Goal: Information Seeking & Learning: Learn about a topic

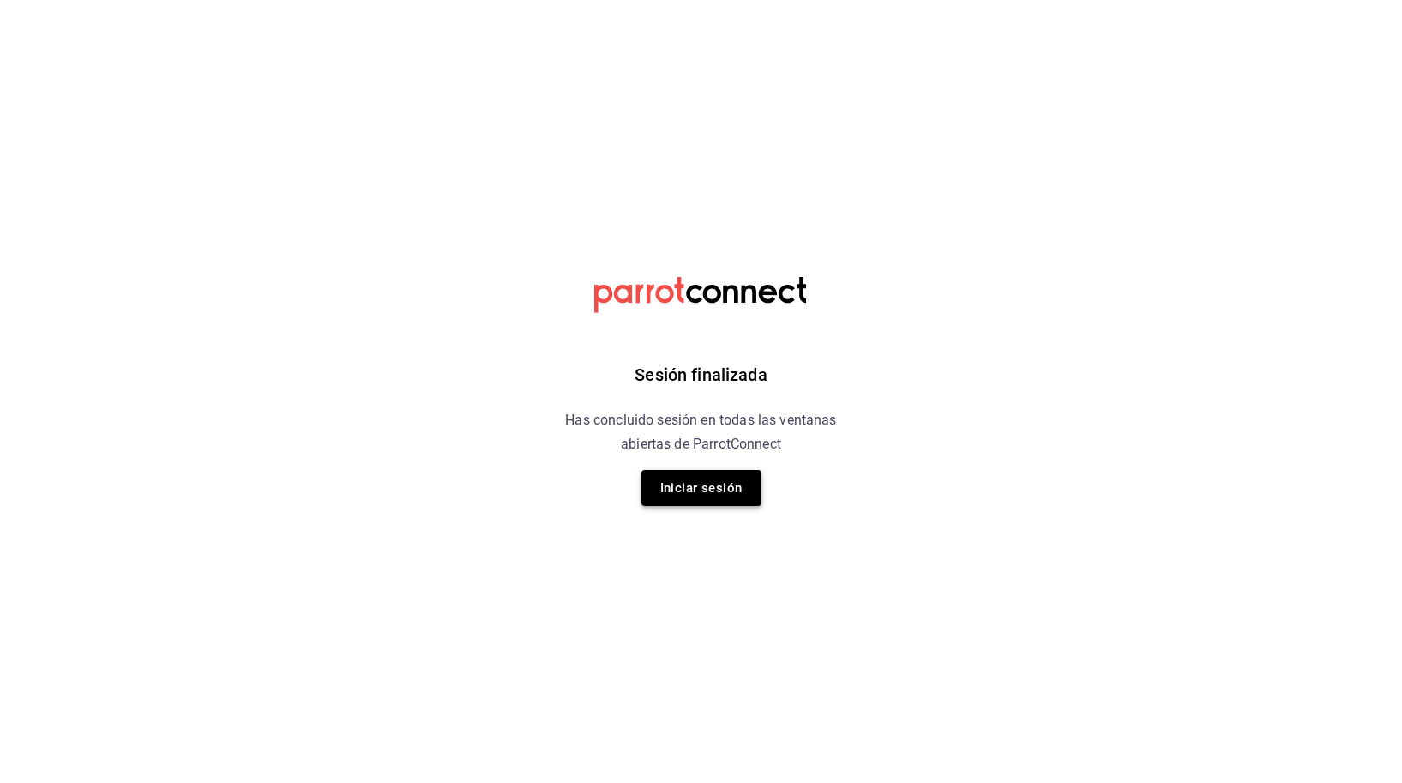
click at [708, 503] on button "Iniciar sesión" at bounding box center [701, 488] width 120 height 36
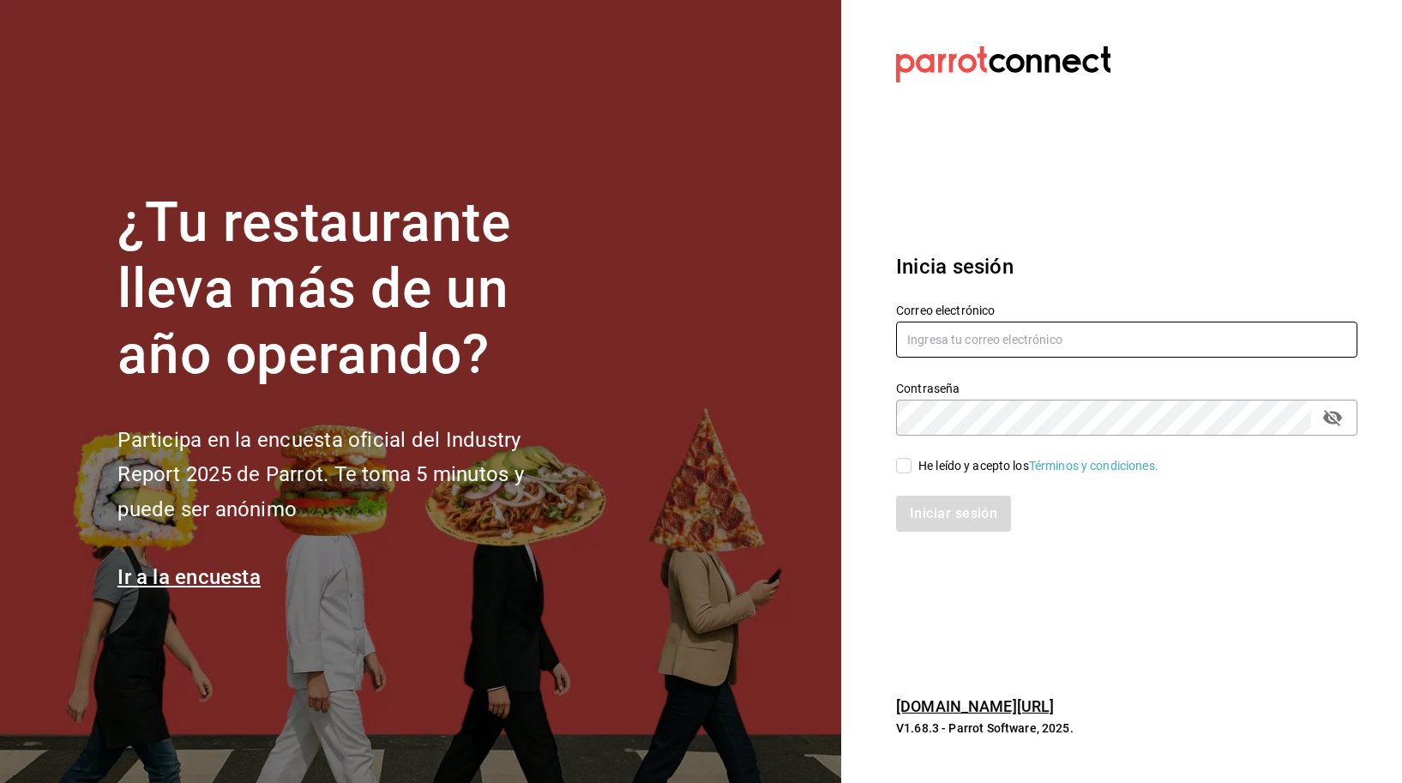
type input "carlos.rb@airepaz.com"
click at [911, 460] on input "He leído y acepto los Términos y condiciones." at bounding box center [903, 465] width 15 height 15
checkbox input "true"
click at [933, 510] on button "Iniciar sesión" at bounding box center [954, 514] width 117 height 36
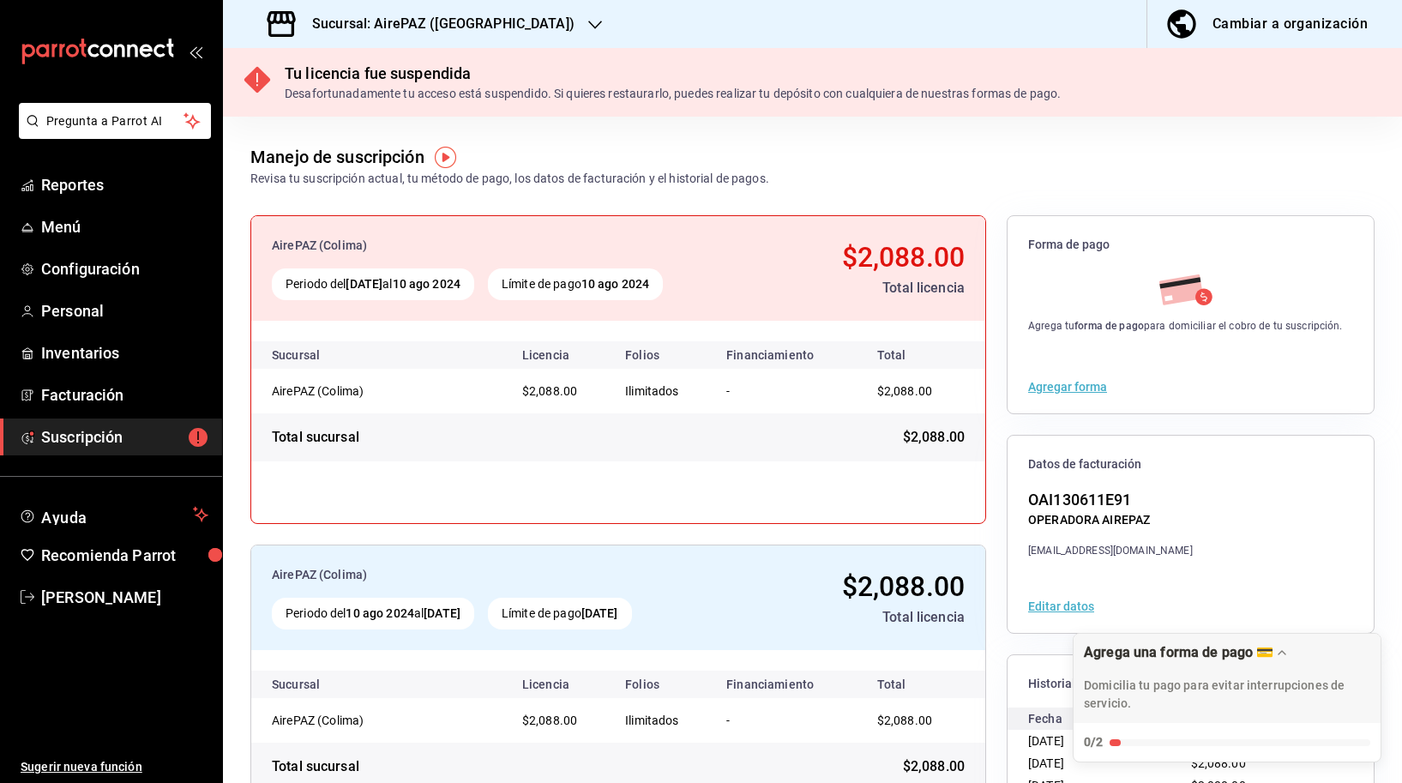
click at [362, 15] on h3 "Sucursal: AirePAZ (Colima)" at bounding box center [436, 24] width 276 height 21
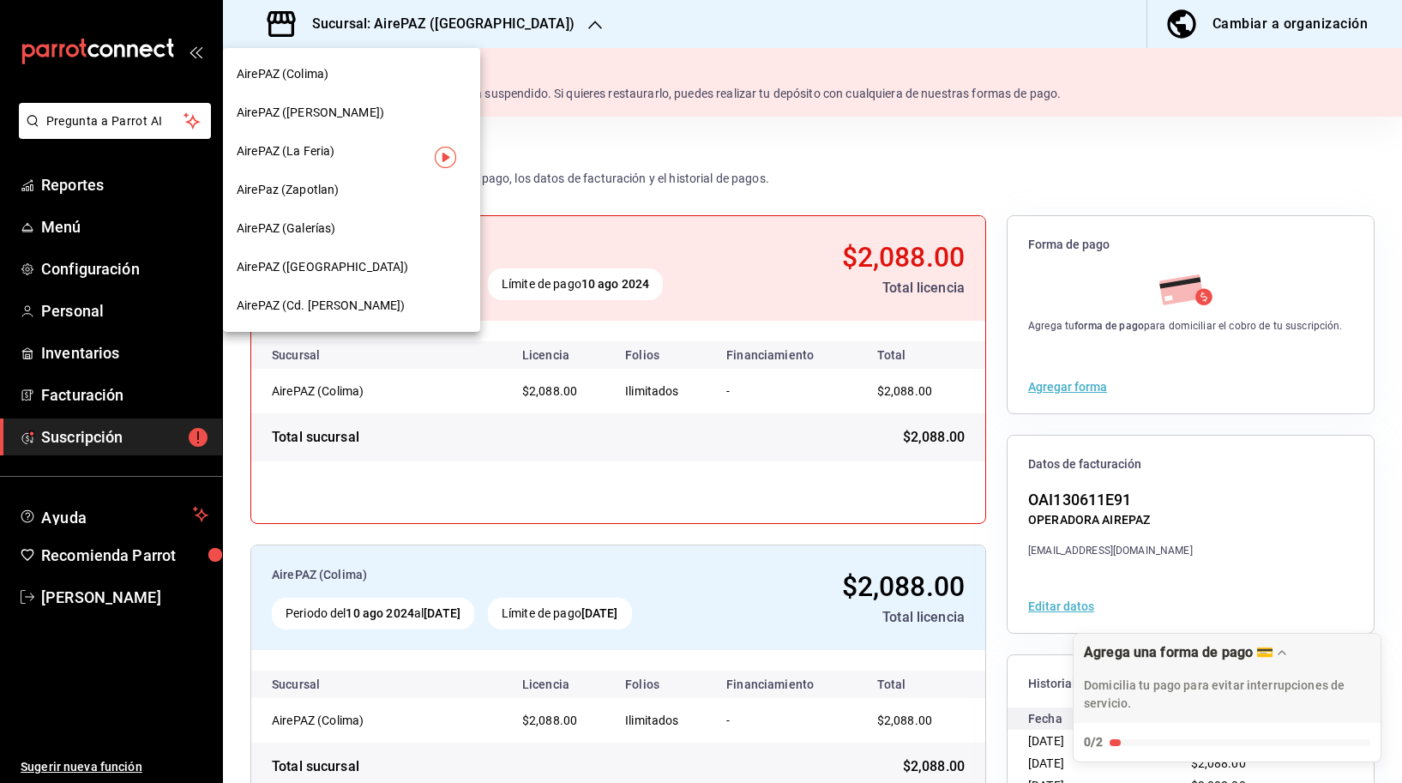
click at [327, 101] on div "AirePAZ (López Cotilla)" at bounding box center [351, 112] width 257 height 39
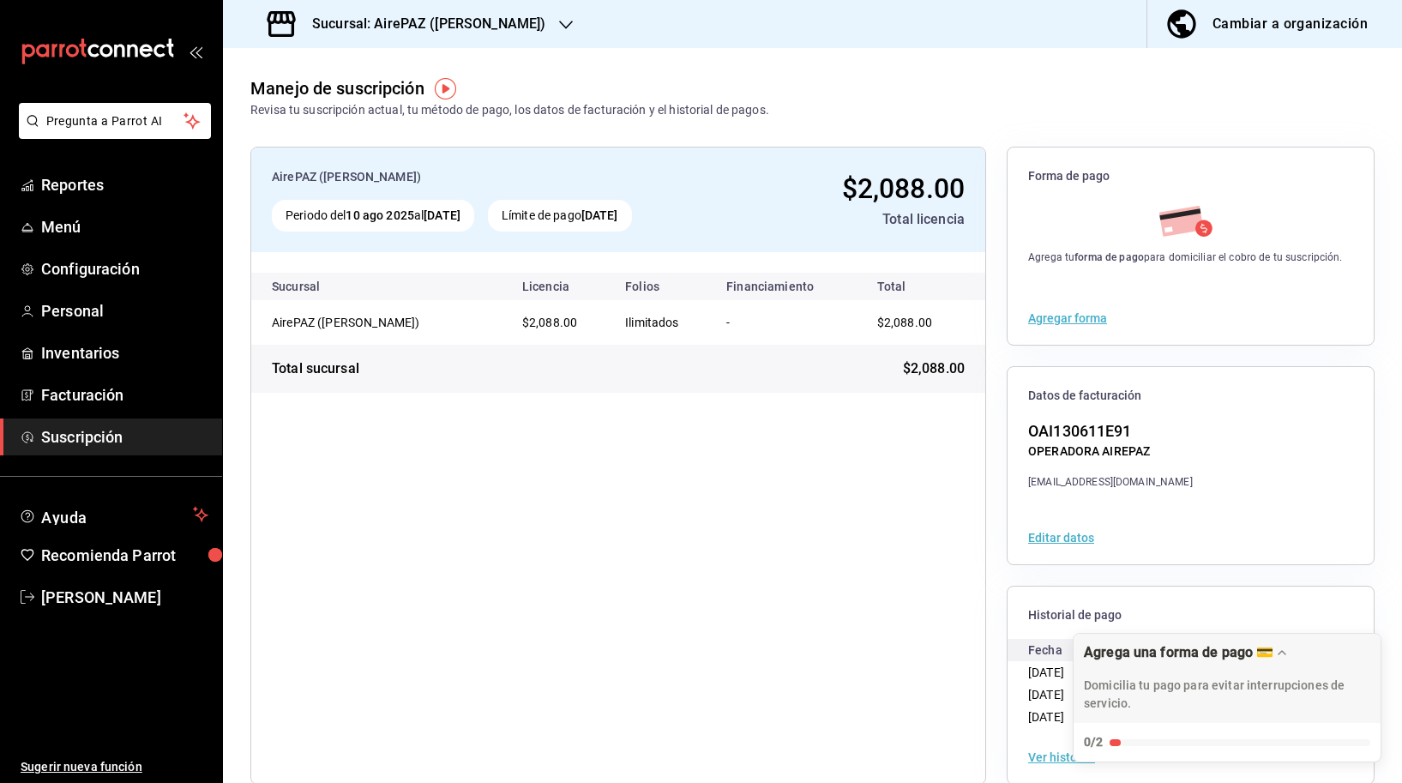
click at [478, 15] on h3 "Sucursal: AirePAZ (López Cotilla)" at bounding box center [421, 24] width 247 height 21
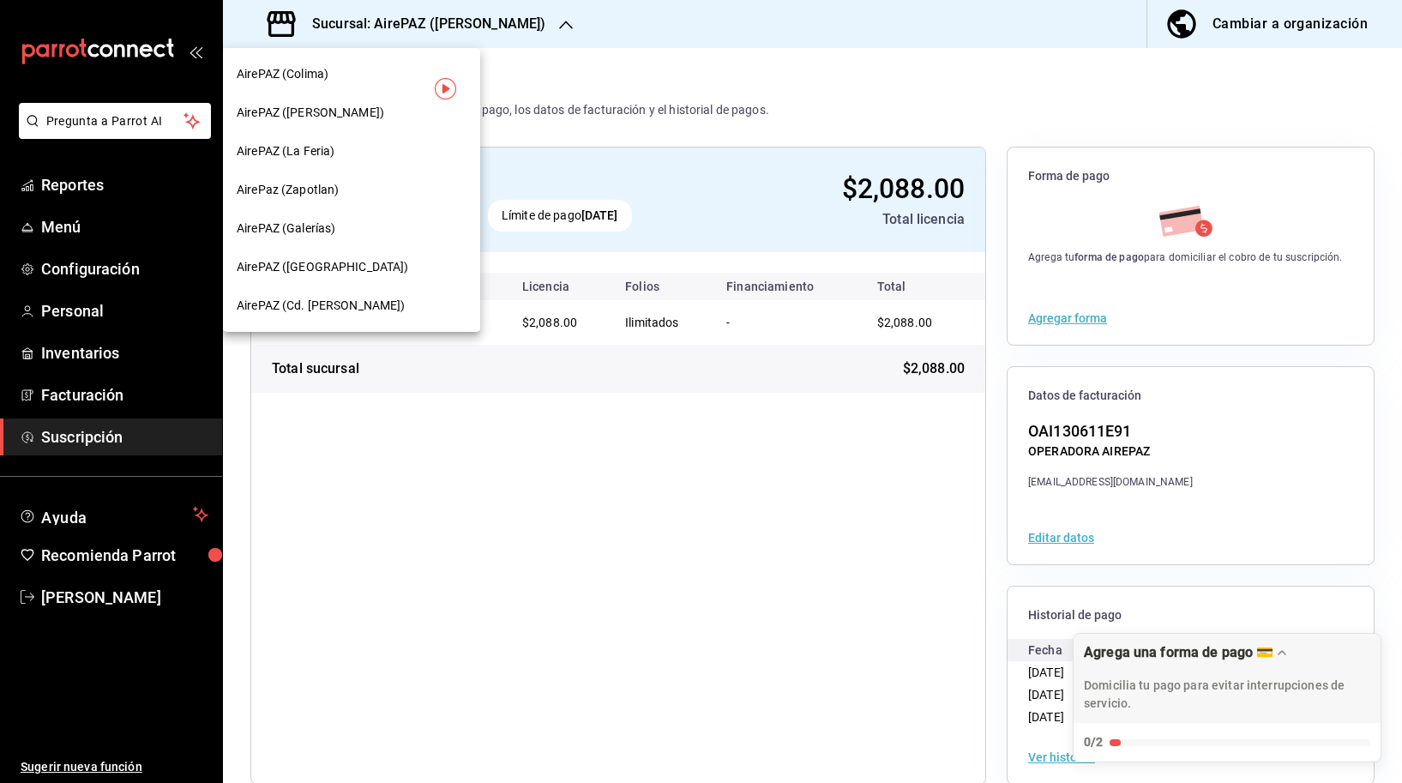
click at [478, 15] on div at bounding box center [701, 391] width 1402 height 783
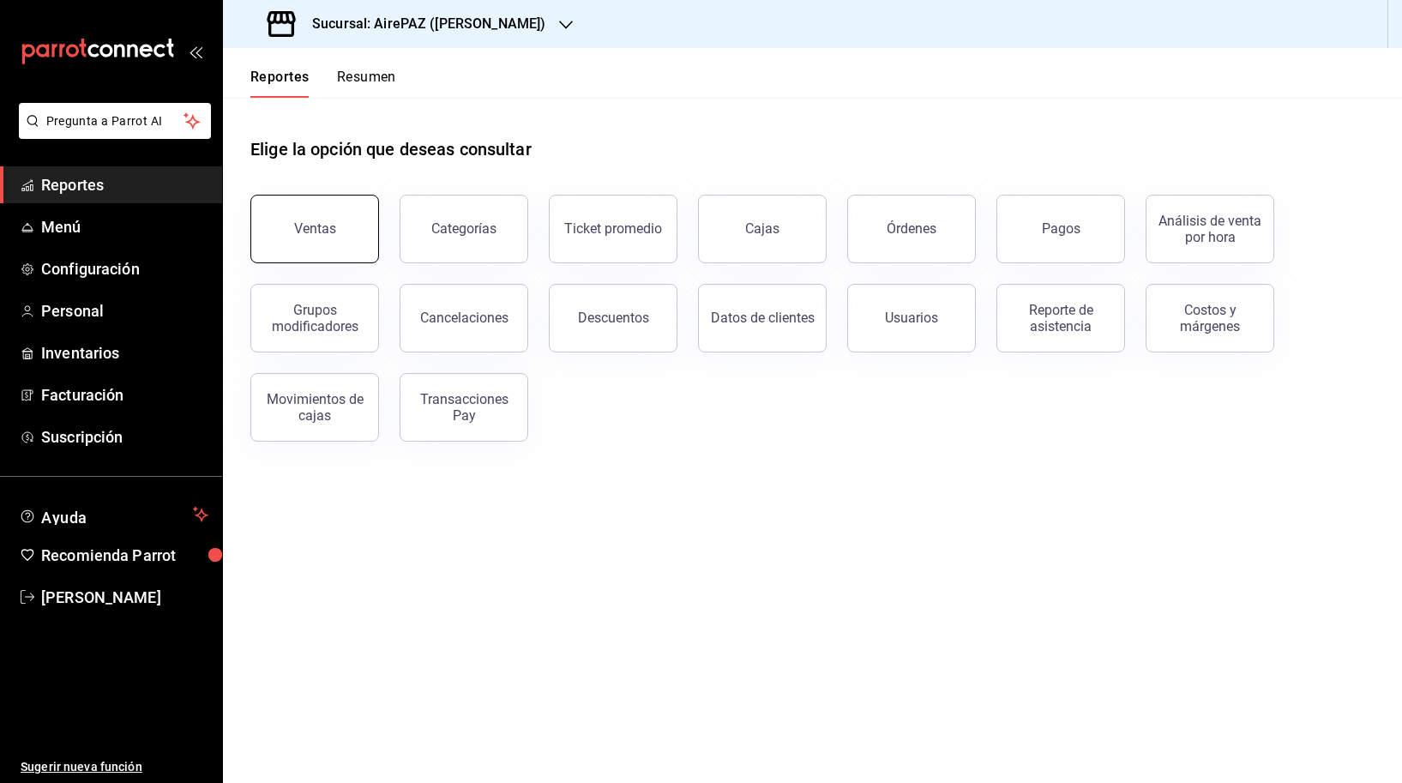
click at [303, 249] on button "Ventas" at bounding box center [314, 229] width 129 height 69
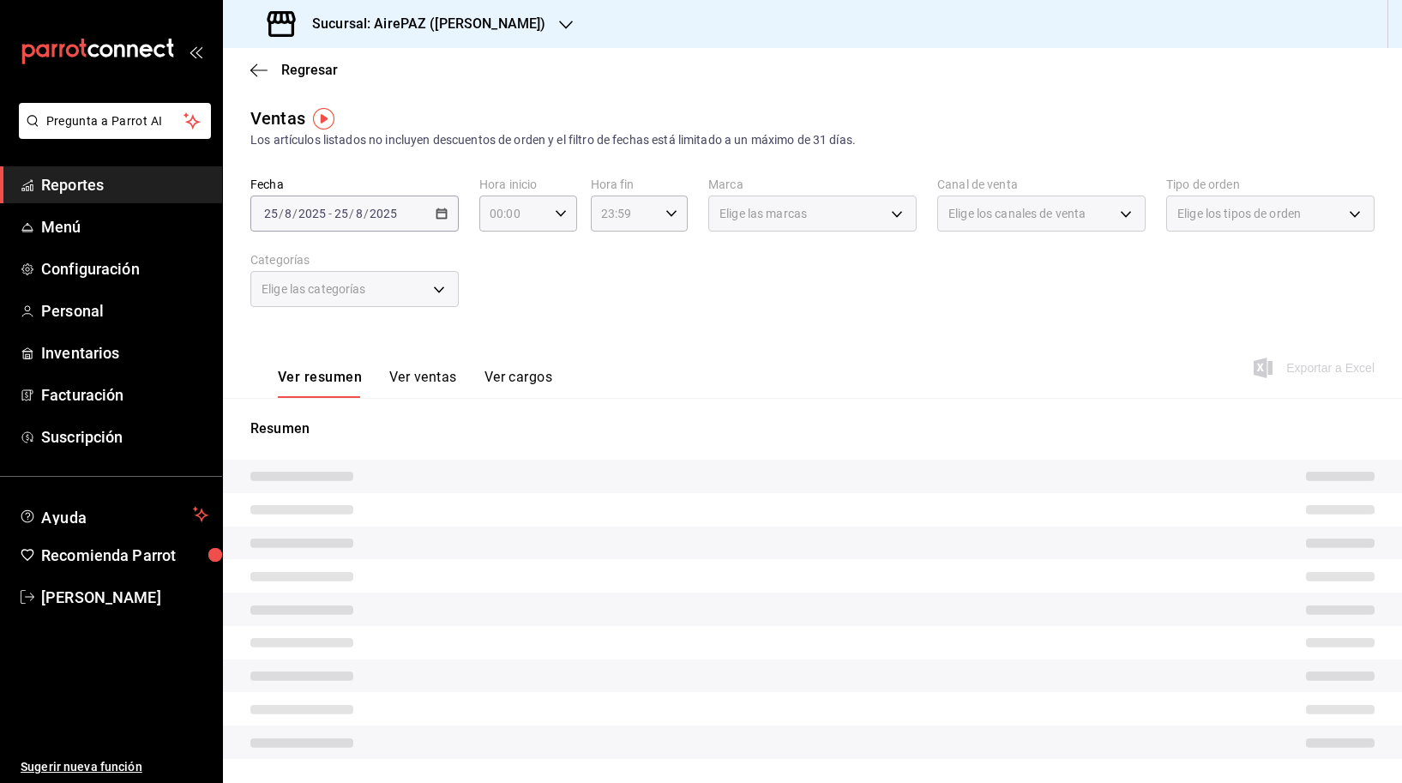
click at [450, 212] on div "[DATE] [DATE] - [DATE] [DATE]" at bounding box center [354, 213] width 208 height 36
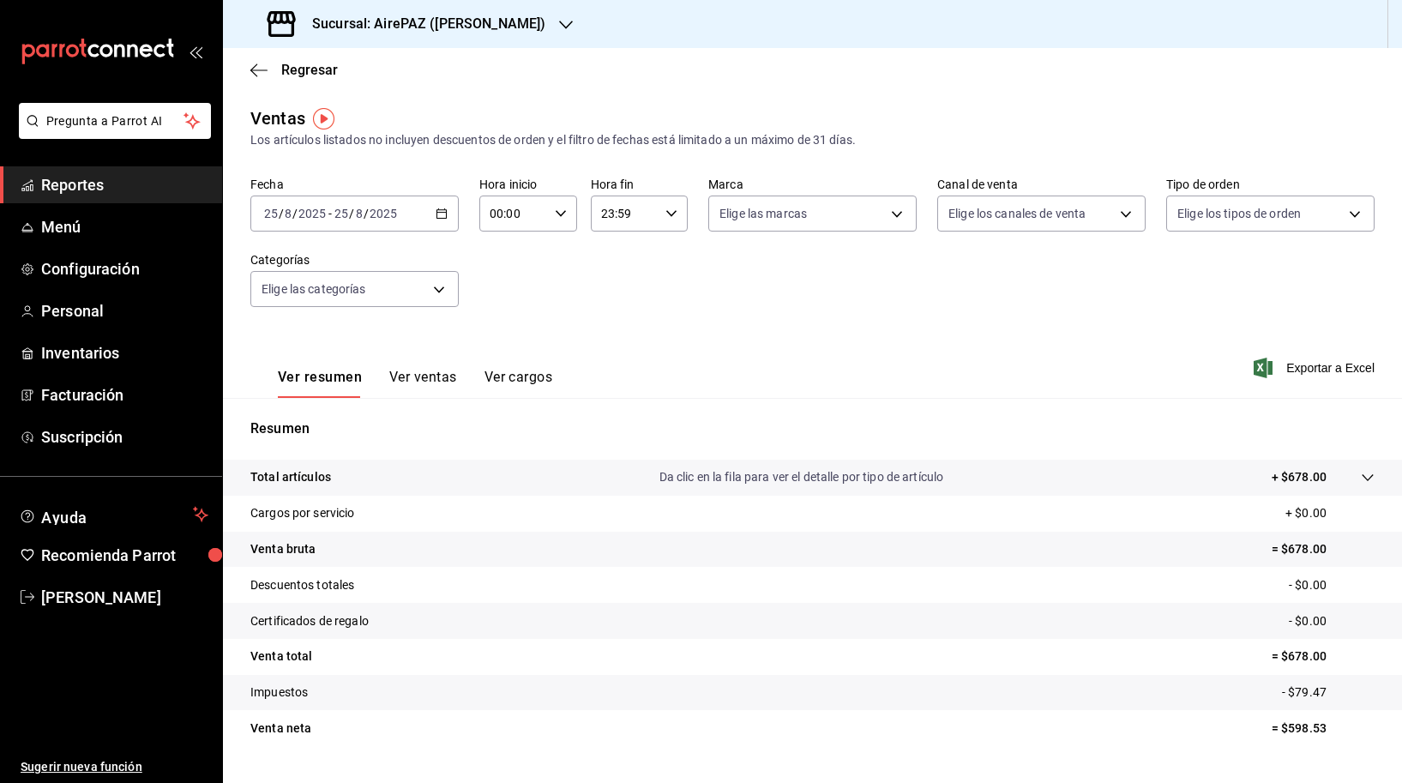
click at [436, 214] on \(Stroke\) "button" at bounding box center [441, 213] width 10 height 9
click at [315, 424] on span "Rango de fechas" at bounding box center [331, 420] width 133 height 18
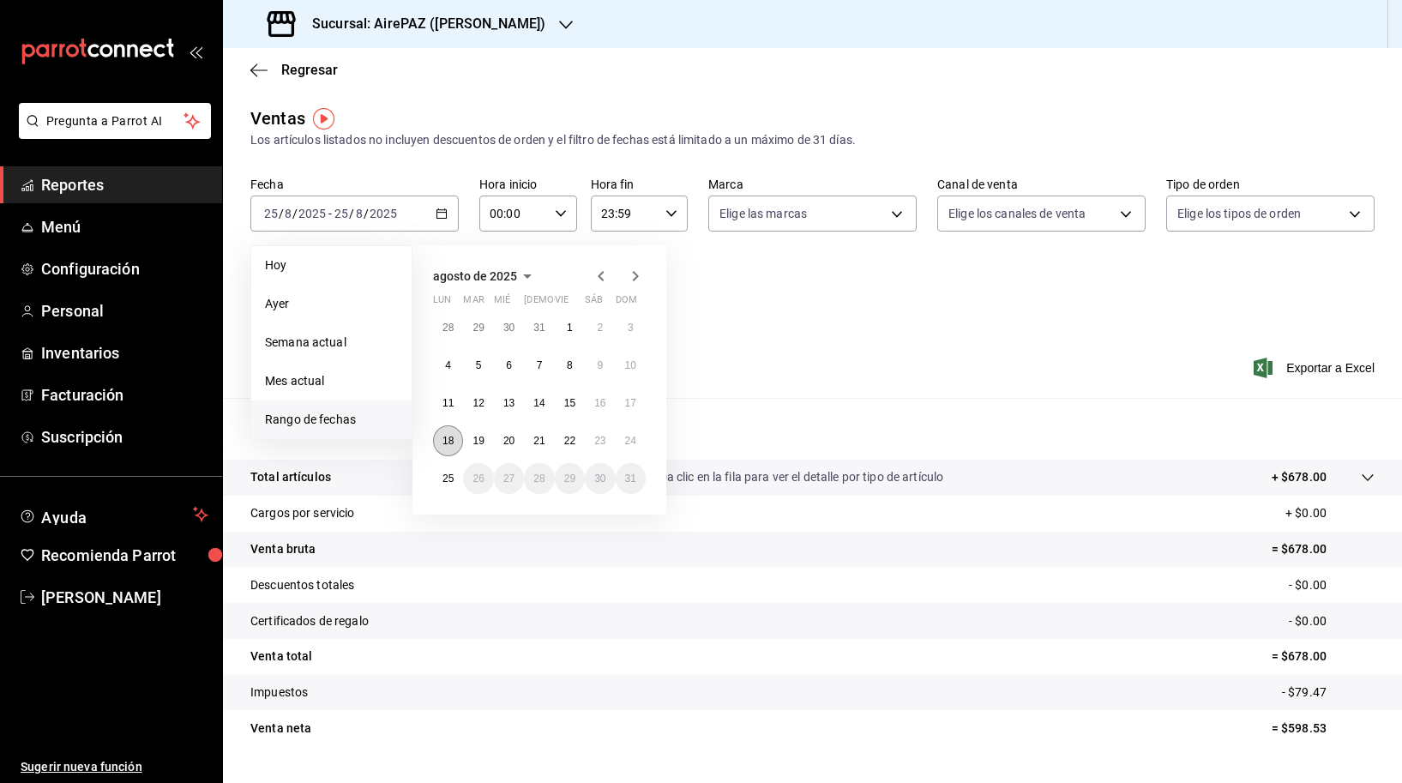
click at [448, 446] on abbr "18" at bounding box center [447, 441] width 11 height 12
click at [618, 444] on button "24" at bounding box center [631, 440] width 30 height 31
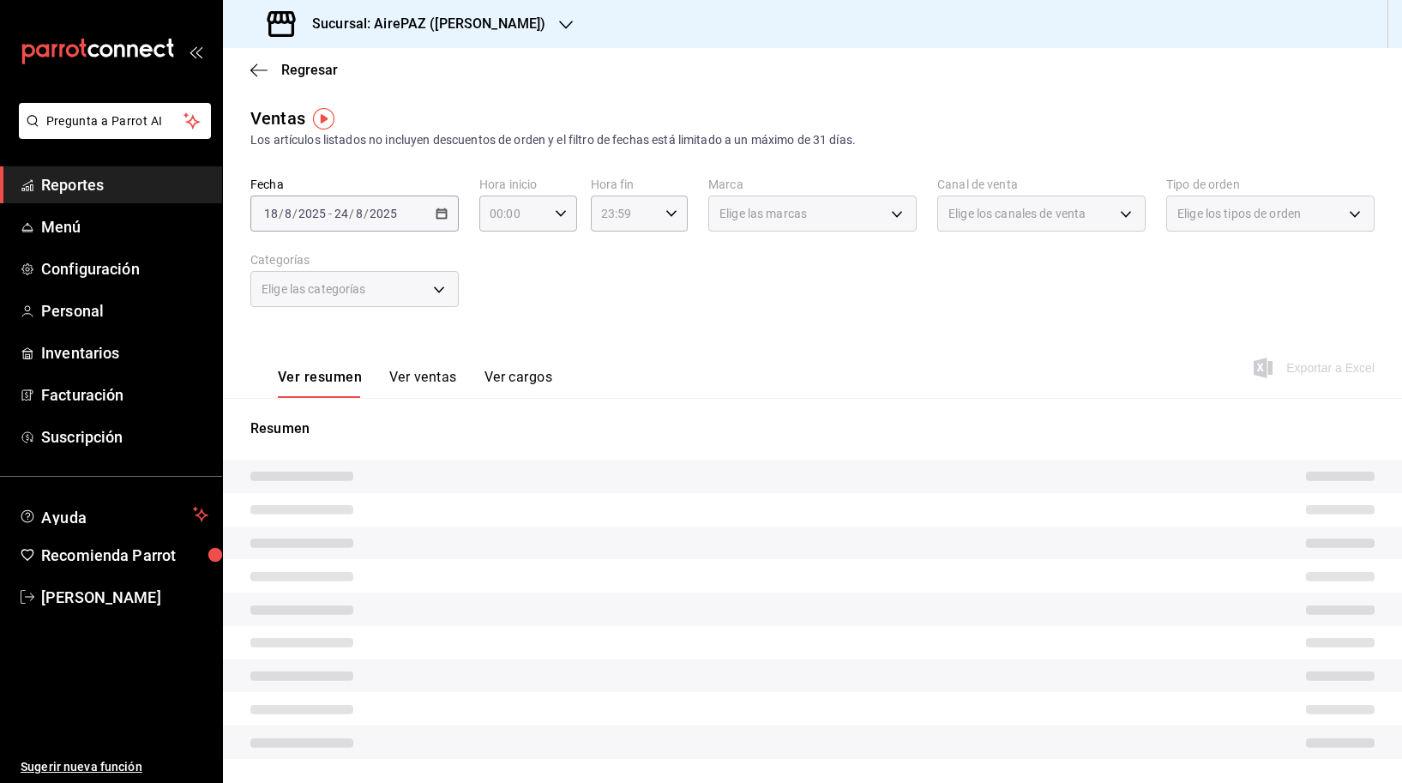
click at [739, 292] on div "Fecha [DATE] [DATE] - [DATE] [DATE] Hora inicio 00:00 Hora inicio Hora fin 23:5…" at bounding box center [812, 252] width 1124 height 151
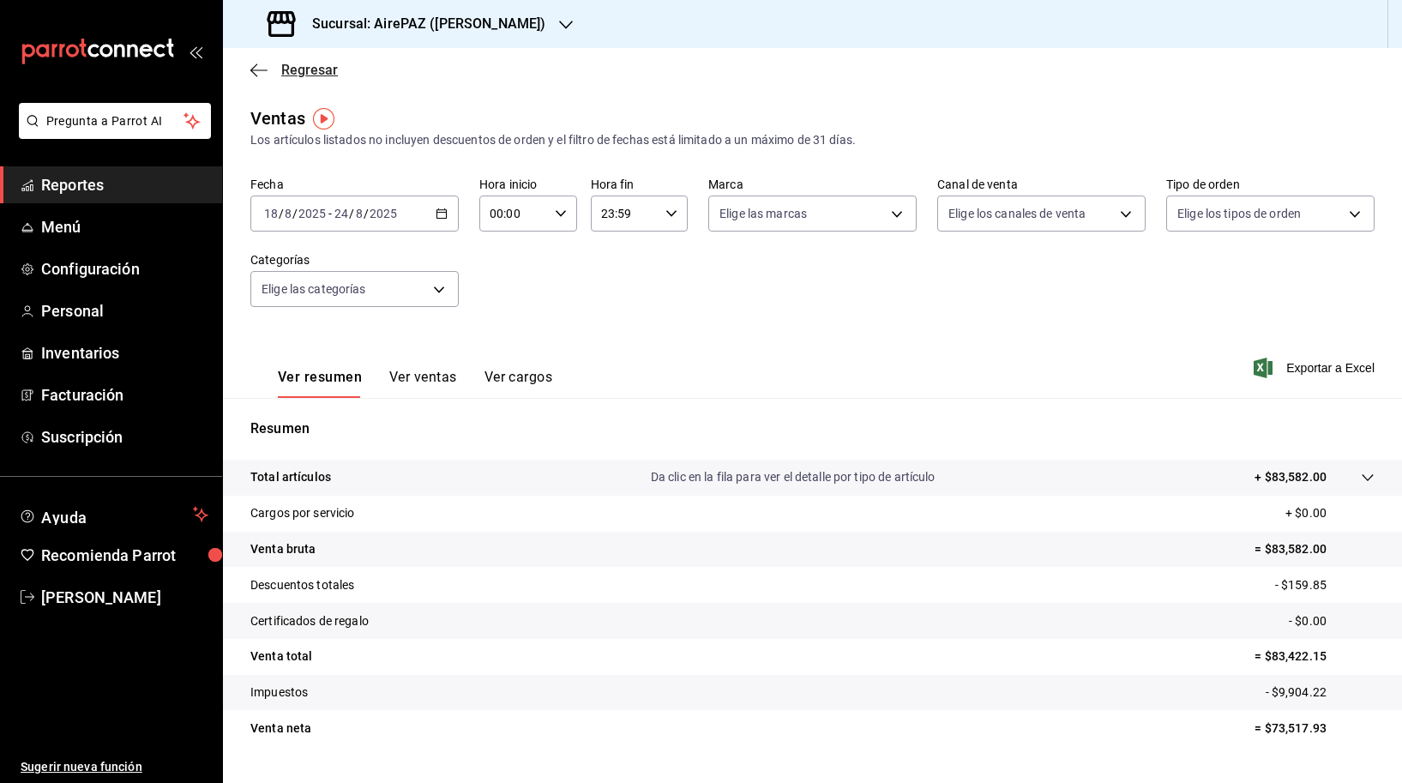
click at [251, 74] on icon "button" at bounding box center [258, 70] width 17 height 15
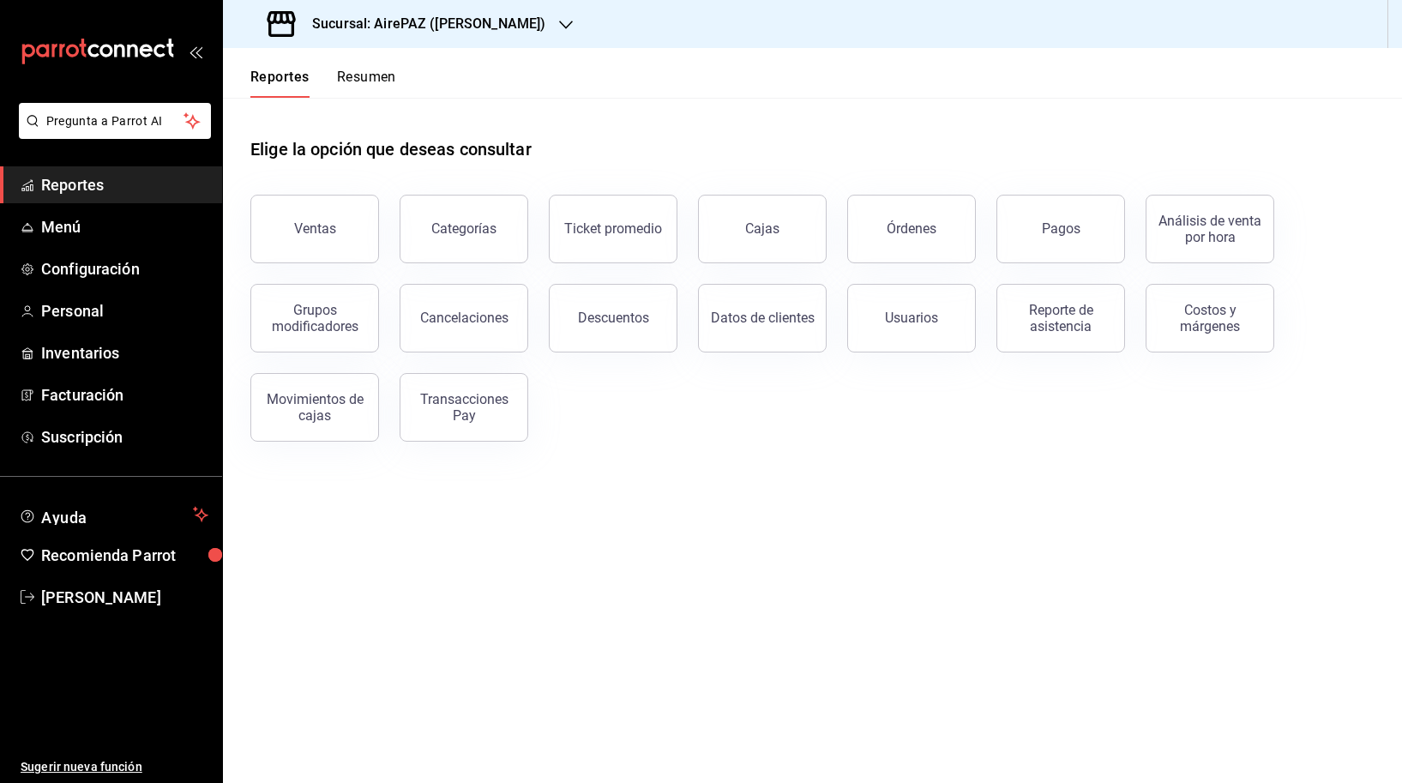
click at [360, 57] on div "Reportes Resumen" at bounding box center [309, 73] width 173 height 50
click at [364, 75] on button "Resumen" at bounding box center [366, 83] width 59 height 29
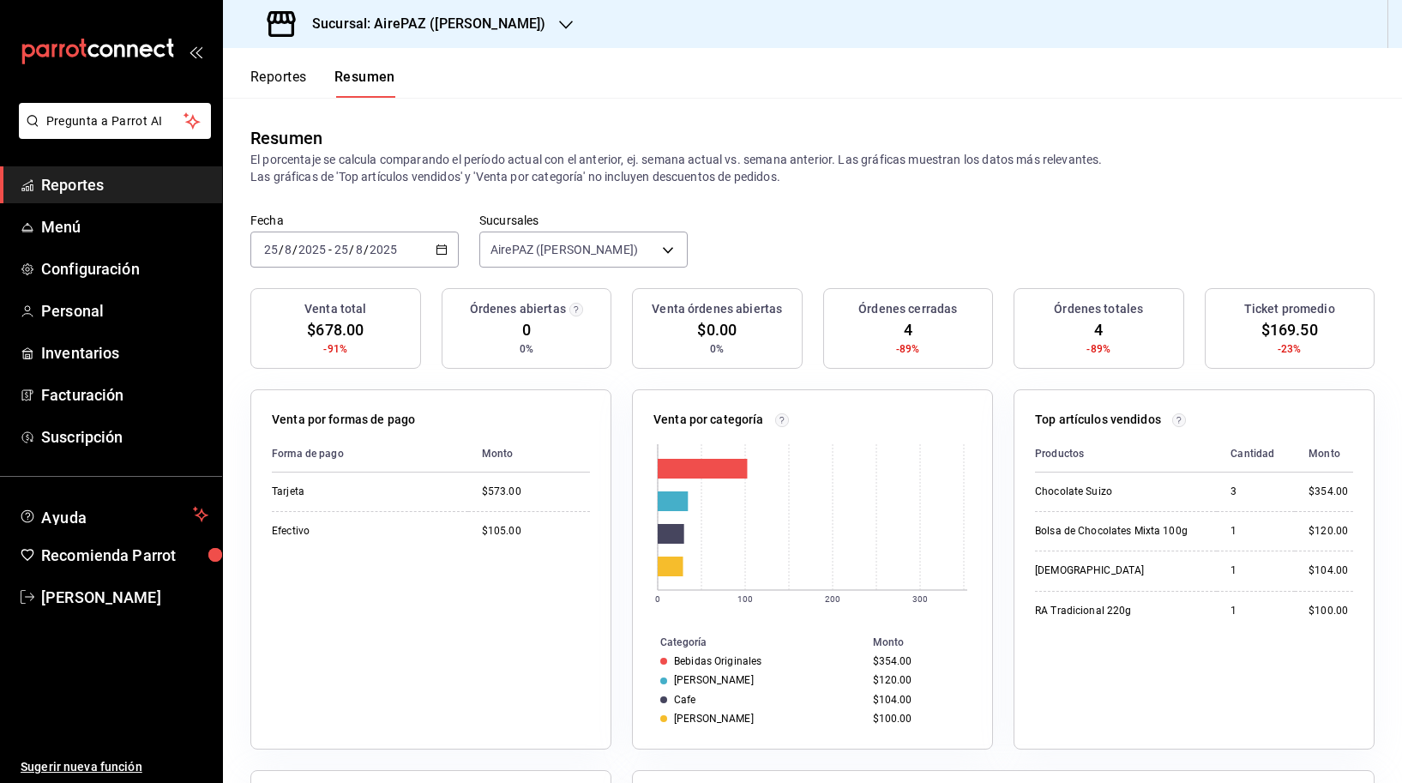
drag, startPoint x: 428, startPoint y: 244, endPoint x: 437, endPoint y: 252, distance: 12.2
click at [437, 252] on \(Stroke\) "button" at bounding box center [441, 249] width 10 height 9
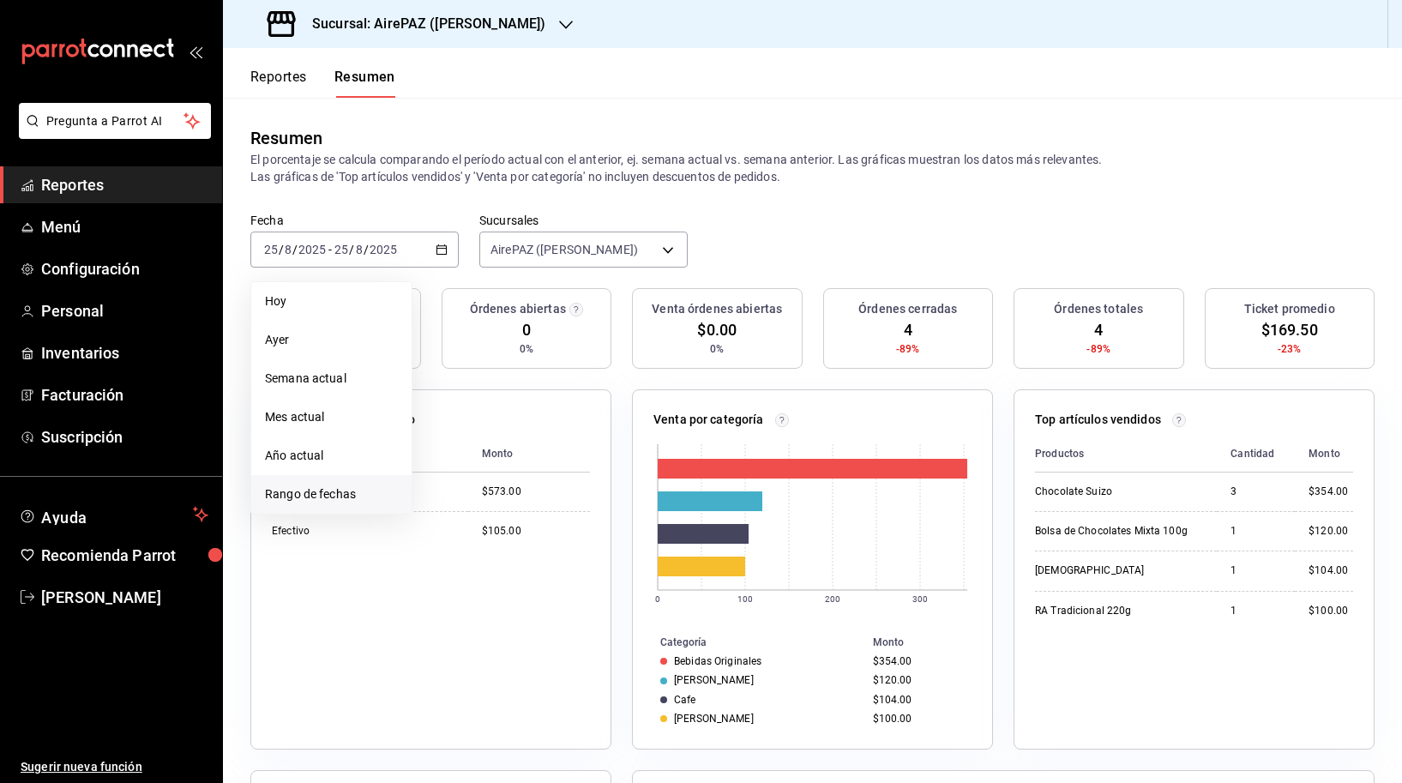
click at [311, 499] on span "Rango de fechas" at bounding box center [331, 494] width 133 height 18
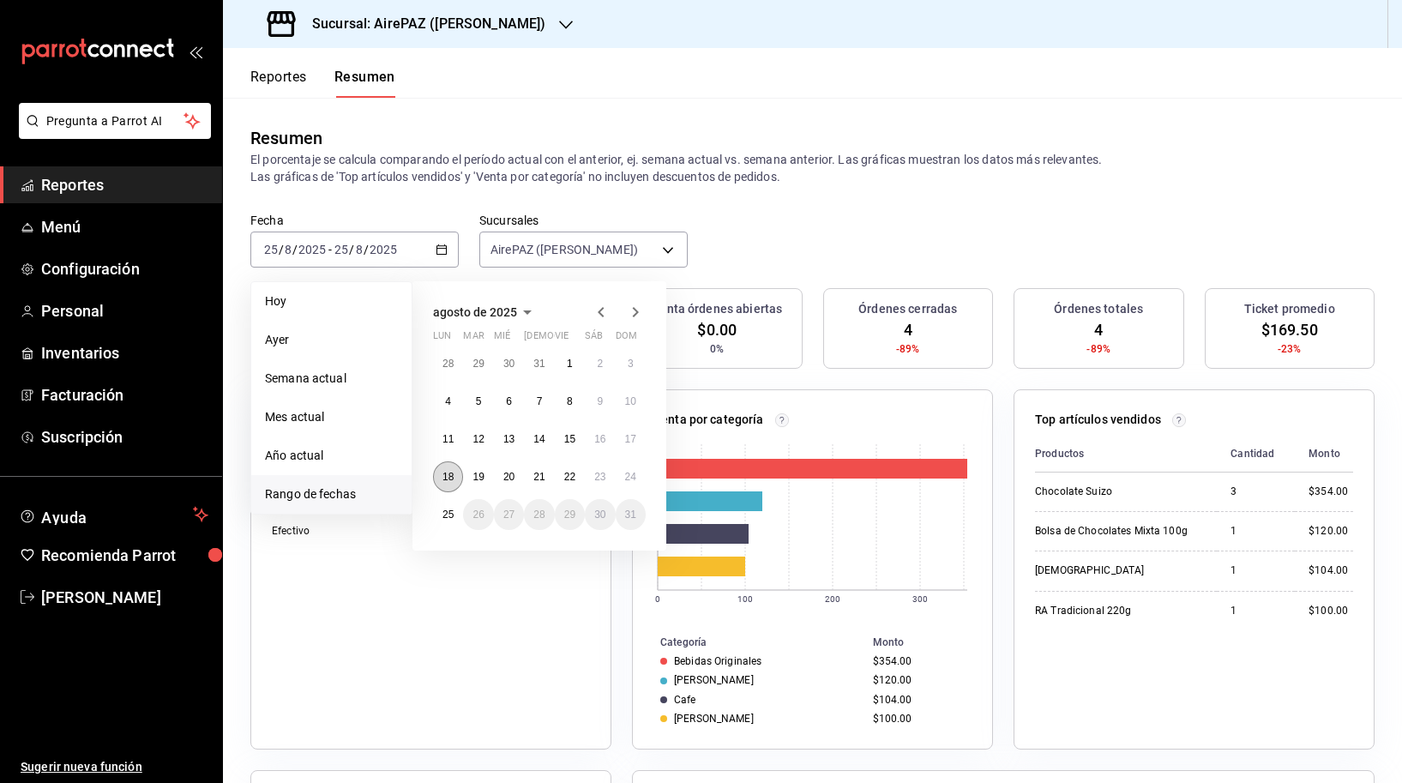
click at [450, 485] on button "18" at bounding box center [448, 476] width 30 height 31
click at [647, 474] on div "[DATE] lun mar mié jue vie sáb dom 28 29 30 31 1 2 3 4 5 6 7 8 9 10 11 12 13 14…" at bounding box center [539, 415] width 254 height 269
click at [631, 474] on abbr "24" at bounding box center [630, 477] width 11 height 12
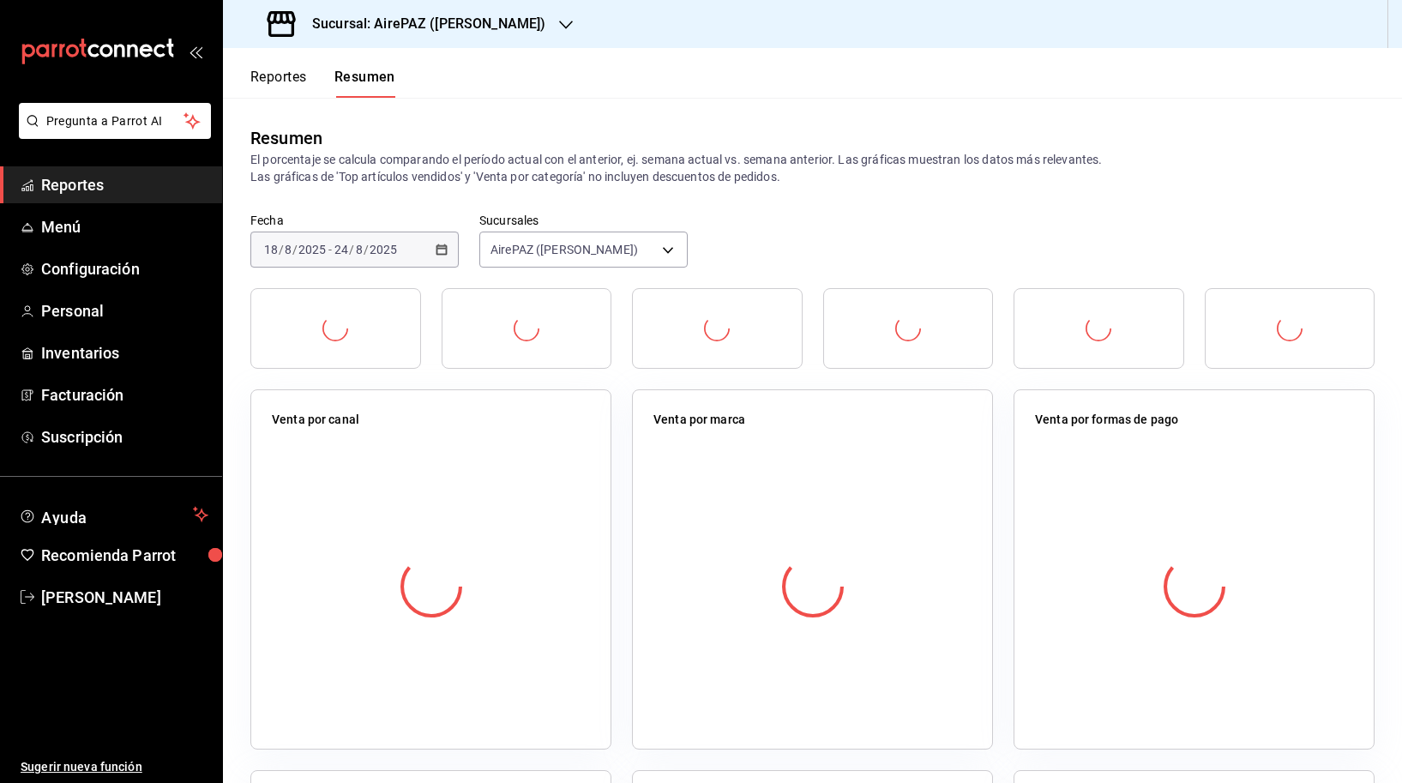
click at [808, 260] on div "Fecha [DATE] [DATE] - [DATE] [DATE] Sucursales AirePAZ ([PERSON_NAME]) [object …" at bounding box center [812, 250] width 1179 height 75
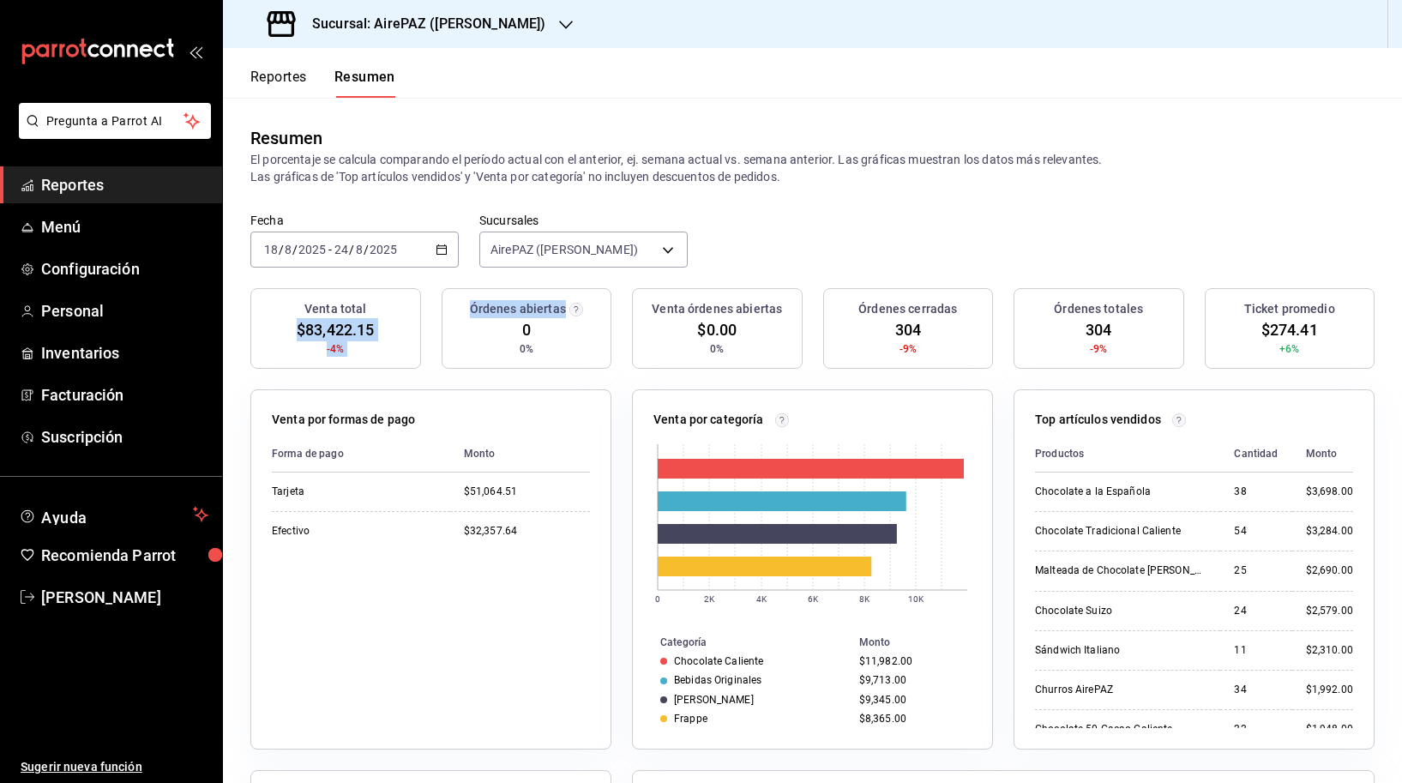
drag, startPoint x: 292, startPoint y: 331, endPoint x: 445, endPoint y: 331, distance: 153.5
click at [445, 331] on div "Venta total $83,422.15 -4% Órdenes abiertas 0 0% Venta órdenes abiertas $0.00 0…" at bounding box center [812, 338] width 1124 height 101
click at [338, 346] on span "-4%" at bounding box center [335, 348] width 17 height 15
click at [323, 334] on span "$83,422.15" at bounding box center [335, 329] width 77 height 23
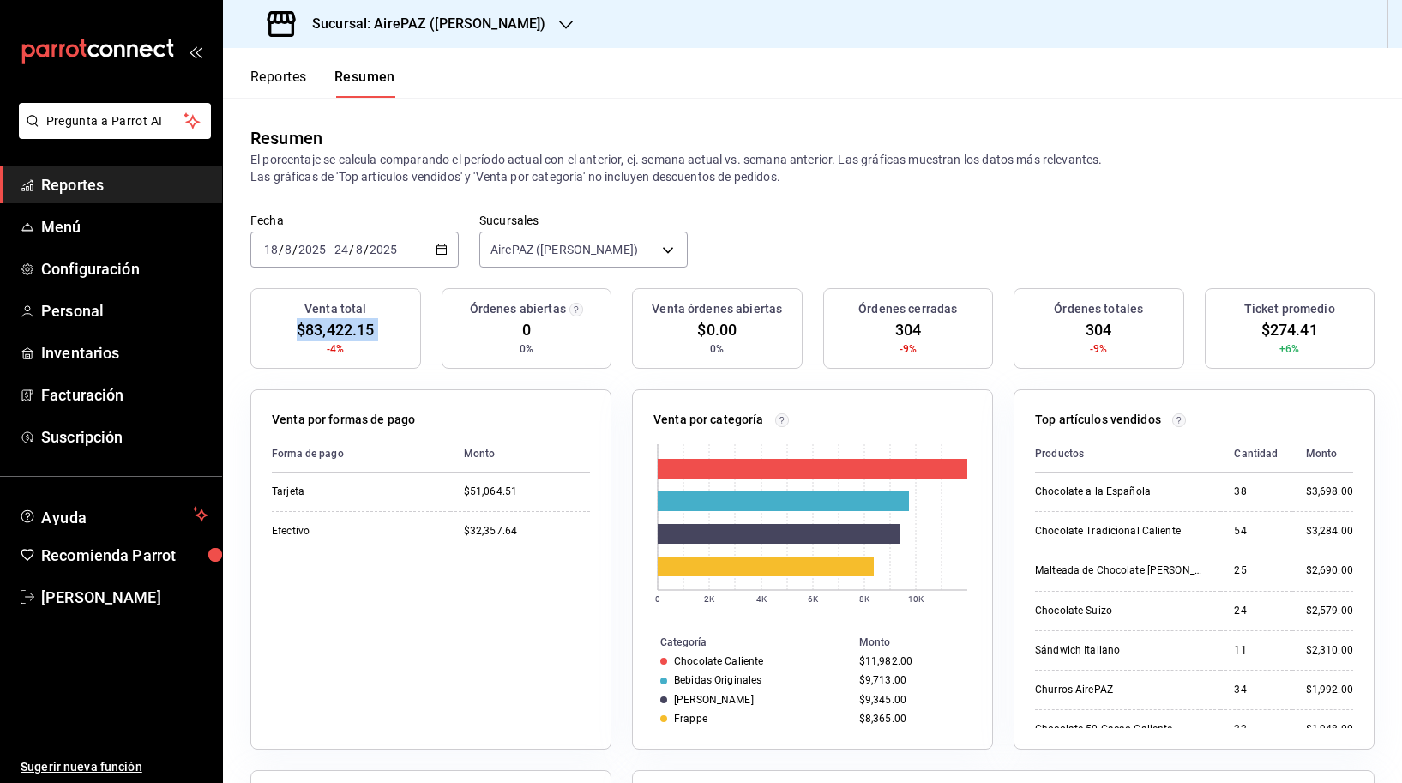
click at [323, 334] on span "$83,422.15" at bounding box center [335, 329] width 77 height 23
copy div "$83,422.15"
click at [583, 255] on body "Pregunta a Parrot AI Reportes Menú Configuración Personal Inventarios Facturaci…" at bounding box center [701, 391] width 1402 height 783
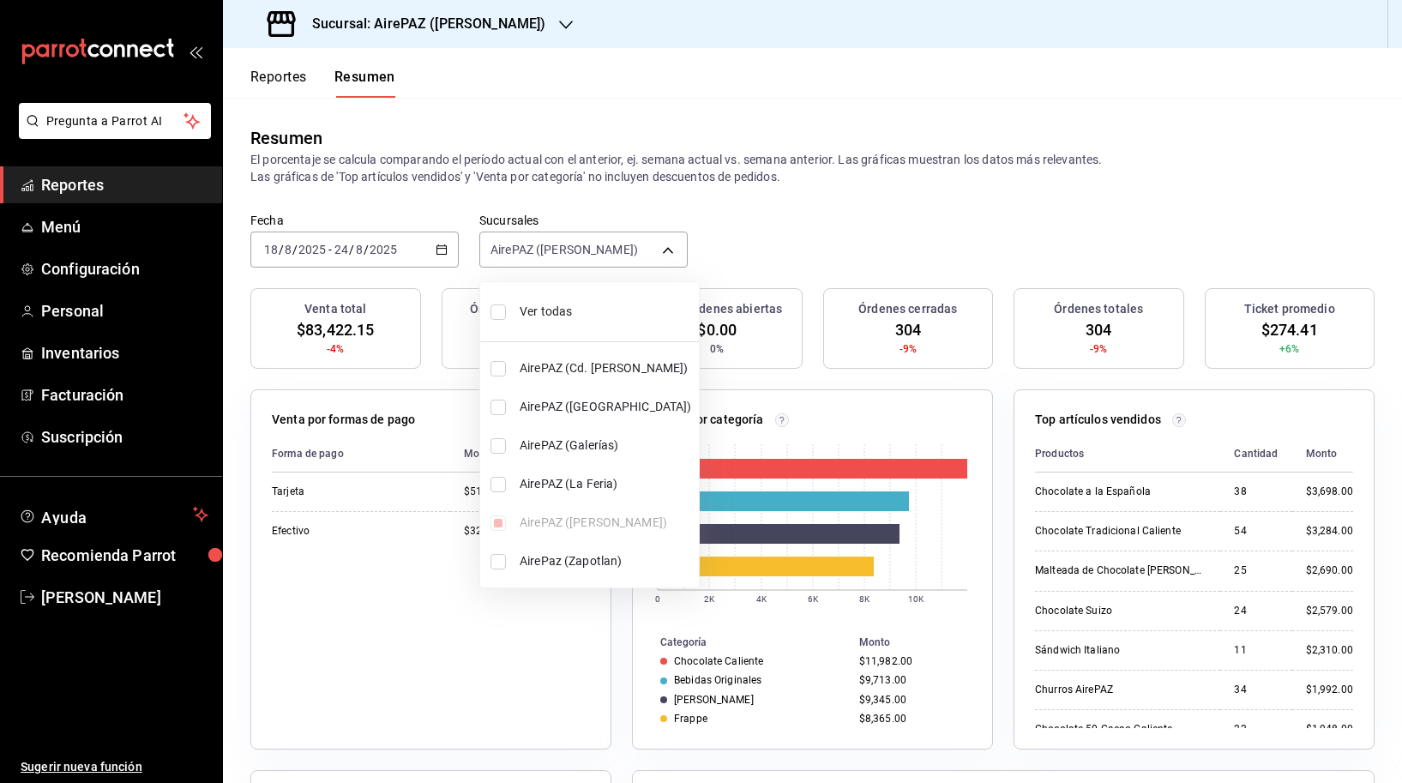
click at [898, 204] on div at bounding box center [701, 391] width 1402 height 783
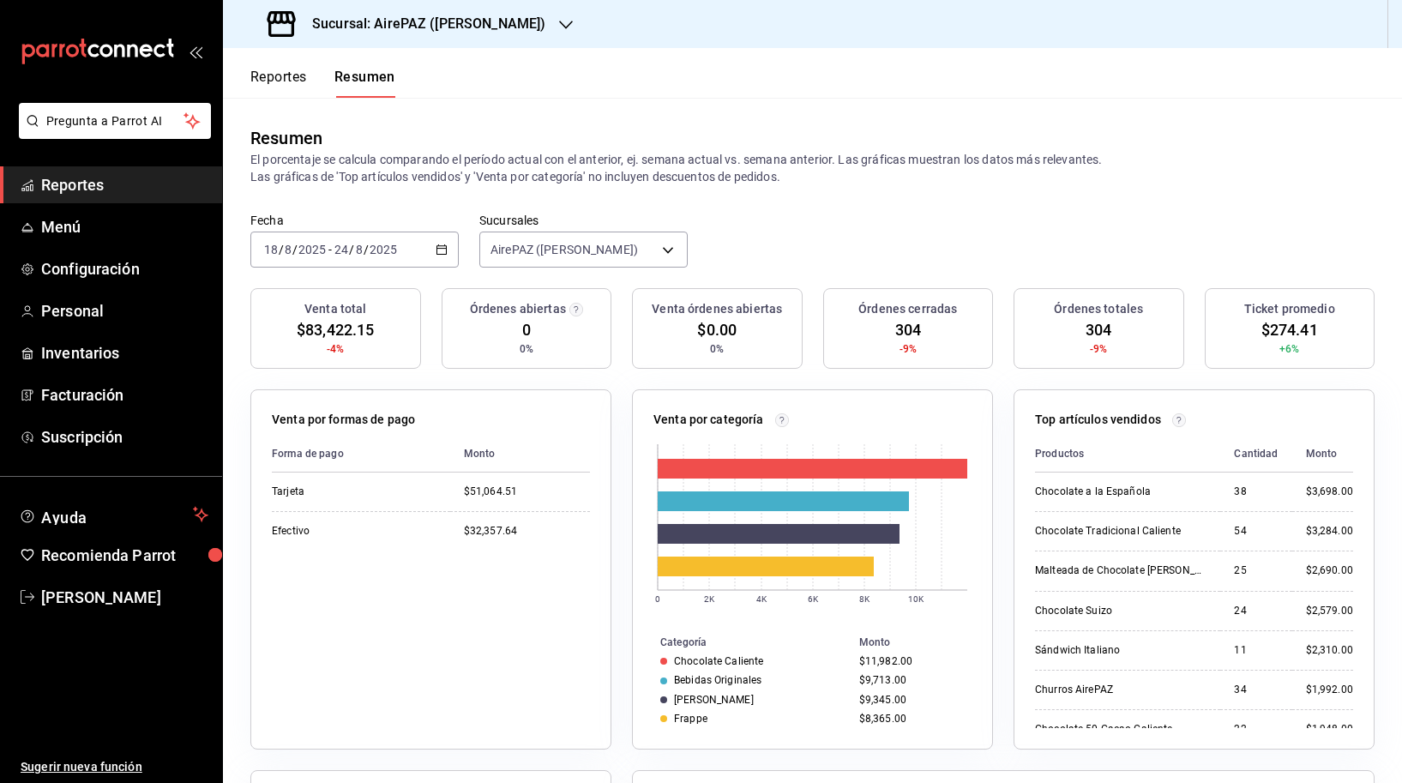
click at [1102, 328] on span "304" at bounding box center [1098, 329] width 26 height 23
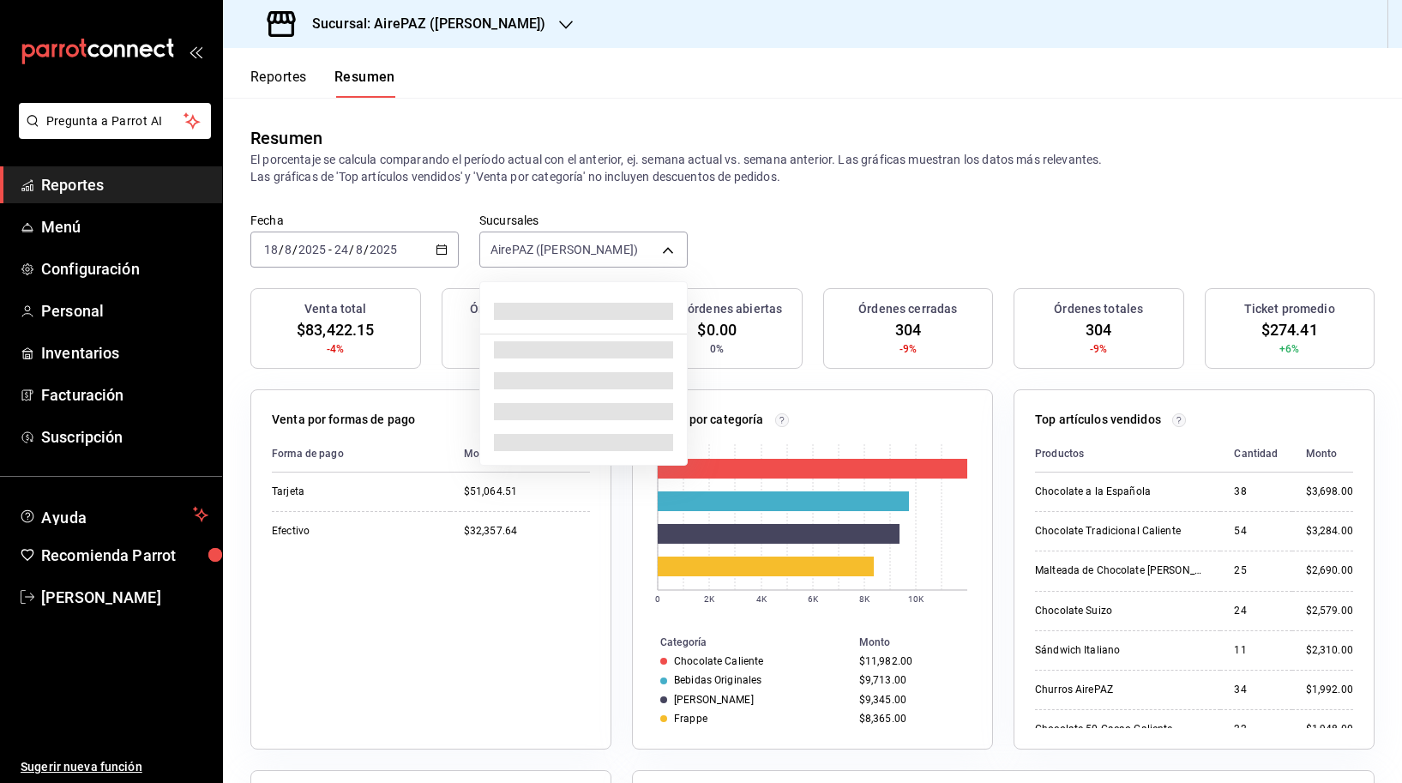
click at [569, 243] on body "Pregunta a Parrot AI Reportes Menú Configuración Personal Inventarios Facturaci…" at bounding box center [701, 391] width 1402 height 783
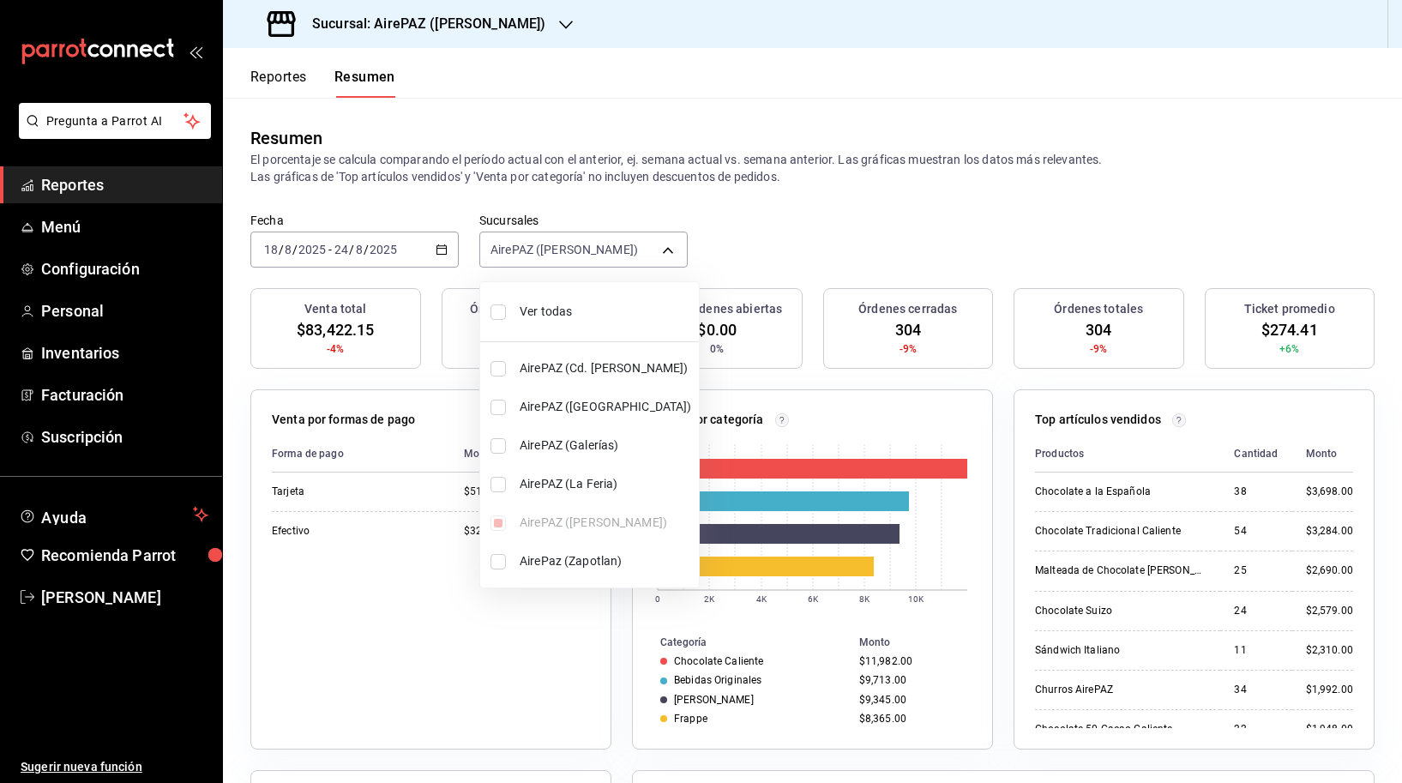
click at [555, 563] on span "AirePaz (Zapotlan)" at bounding box center [606, 561] width 172 height 18
type input "[object Object],[object Object]"
checkbox input "true"
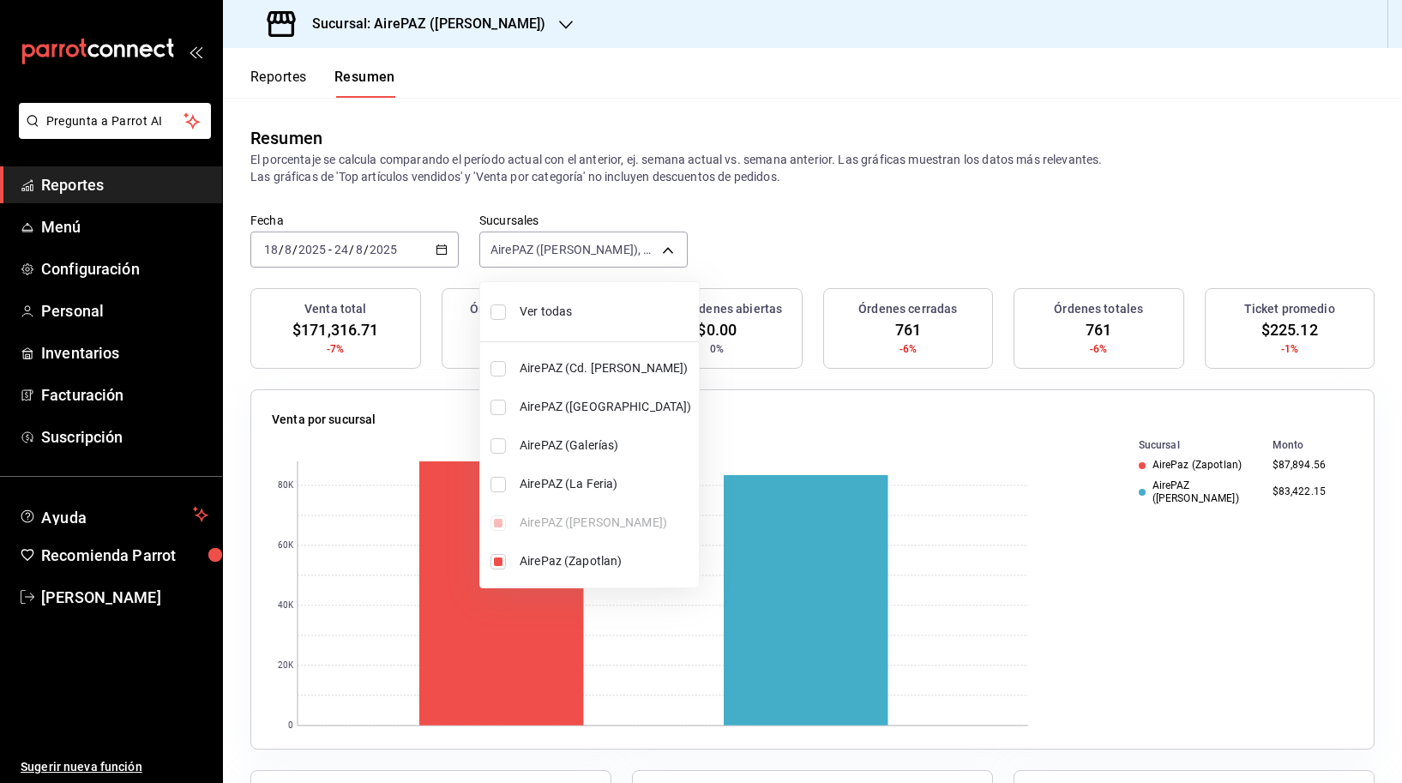
click at [793, 218] on div at bounding box center [701, 391] width 1402 height 783
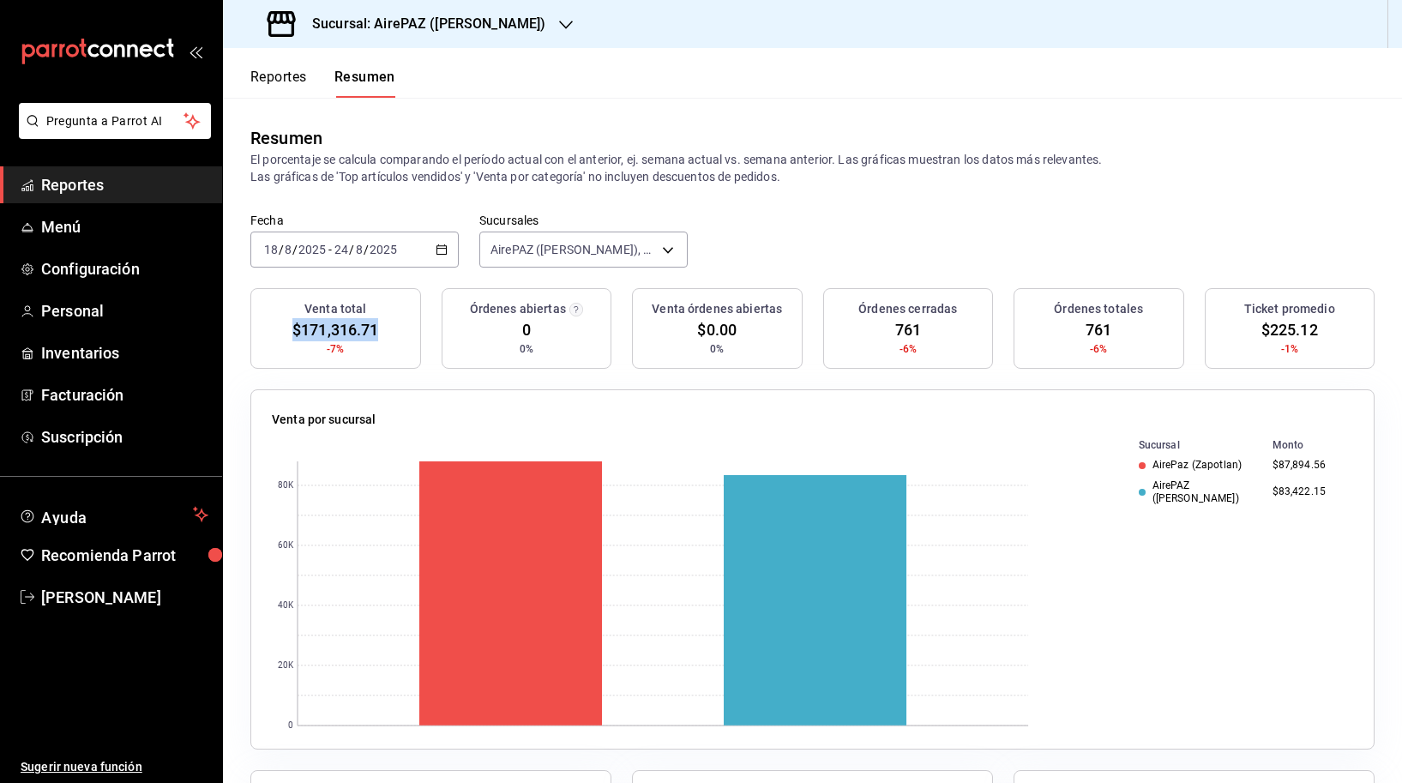
drag, startPoint x: 288, startPoint y: 324, endPoint x: 378, endPoint y: 346, distance: 92.5
click at [378, 346] on div "Venta total $171,316.71 -7%" at bounding box center [335, 328] width 171 height 81
copy span "$171,316.71"
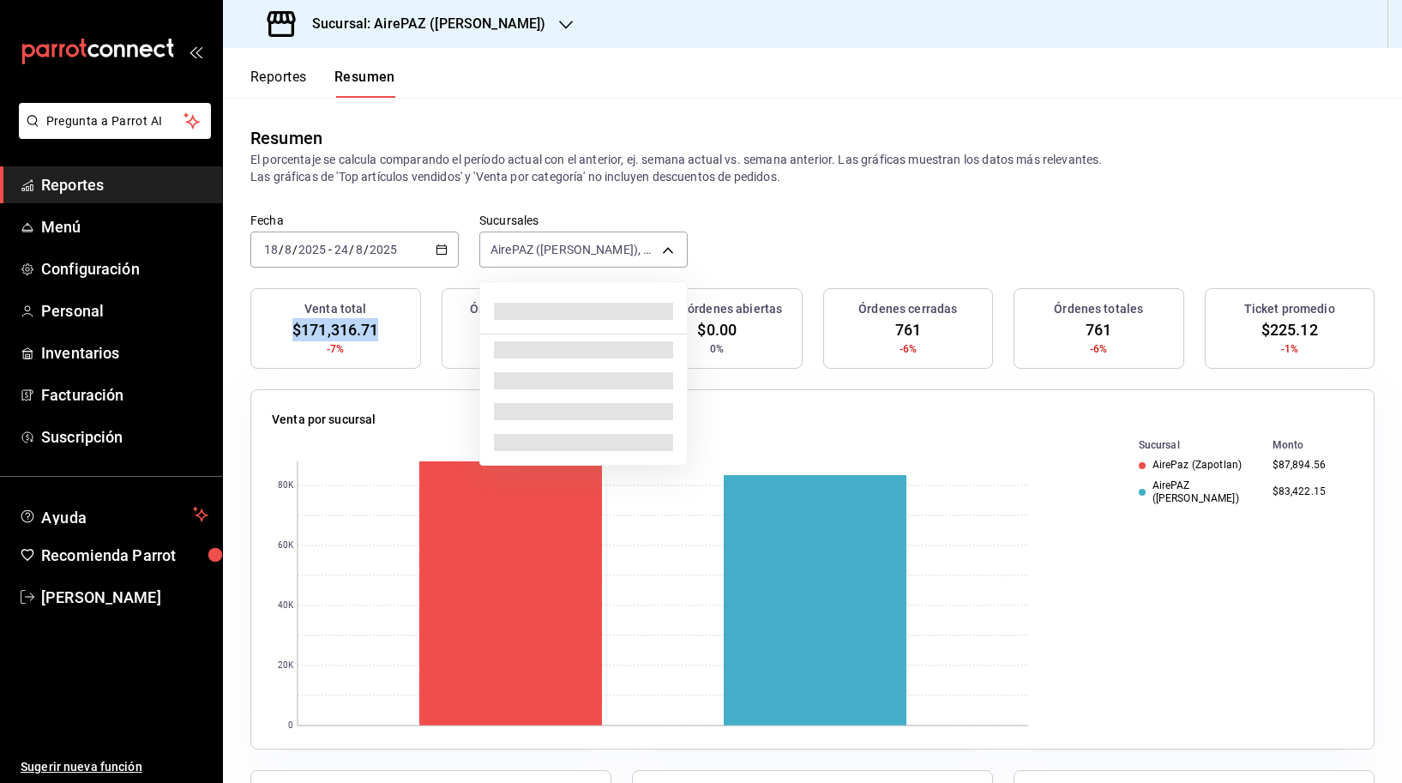
click at [612, 243] on body "Pregunta a Parrot AI Reportes Menú Configuración Personal Inventarios Facturaci…" at bounding box center [701, 391] width 1402 height 783
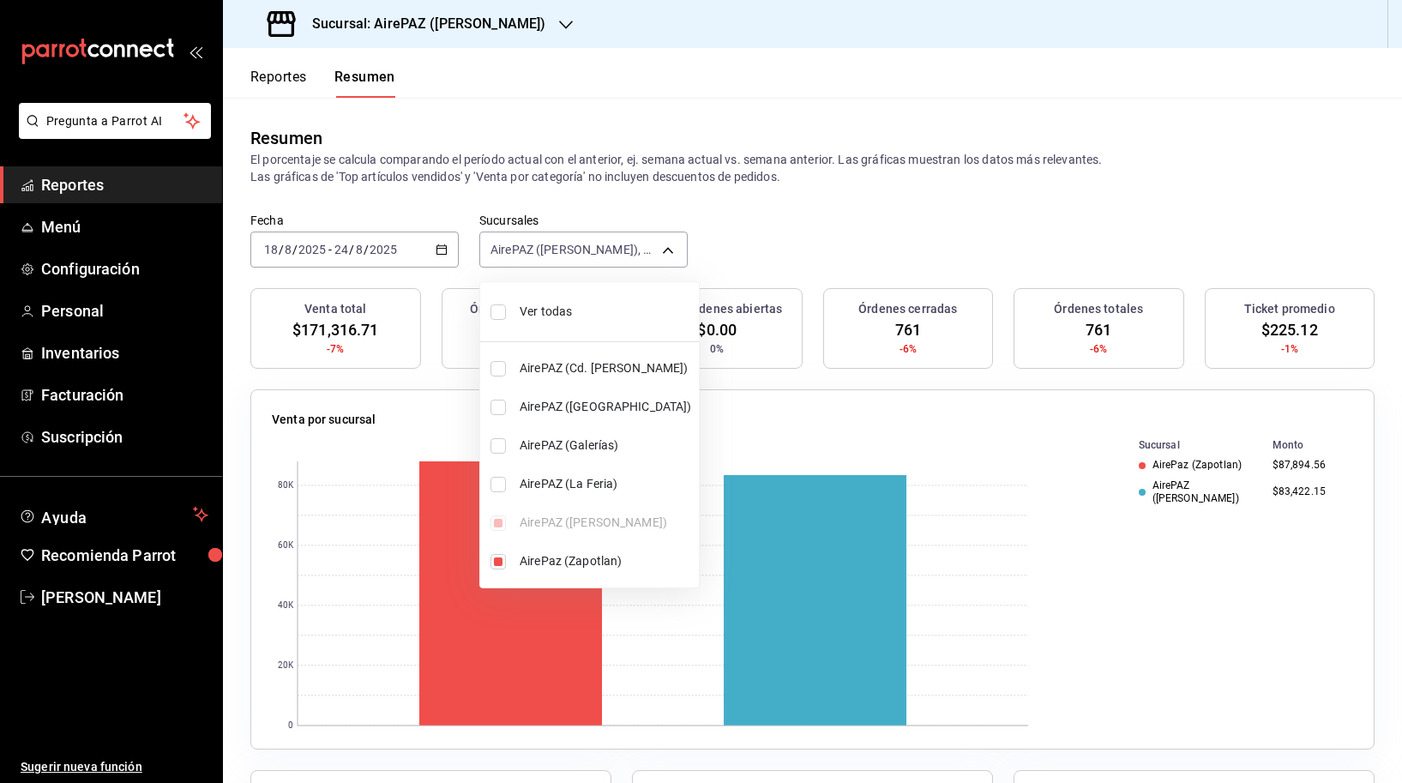
click at [568, 529] on div "Ver todas AirePAZ (Cd. [PERSON_NAME]) [GEOGRAPHIC_DATA] ([GEOGRAPHIC_DATA]) [GE…" at bounding box center [589, 435] width 219 height 292
click at [598, 562] on span "AirePaz (Zapotlan)" at bounding box center [606, 561] width 172 height 18
type input "[object Object]"
checkbox input "false"
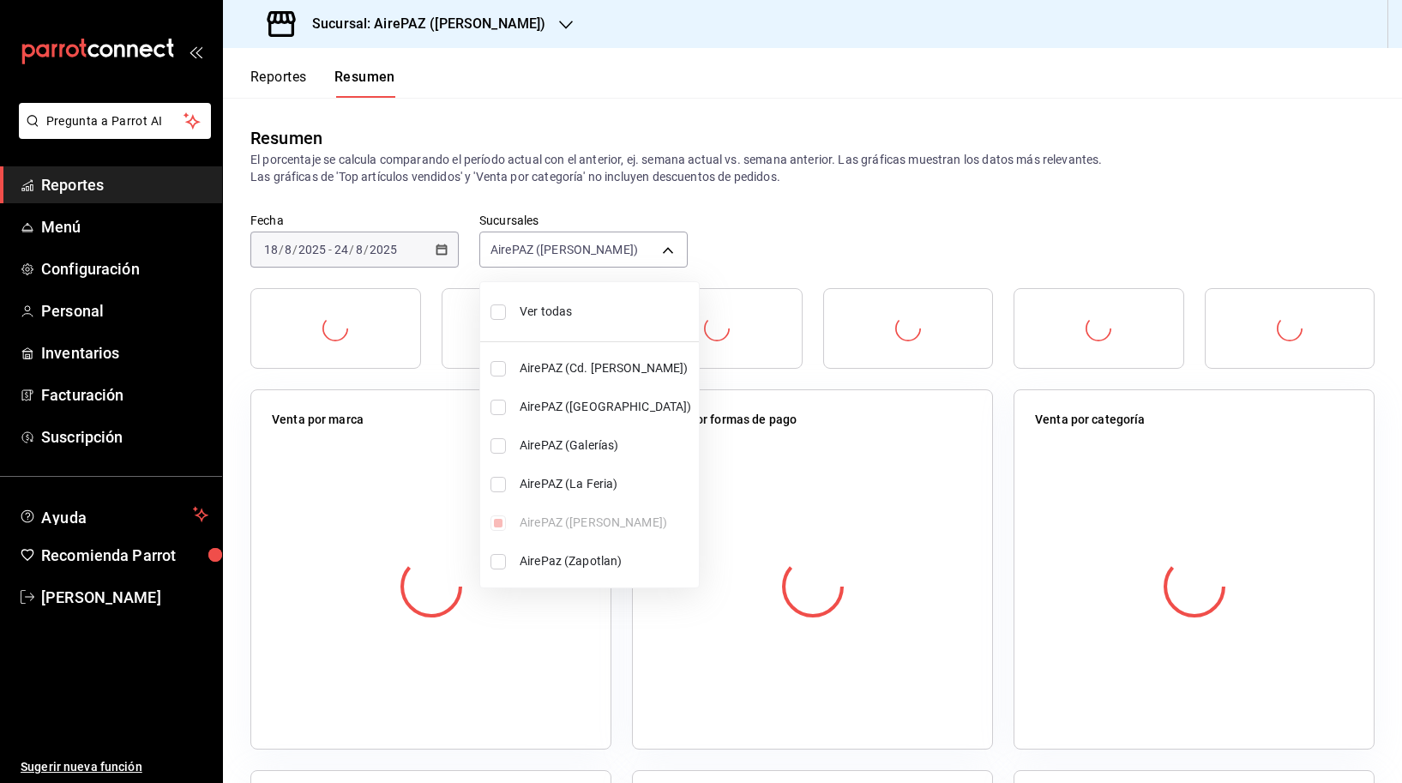
click at [754, 225] on div at bounding box center [701, 391] width 1402 height 783
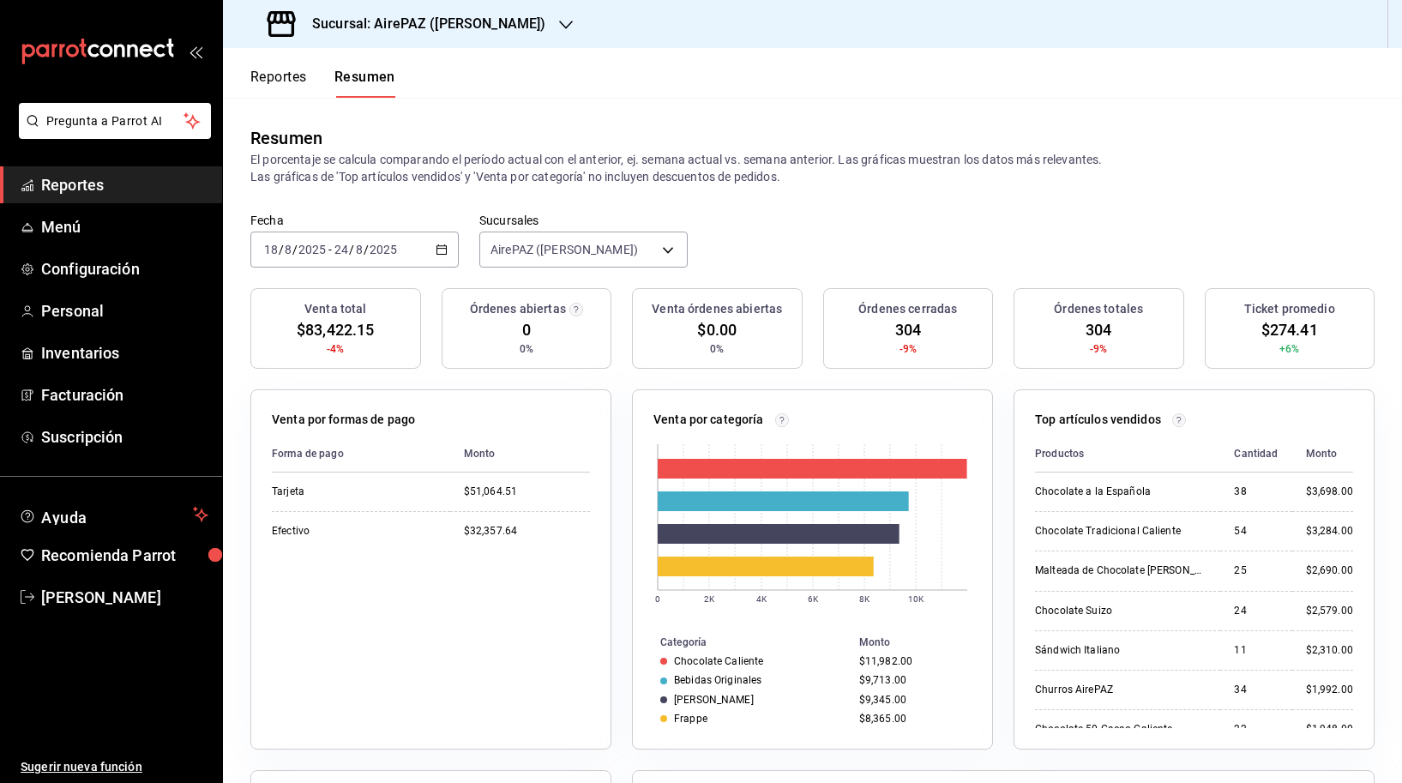
click at [424, 21] on h3 "Sucursal: AirePAZ ([PERSON_NAME])" at bounding box center [421, 24] width 247 height 21
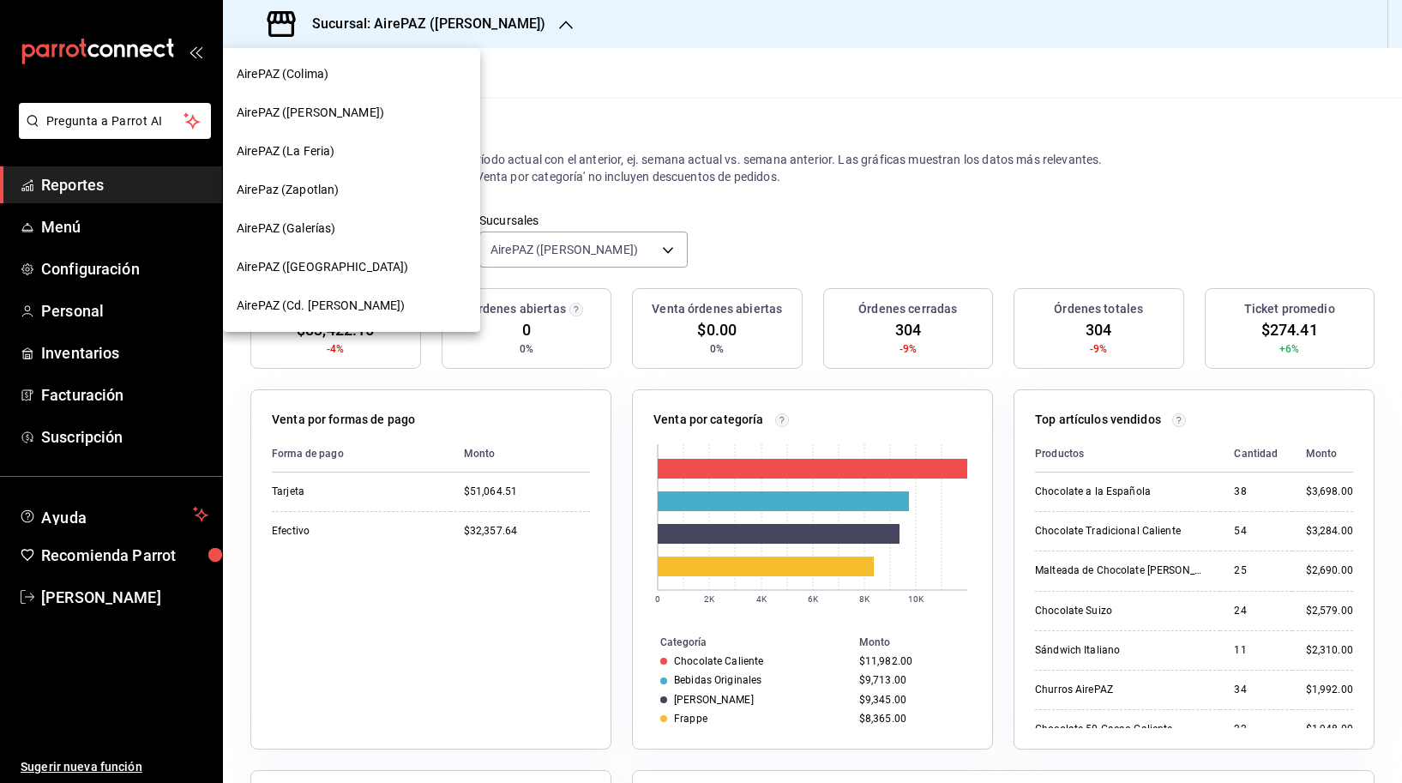
click at [395, 141] on div "AirePAZ (La Feria)" at bounding box center [351, 151] width 257 height 39
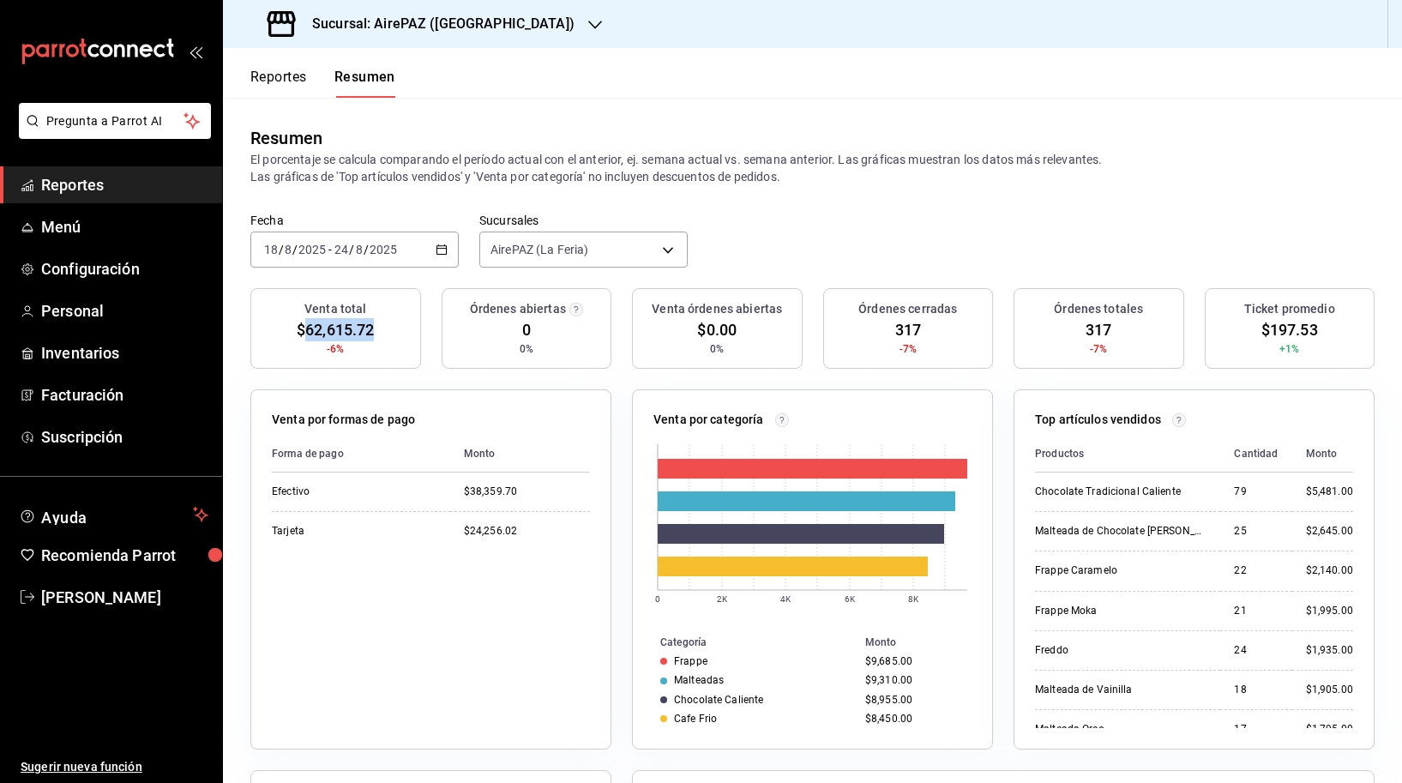
drag, startPoint x: 306, startPoint y: 333, endPoint x: 383, endPoint y: 333, distance: 77.2
click at [383, 333] on div "Venta total $62,615.72 -6%" at bounding box center [335, 328] width 171 height 81
copy span "62,615.72"
click at [552, 234] on body "Pregunta a Parrot AI Reportes Menú Configuración Personal Inventarios Facturaci…" at bounding box center [701, 391] width 1402 height 783
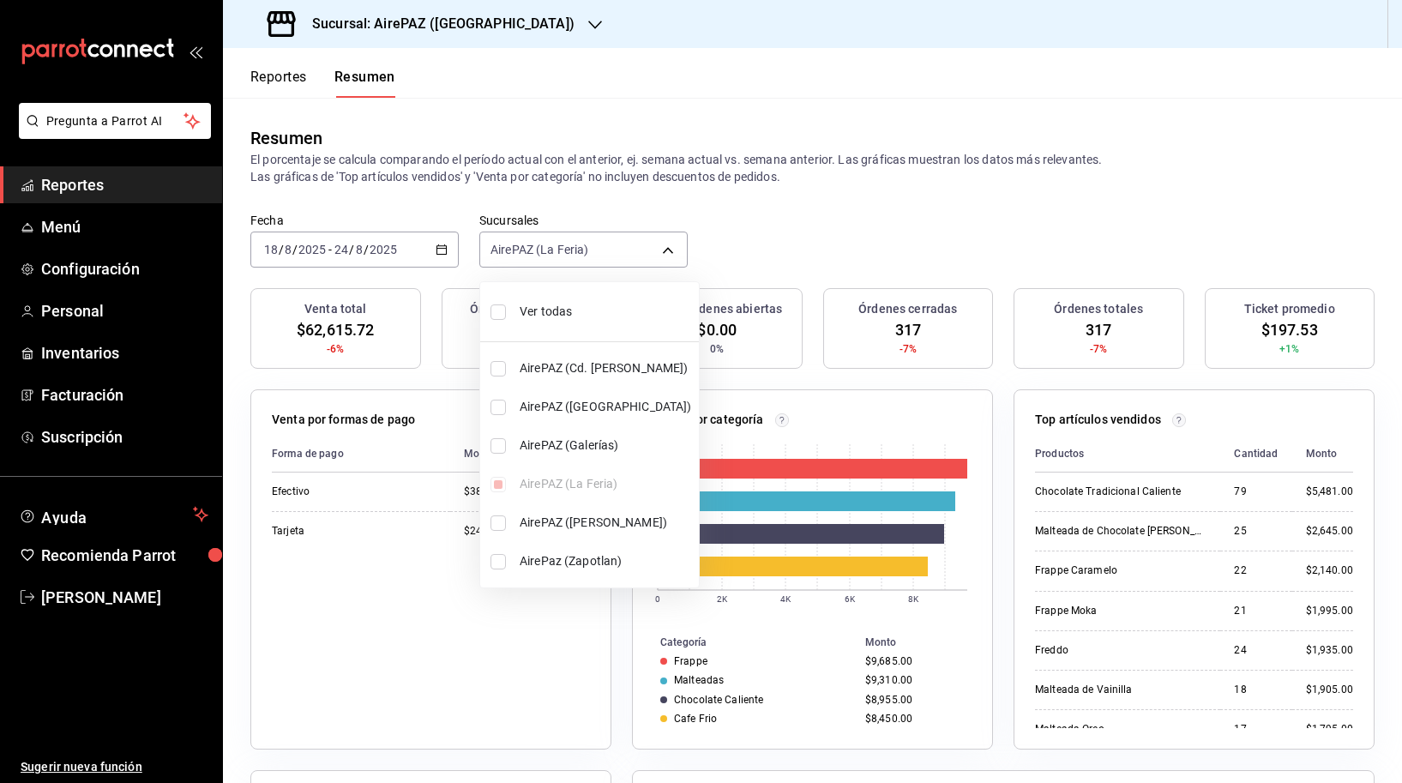
click at [488, 35] on div at bounding box center [701, 391] width 1402 height 783
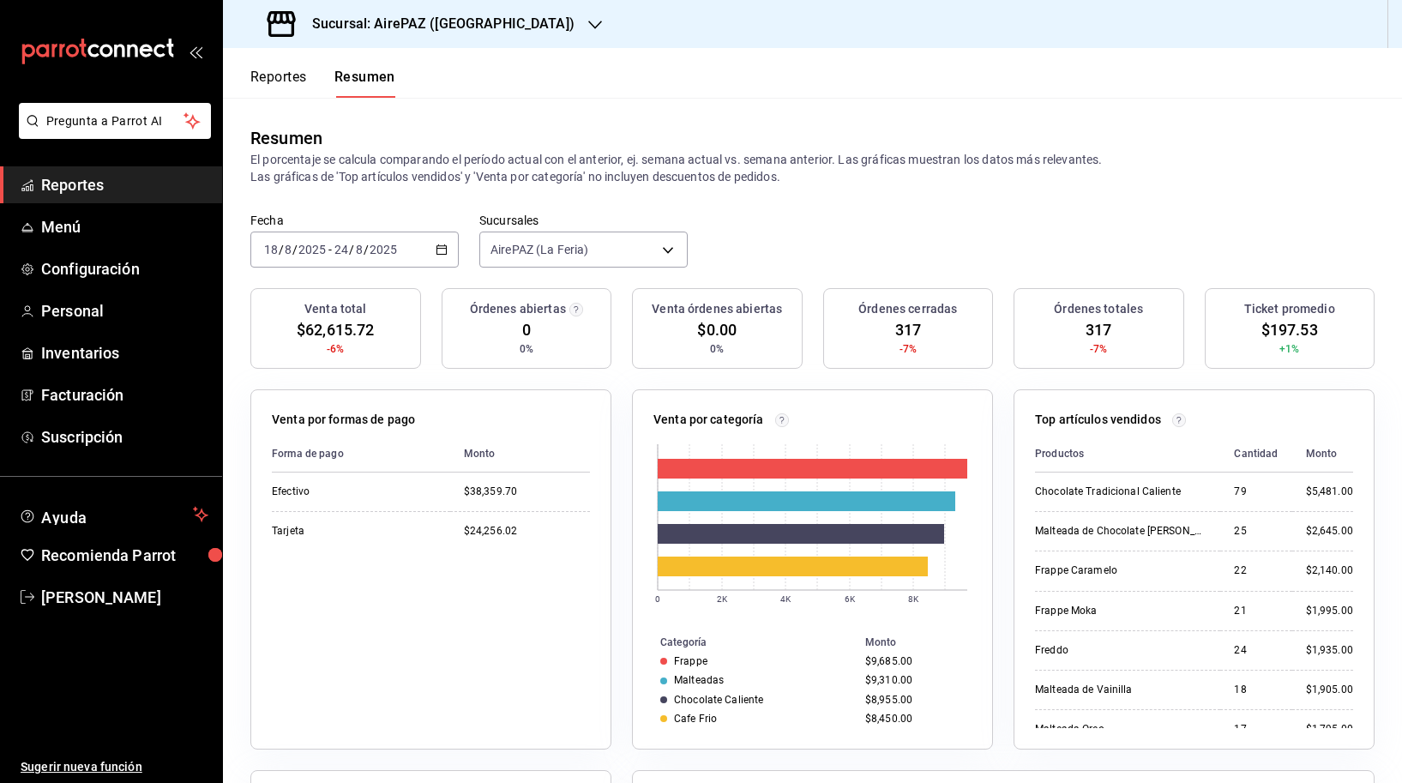
click at [588, 27] on icon "button" at bounding box center [595, 25] width 14 height 9
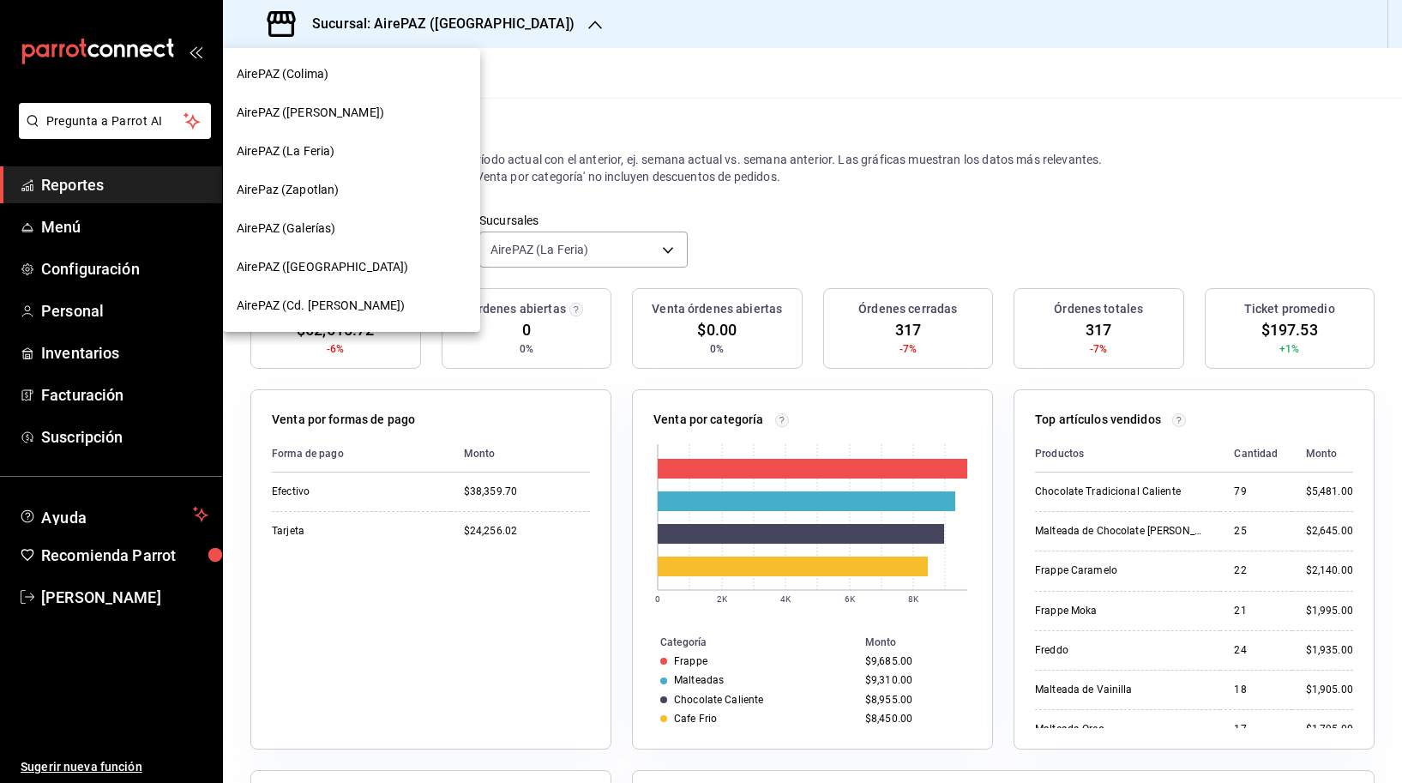
click at [353, 184] on div "AirePaz (Zapotlan)" at bounding box center [352, 190] width 230 height 18
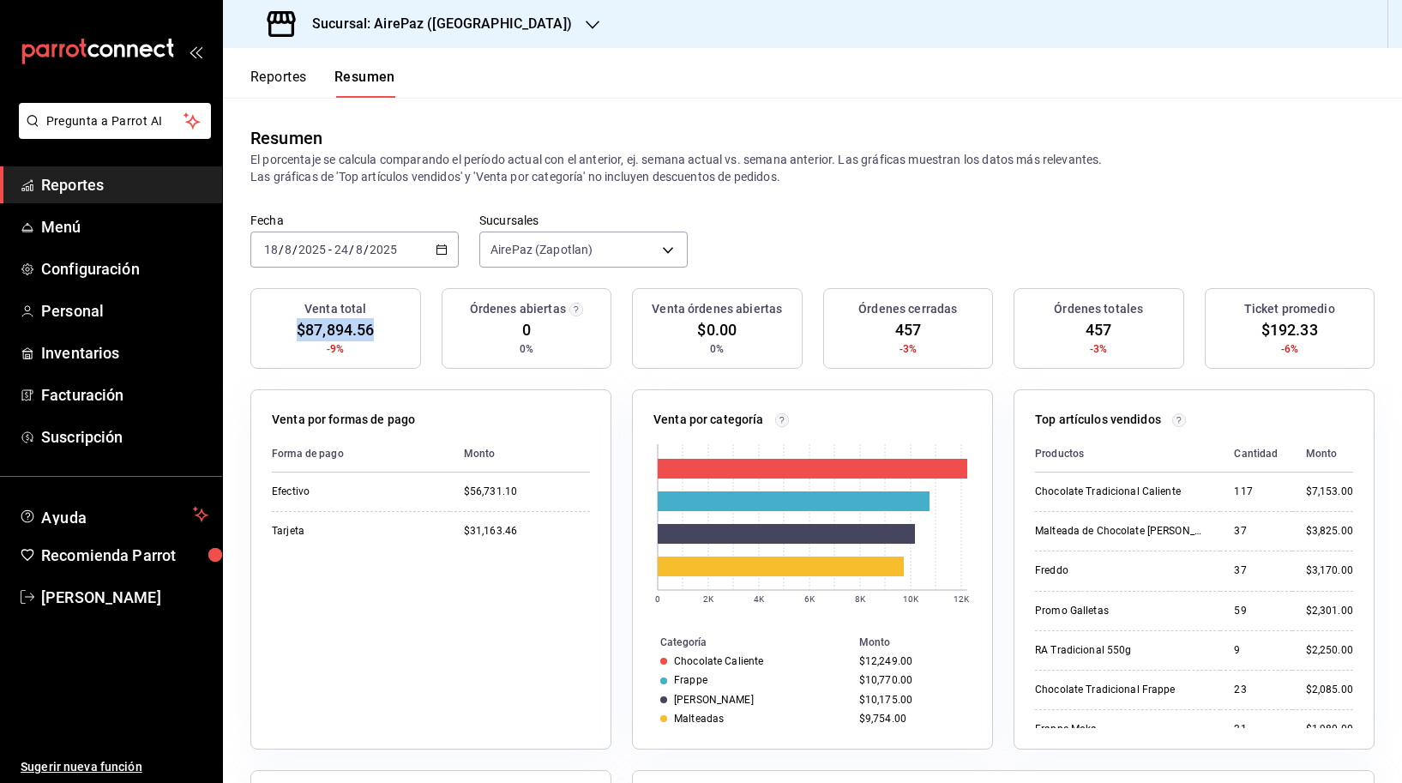
drag, startPoint x: 292, startPoint y: 331, endPoint x: 373, endPoint y: 340, distance: 81.9
click at [373, 340] on div "Venta total $87,894.56 -9%" at bounding box center [335, 328] width 171 height 81
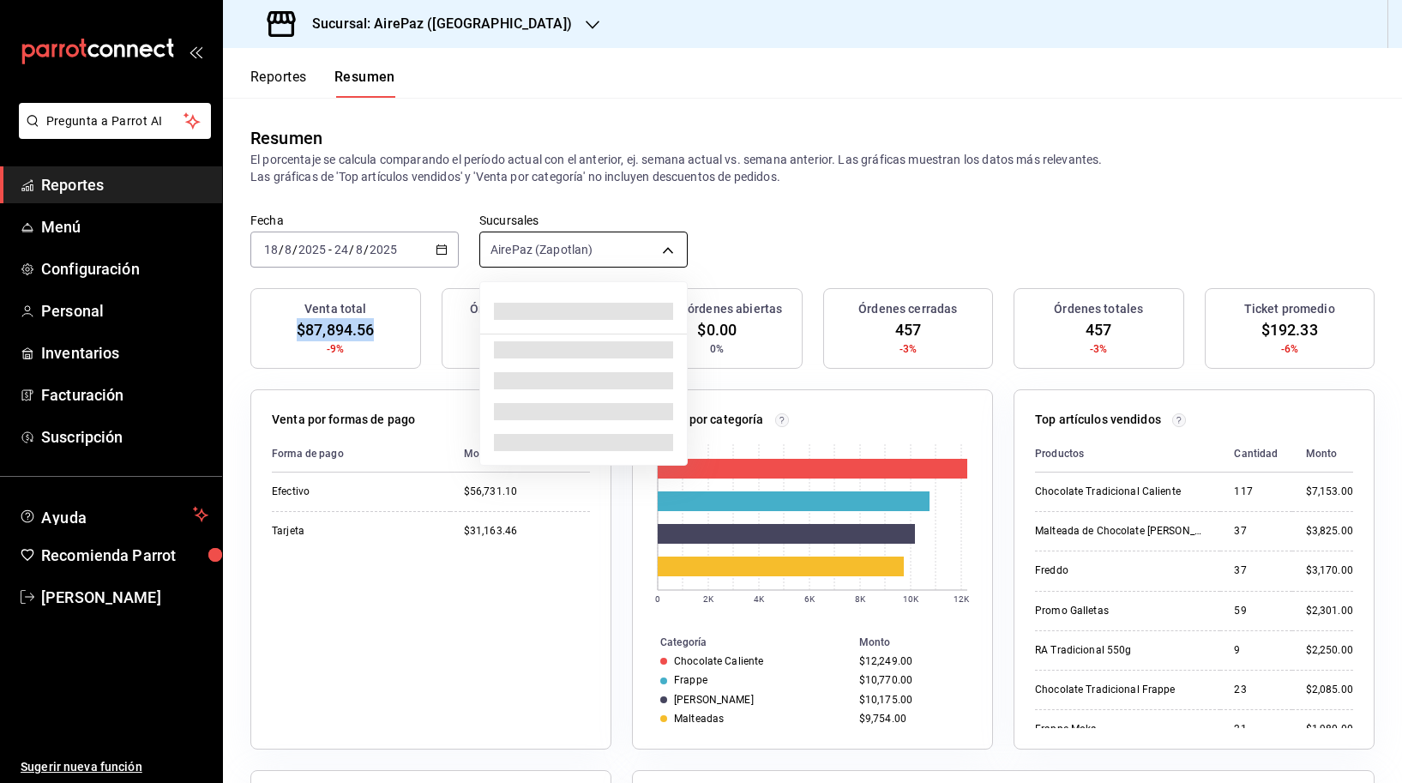
click at [588, 243] on body "Pregunta a Parrot AI Reportes Menú Configuración Personal Inventarios Facturaci…" at bounding box center [701, 391] width 1402 height 783
click at [458, 33] on div at bounding box center [701, 391] width 1402 height 783
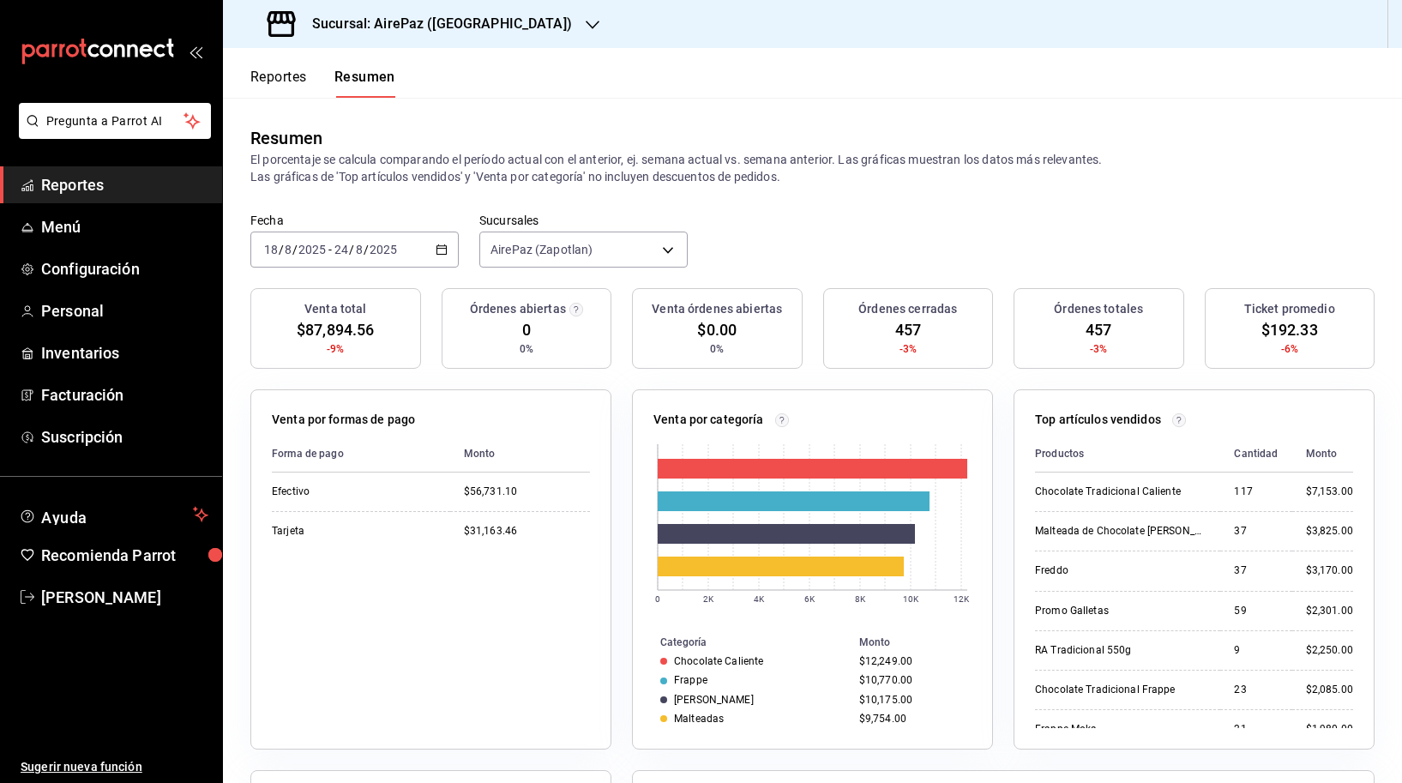
click at [458, 28] on h3 "Sucursal: AirePaz ([GEOGRAPHIC_DATA])" at bounding box center [435, 24] width 274 height 21
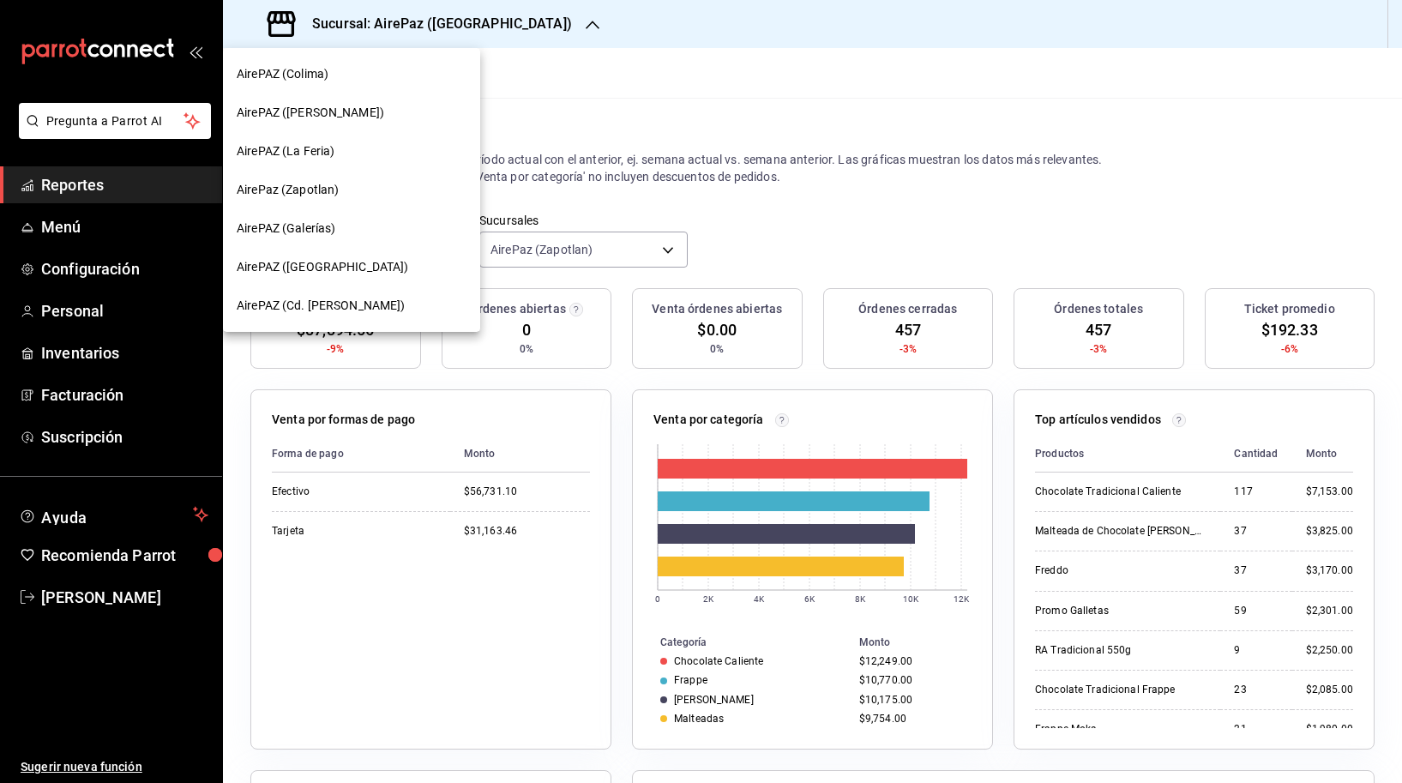
click at [406, 220] on div "AirePAZ (Galerías)" at bounding box center [352, 228] width 230 height 18
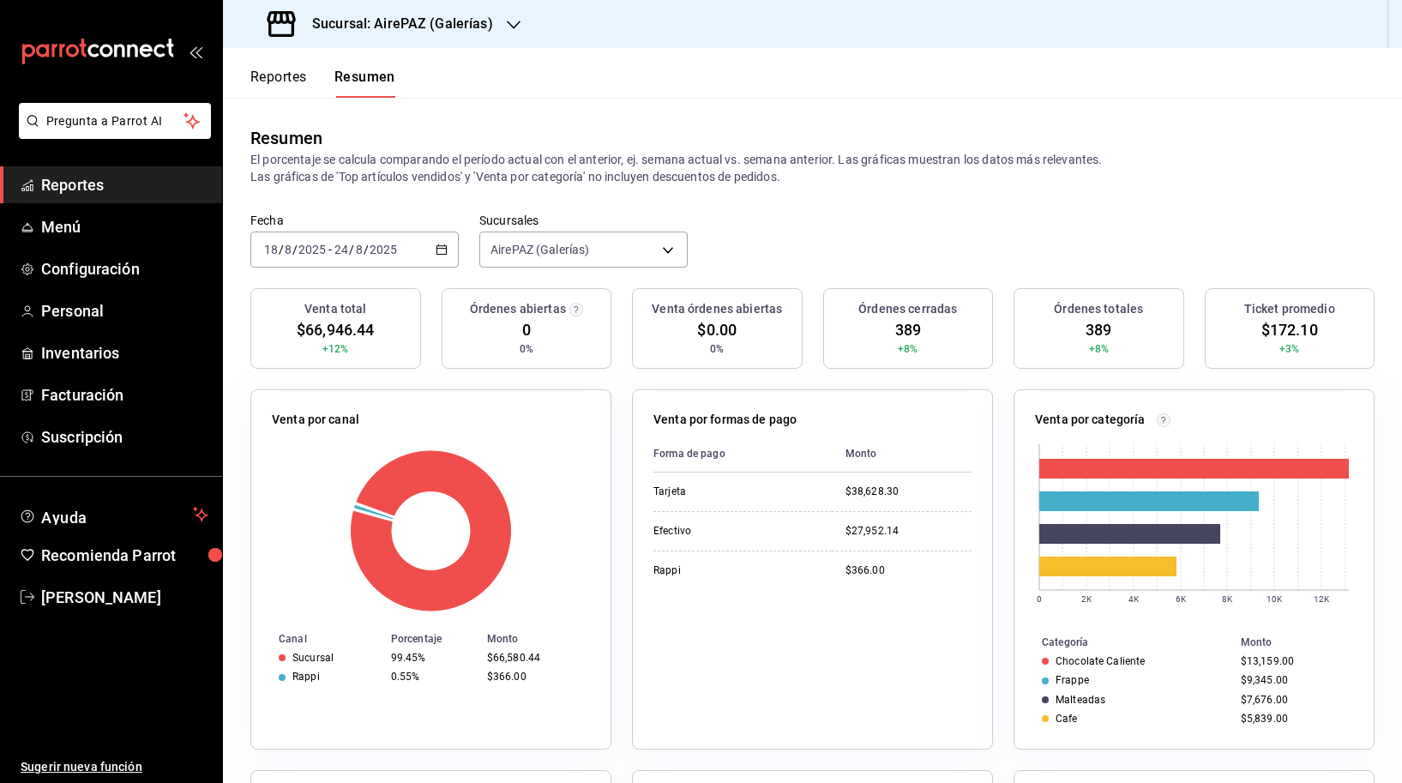
drag, startPoint x: 286, startPoint y: 331, endPoint x: 389, endPoint y: 331, distance: 102.9
click at [389, 331] on div "Venta total $66,946.44 +12%" at bounding box center [335, 328] width 171 height 81
drag, startPoint x: 383, startPoint y: 331, endPoint x: 306, endPoint y: 331, distance: 77.2
click at [306, 331] on div "Venta total $66,946.44 +12%" at bounding box center [335, 328] width 171 height 81
copy span "66,946.44"
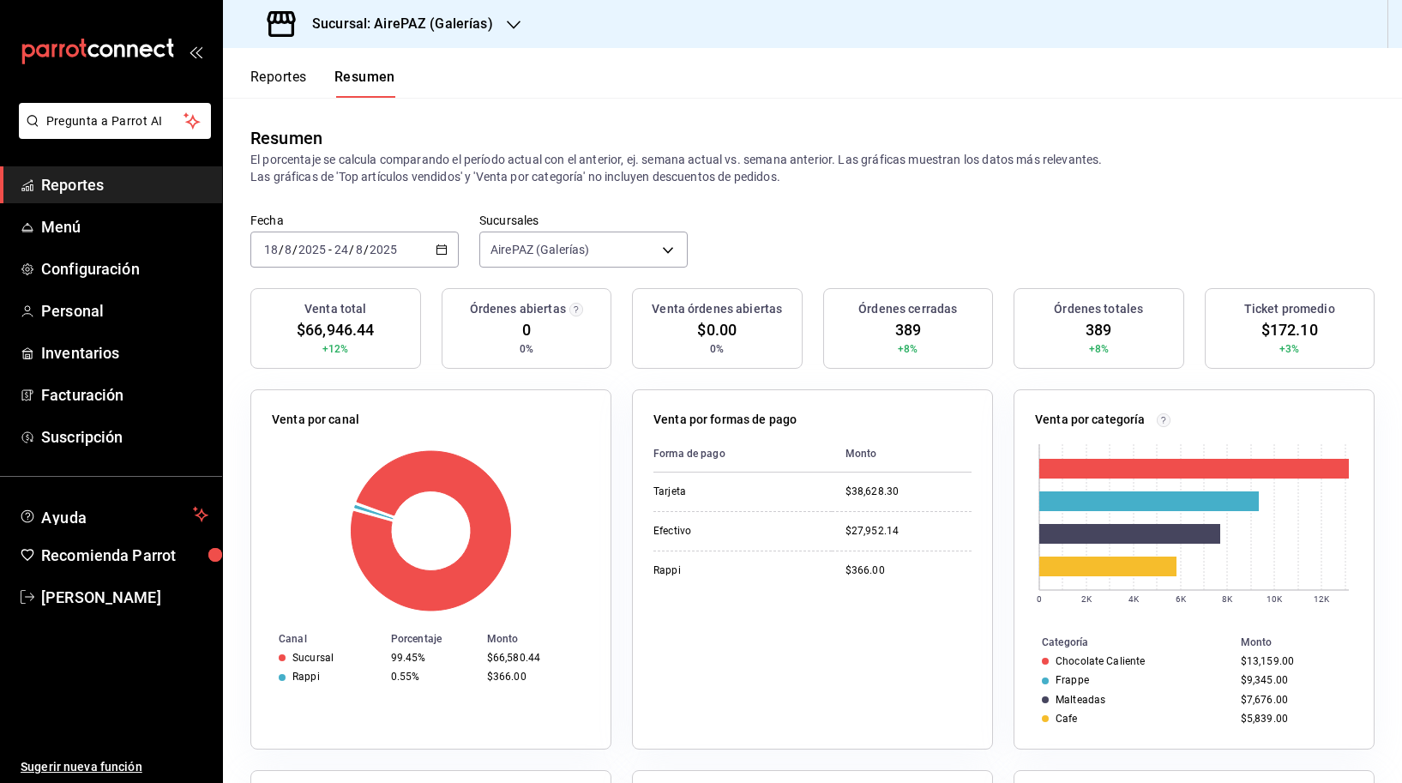
click at [466, 19] on h3 "Sucursal: AirePAZ (Galerías)" at bounding box center [395, 24] width 195 height 21
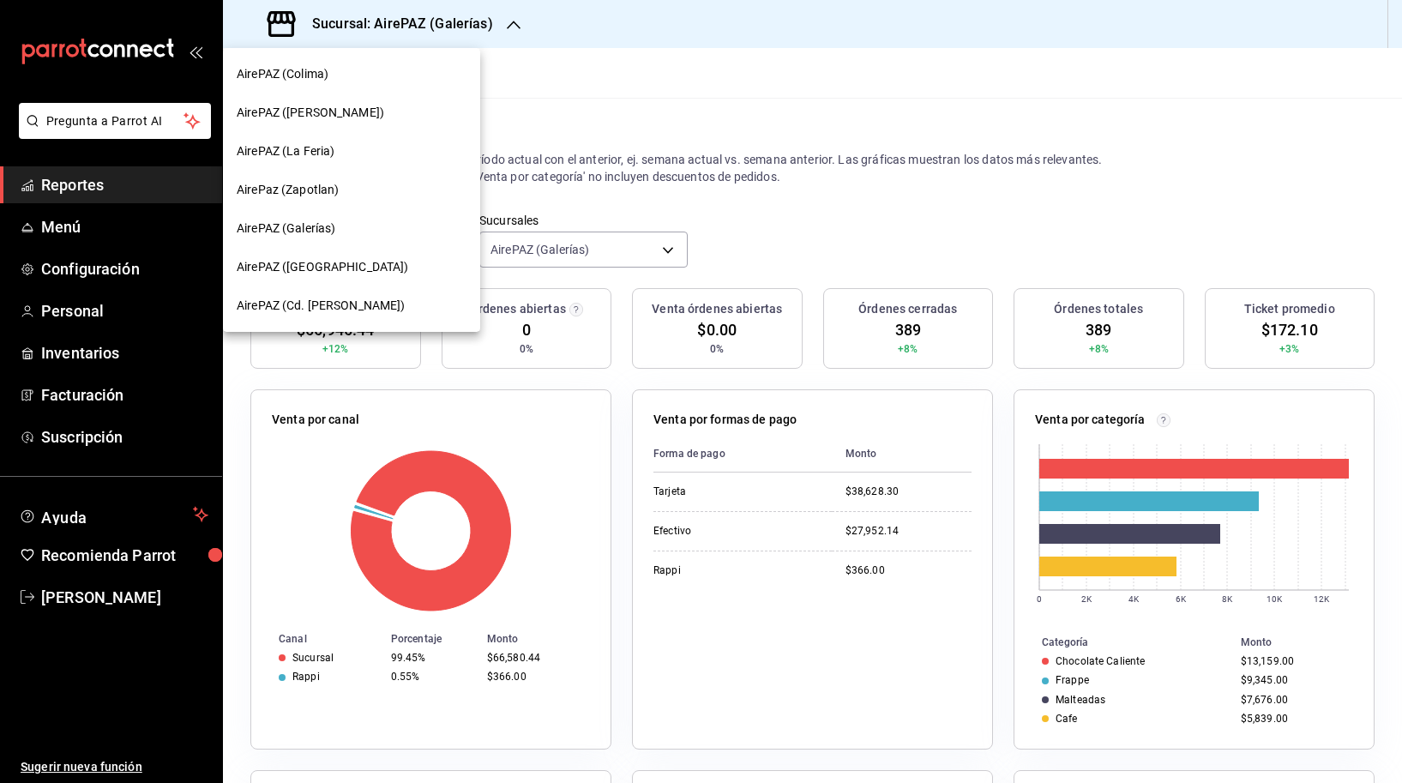
click at [390, 268] on div "AirePAZ ([GEOGRAPHIC_DATA])" at bounding box center [352, 267] width 230 height 18
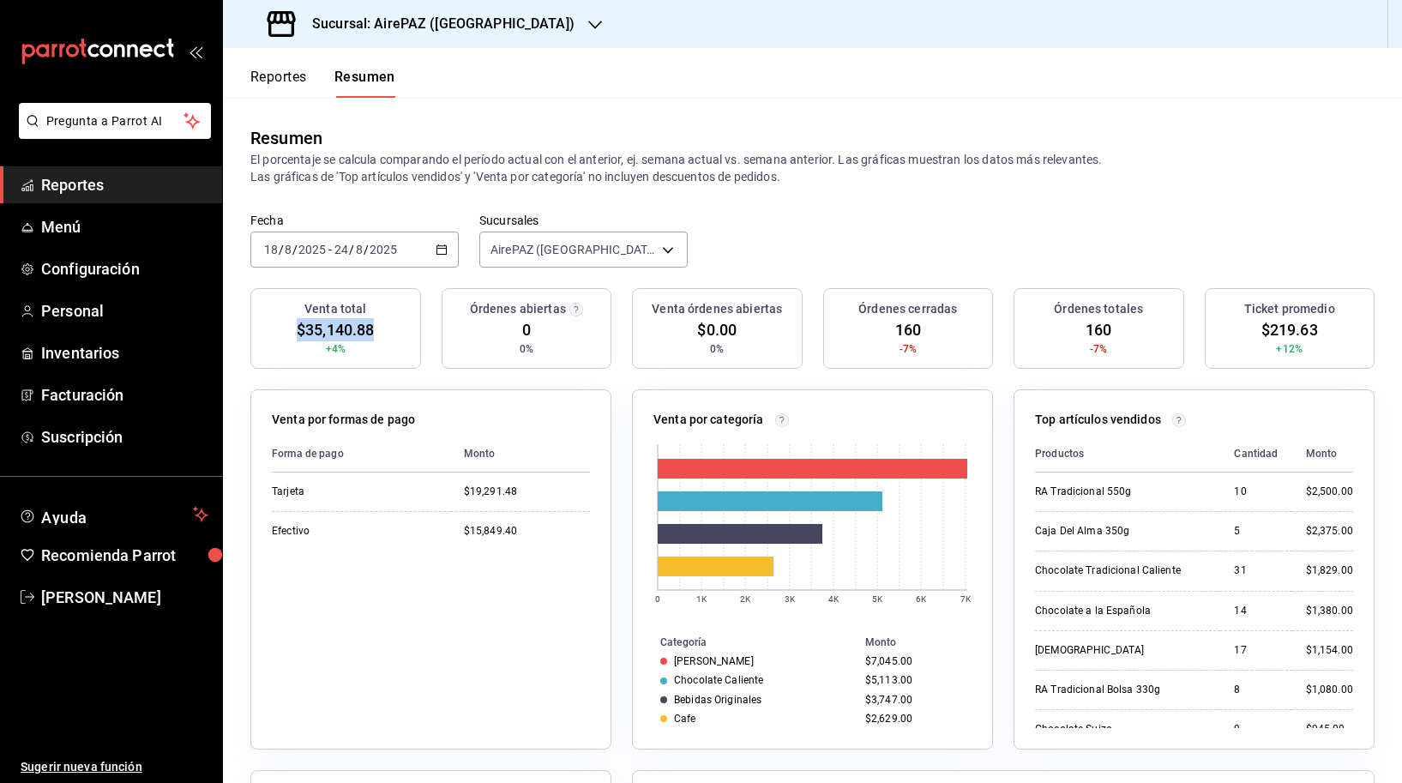
drag, startPoint x: 295, startPoint y: 329, endPoint x: 380, endPoint y: 329, distance: 84.9
click at [380, 329] on div "Venta total $35,140.88 +4%" at bounding box center [335, 328] width 171 height 81
copy span "$35,140.88"
click at [636, 3] on div "Sucursal: AirePAZ ([GEOGRAPHIC_DATA])" at bounding box center [812, 24] width 1179 height 48
click at [455, 29] on h3 "Sucursal: AirePAZ ([GEOGRAPHIC_DATA])" at bounding box center [436, 24] width 276 height 21
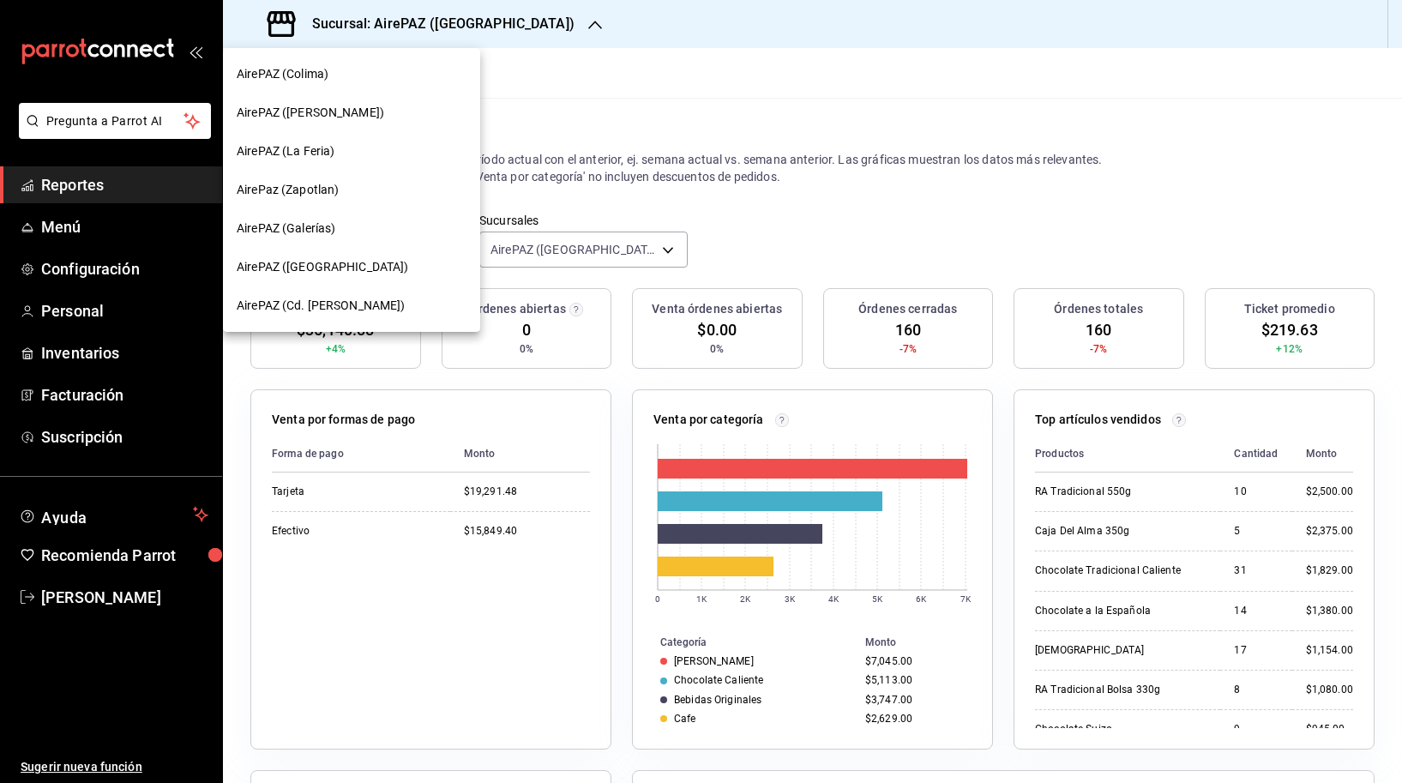
click at [357, 300] on span "AirePAZ (Cd. [PERSON_NAME])" at bounding box center [321, 306] width 169 height 18
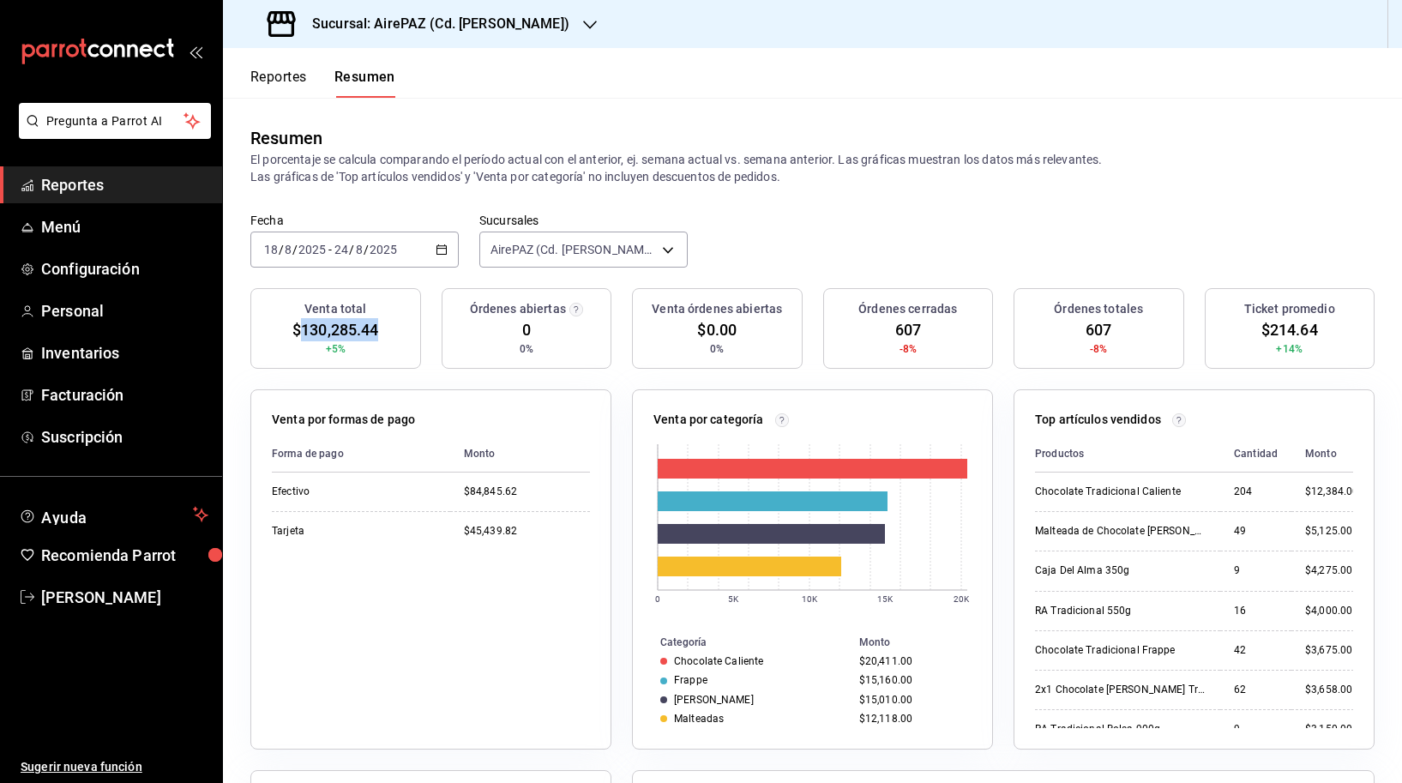
drag, startPoint x: 302, startPoint y: 331, endPoint x: 390, endPoint y: 332, distance: 88.3
click at [390, 332] on div "Venta total $130,285.44 +5%" at bounding box center [335, 328] width 171 height 81
copy span "130,285.44"
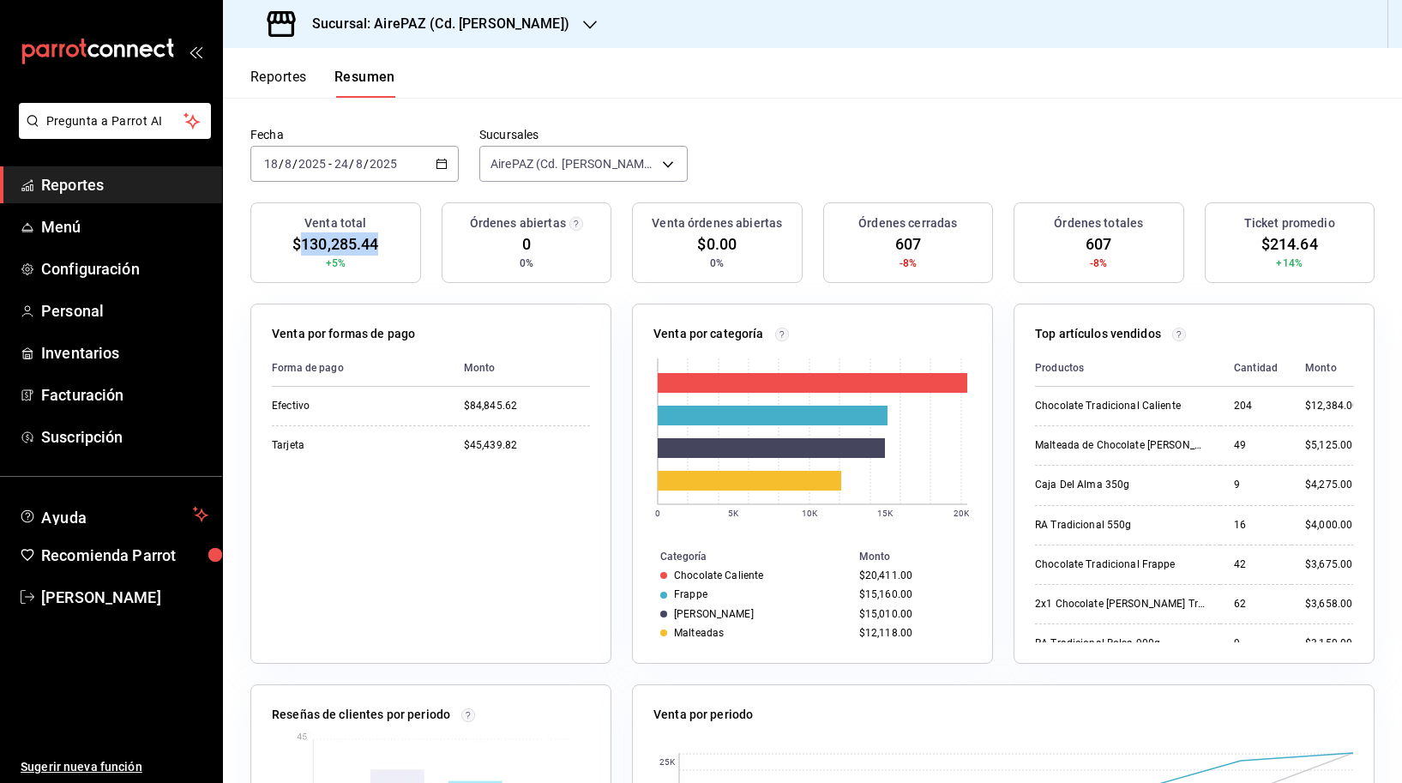
scroll to position [84, 0]
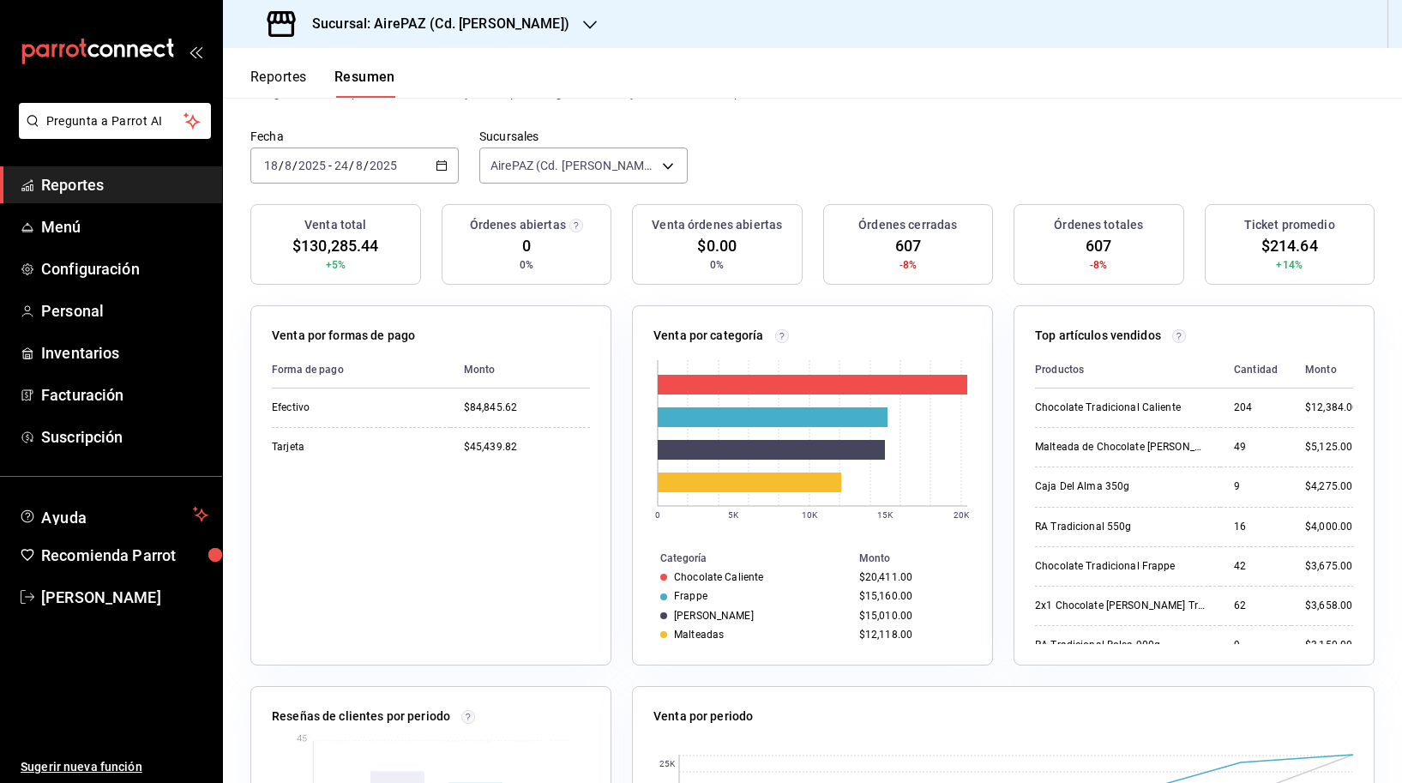
click at [460, 12] on div "Sucursal: AirePAZ (Cd. [PERSON_NAME])" at bounding box center [420, 24] width 367 height 48
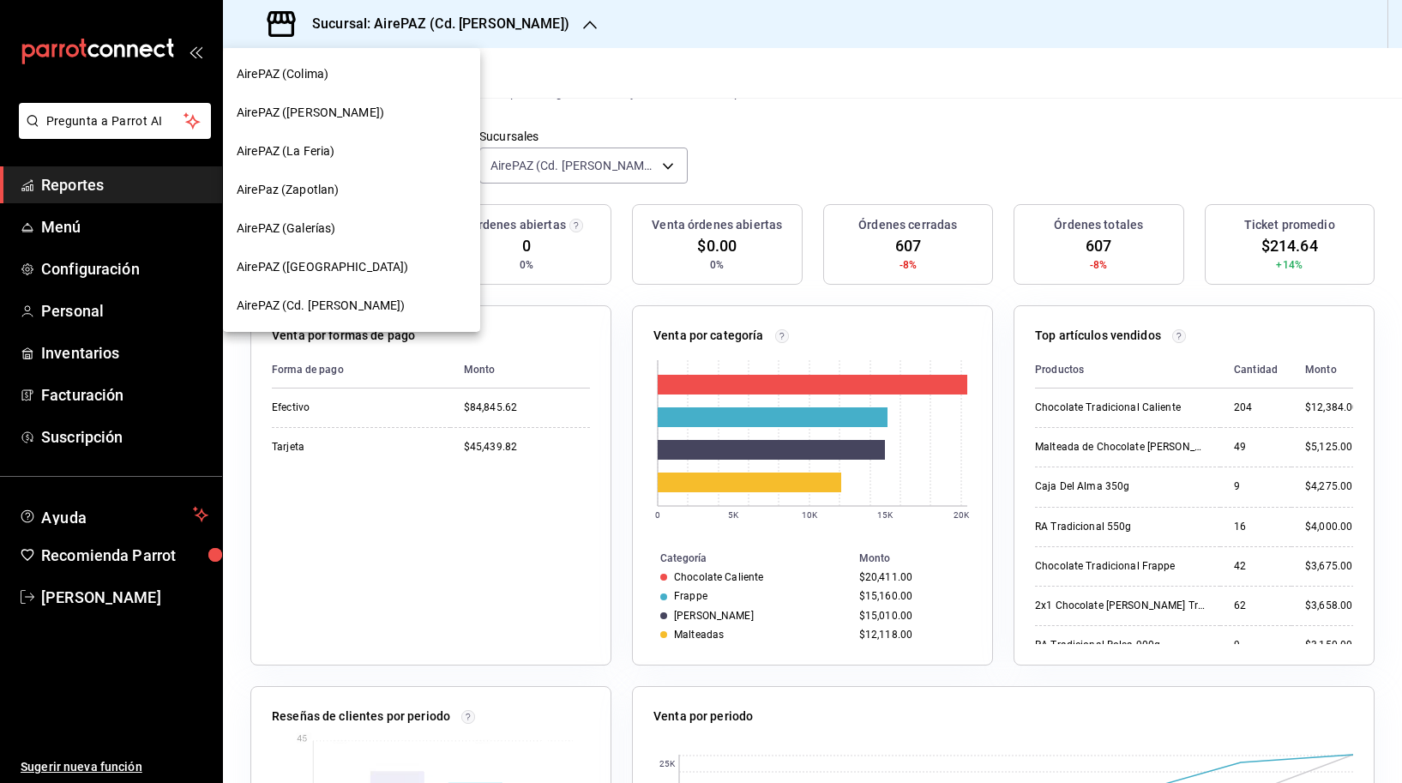
click at [418, 110] on div "AirePAZ ([PERSON_NAME])" at bounding box center [352, 113] width 230 height 18
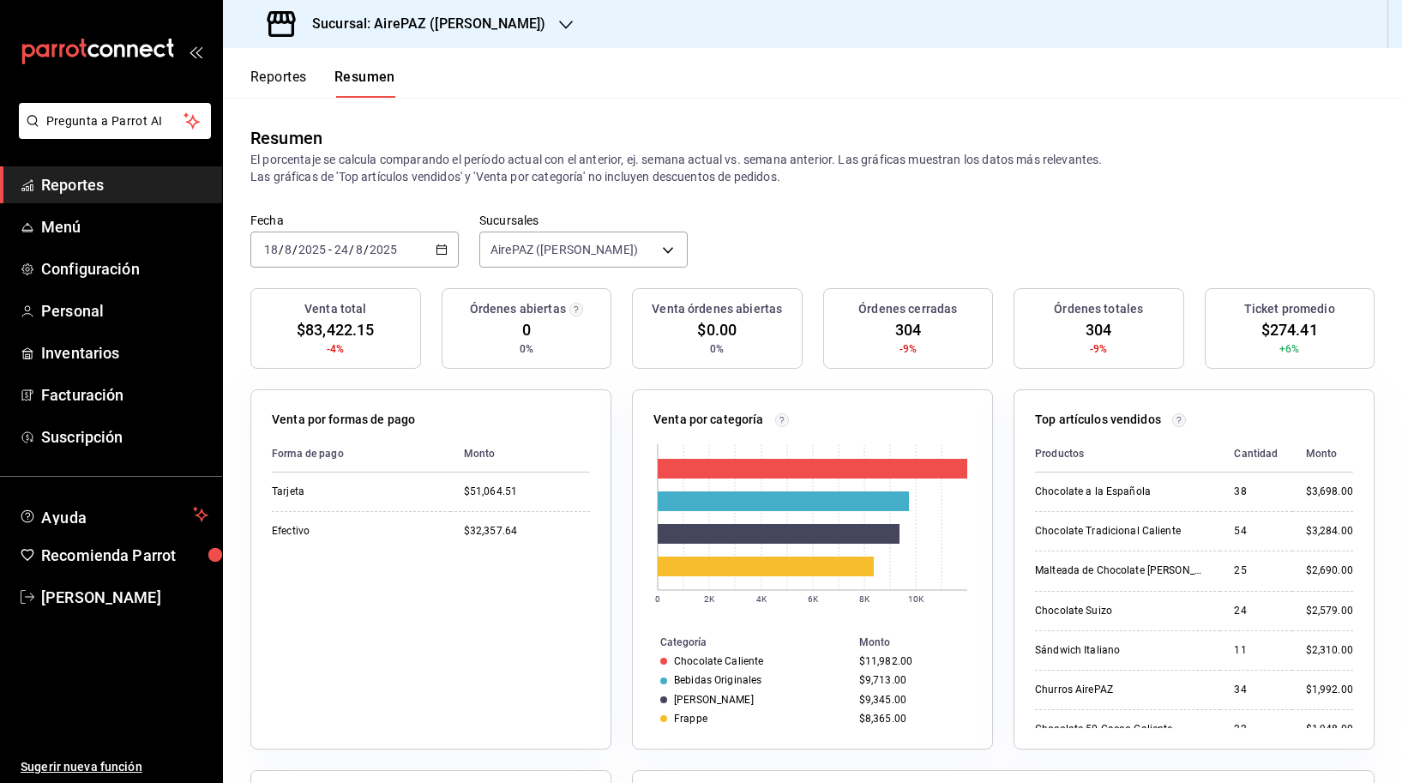
click at [418, 29] on h3 "Sucursal: AirePAZ ([PERSON_NAME])" at bounding box center [421, 24] width 247 height 21
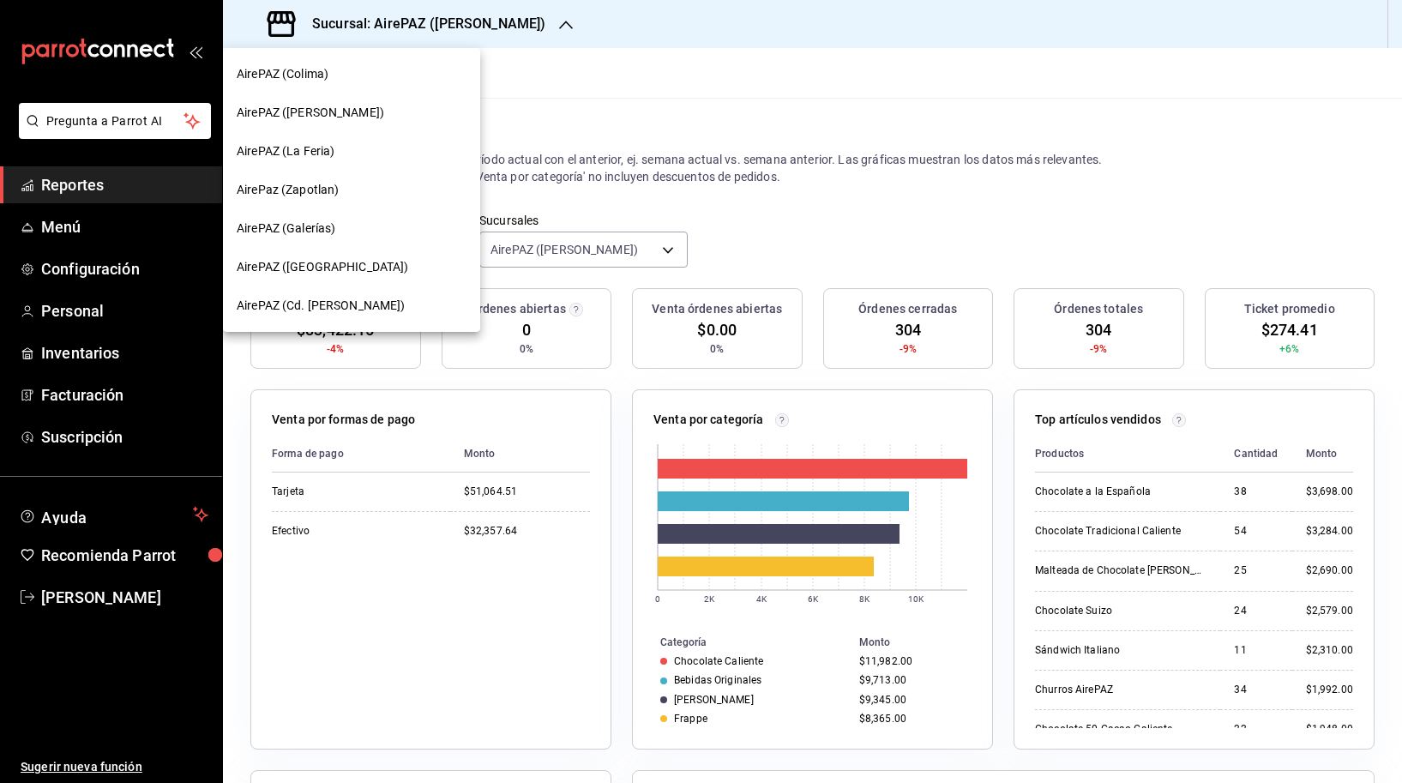
click at [368, 146] on div "AirePAZ (La Feria)" at bounding box center [352, 151] width 230 height 18
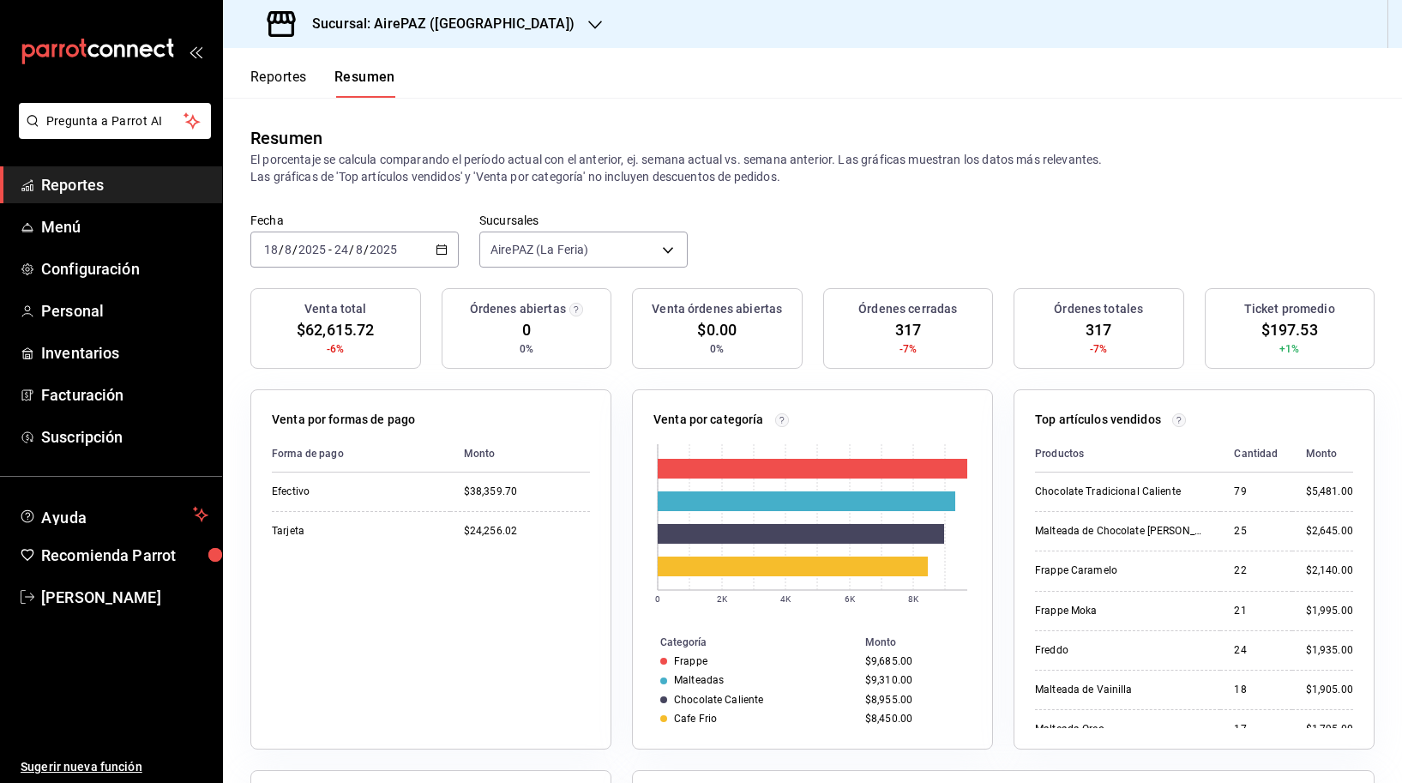
scroll to position [0, 0]
click at [390, 27] on h3 "Sucursal: AirePAZ ([GEOGRAPHIC_DATA])" at bounding box center [436, 24] width 276 height 21
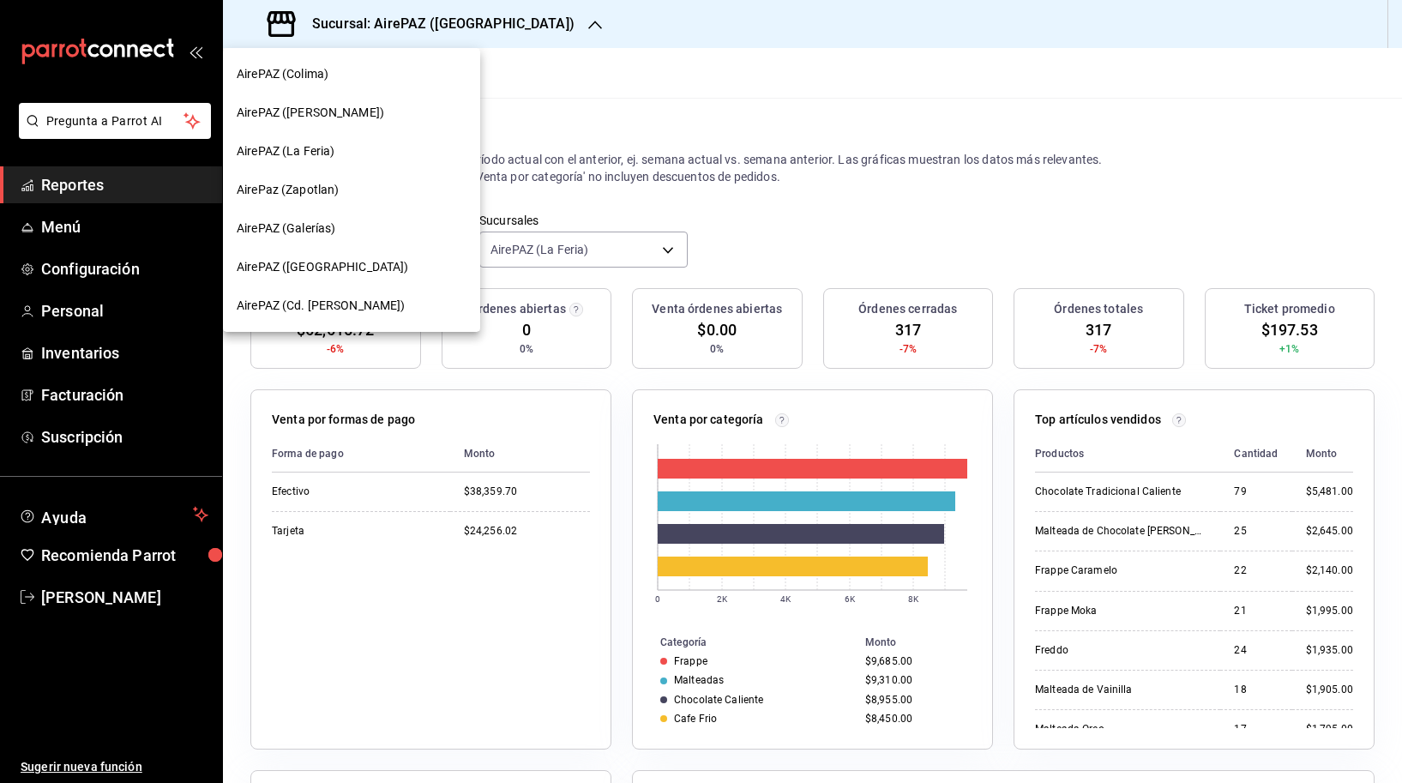
click at [349, 190] on div "AirePaz (Zapotlan)" at bounding box center [352, 190] width 230 height 18
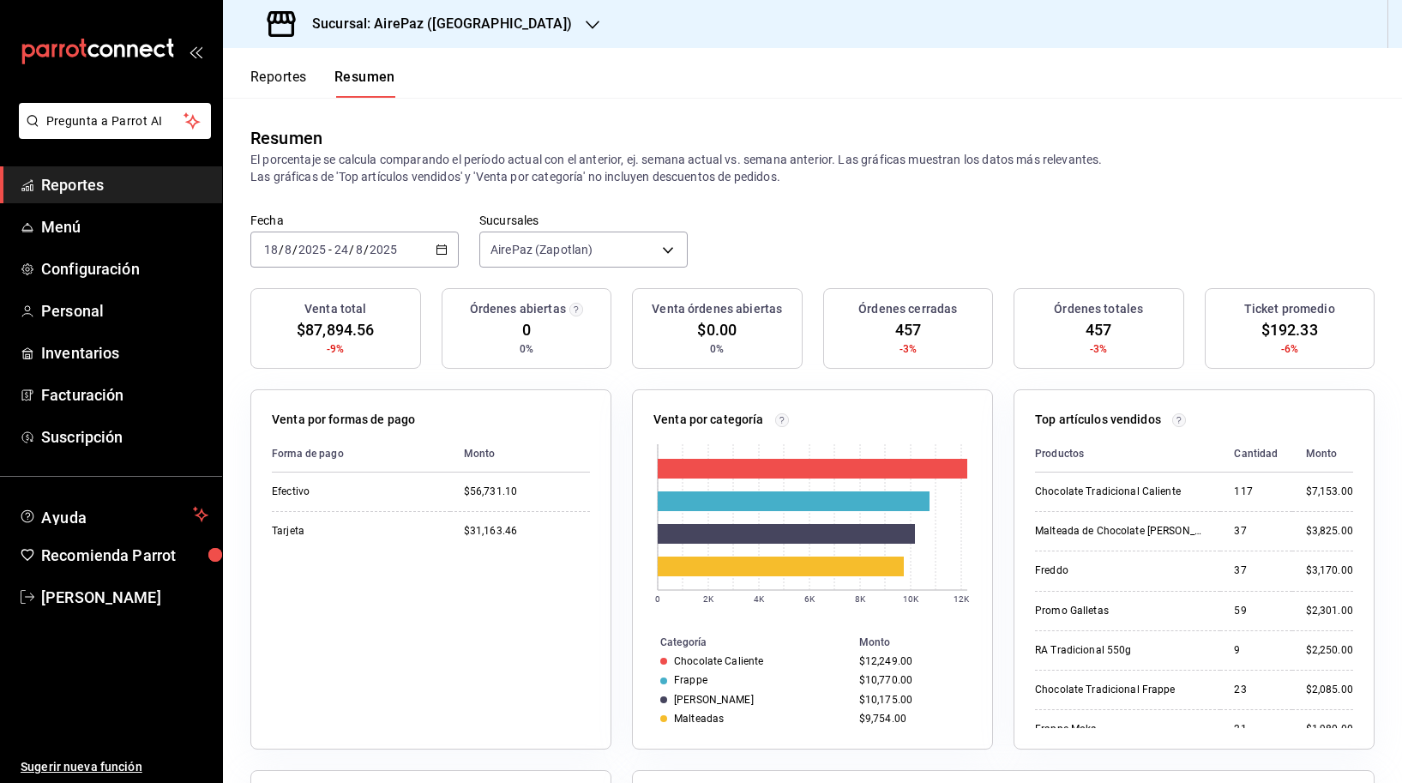
click at [446, 14] on h3 "Sucursal: AirePaz ([GEOGRAPHIC_DATA])" at bounding box center [435, 24] width 274 height 21
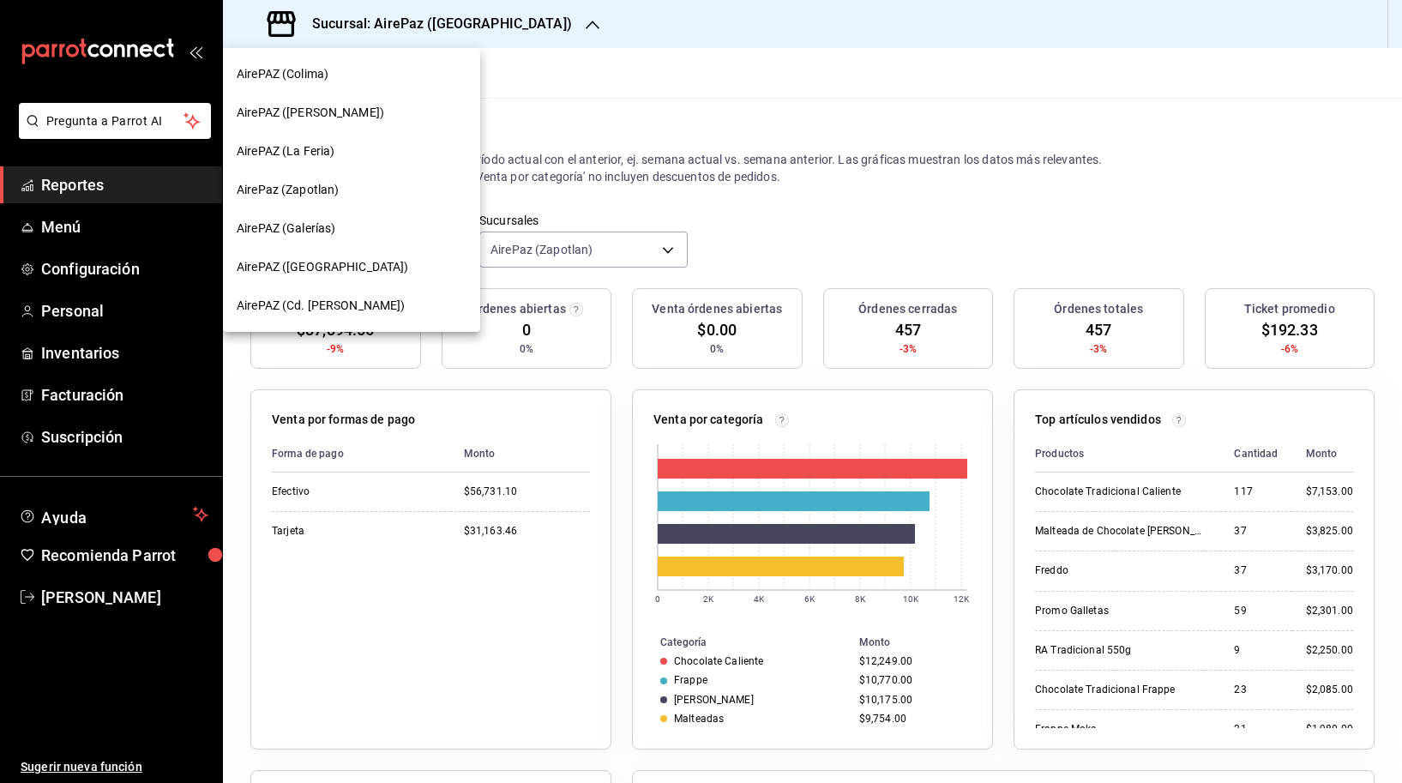
click at [352, 224] on div "AirePAZ (Galerías)" at bounding box center [352, 228] width 230 height 18
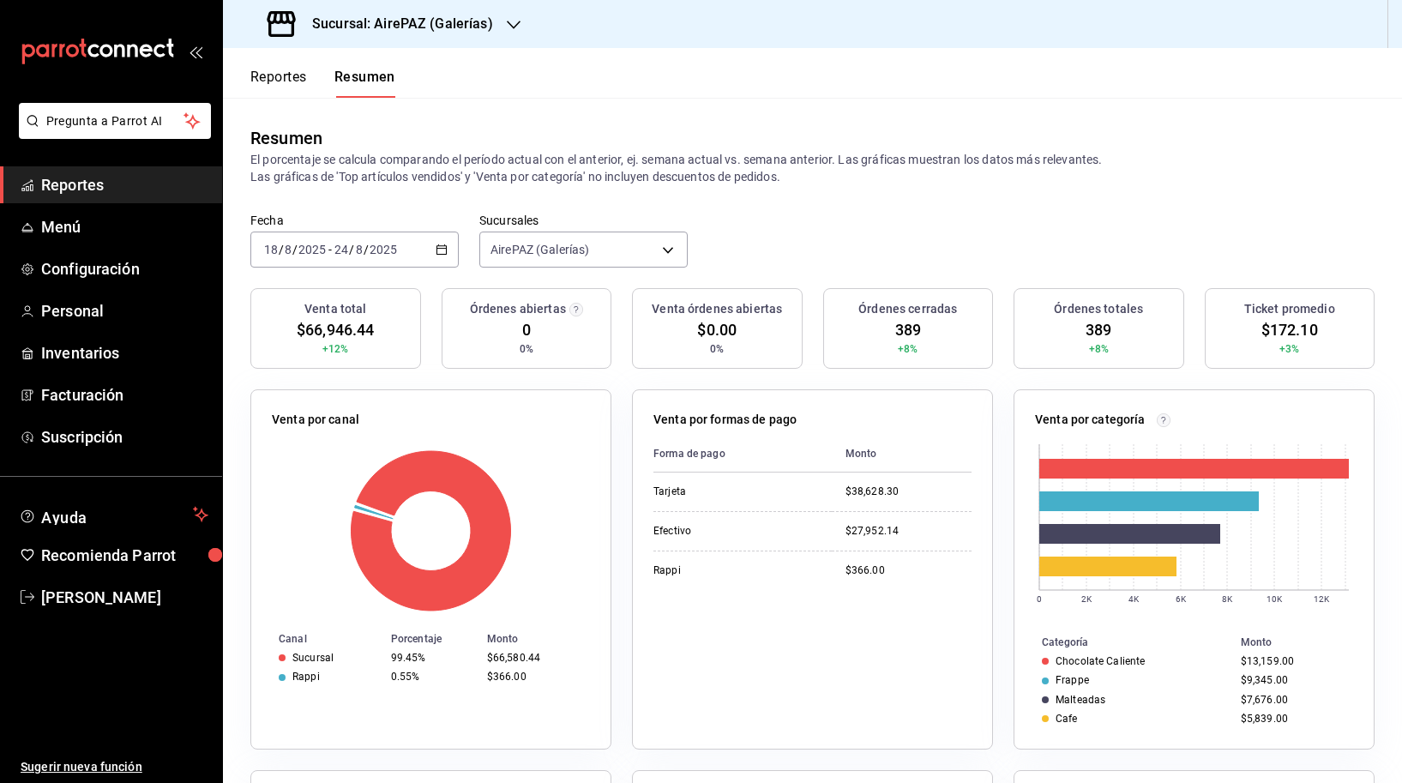
click at [475, 38] on div "Sucursal: AirePAZ (Galerías)" at bounding box center [382, 24] width 291 height 48
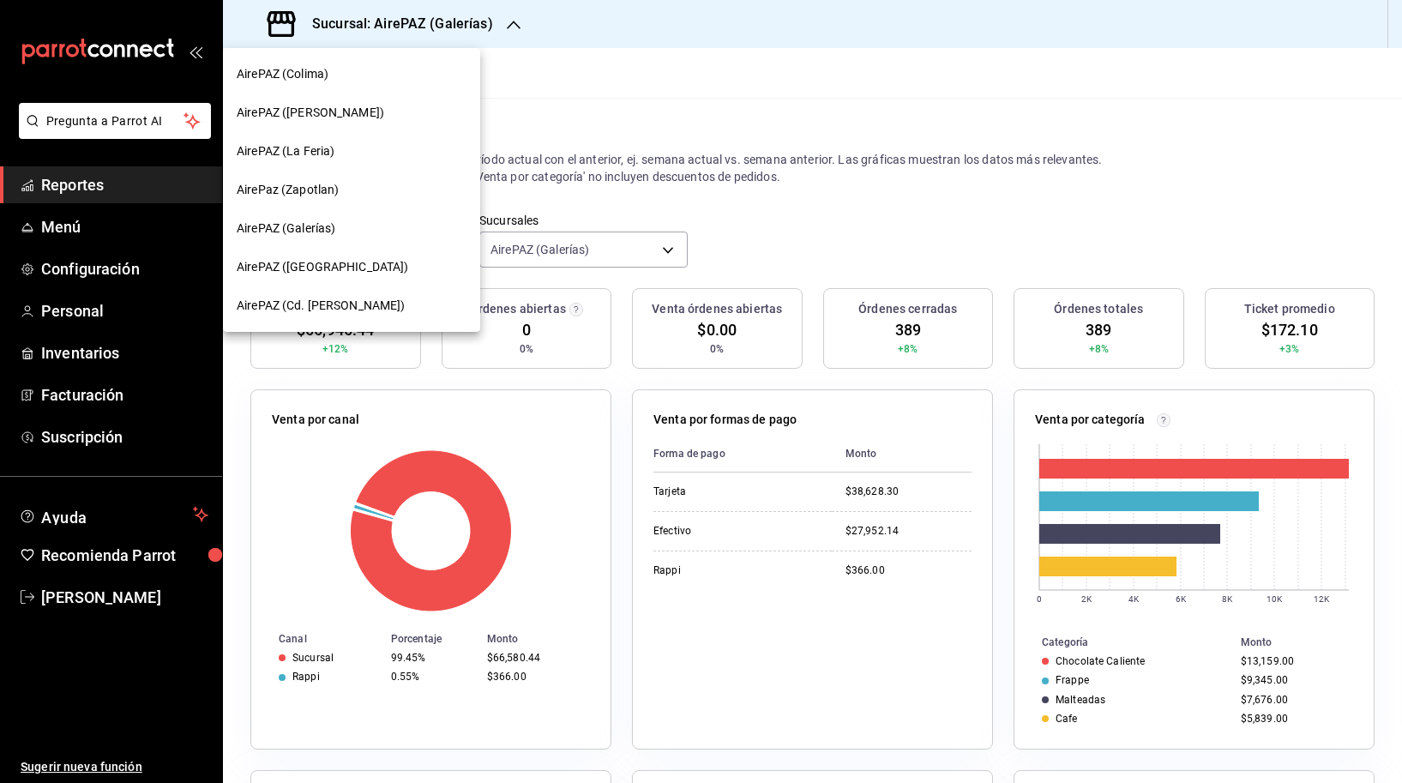
click at [397, 263] on div "AirePAZ ([GEOGRAPHIC_DATA])" at bounding box center [352, 267] width 230 height 18
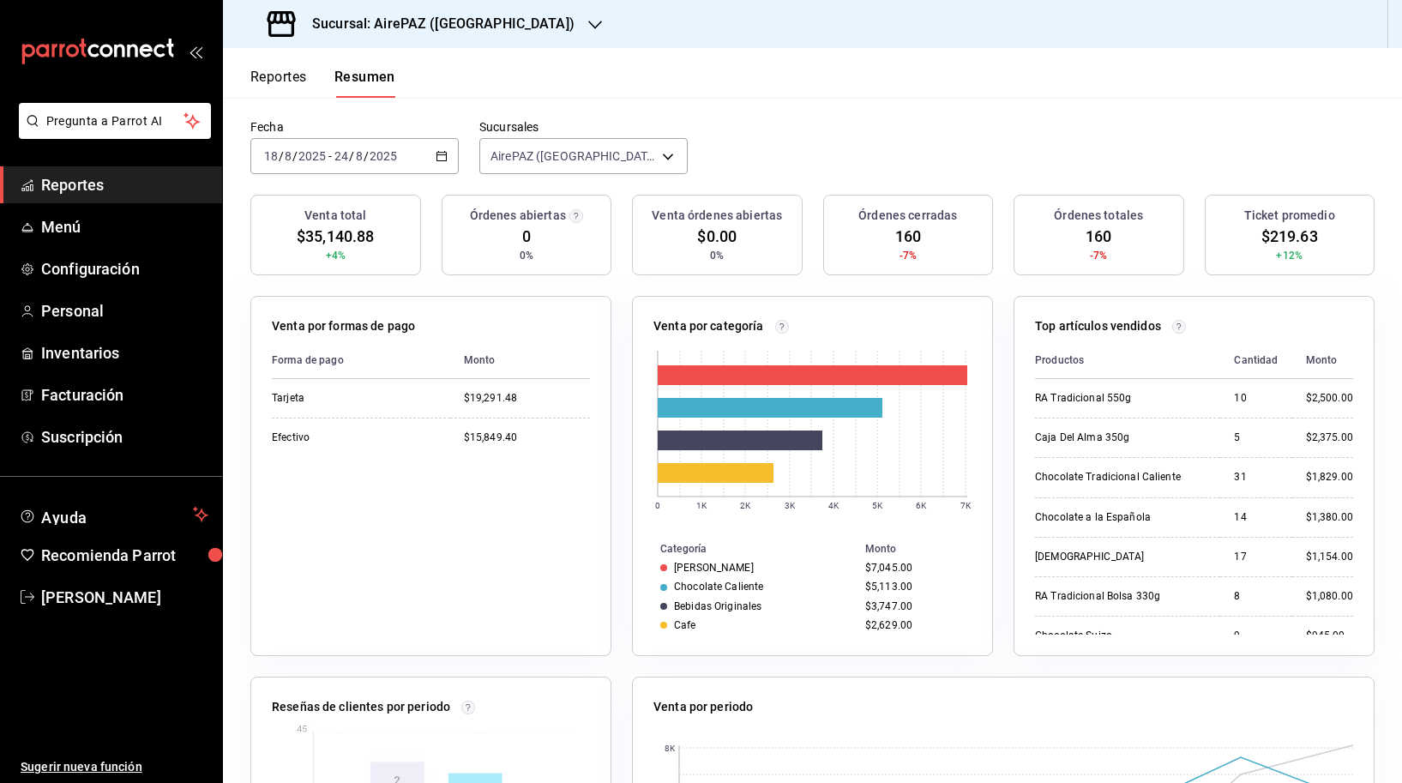
scroll to position [81, 0]
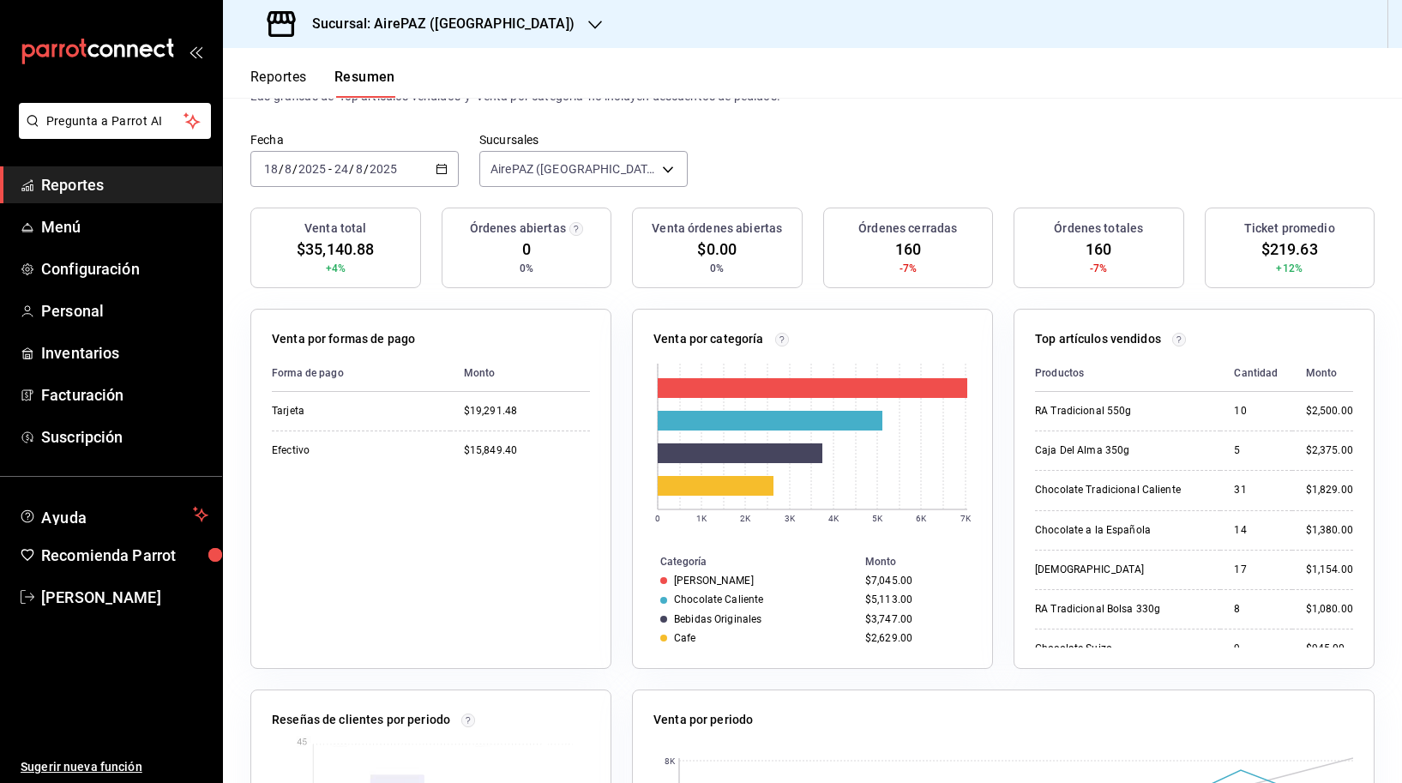
click at [440, 30] on h3 "Sucursal: AirePAZ ([GEOGRAPHIC_DATA])" at bounding box center [436, 24] width 276 height 21
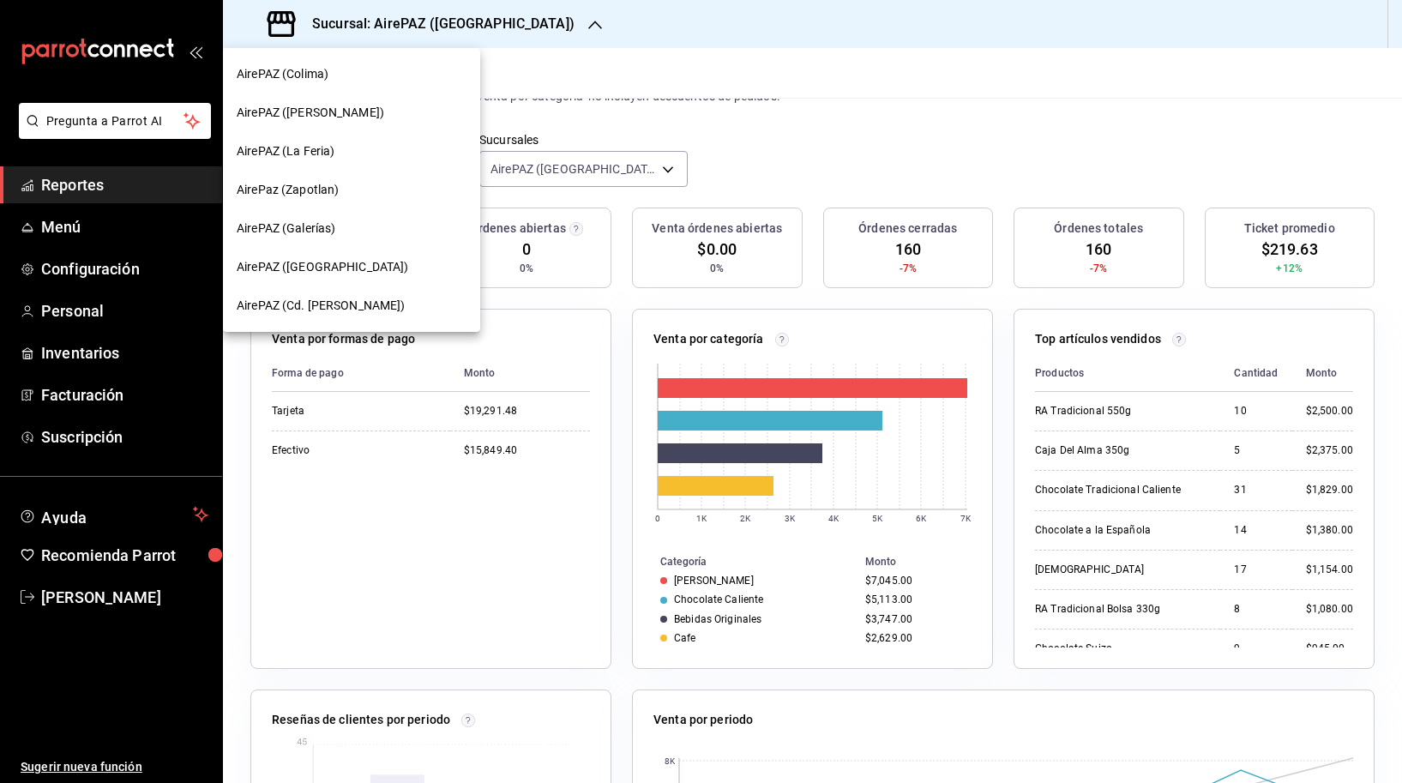
click at [386, 301] on div "AirePAZ (Cd. [PERSON_NAME])" at bounding box center [352, 306] width 230 height 18
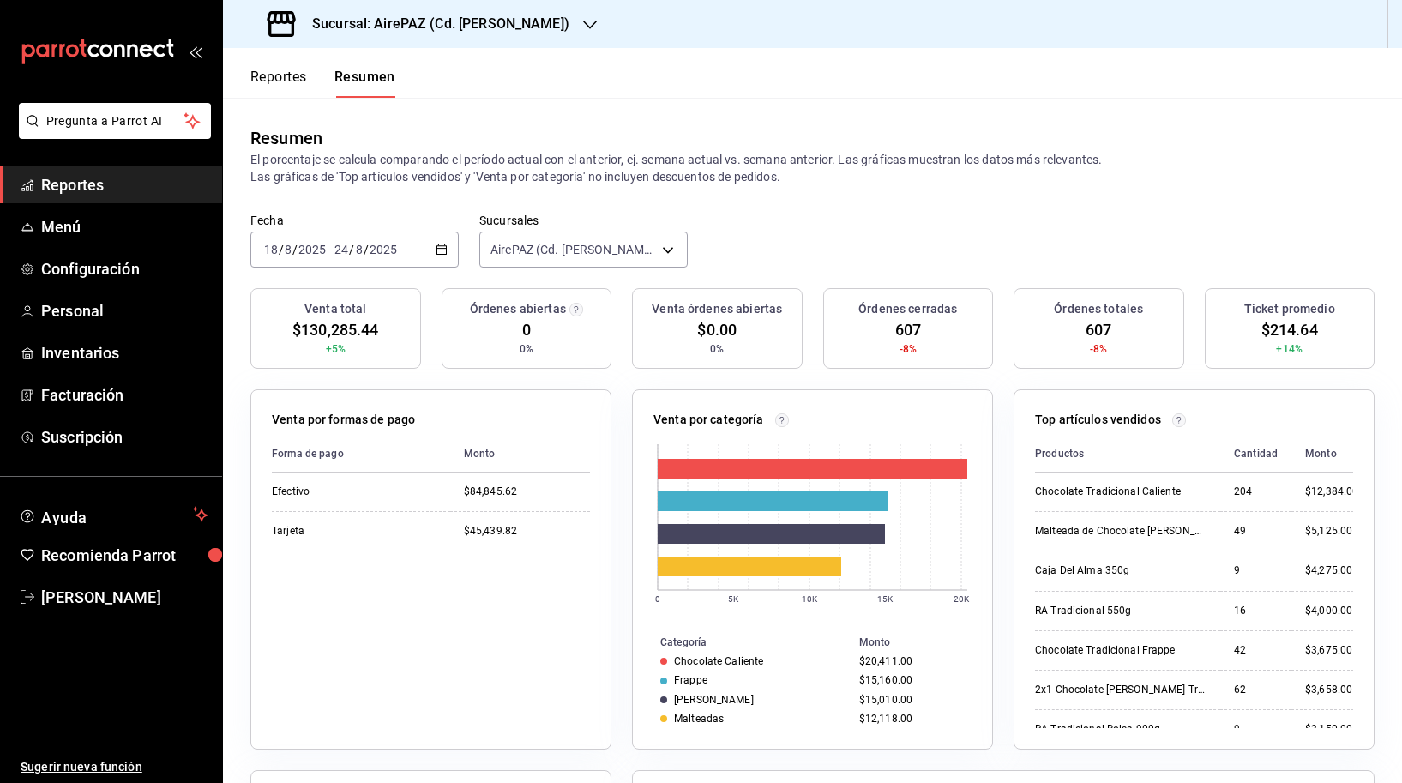
click at [449, 237] on div "[DATE] [DATE] - [DATE] [DATE]" at bounding box center [354, 249] width 208 height 36
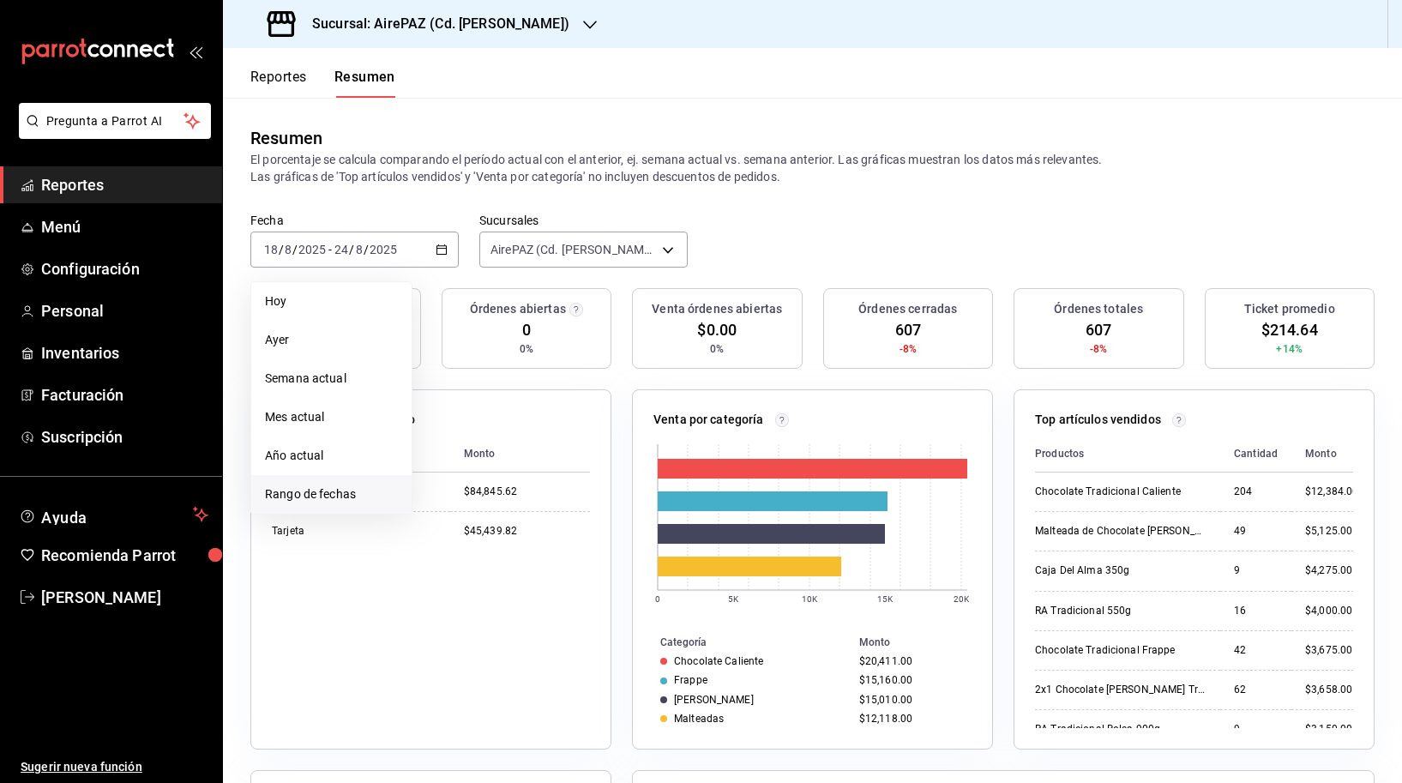
click at [298, 507] on li "Rango de fechas" at bounding box center [331, 494] width 160 height 39
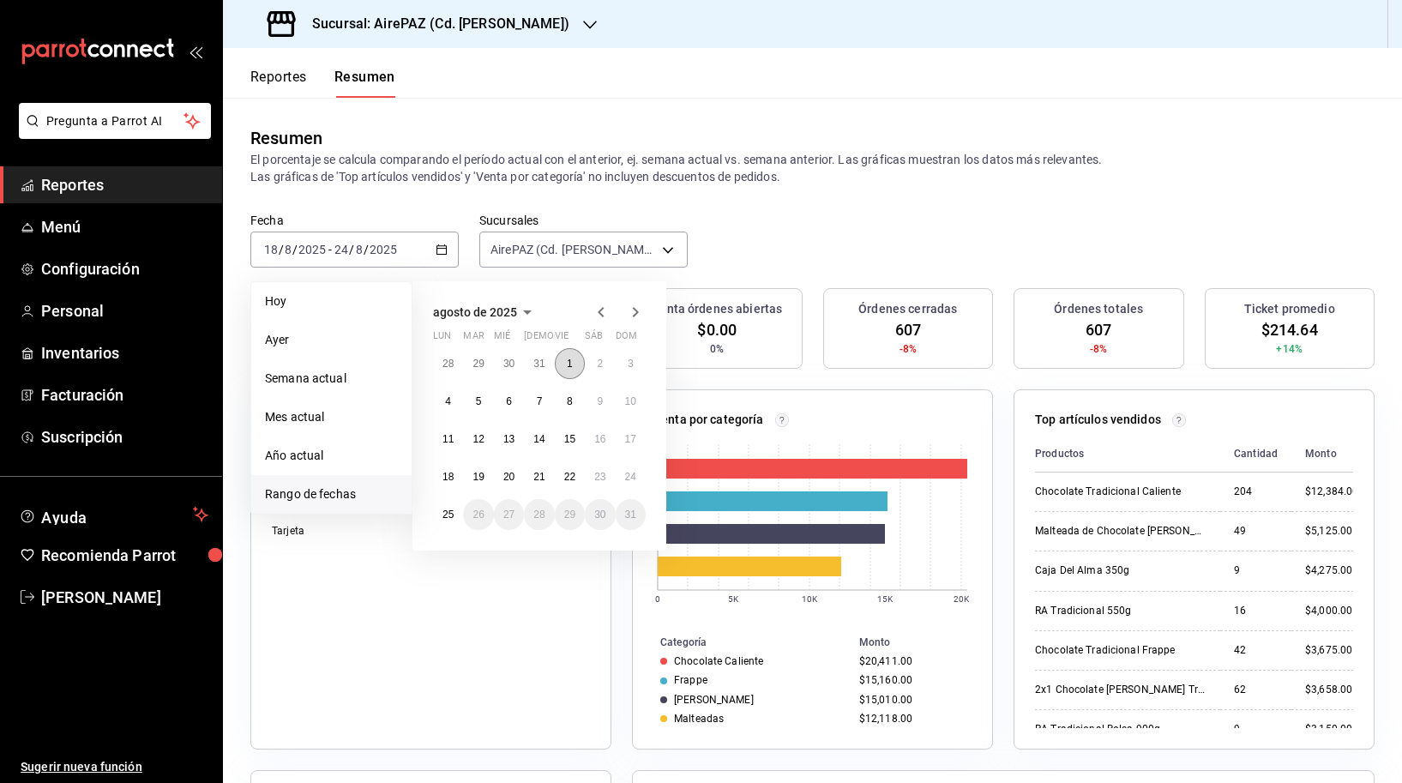
click at [573, 366] on button "1" at bounding box center [570, 363] width 30 height 31
click at [631, 478] on abbr "24" at bounding box center [630, 477] width 11 height 12
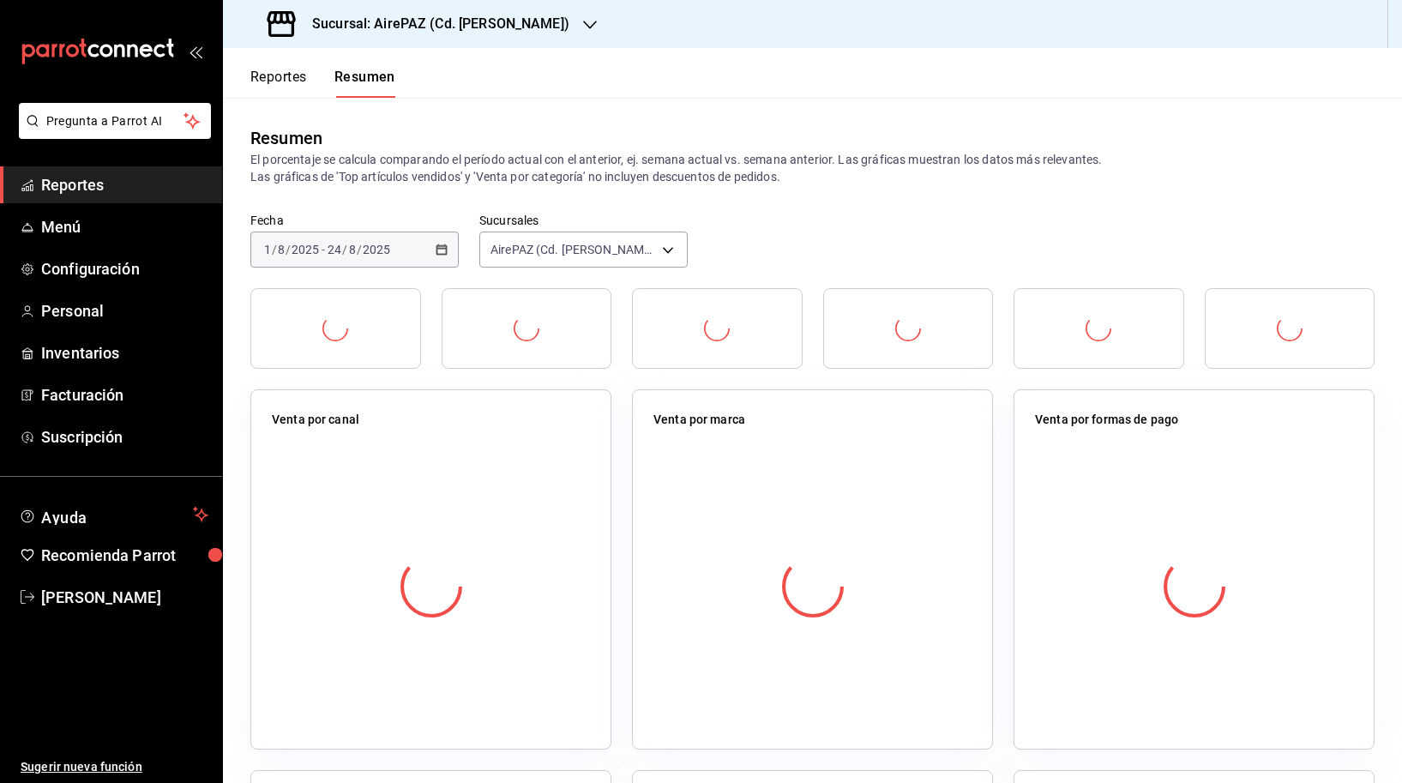
click at [816, 236] on div "Fecha [DATE] [DATE] - [DATE] [DATE] Sucursales AirePAZ (Cd. [PERSON_NAME]) [obj…" at bounding box center [812, 250] width 1179 height 75
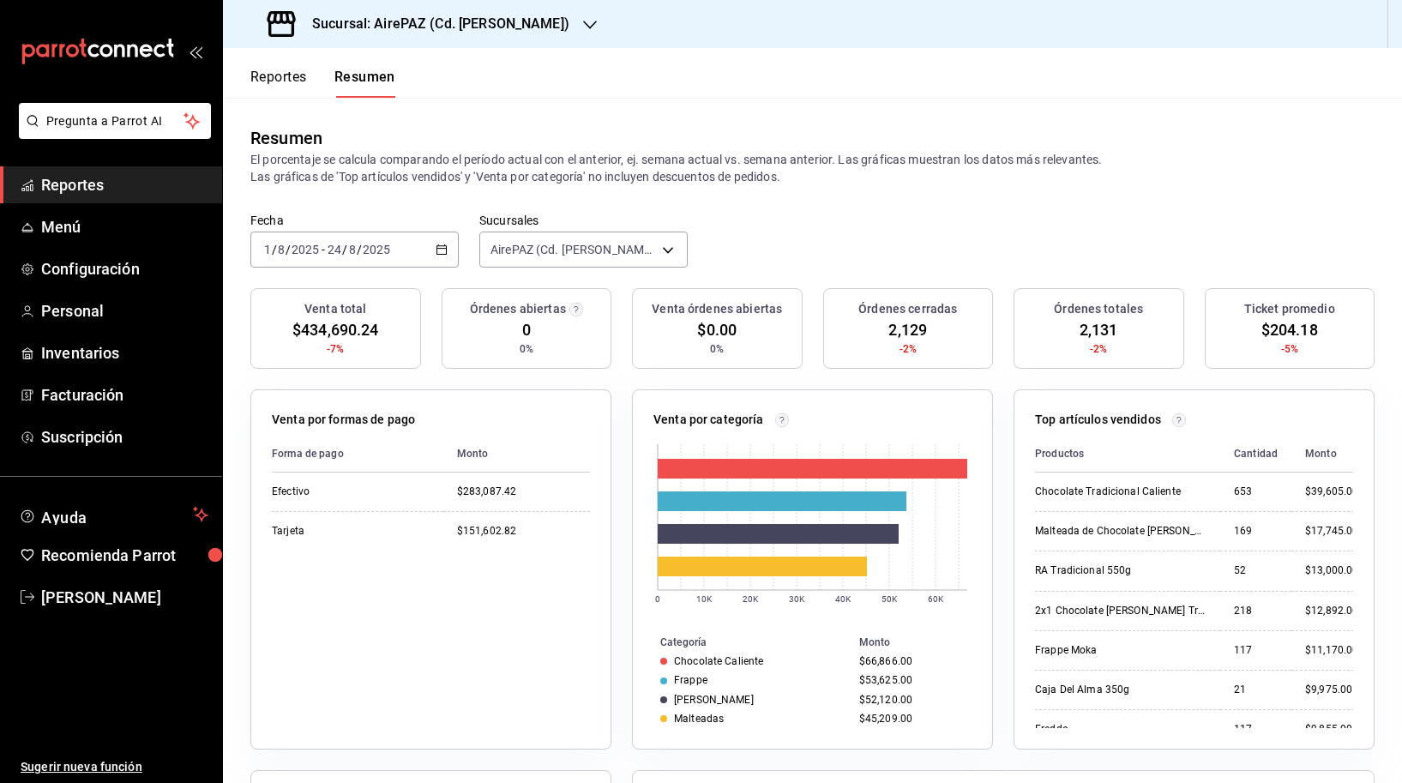
drag, startPoint x: 1066, startPoint y: 342, endPoint x: 1127, endPoint y: 340, distance: 61.8
click at [1127, 340] on div "Órdenes totales 2,131 -2%" at bounding box center [1098, 328] width 171 height 81
click at [1090, 324] on span "2,131" at bounding box center [1098, 329] width 39 height 23
click at [456, 30] on h3 "Sucursal: AirePAZ (Cd. [PERSON_NAME])" at bounding box center [433, 24] width 271 height 21
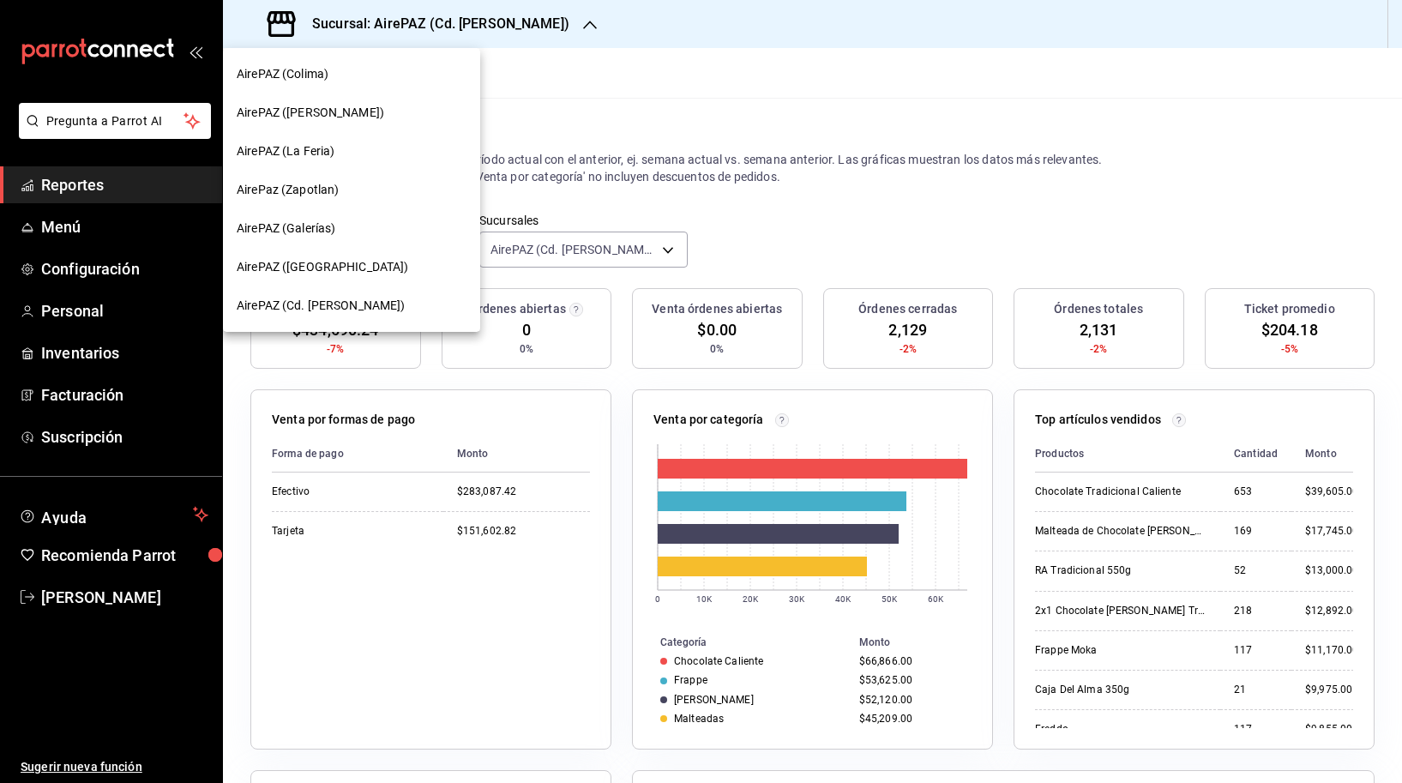
click at [423, 127] on div "AirePAZ ([PERSON_NAME])" at bounding box center [351, 112] width 257 height 39
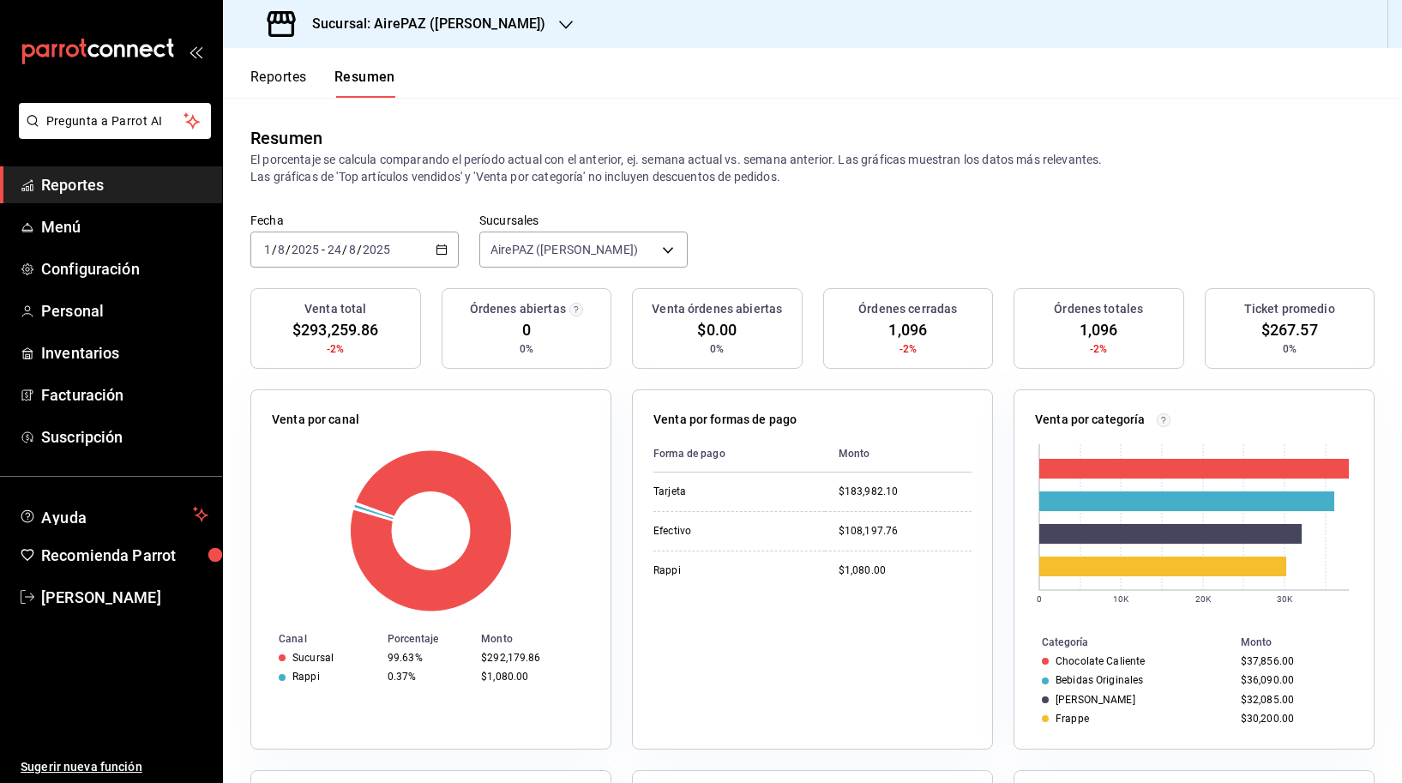
click at [484, 15] on h3 "Sucursal: AirePAZ ([PERSON_NAME])" at bounding box center [421, 24] width 247 height 21
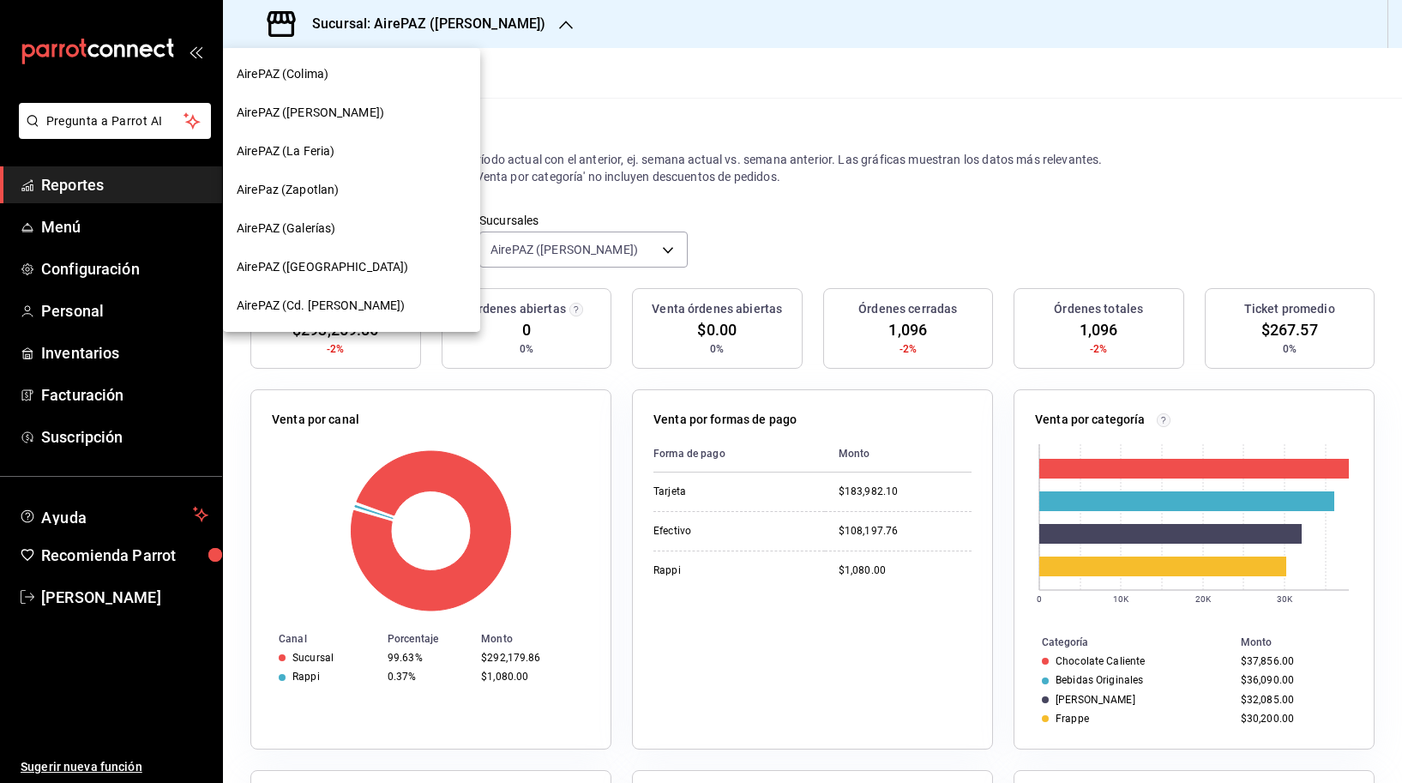
click at [416, 165] on div "AirePAZ (La Feria)" at bounding box center [351, 151] width 257 height 39
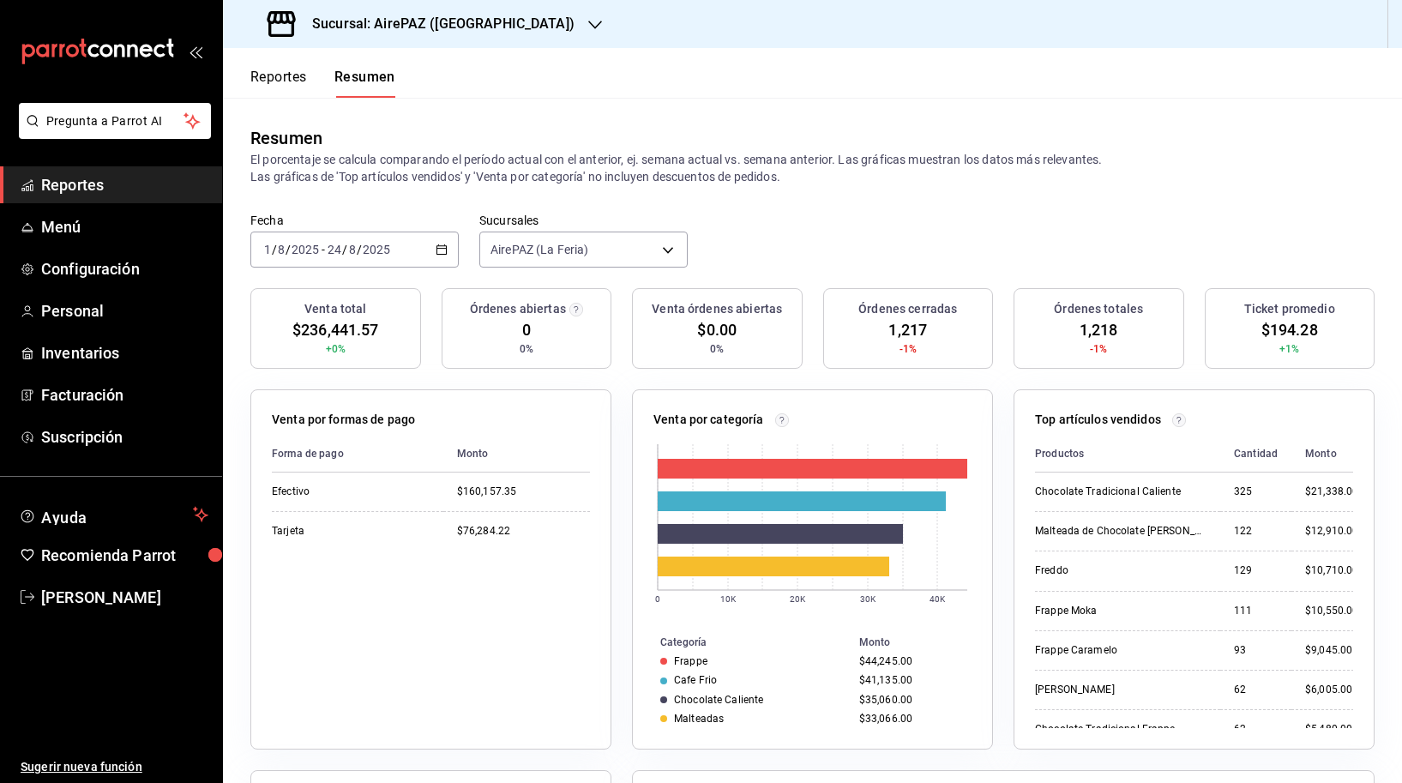
click at [417, 24] on h3 "Sucursal: AirePAZ ([GEOGRAPHIC_DATA])" at bounding box center [436, 24] width 276 height 21
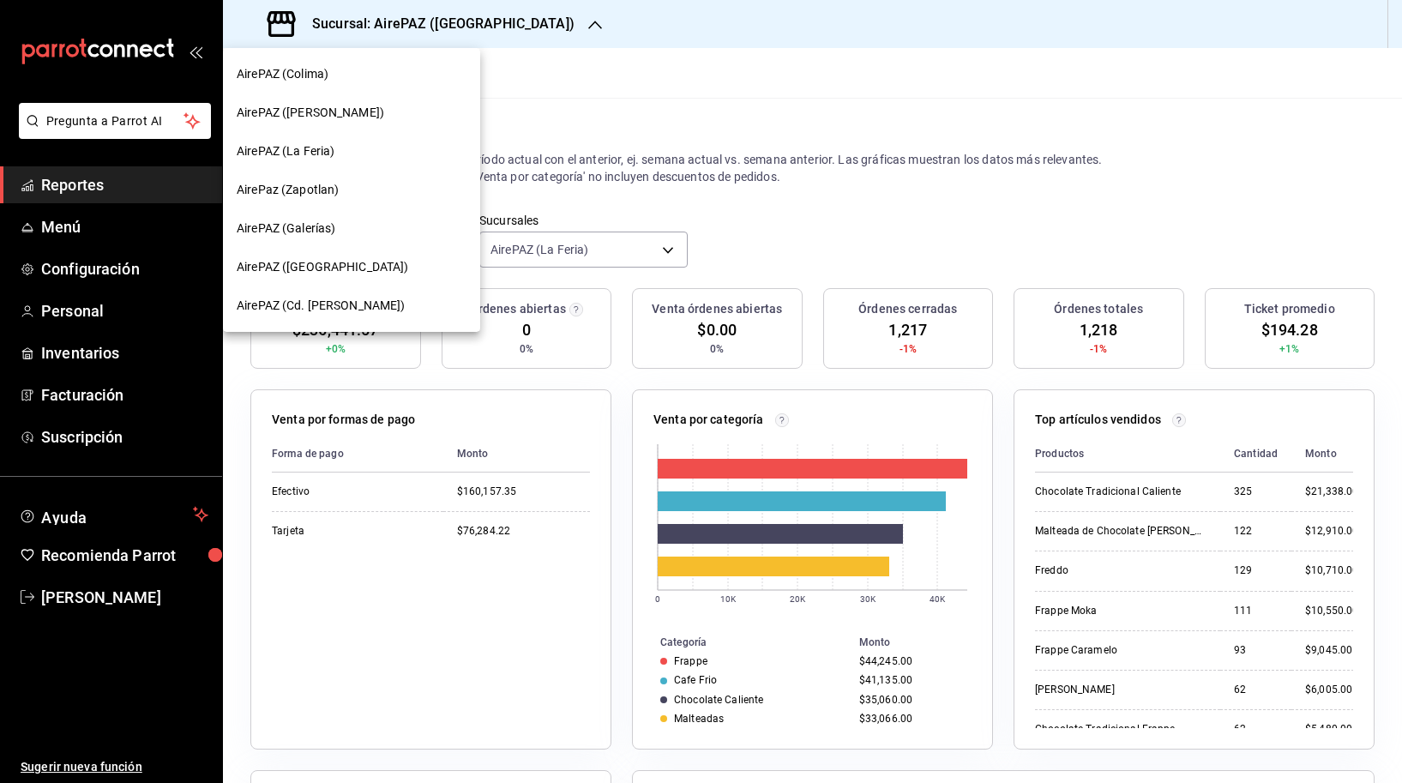
click at [412, 182] on div "AirePaz (Zapotlan)" at bounding box center [352, 190] width 230 height 18
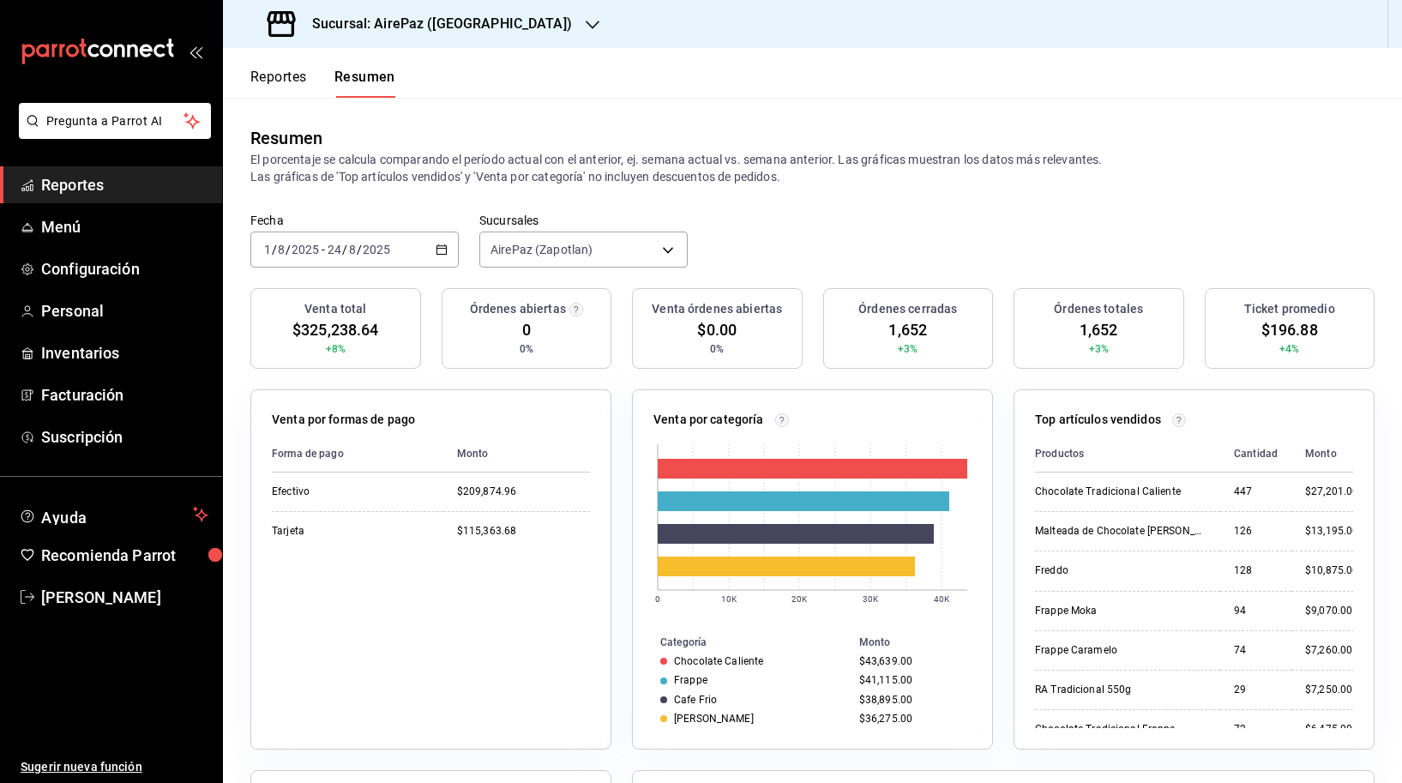
click at [430, 39] on div "Sucursal: AirePaz ([GEOGRAPHIC_DATA])" at bounding box center [422, 24] width 370 height 48
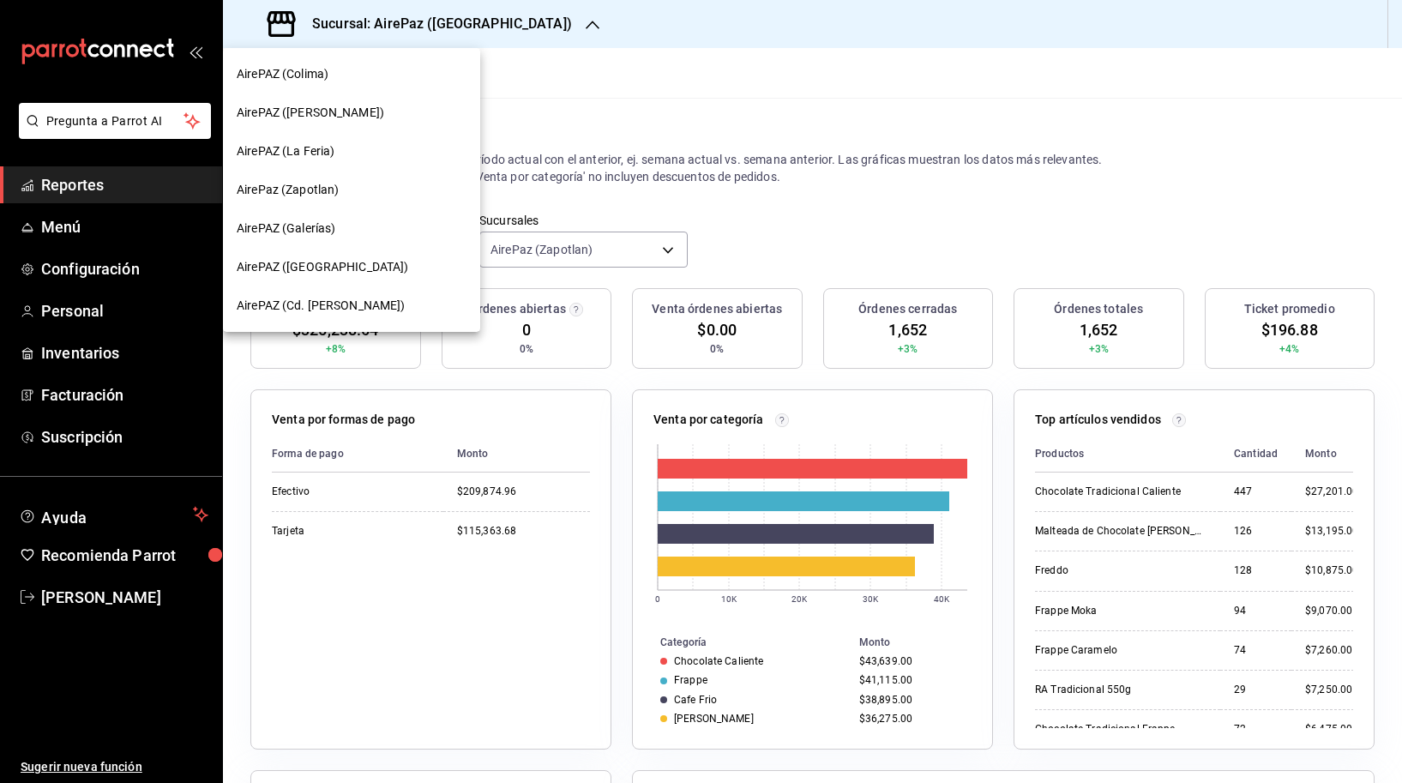
click at [400, 237] on div "AirePAZ (Galerías)" at bounding box center [352, 228] width 230 height 18
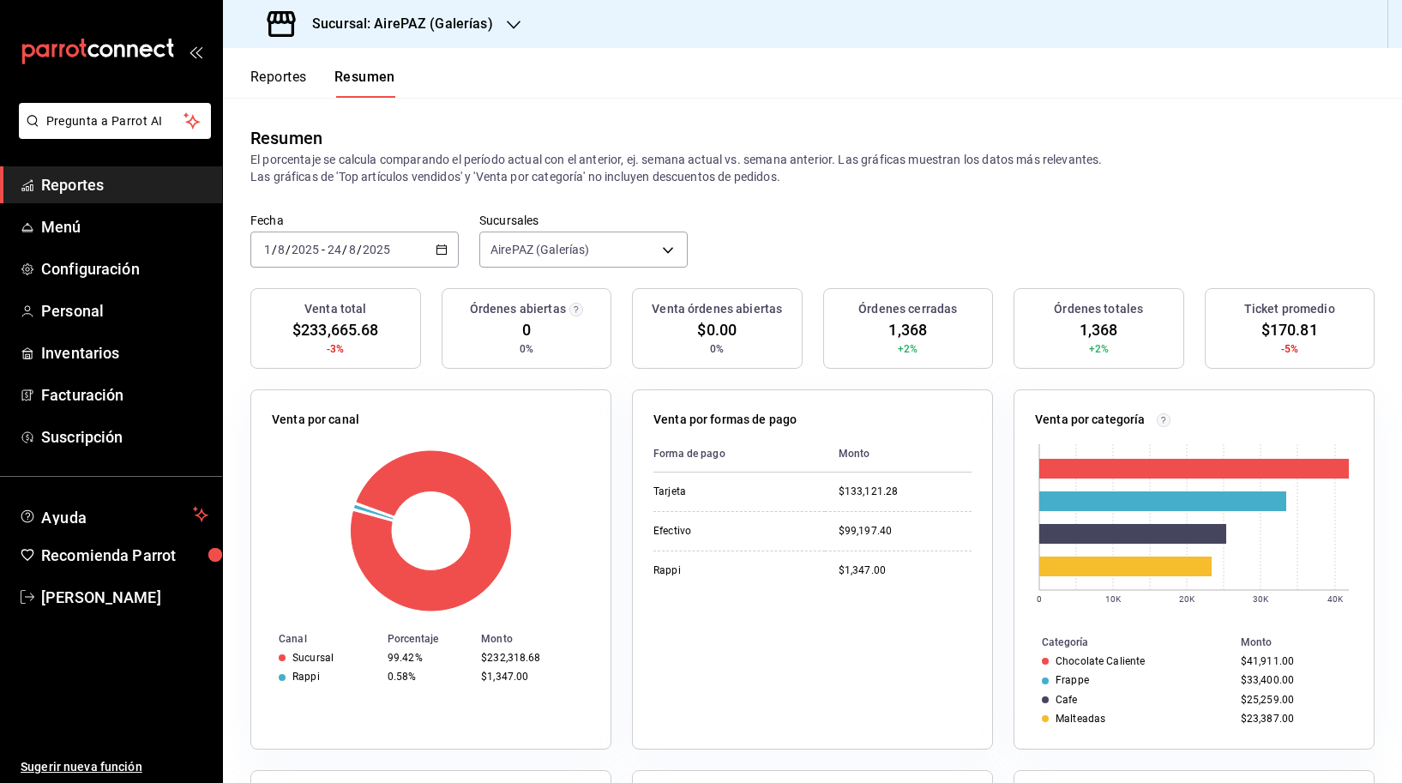
click at [458, 27] on h3 "Sucursal: AirePAZ (Galerías)" at bounding box center [395, 24] width 195 height 21
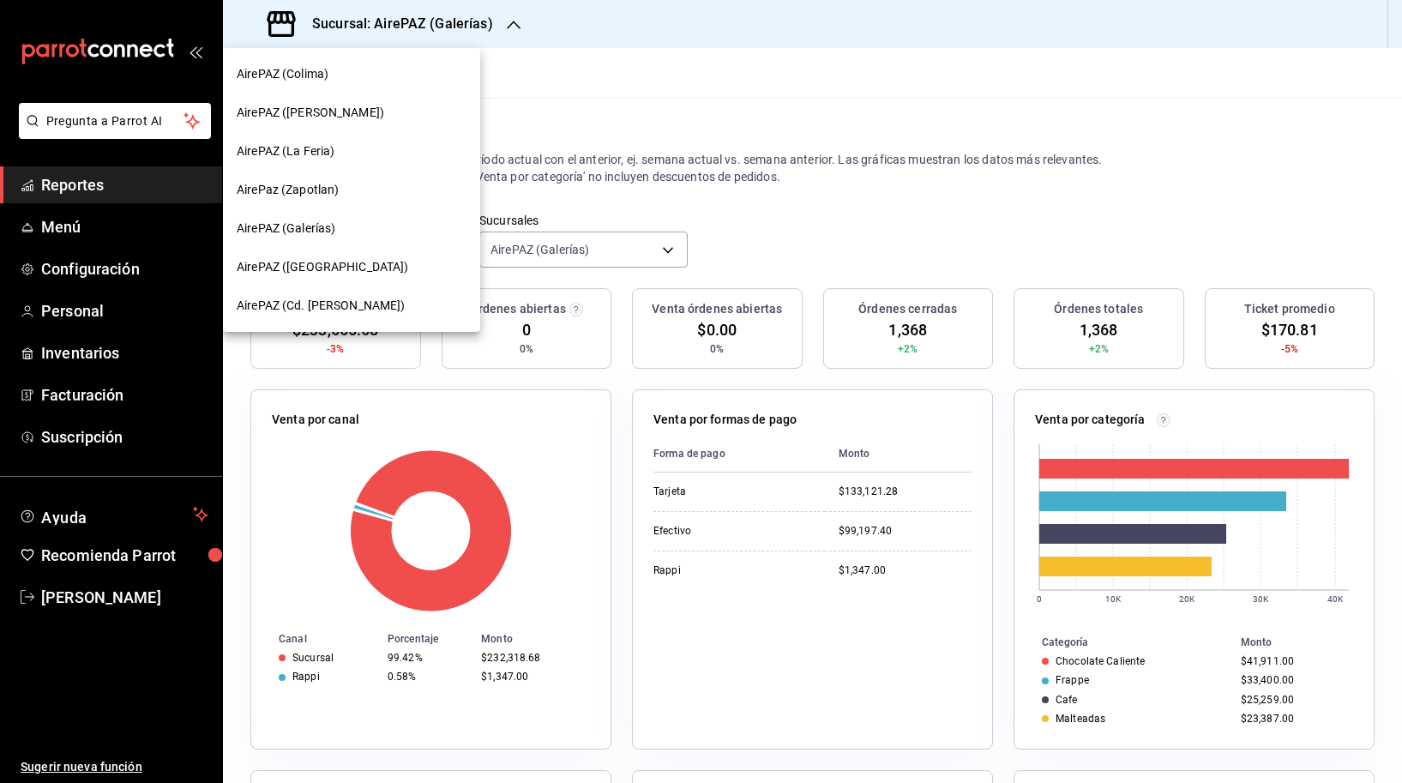
click at [396, 265] on div "AirePAZ ([GEOGRAPHIC_DATA])" at bounding box center [352, 267] width 230 height 18
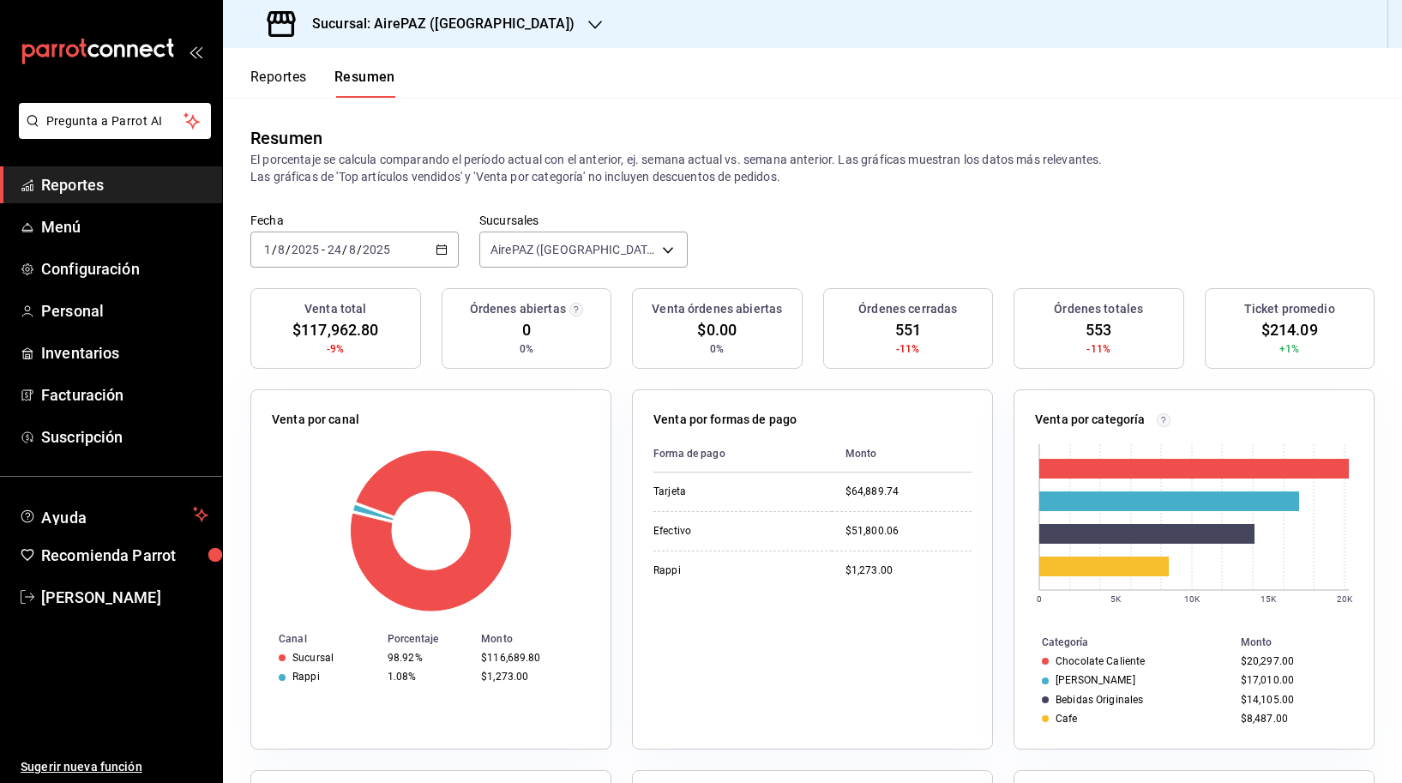
click at [483, 21] on h3 "Sucursal: AirePAZ ([GEOGRAPHIC_DATA])" at bounding box center [436, 24] width 276 height 21
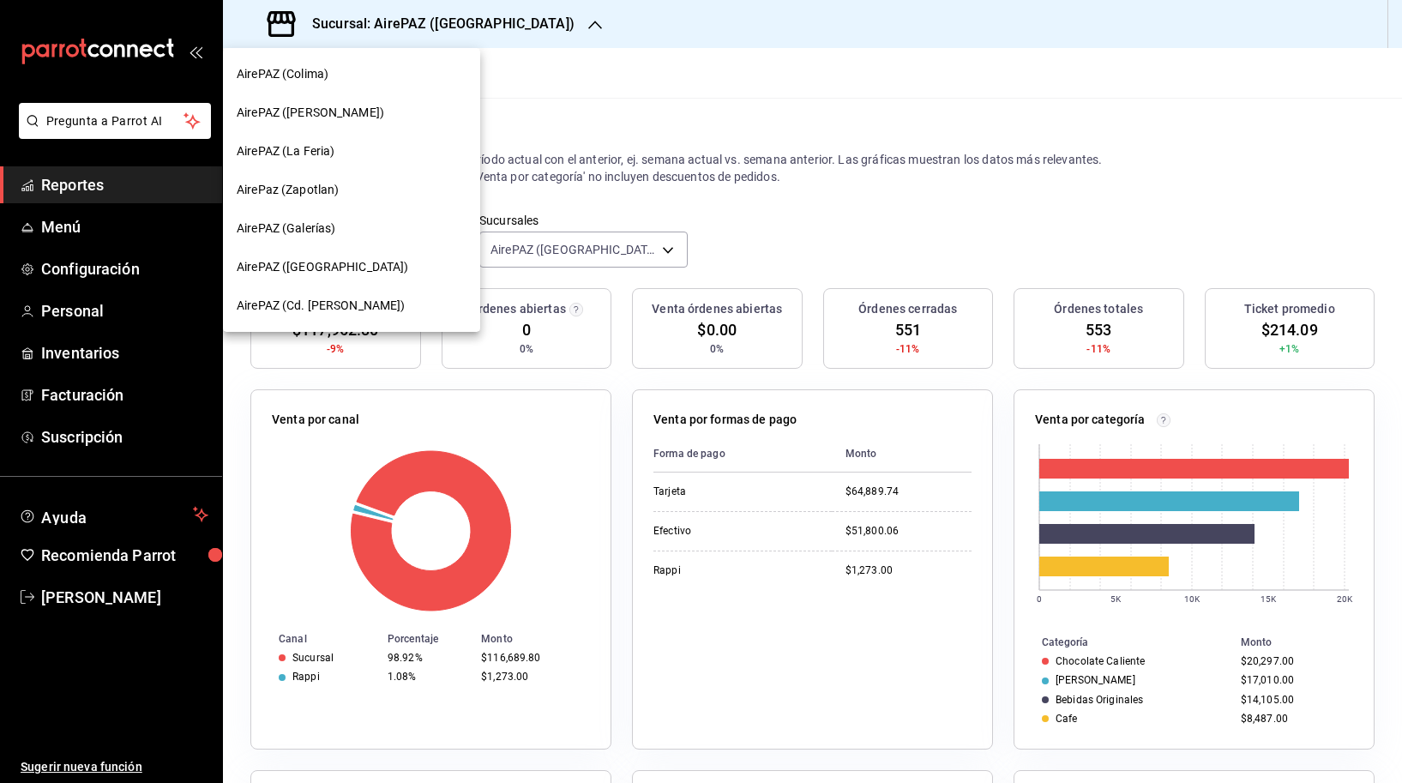
click at [400, 307] on div "AirePAZ (Cd. [PERSON_NAME])" at bounding box center [352, 306] width 230 height 18
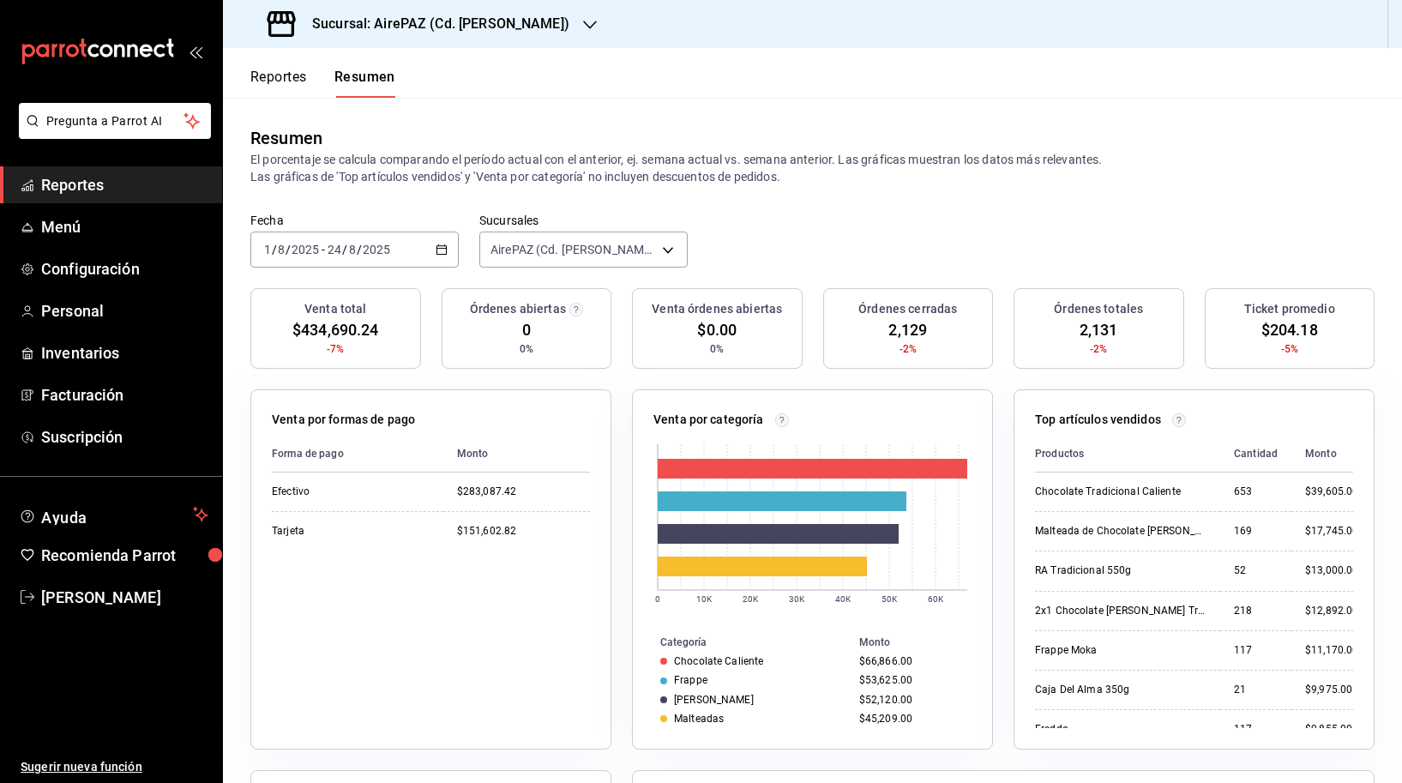
click at [485, 33] on h3 "Sucursal: AirePAZ (Cd. [PERSON_NAME])" at bounding box center [433, 24] width 271 height 21
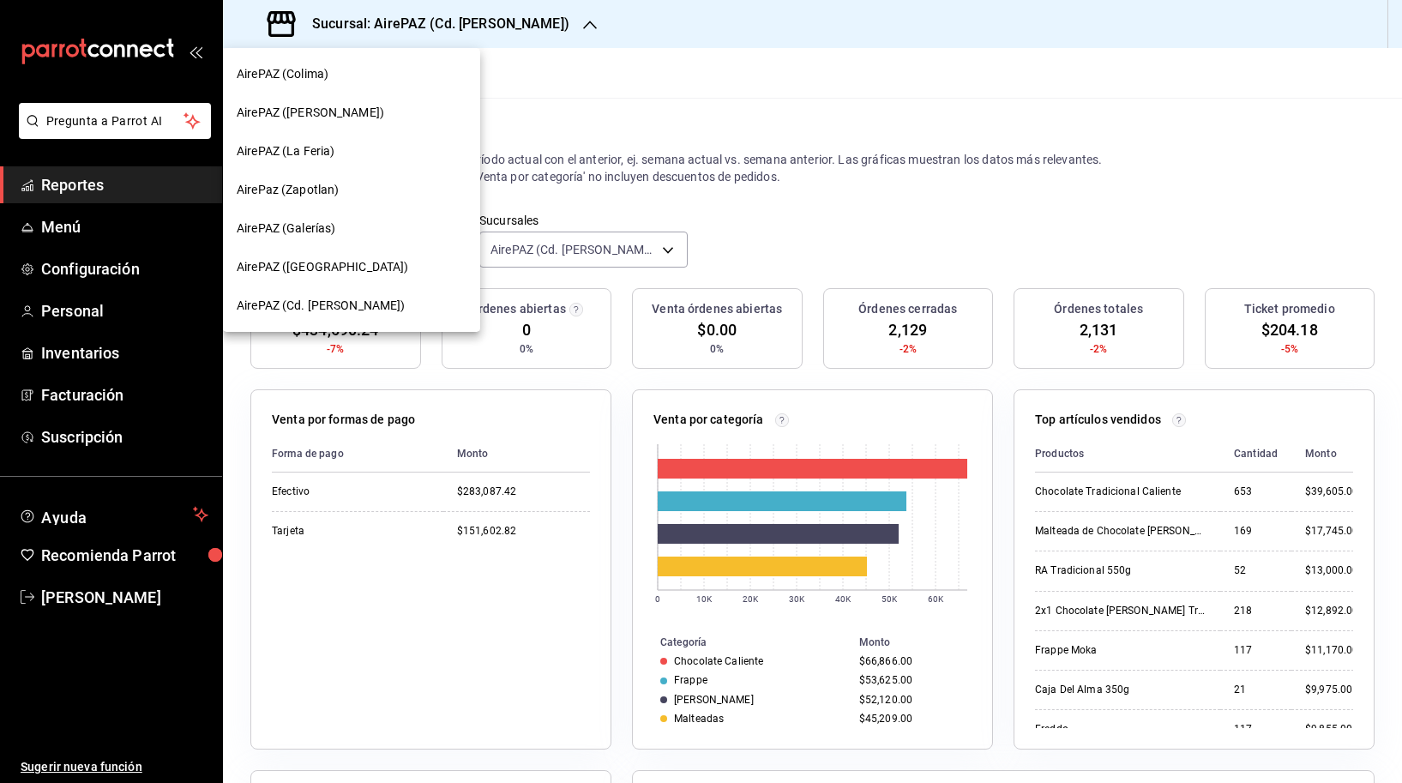
click at [411, 112] on div "AirePAZ ([PERSON_NAME])" at bounding box center [352, 113] width 230 height 18
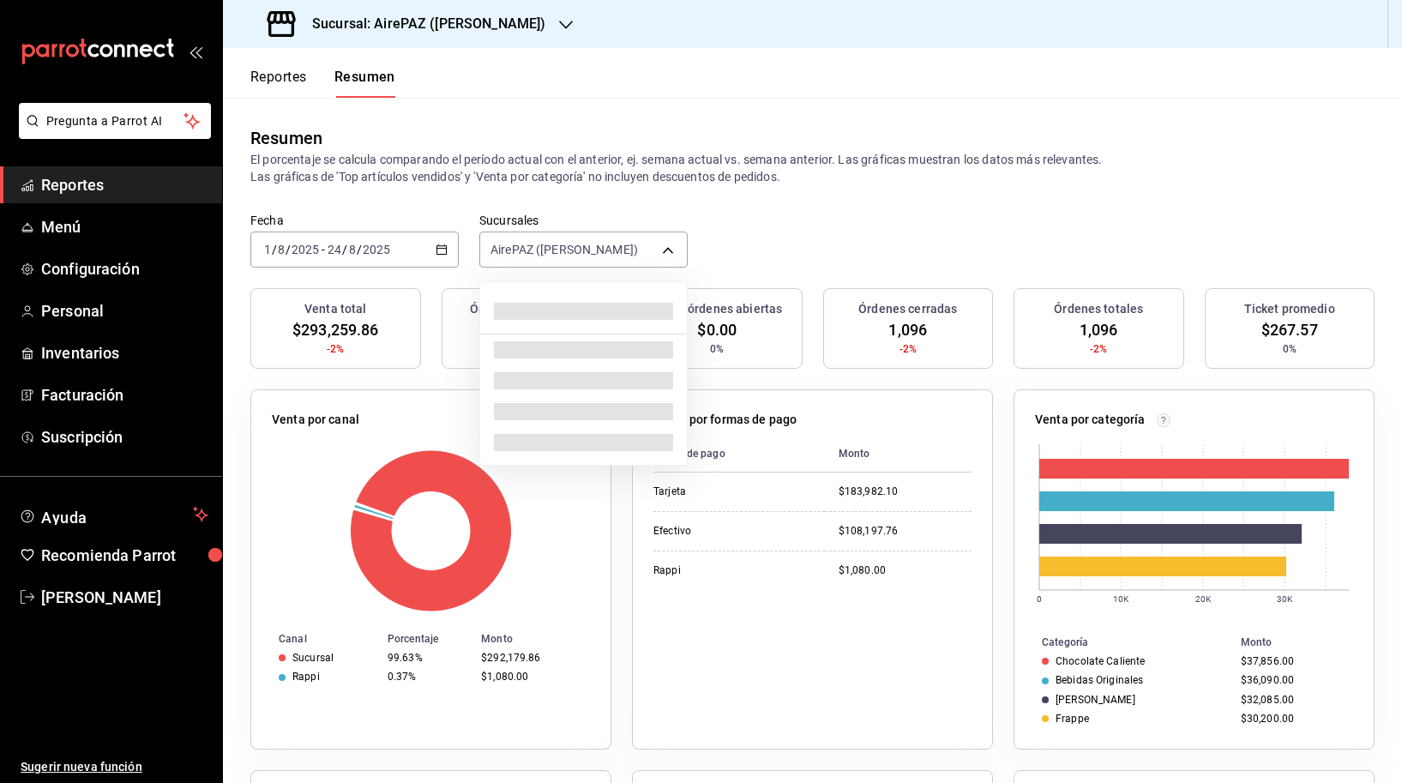
click at [562, 255] on body "Pregunta a Parrot AI Reportes Menú Configuración Personal Inventarios Facturaci…" at bounding box center [701, 391] width 1402 height 783
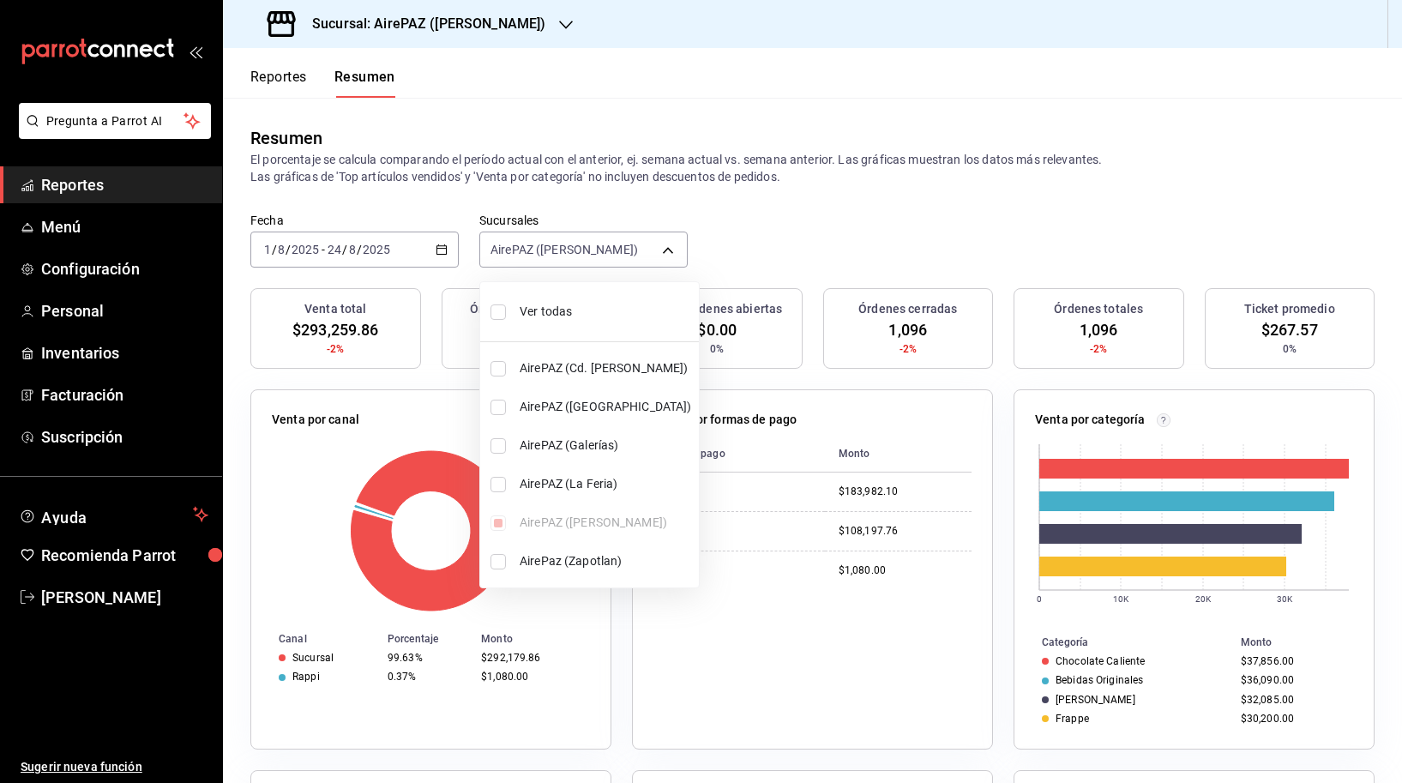
click at [592, 202] on div at bounding box center [701, 391] width 1402 height 783
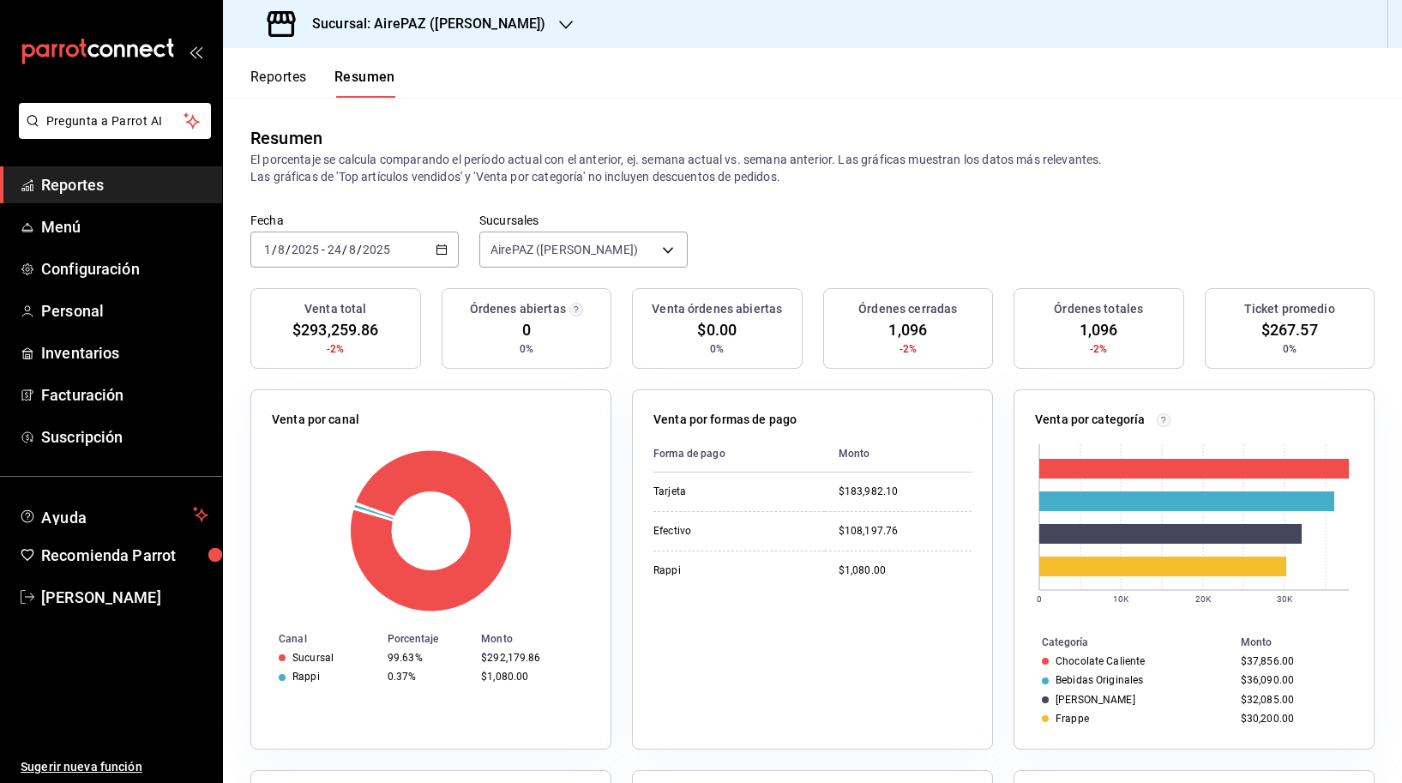
click at [496, 25] on h3 "Sucursal: AirePAZ ([PERSON_NAME])" at bounding box center [421, 24] width 247 height 21
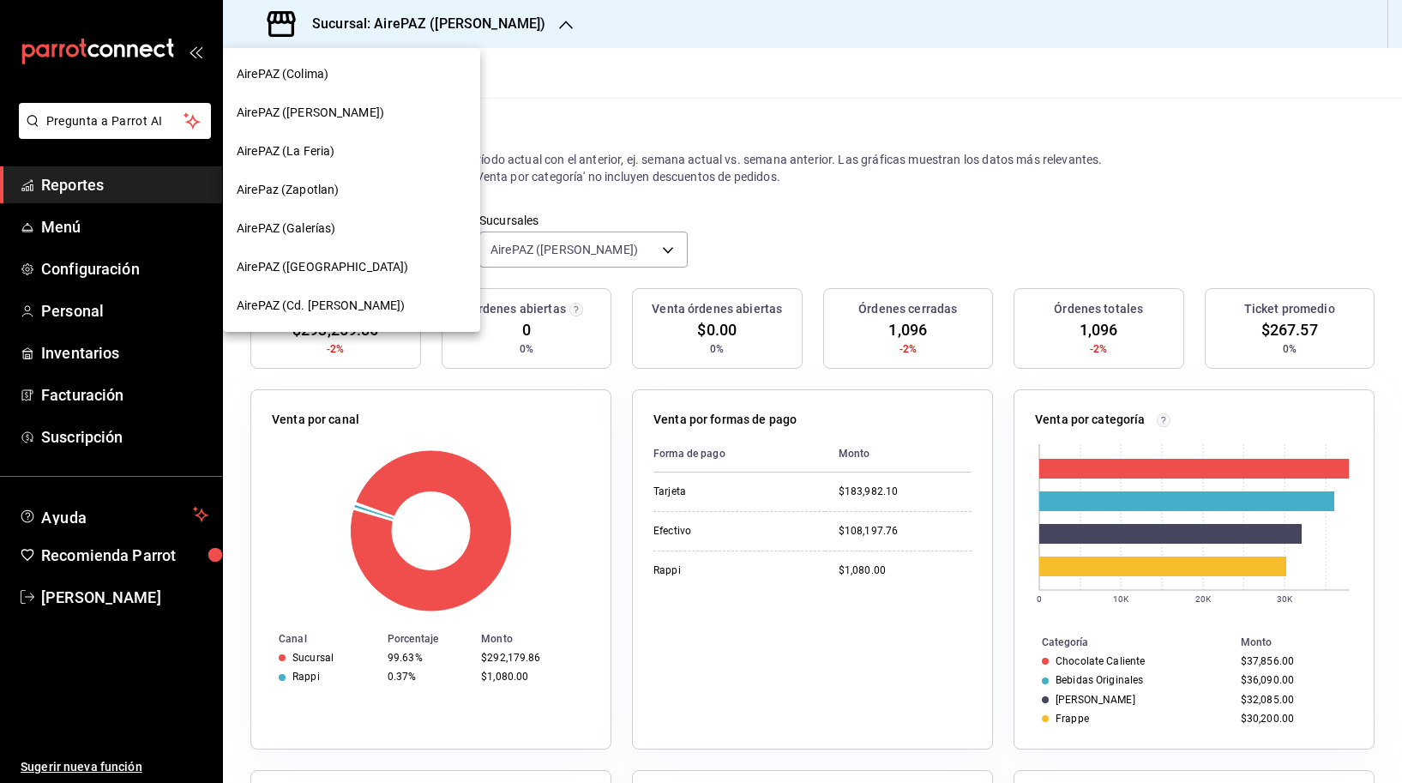
click at [359, 160] on div "AirePAZ (La Feria)" at bounding box center [351, 151] width 257 height 39
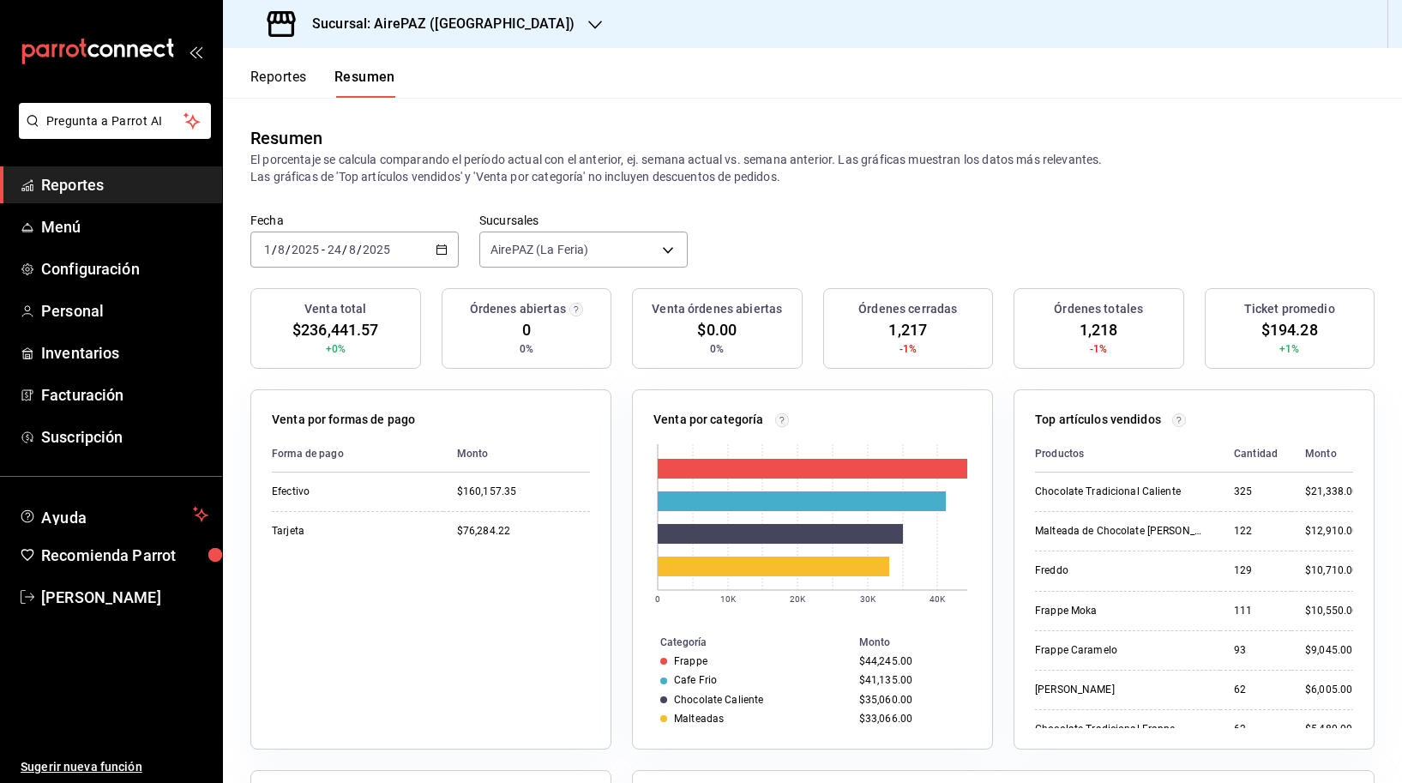
click at [466, 22] on h3 "Sucursal: AirePAZ ([GEOGRAPHIC_DATA])" at bounding box center [436, 24] width 276 height 21
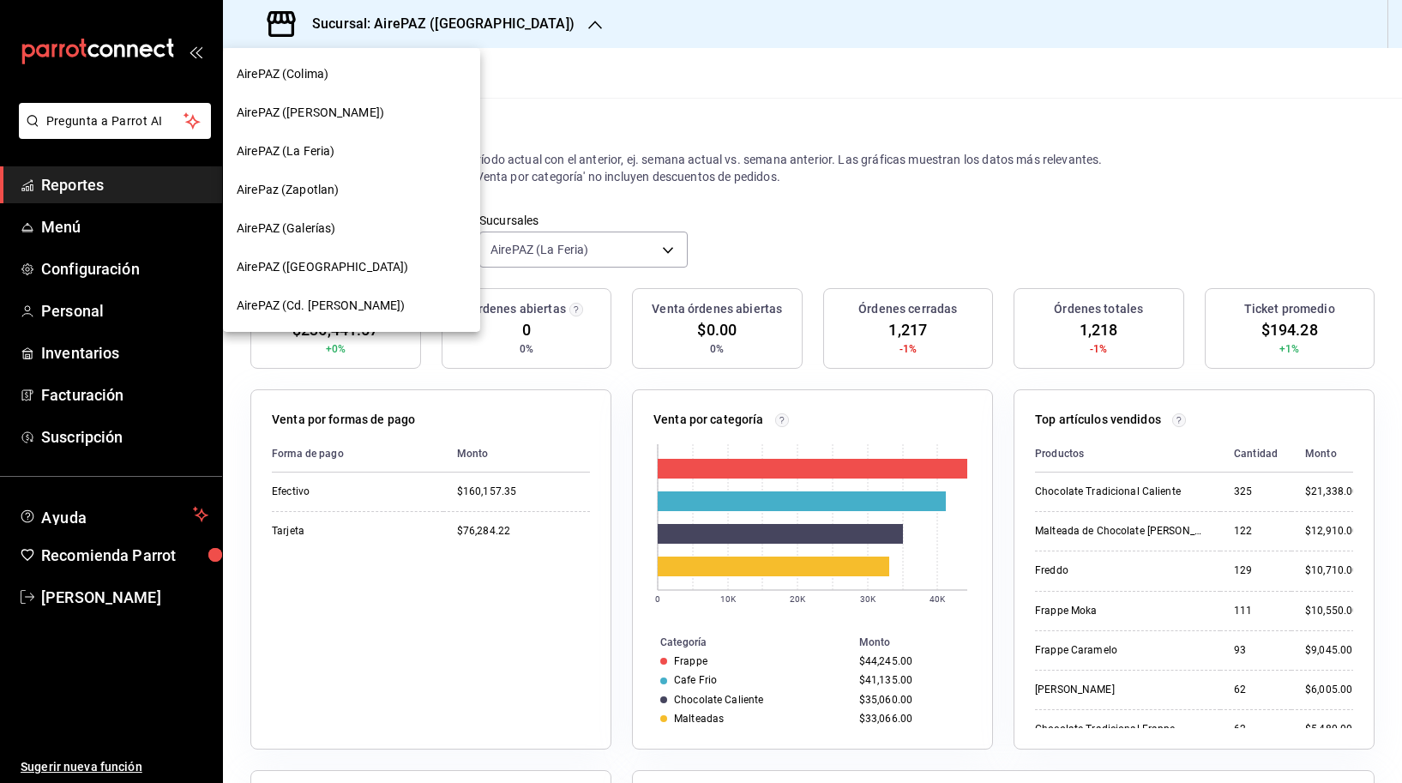
click at [369, 193] on div "AirePaz (Zapotlan)" at bounding box center [352, 190] width 230 height 18
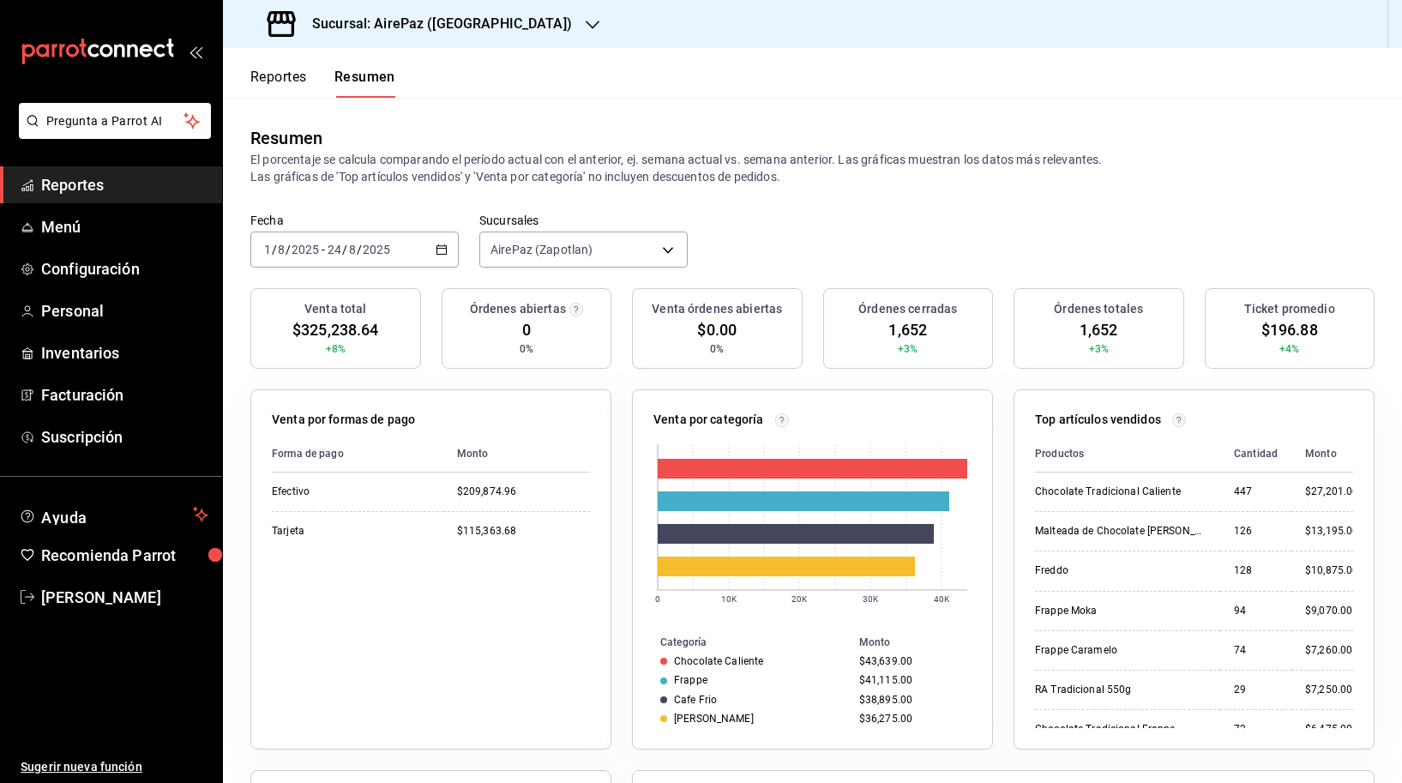
click at [438, 21] on h3 "Sucursal: AirePaz ([GEOGRAPHIC_DATA])" at bounding box center [435, 24] width 274 height 21
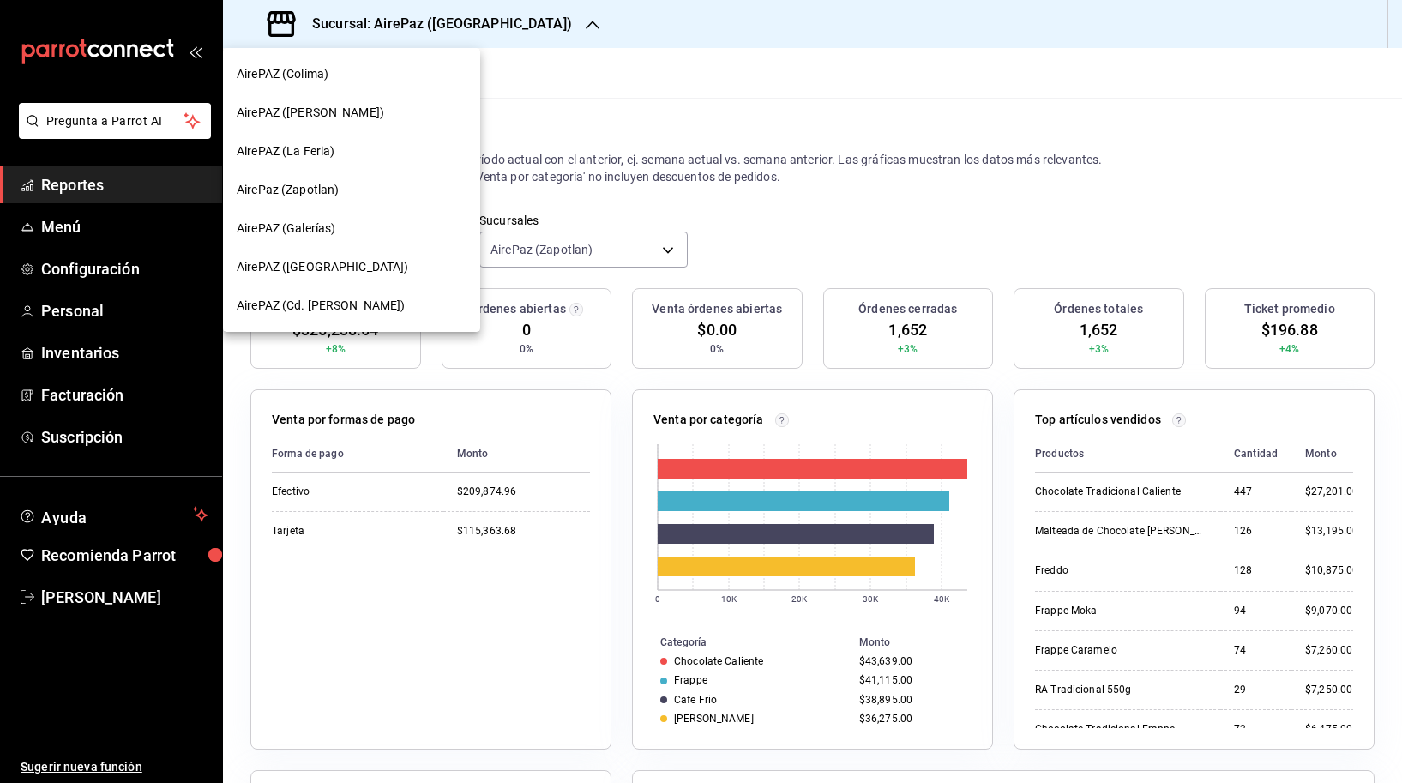
click at [325, 222] on span "AirePAZ (Galerías)" at bounding box center [286, 228] width 99 height 18
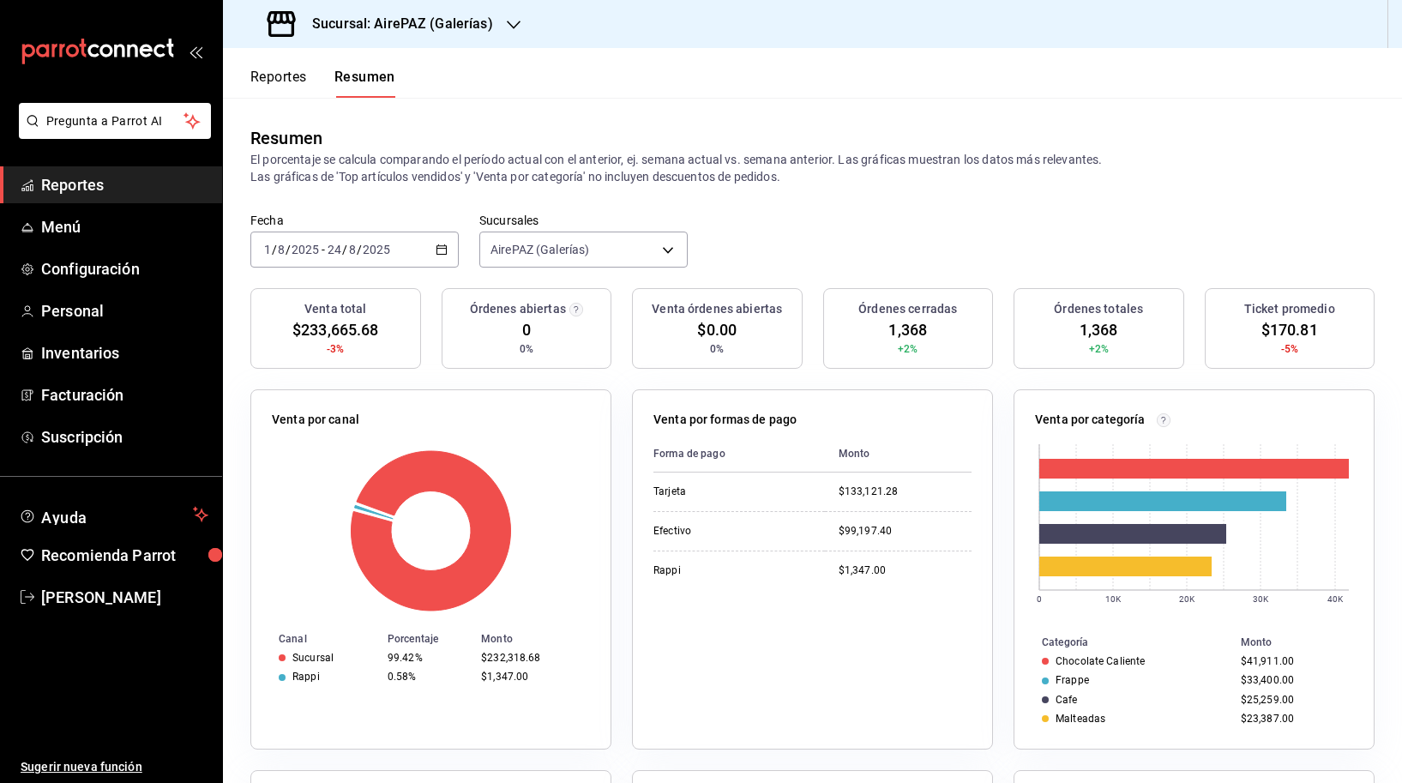
click at [487, 34] on div "Sucursal: AirePAZ (Galerías)" at bounding box center [382, 24] width 291 height 48
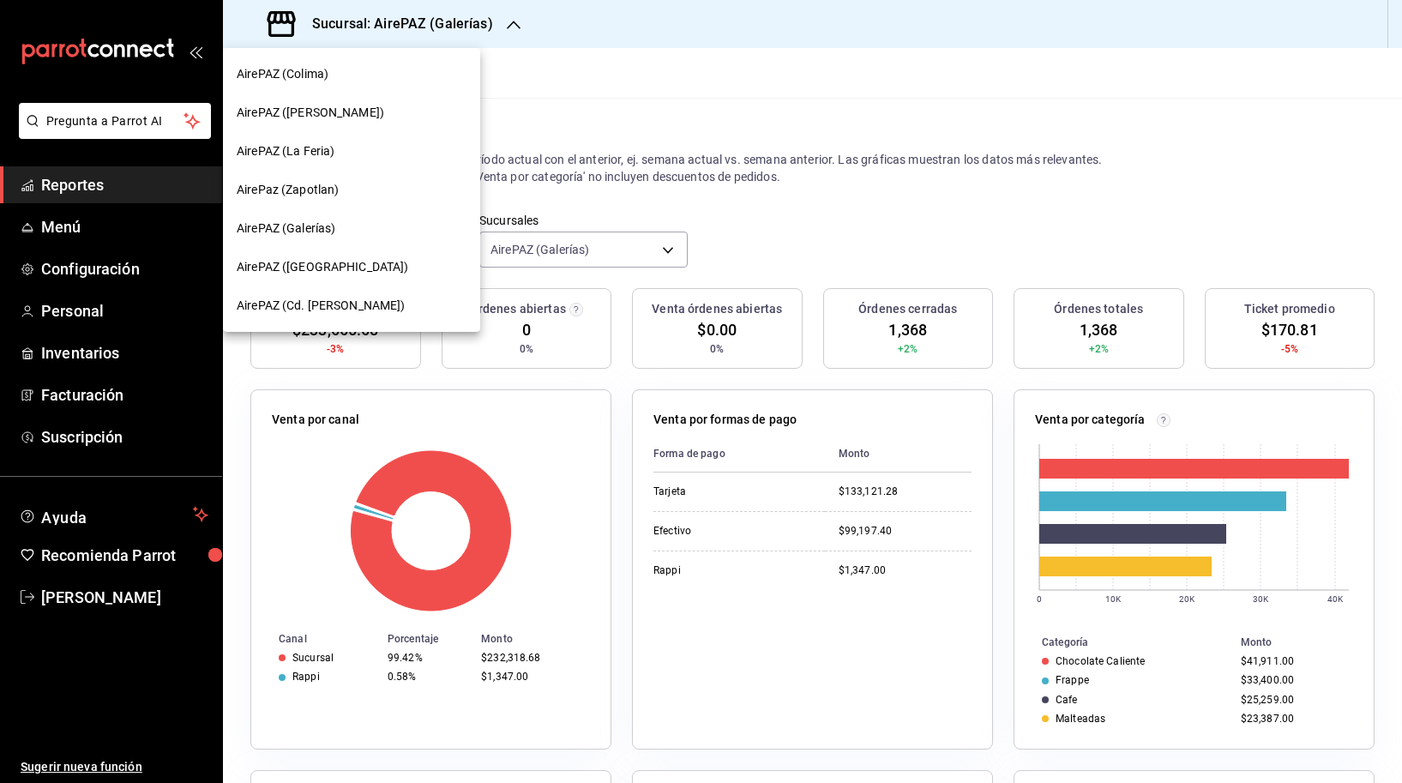
click at [378, 257] on div "AirePAZ ([GEOGRAPHIC_DATA])" at bounding box center [351, 267] width 257 height 39
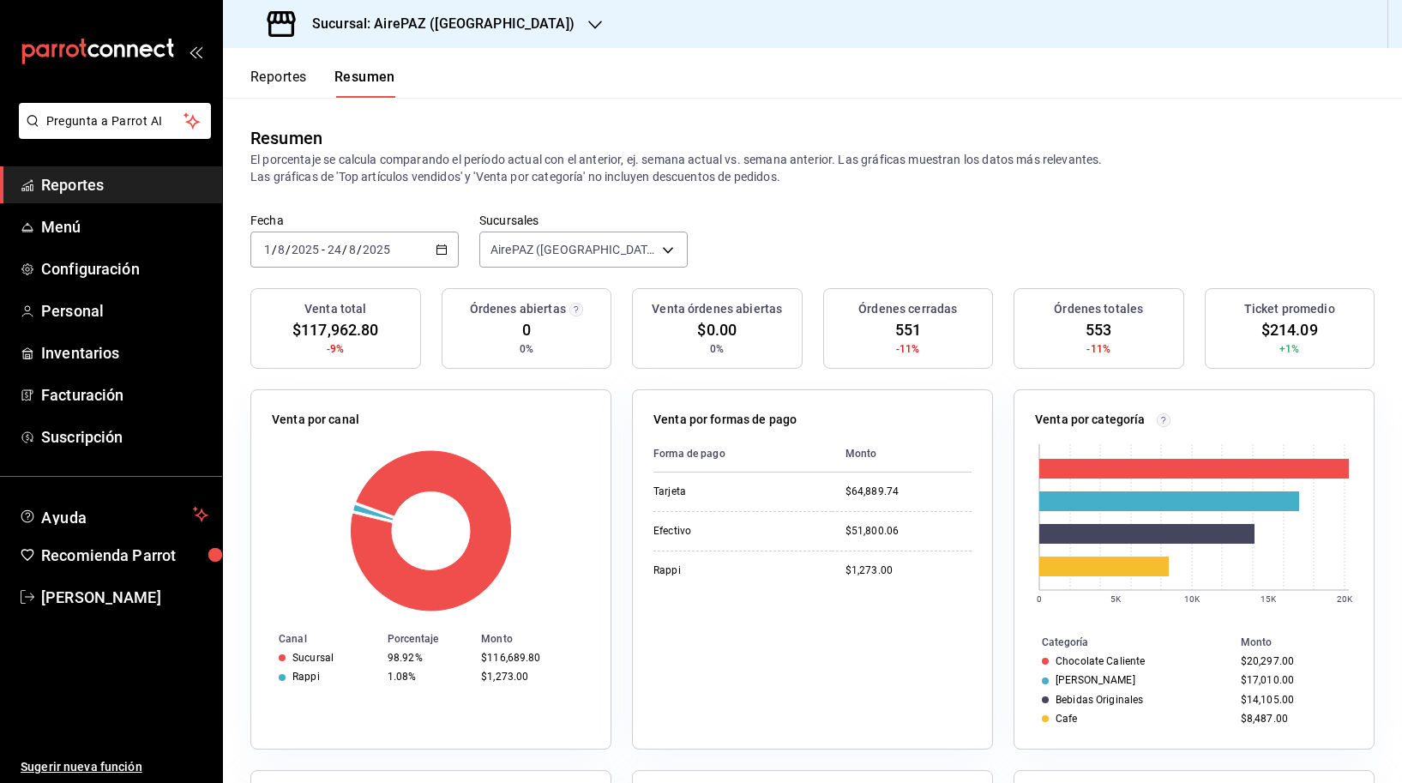
click at [421, 17] on h3 "Sucursal: AirePAZ ([GEOGRAPHIC_DATA])" at bounding box center [436, 24] width 276 height 21
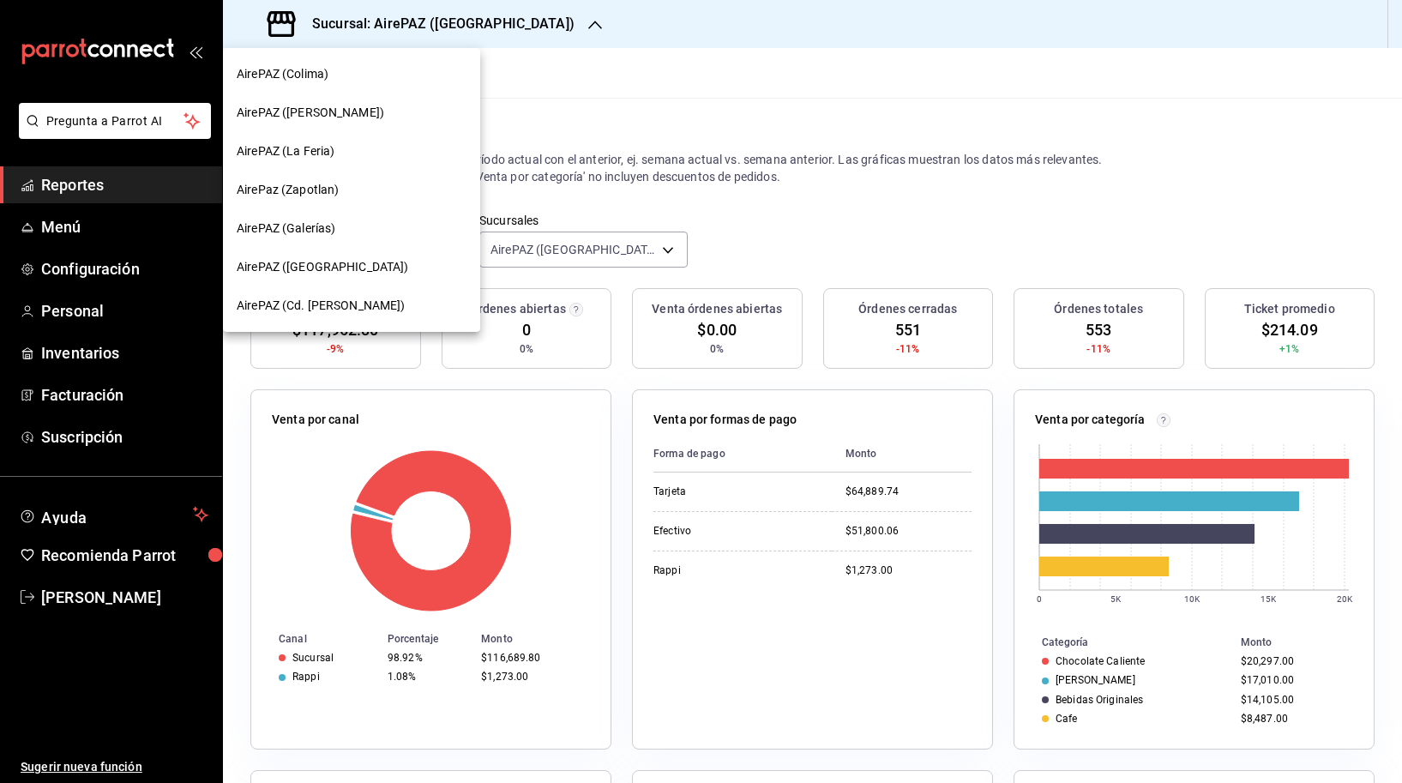
click at [370, 297] on div "AirePAZ (Cd. [PERSON_NAME])" at bounding box center [352, 306] width 230 height 18
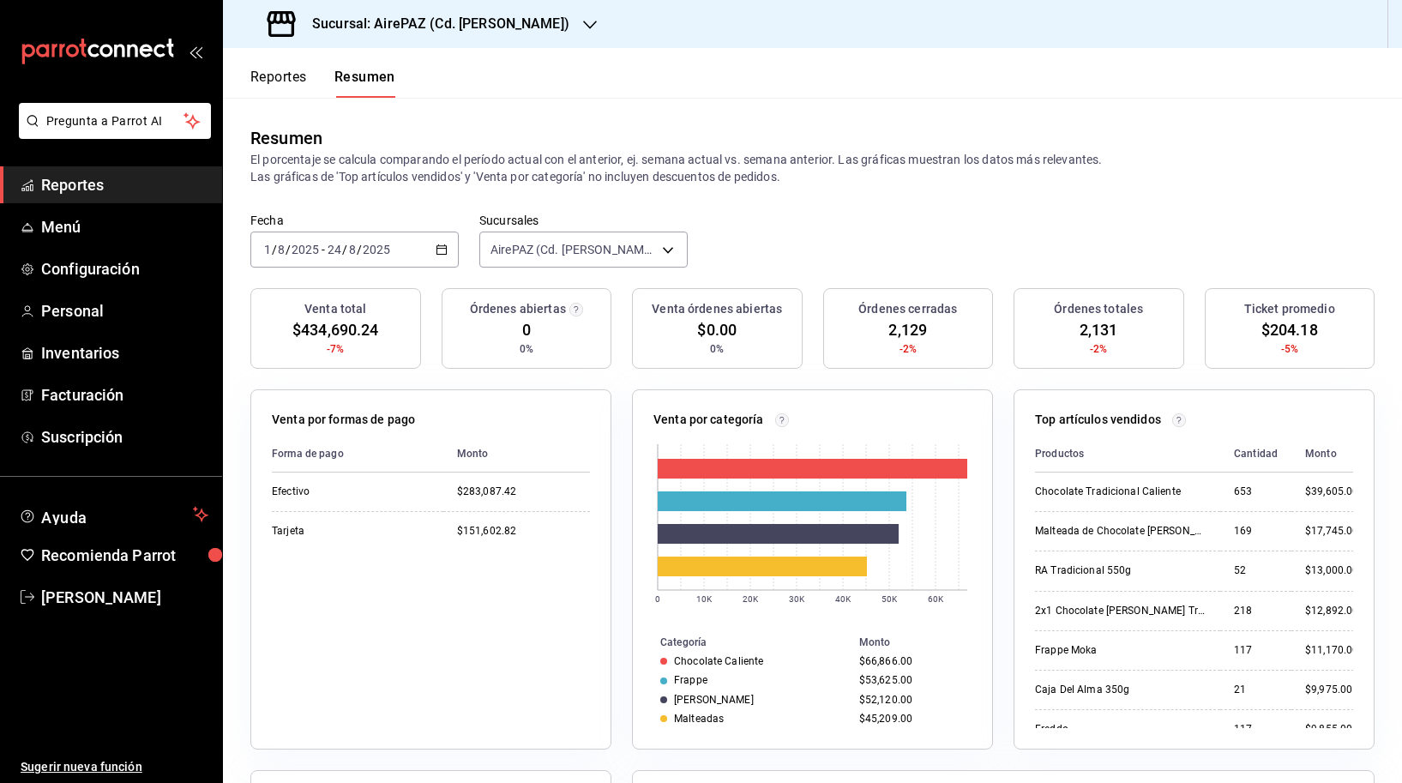
click at [260, 91] on button "Reportes" at bounding box center [278, 83] width 57 height 29
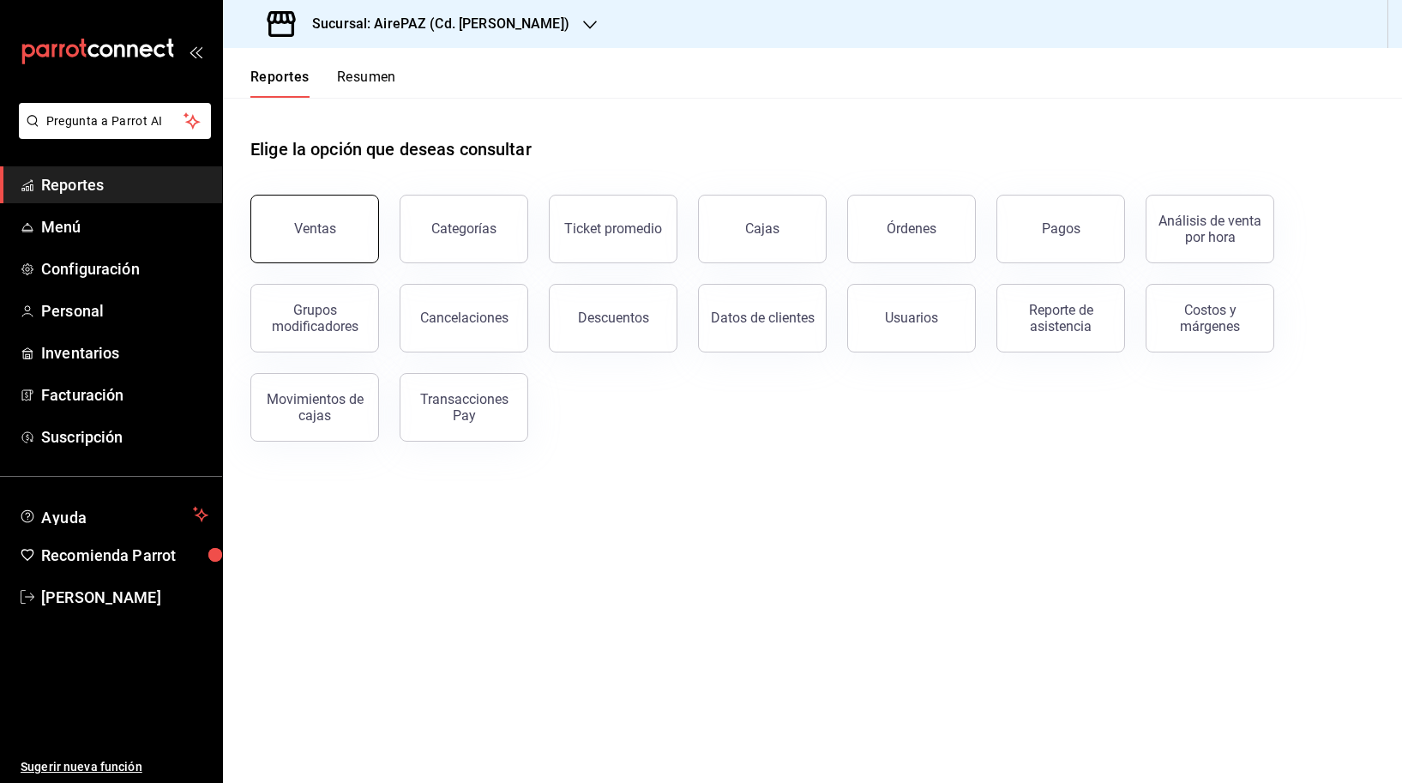
click at [322, 243] on button "Ventas" at bounding box center [314, 229] width 129 height 69
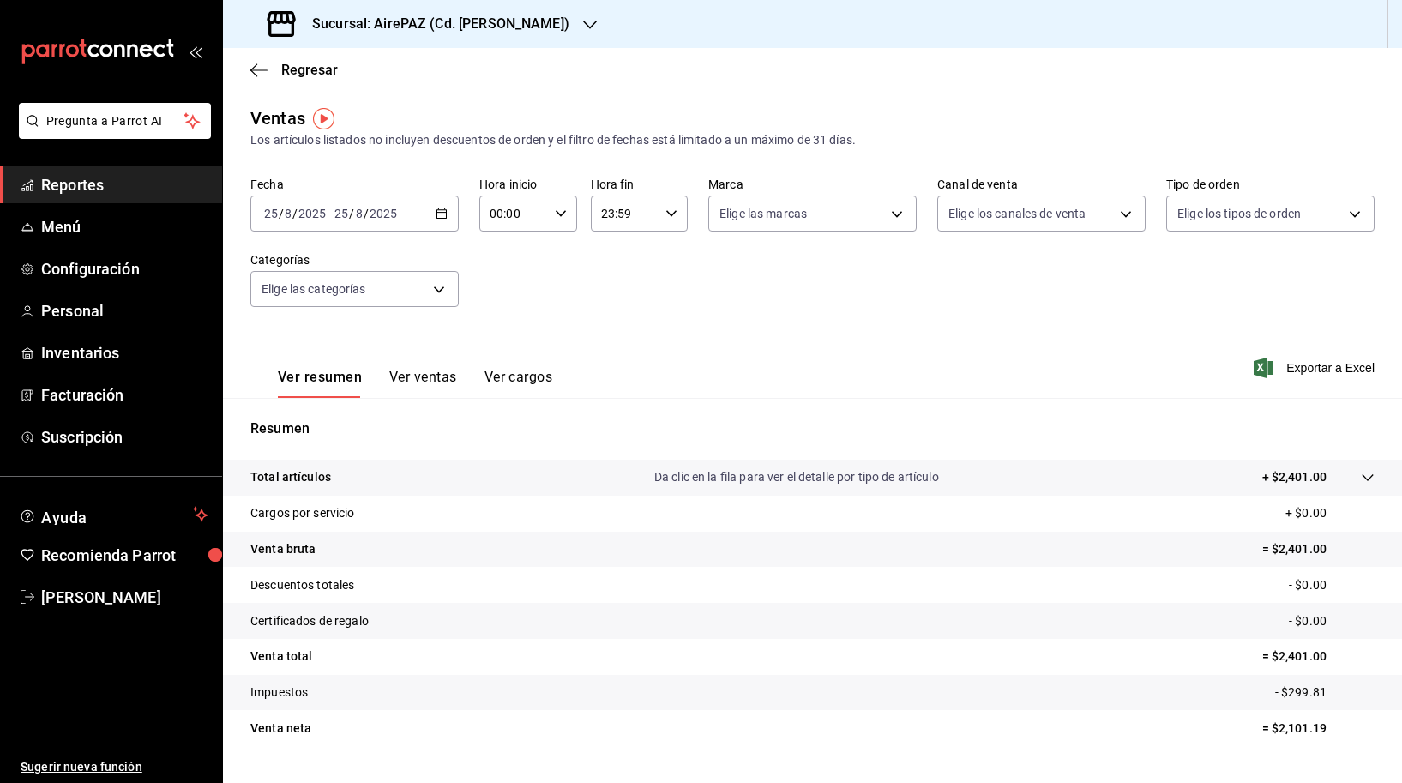
click at [435, 215] on div "[DATE] [DATE] - [DATE] [DATE]" at bounding box center [354, 213] width 208 height 36
click at [325, 417] on span "Rango de fechas" at bounding box center [331, 420] width 133 height 18
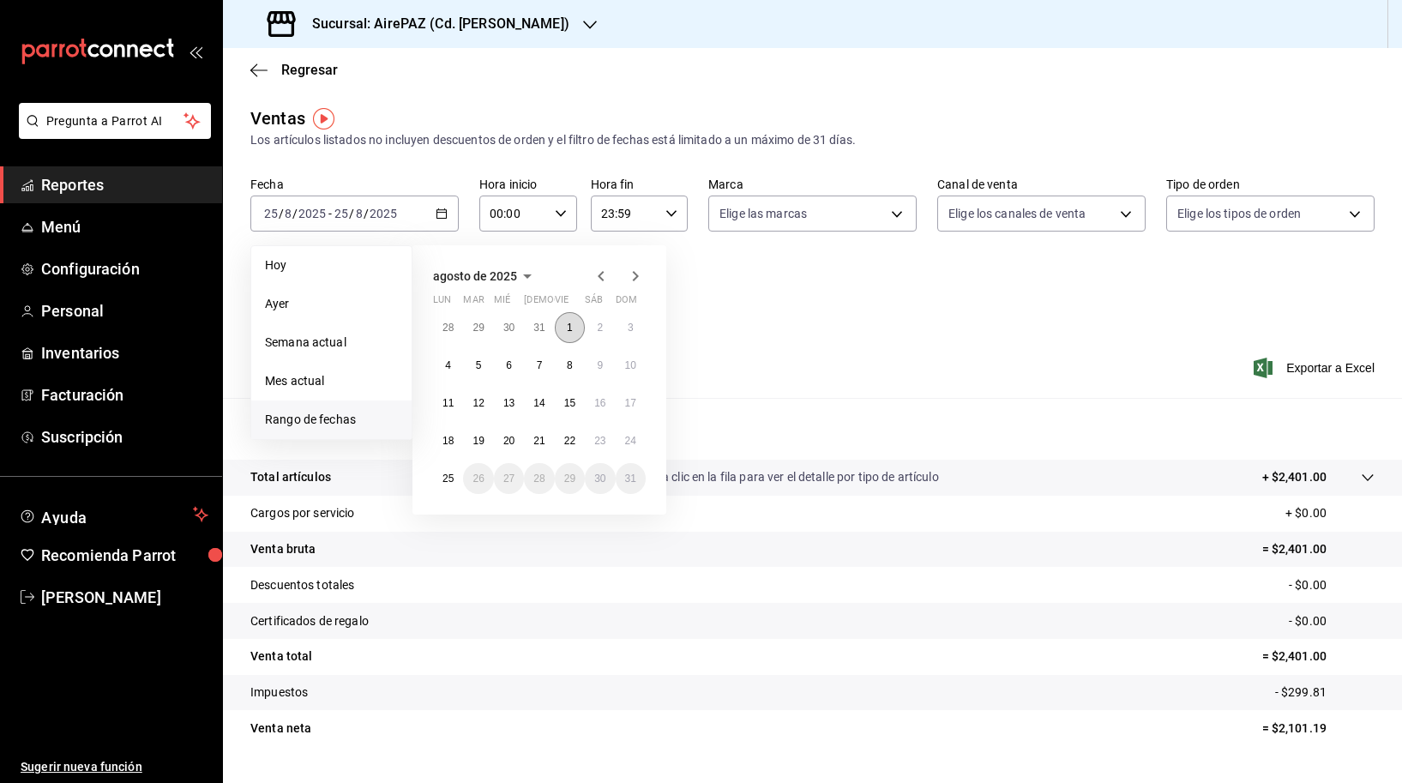
click at [577, 322] on button "1" at bounding box center [570, 327] width 30 height 31
click at [635, 432] on button "24" at bounding box center [631, 440] width 30 height 31
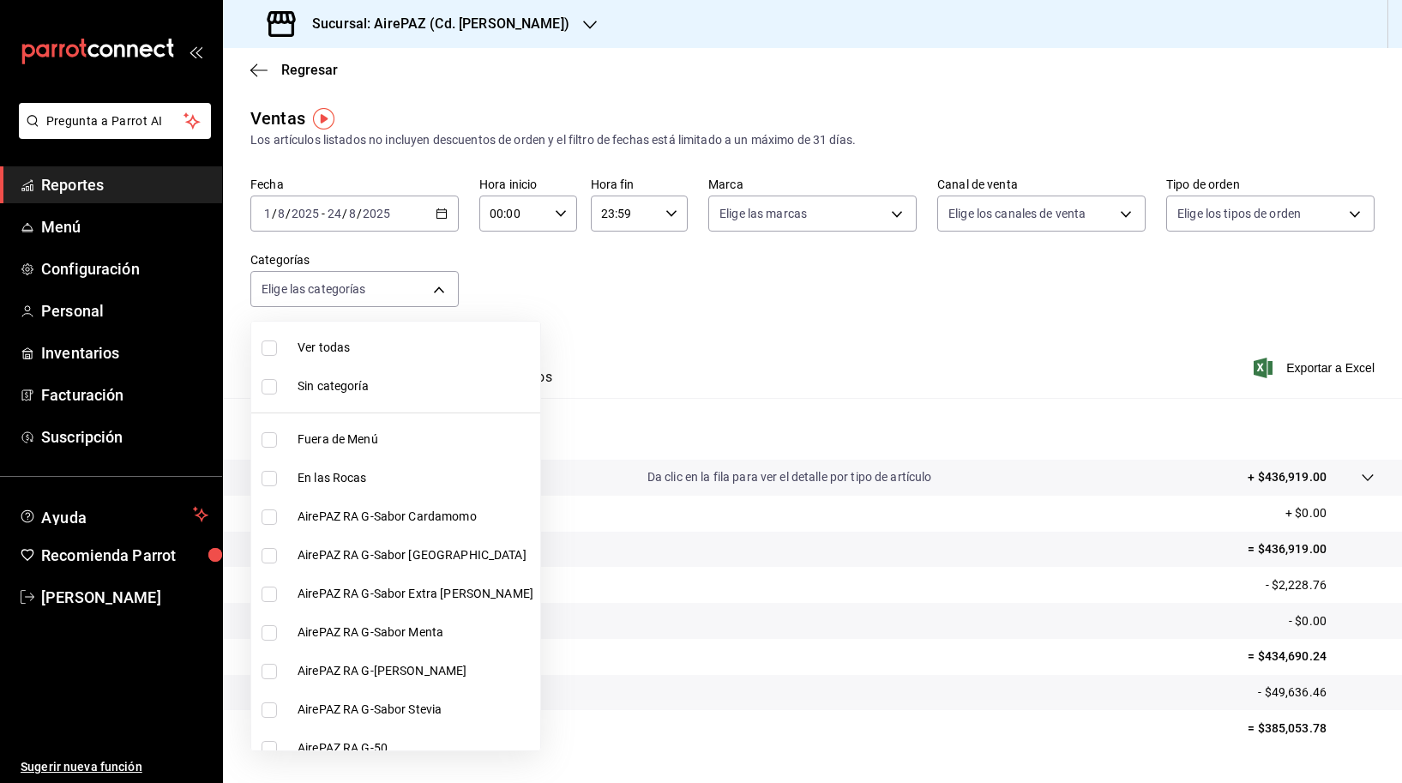
click at [364, 298] on body "Pregunta a Parrot AI Reportes Menú Configuración Personal Inventarios Facturaci…" at bounding box center [701, 391] width 1402 height 783
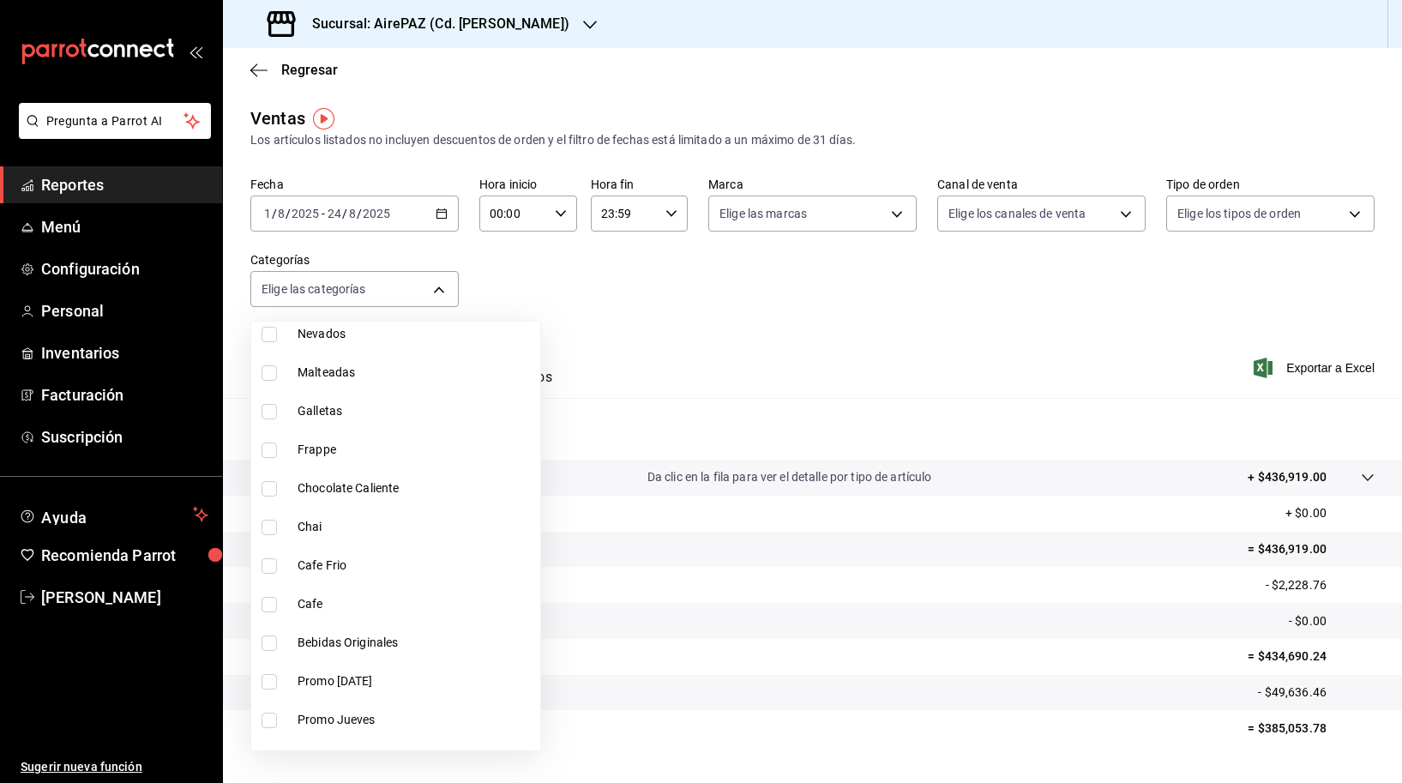
scroll to position [1283, 0]
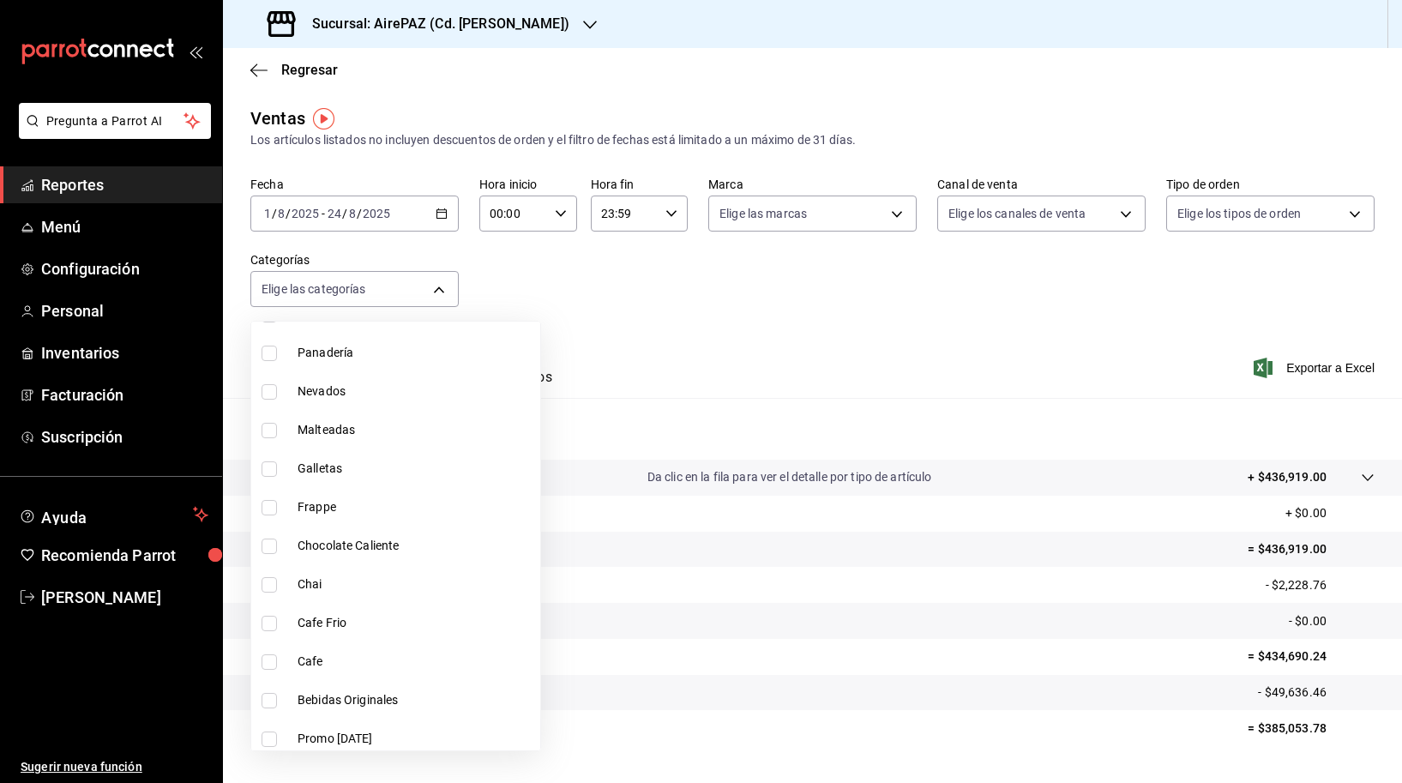
click at [348, 465] on span "Galletas" at bounding box center [416, 469] width 236 height 18
type input "23cf2093-cf70-405f-b112-a254c4afb8cb"
checkbox input "true"
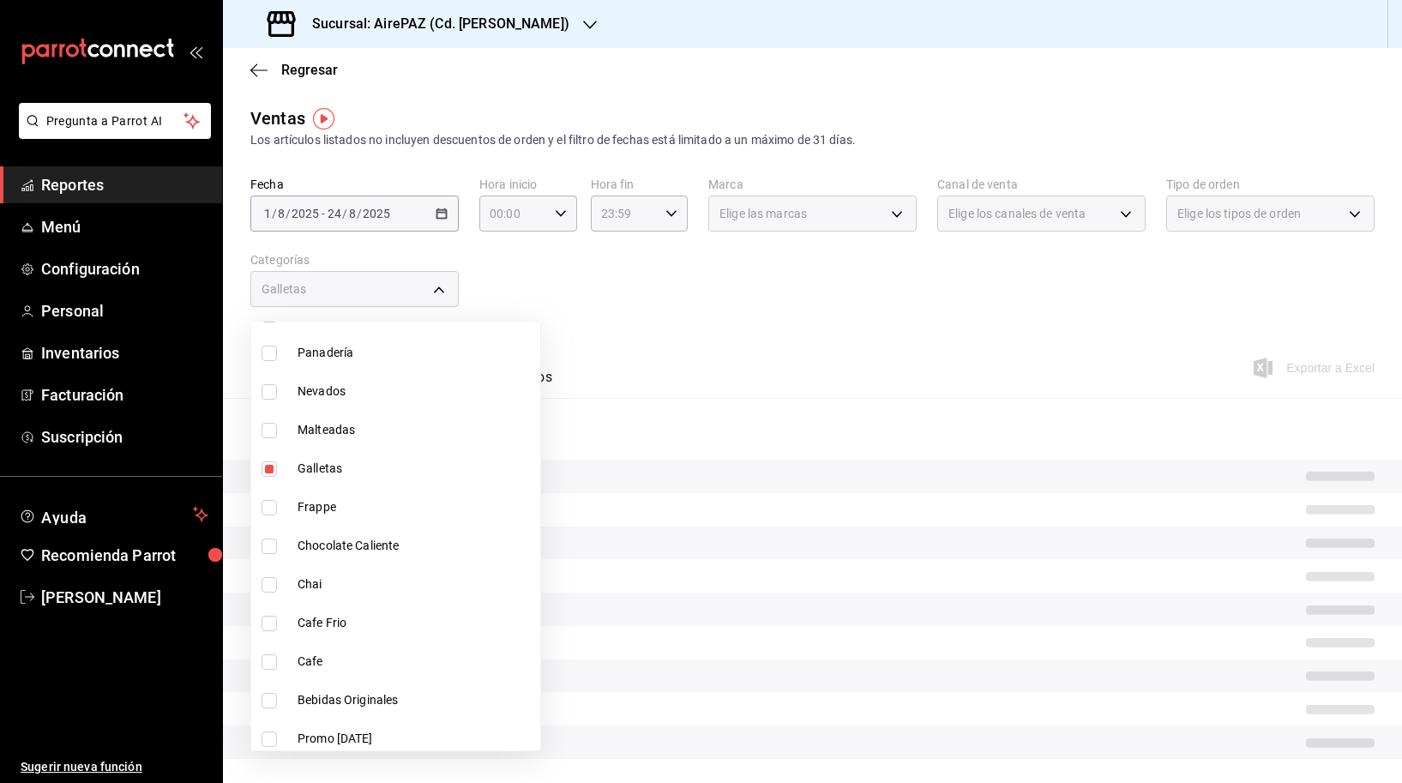
click at [634, 321] on div at bounding box center [701, 391] width 1402 height 783
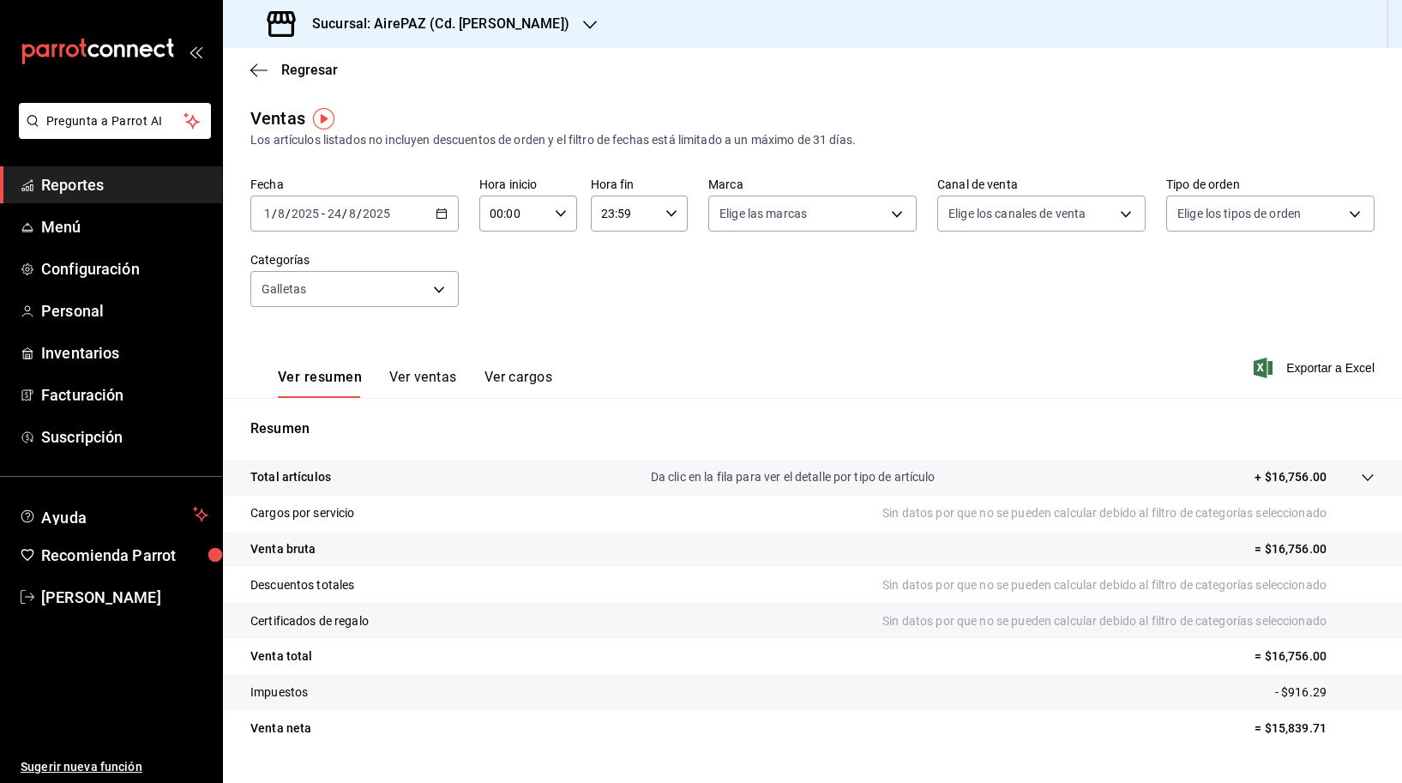
click at [372, 382] on div "Ver resumen Ver ventas Ver cargos" at bounding box center [415, 383] width 274 height 29
click at [399, 383] on button "Ver ventas" at bounding box center [423, 383] width 68 height 29
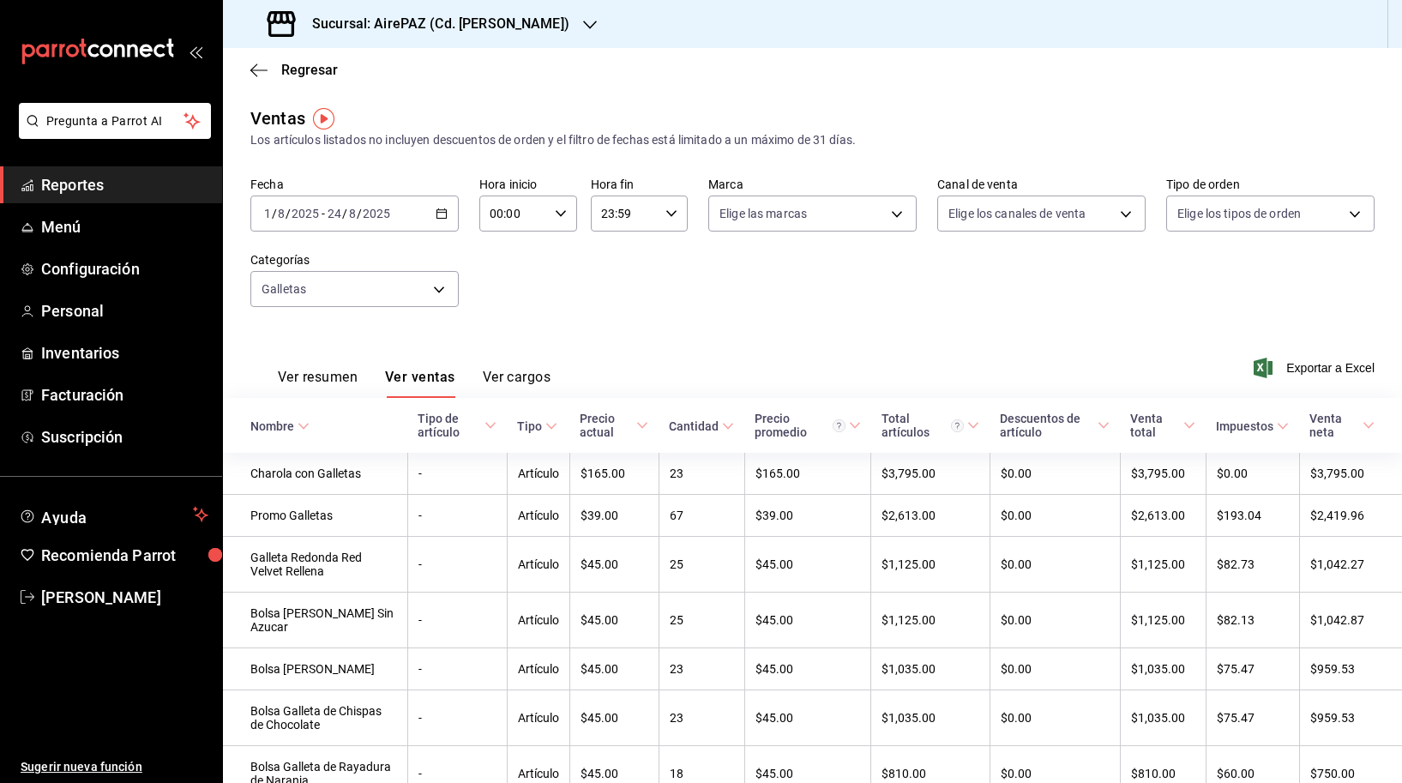
click at [491, 21] on h3 "Sucursal: AirePAZ (Cd. [PERSON_NAME])" at bounding box center [433, 24] width 271 height 21
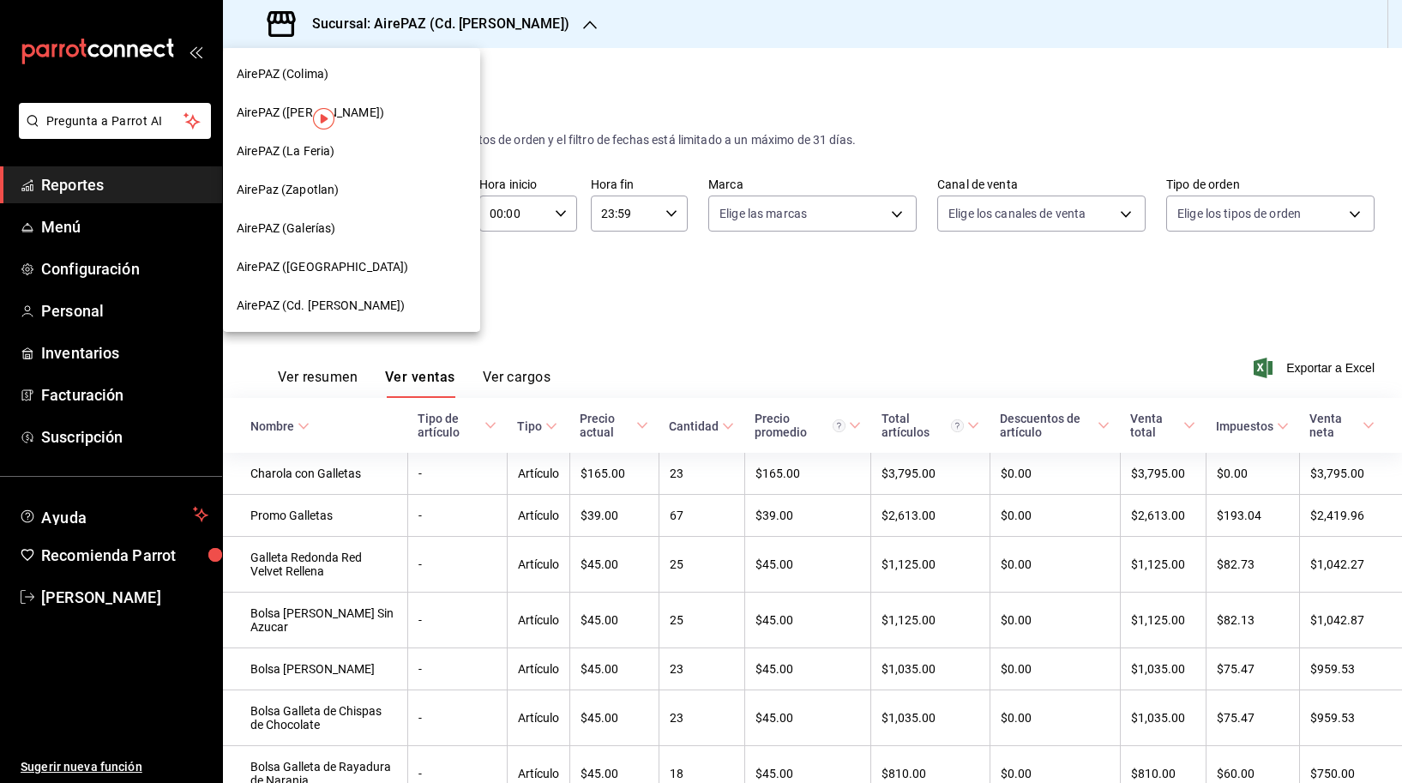
click at [401, 124] on div "AirePAZ ([PERSON_NAME])" at bounding box center [351, 112] width 257 height 39
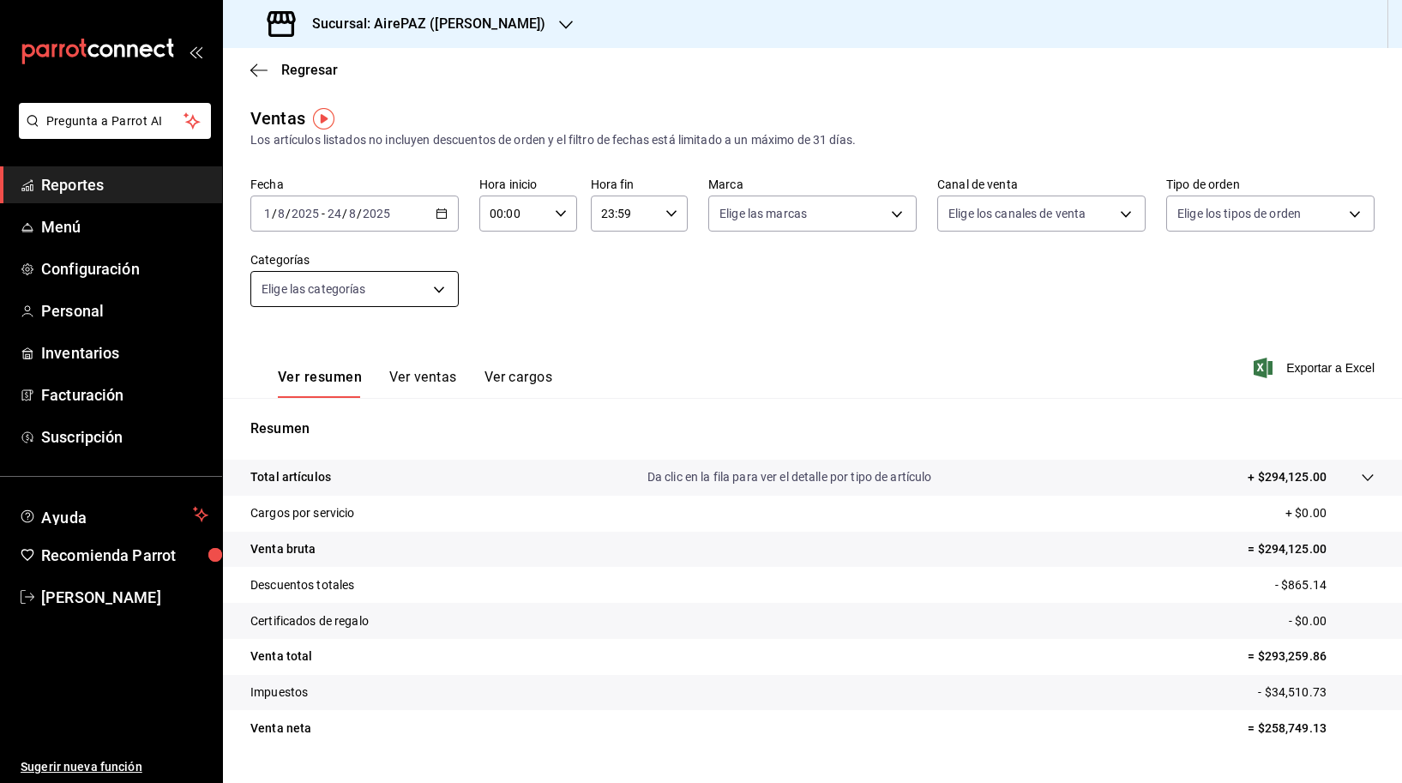
click at [388, 294] on body "Pregunta a Parrot AI Reportes Menú Configuración Personal Inventarios Facturaci…" at bounding box center [701, 391] width 1402 height 783
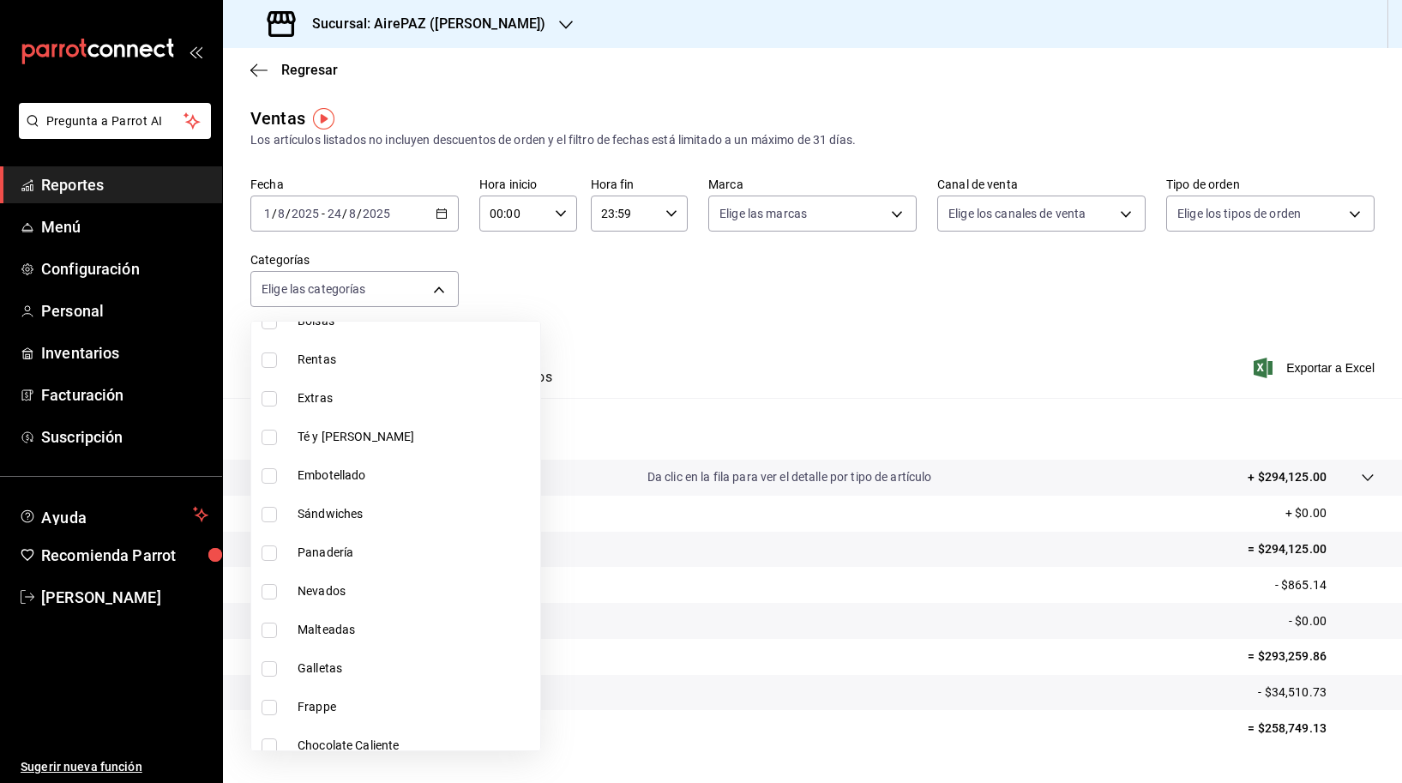
scroll to position [1087, 0]
click at [344, 660] on span "Galletas" at bounding box center [416, 664] width 236 height 18
type input "1c2b263b-58a9-42e0-a37c-4d925fa4ff16"
checkbox input "true"
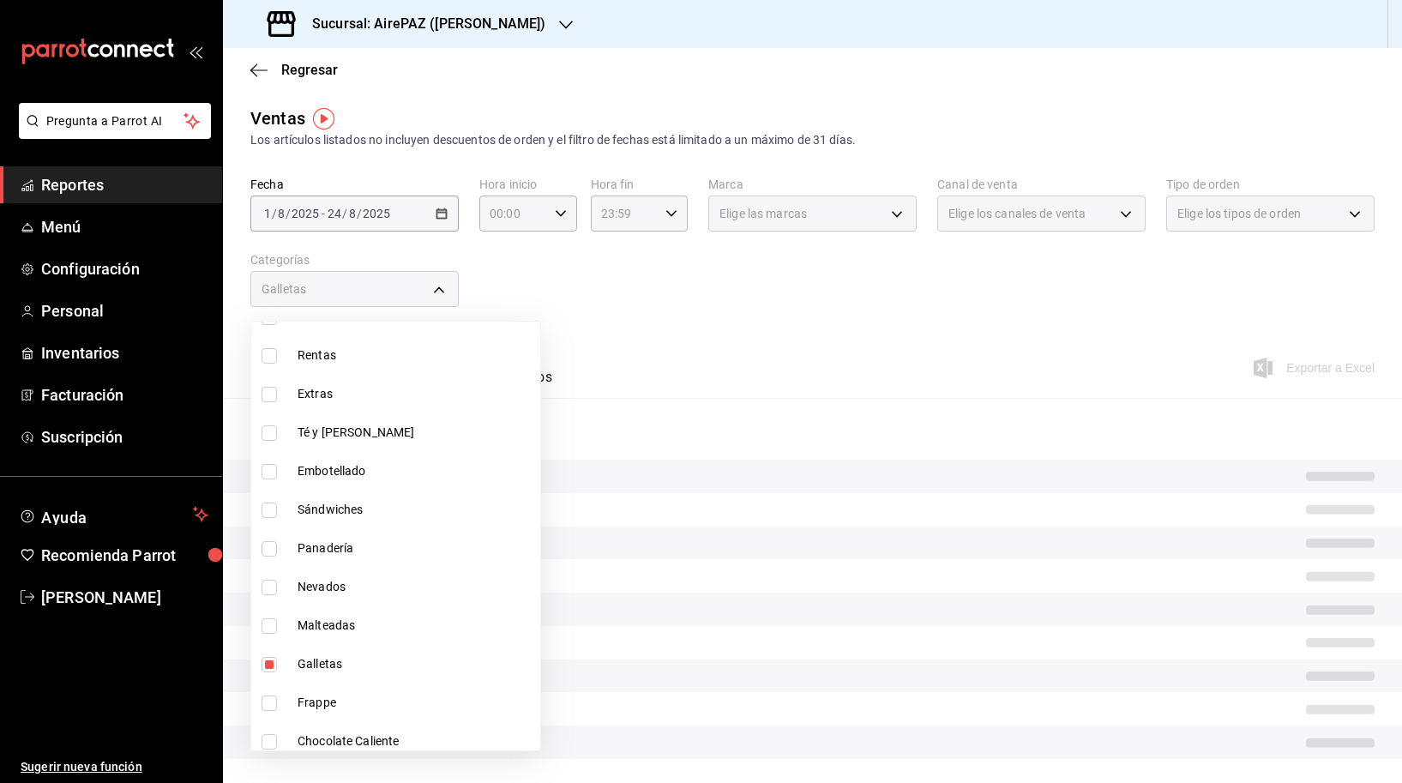
click at [648, 352] on div at bounding box center [701, 391] width 1402 height 783
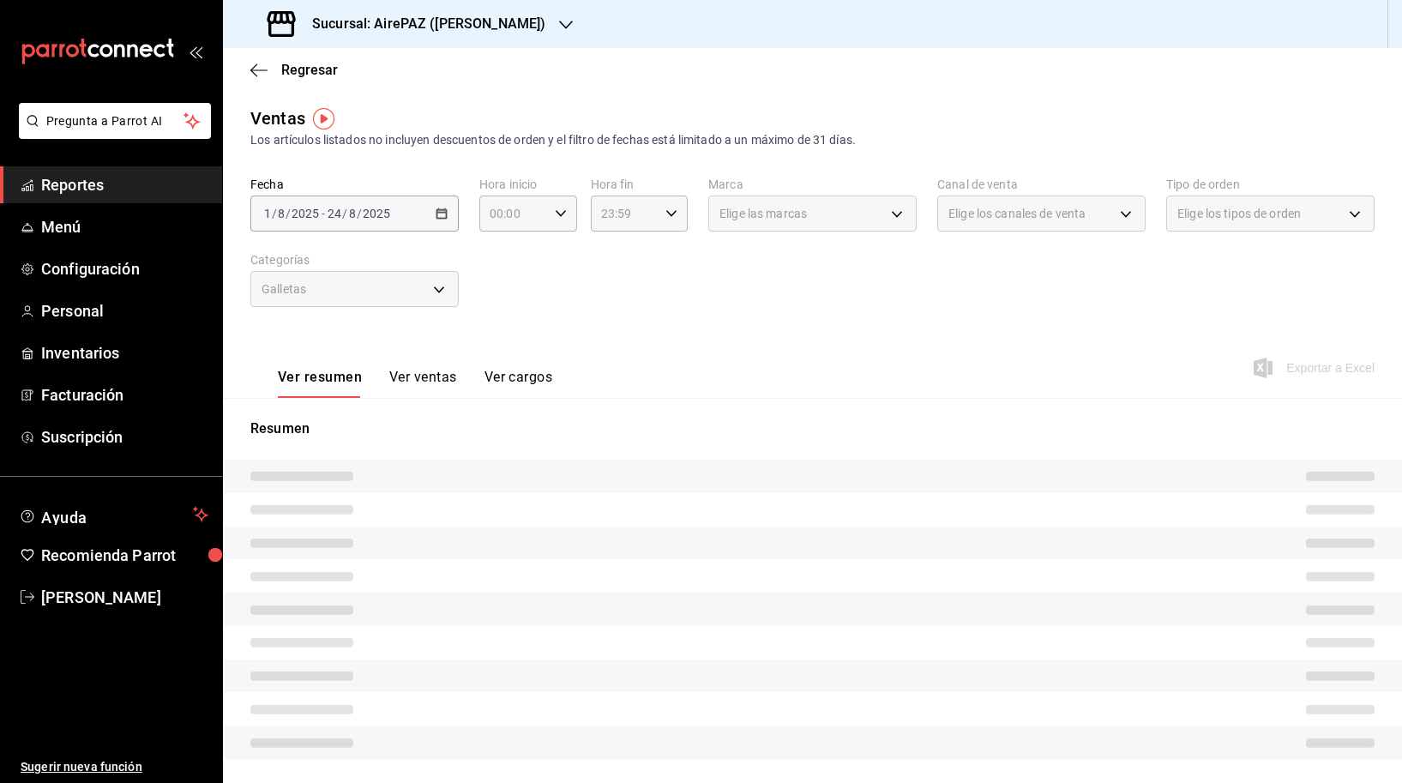
click at [423, 376] on button "Ver ventas" at bounding box center [423, 383] width 68 height 29
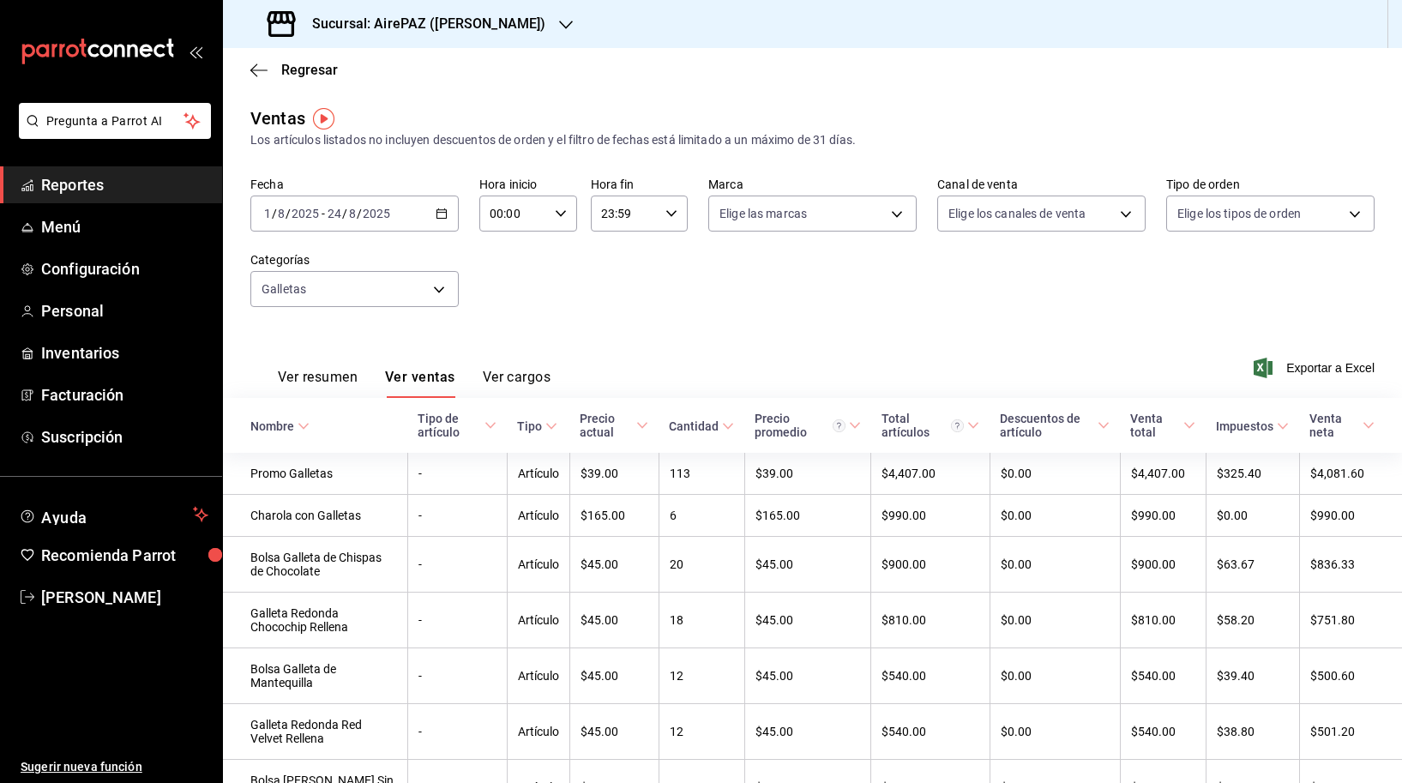
click at [448, 18] on h3 "Sucursal: AirePAZ ([PERSON_NAME])" at bounding box center [421, 24] width 247 height 21
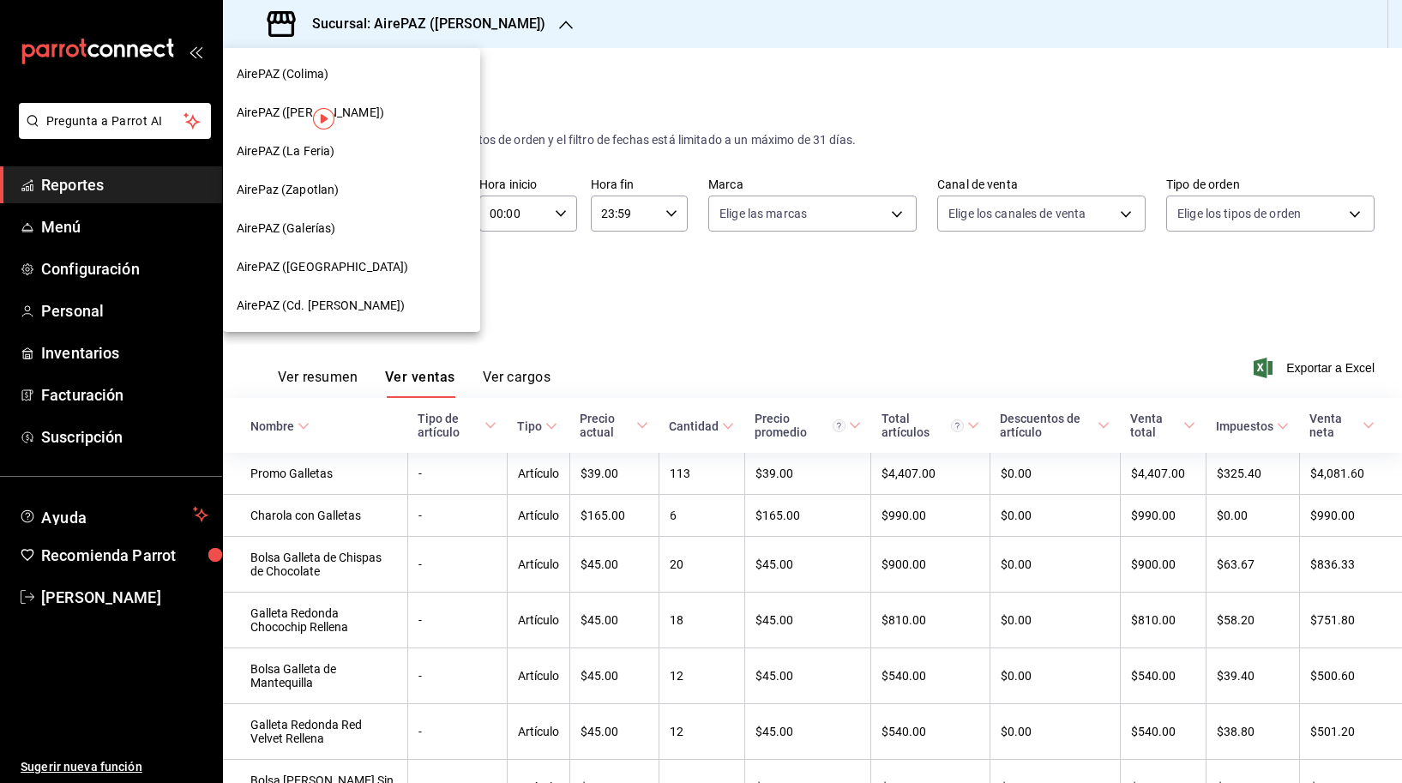
click at [382, 158] on div "AirePAZ (La Feria)" at bounding box center [352, 151] width 230 height 18
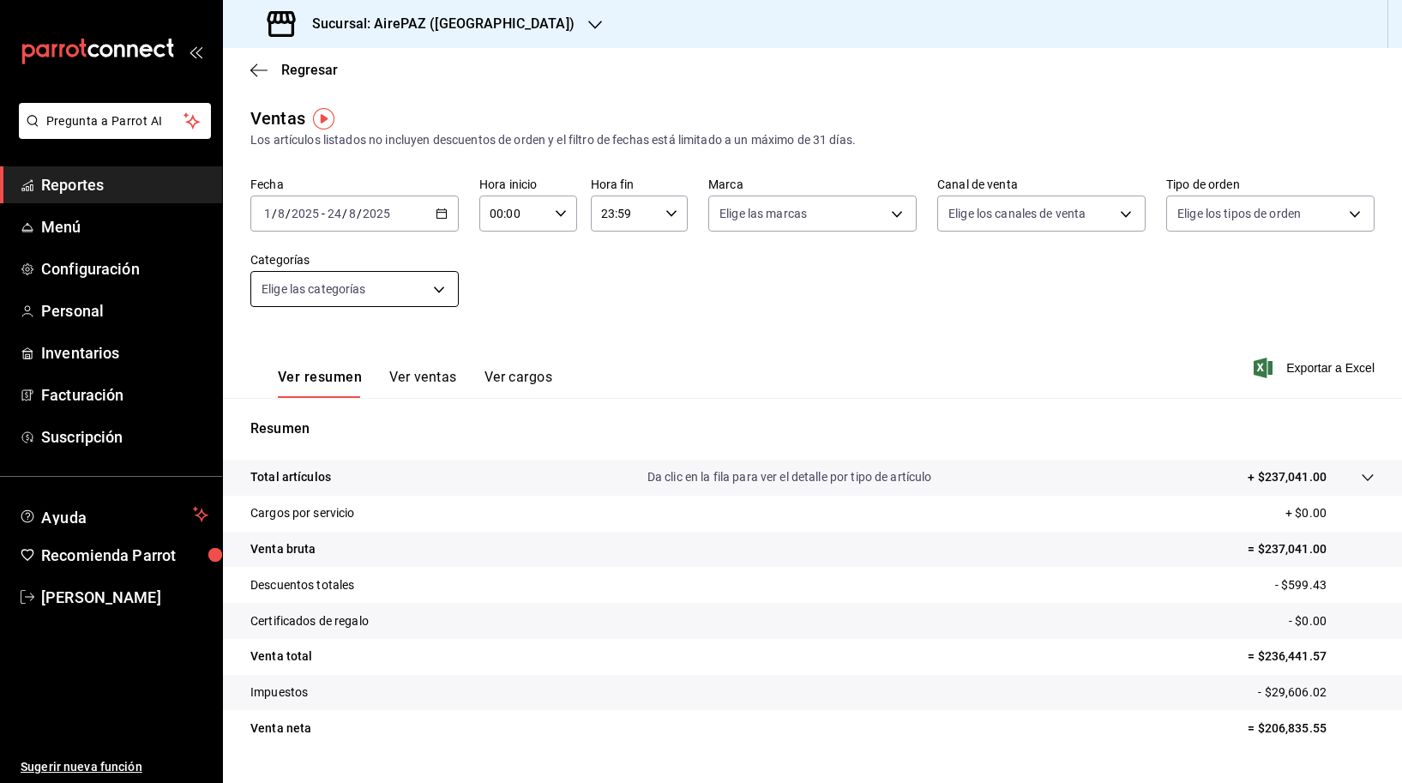
click at [361, 299] on body "Pregunta a Parrot AI Reportes Menú Configuración Personal Inventarios Facturaci…" at bounding box center [701, 391] width 1402 height 783
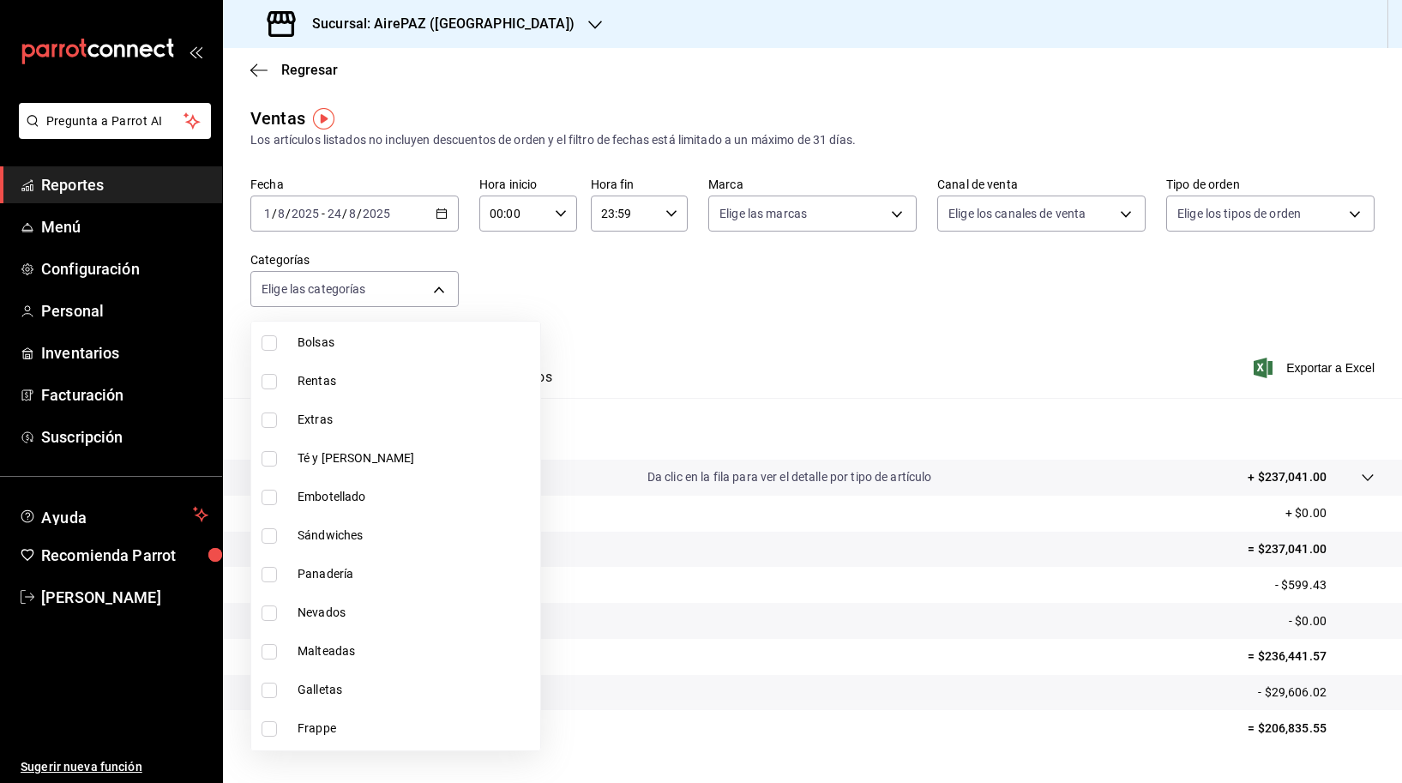
scroll to position [1108, 0]
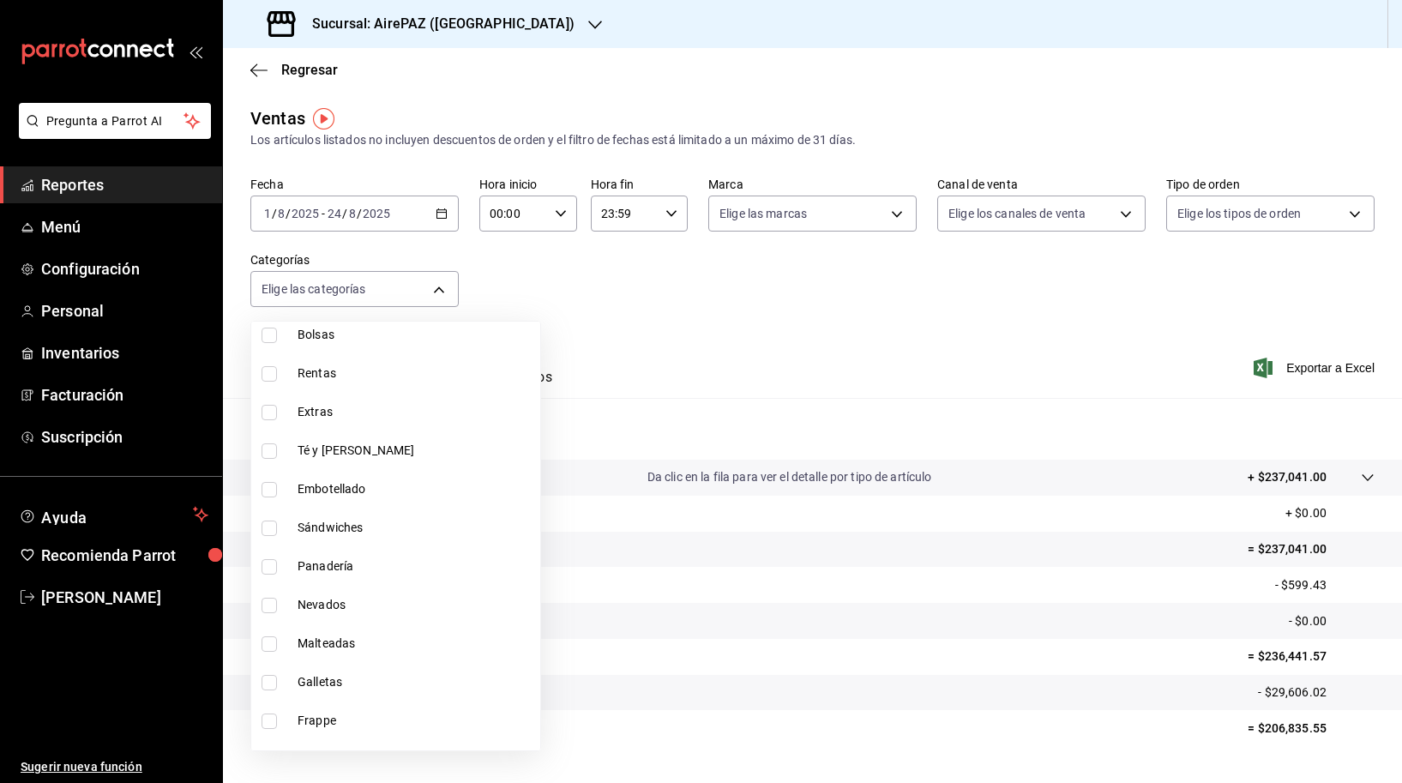
click at [366, 675] on span "Galletas" at bounding box center [416, 682] width 236 height 18
type input "f07a997b-0ed5-424c-8c21-1e45342f115f"
checkbox input "true"
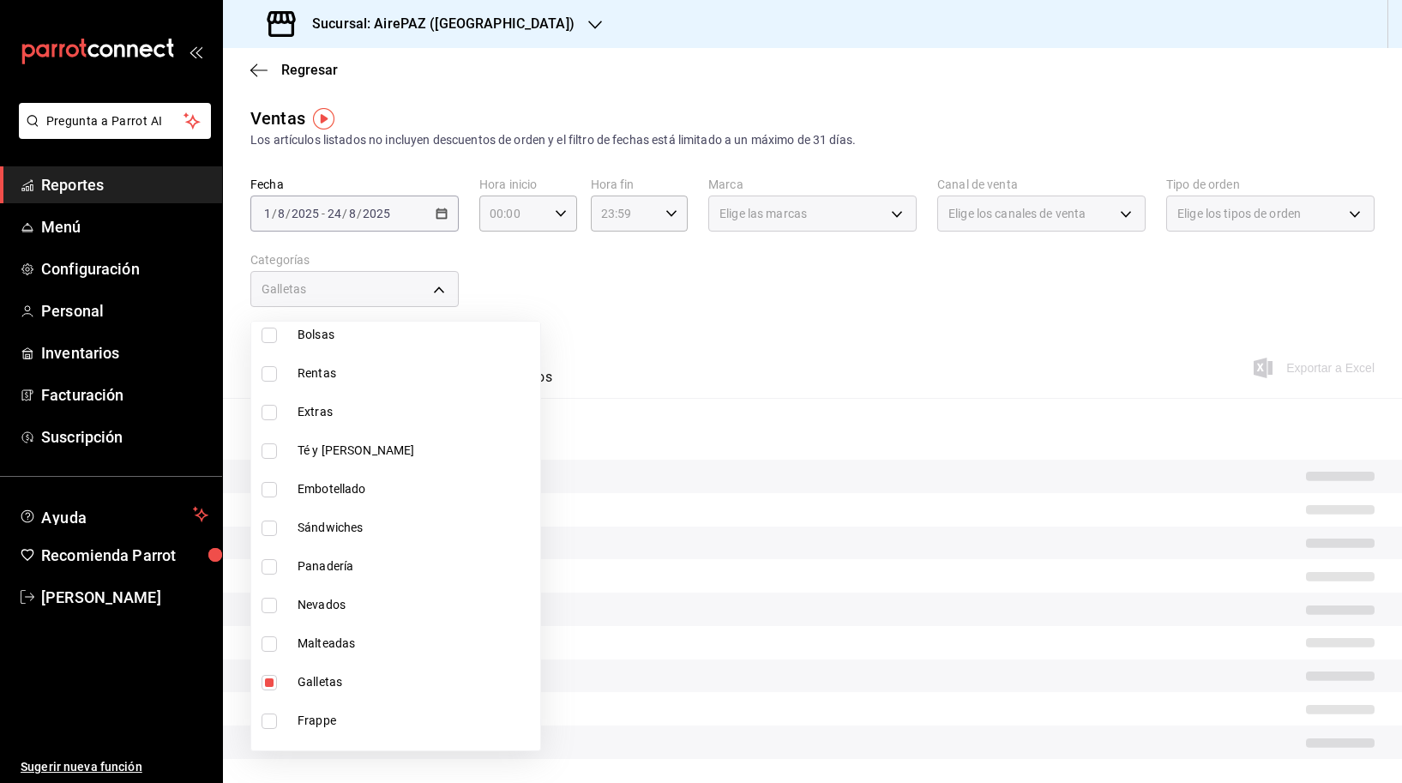
click at [652, 335] on div at bounding box center [701, 391] width 1402 height 783
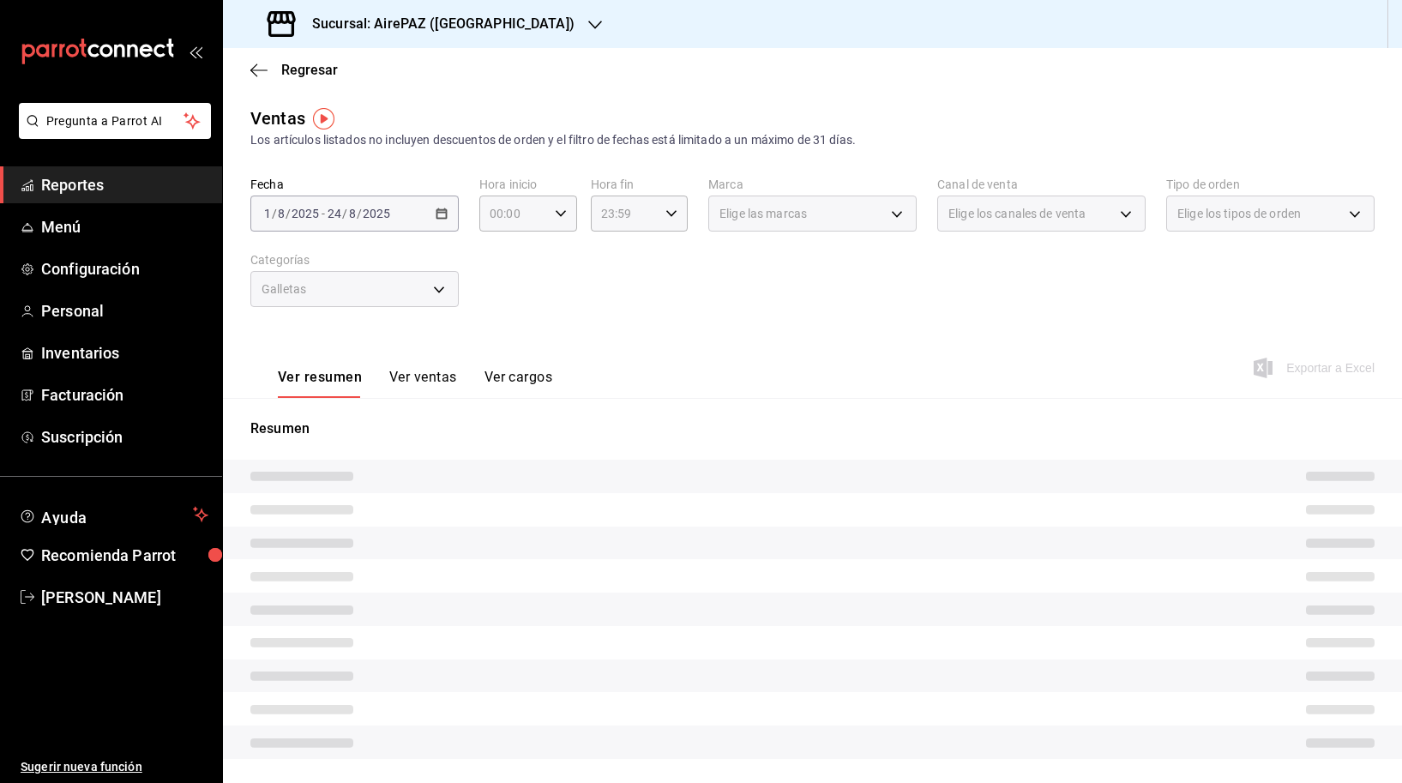
click at [414, 376] on button "Ver ventas" at bounding box center [423, 383] width 68 height 29
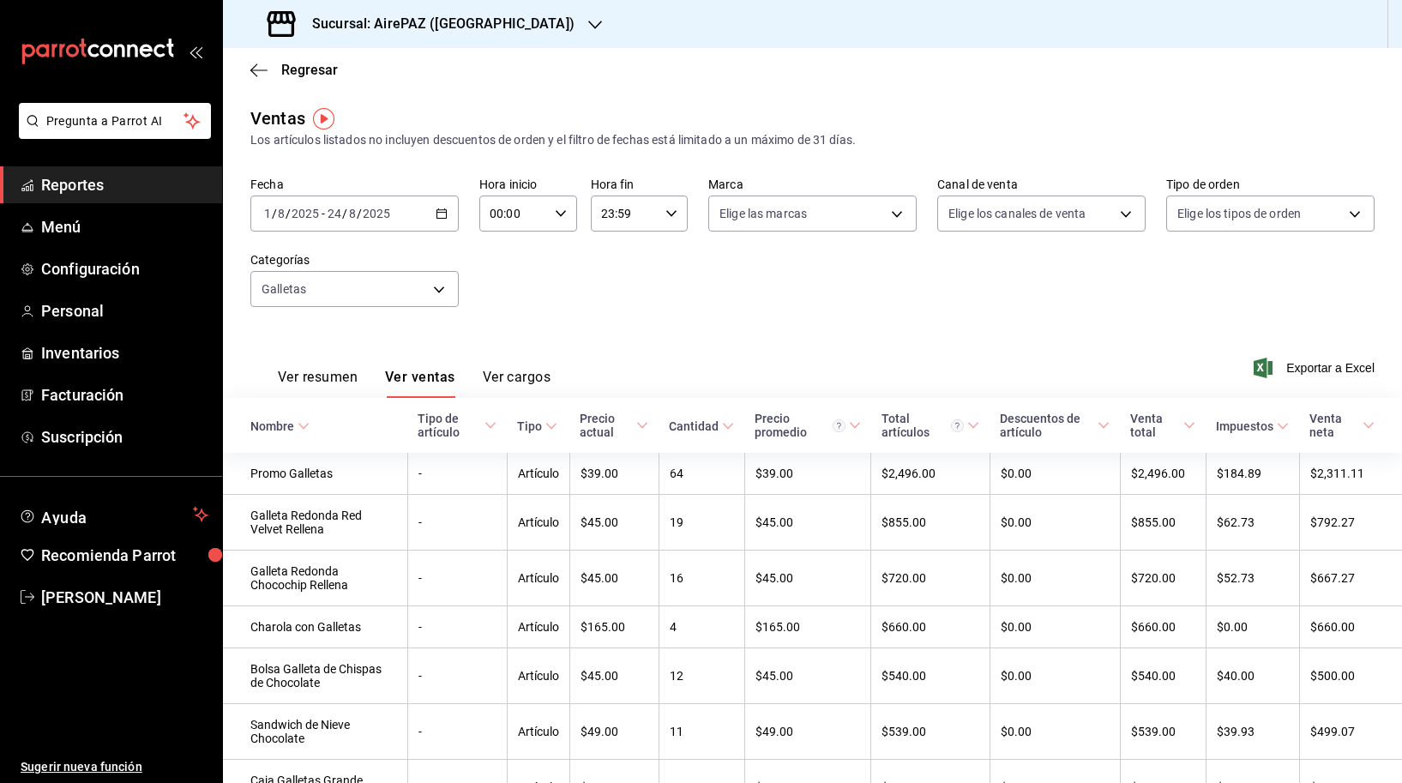
click at [439, 39] on div "Sucursal: AirePAZ ([GEOGRAPHIC_DATA])" at bounding box center [423, 24] width 372 height 48
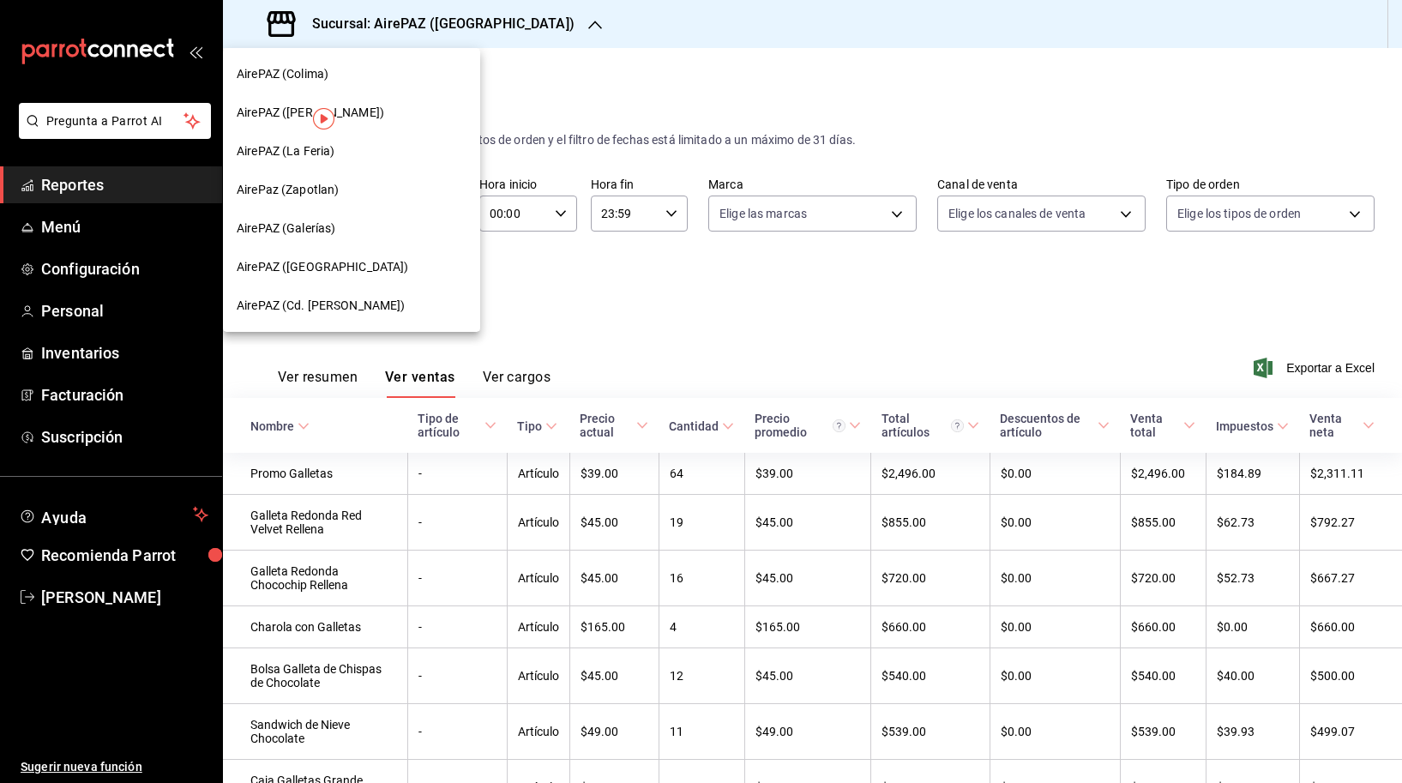
click at [357, 190] on div "AirePaz (Zapotlan)" at bounding box center [352, 190] width 230 height 18
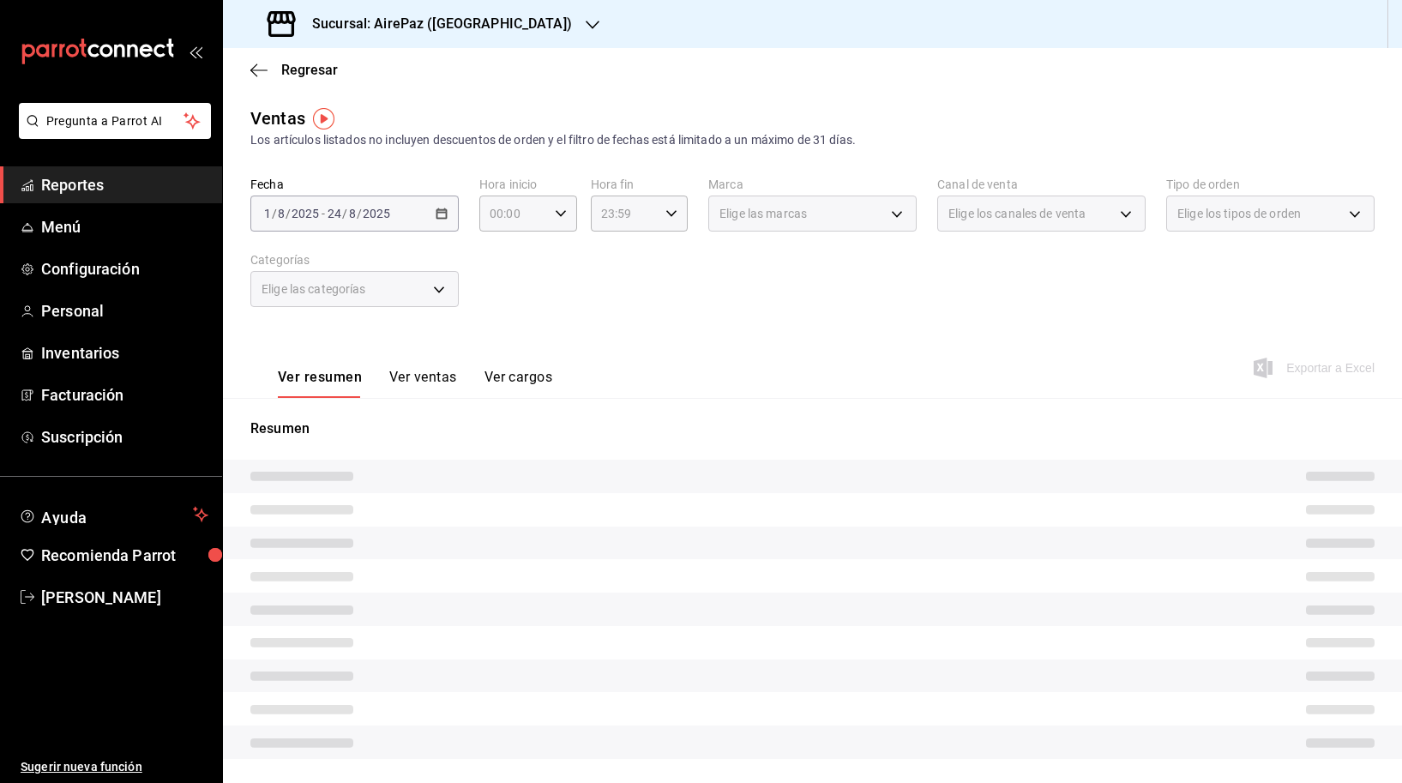
click at [438, 286] on div "Elige las categorías" at bounding box center [354, 289] width 208 height 36
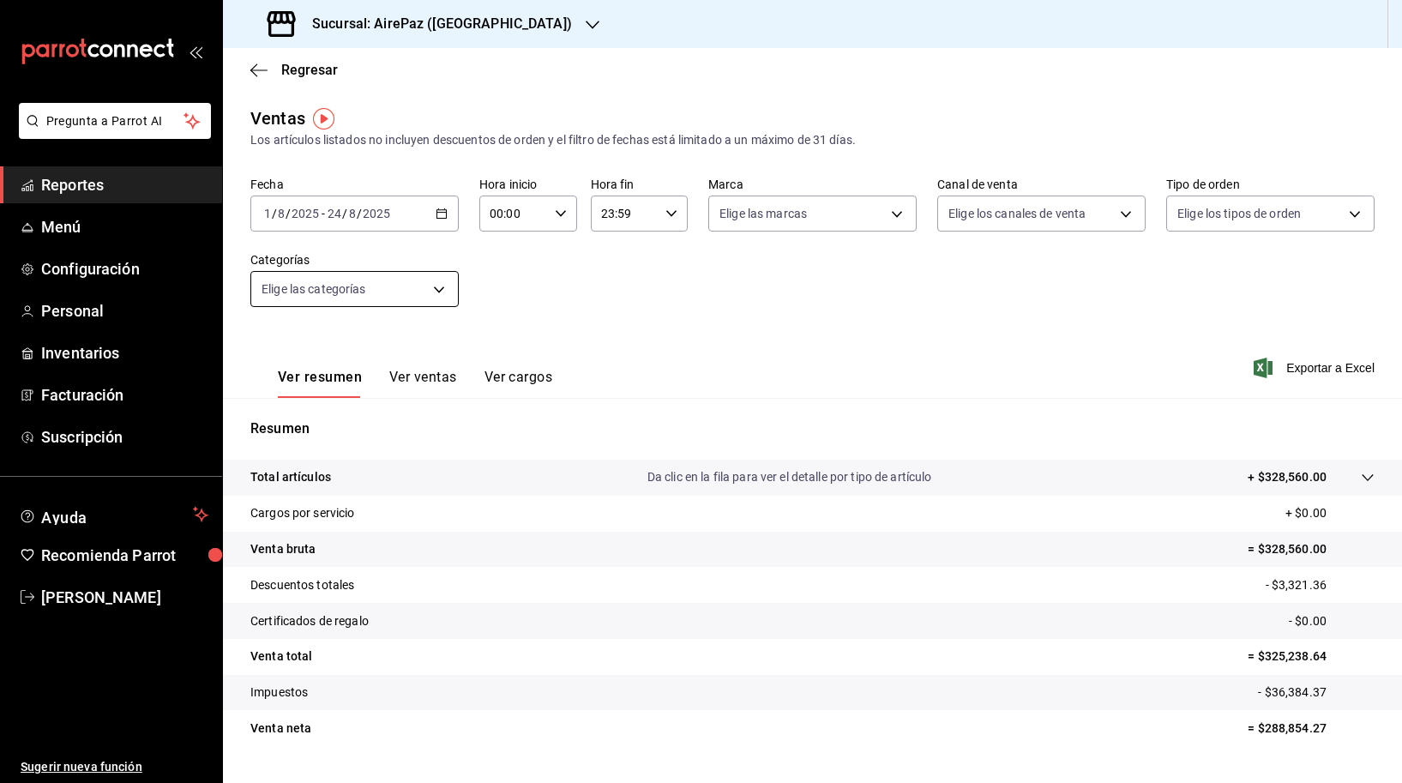
click at [438, 293] on body "Pregunta a Parrot AI Reportes Menú Configuración Personal Inventarios Facturaci…" at bounding box center [701, 391] width 1402 height 783
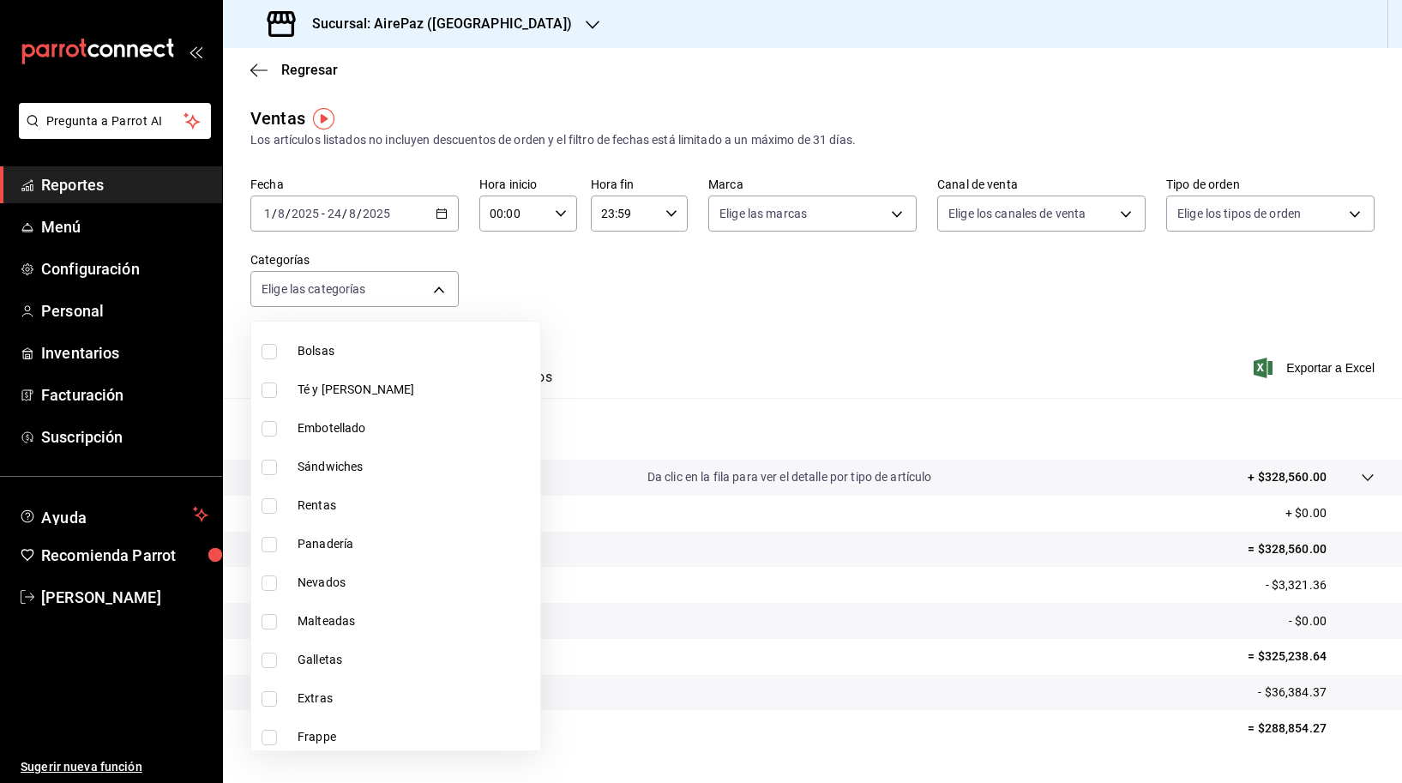
scroll to position [1073, 0]
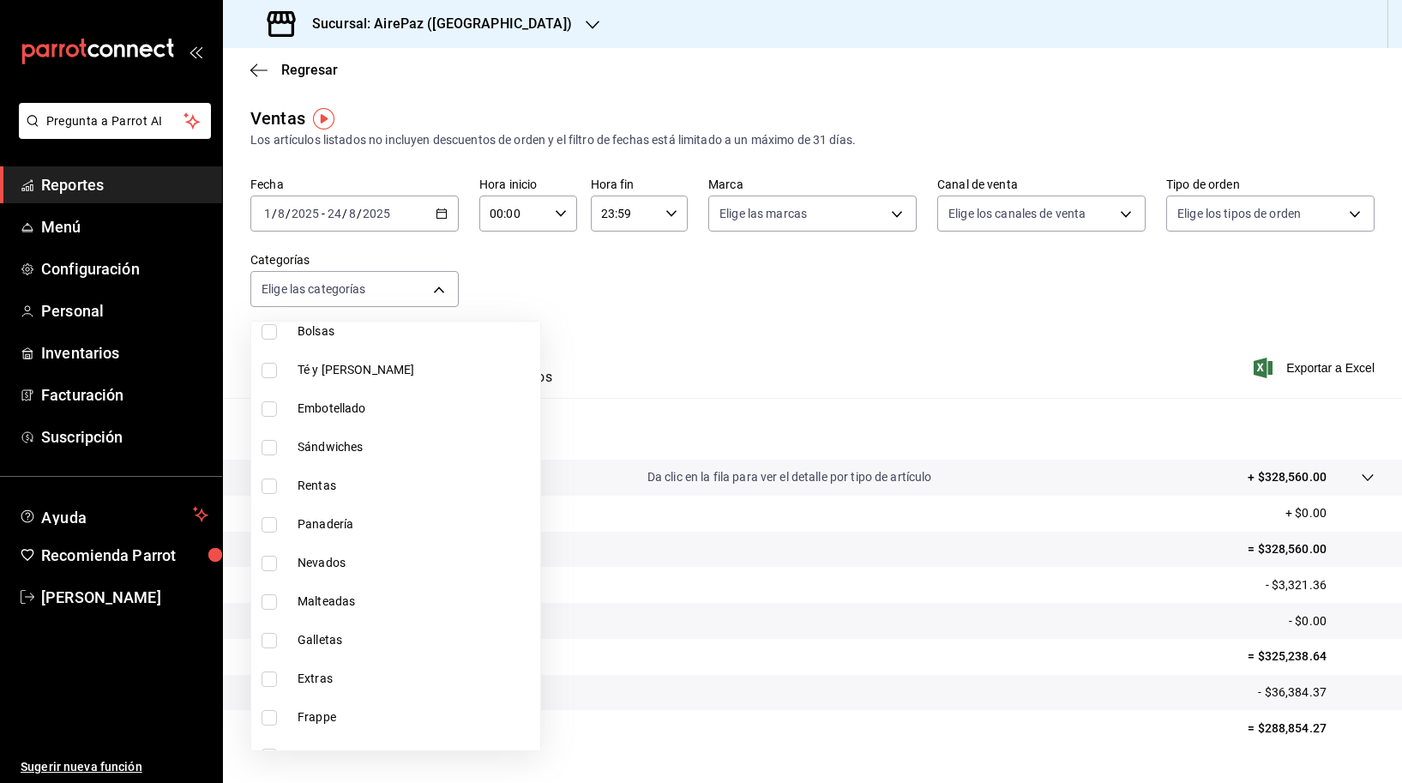
click at [336, 639] on span "Galletas" at bounding box center [416, 640] width 236 height 18
type input "f5f1a7e2-126c-4c05-ab16-ab8a81d9063a"
checkbox input "true"
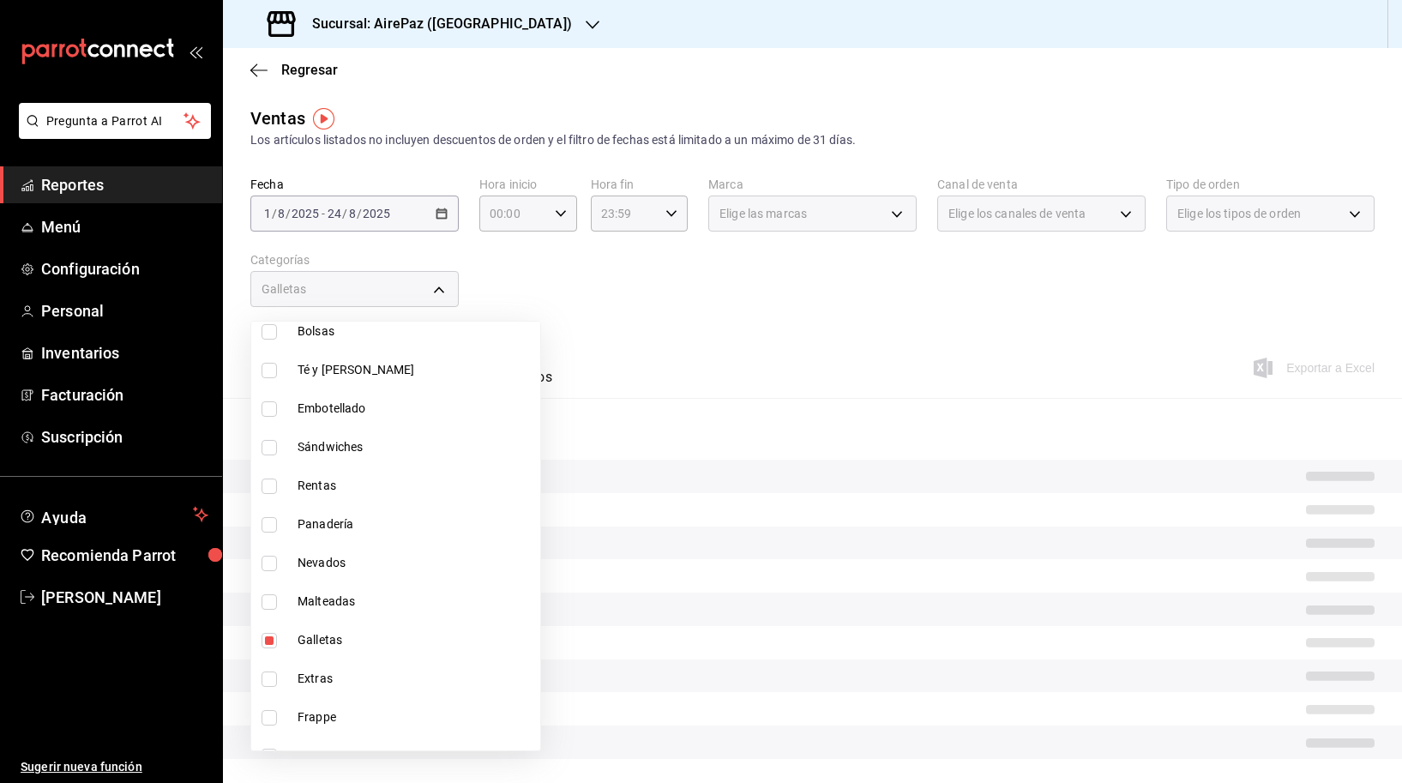
click at [650, 281] on div at bounding box center [701, 391] width 1402 height 783
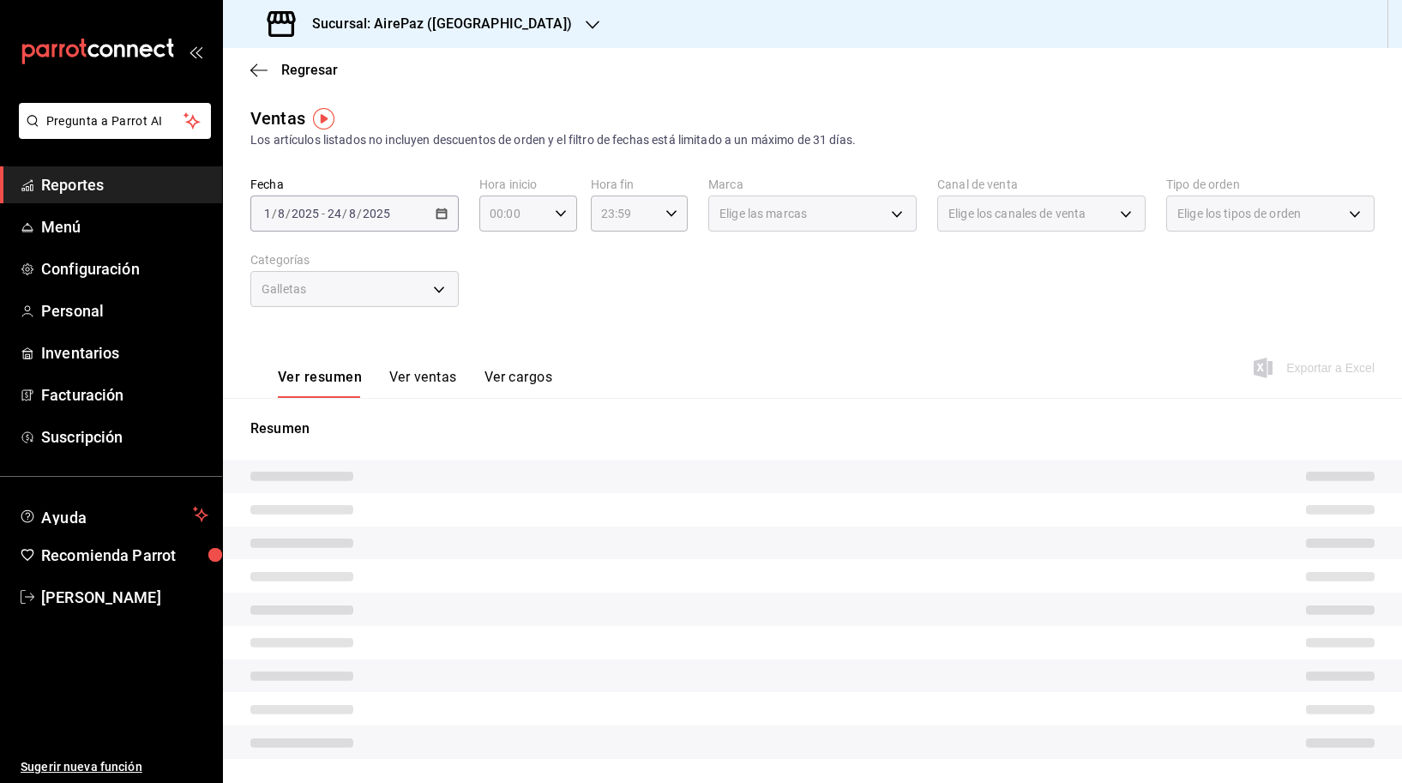
click at [420, 369] on button "Ver ventas" at bounding box center [423, 383] width 68 height 29
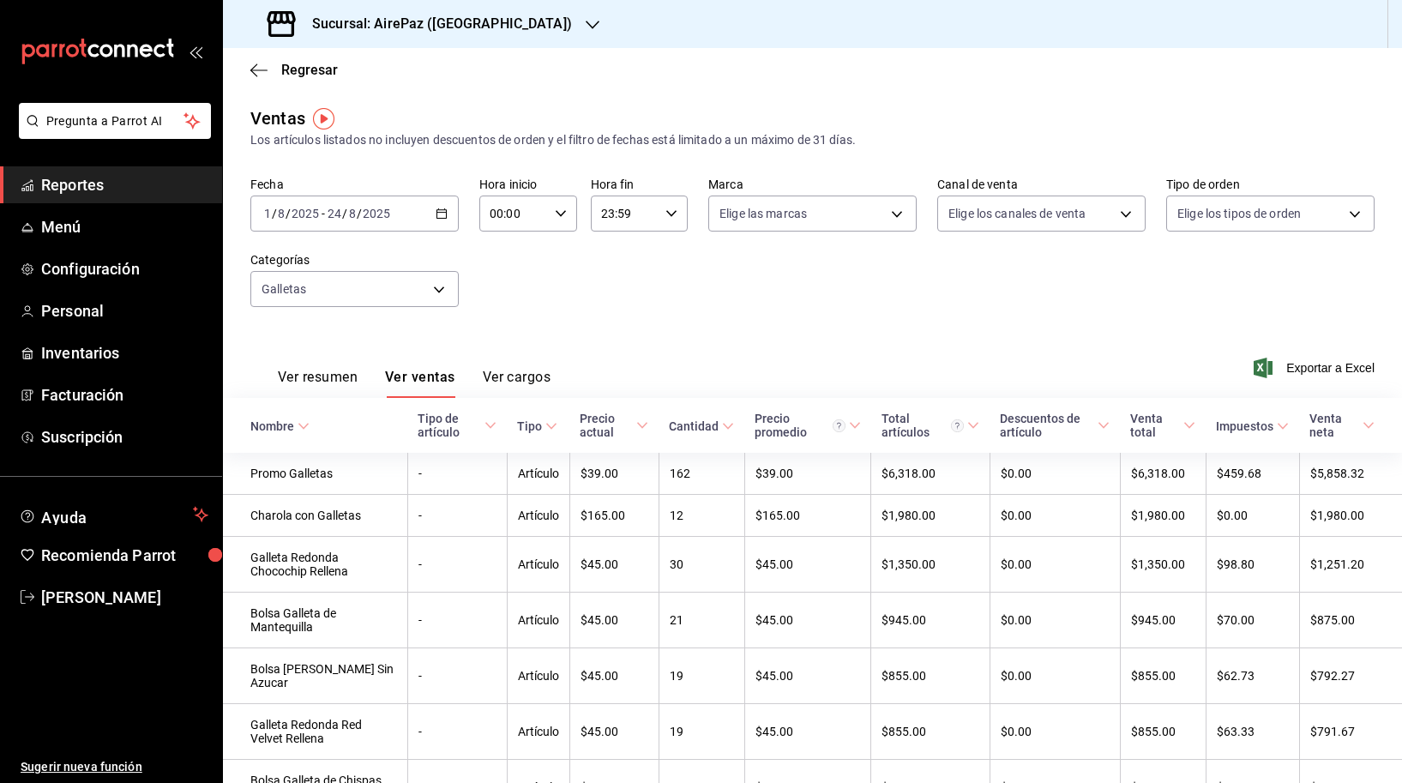
click at [467, 27] on h3 "Sucursal: AirePaz ([GEOGRAPHIC_DATA])" at bounding box center [435, 24] width 274 height 21
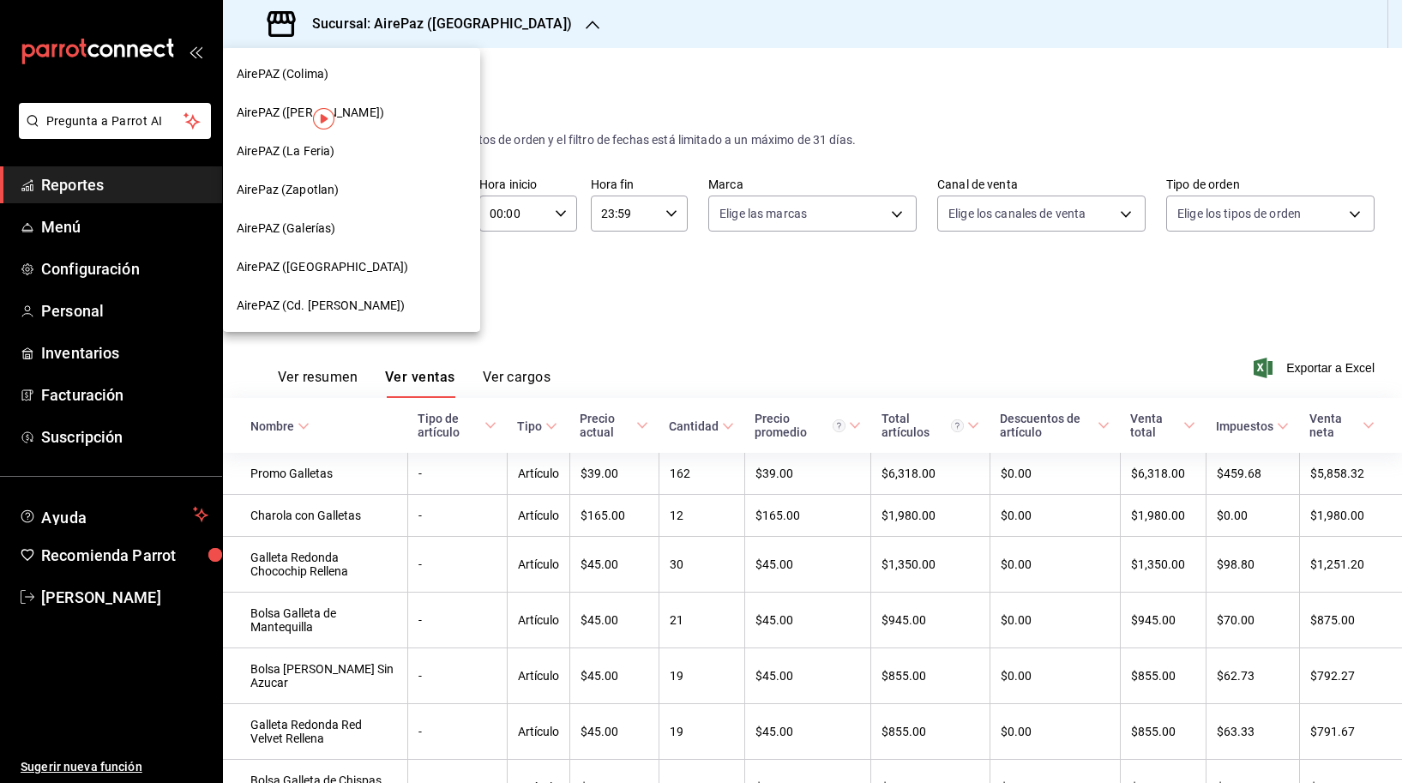
click at [334, 261] on span "AirePAZ ([GEOGRAPHIC_DATA])" at bounding box center [323, 267] width 172 height 18
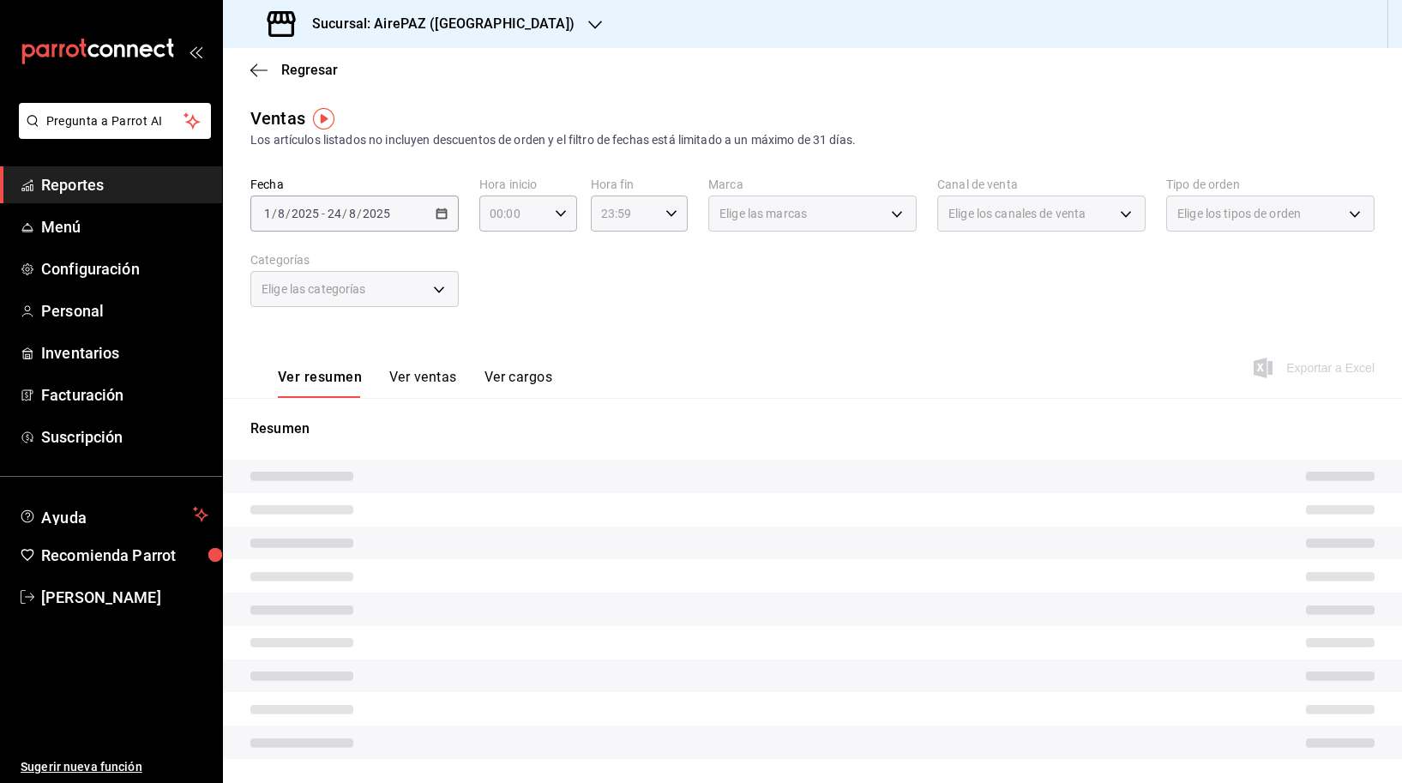
click at [373, 280] on div "Elige las categorías" at bounding box center [354, 289] width 208 height 36
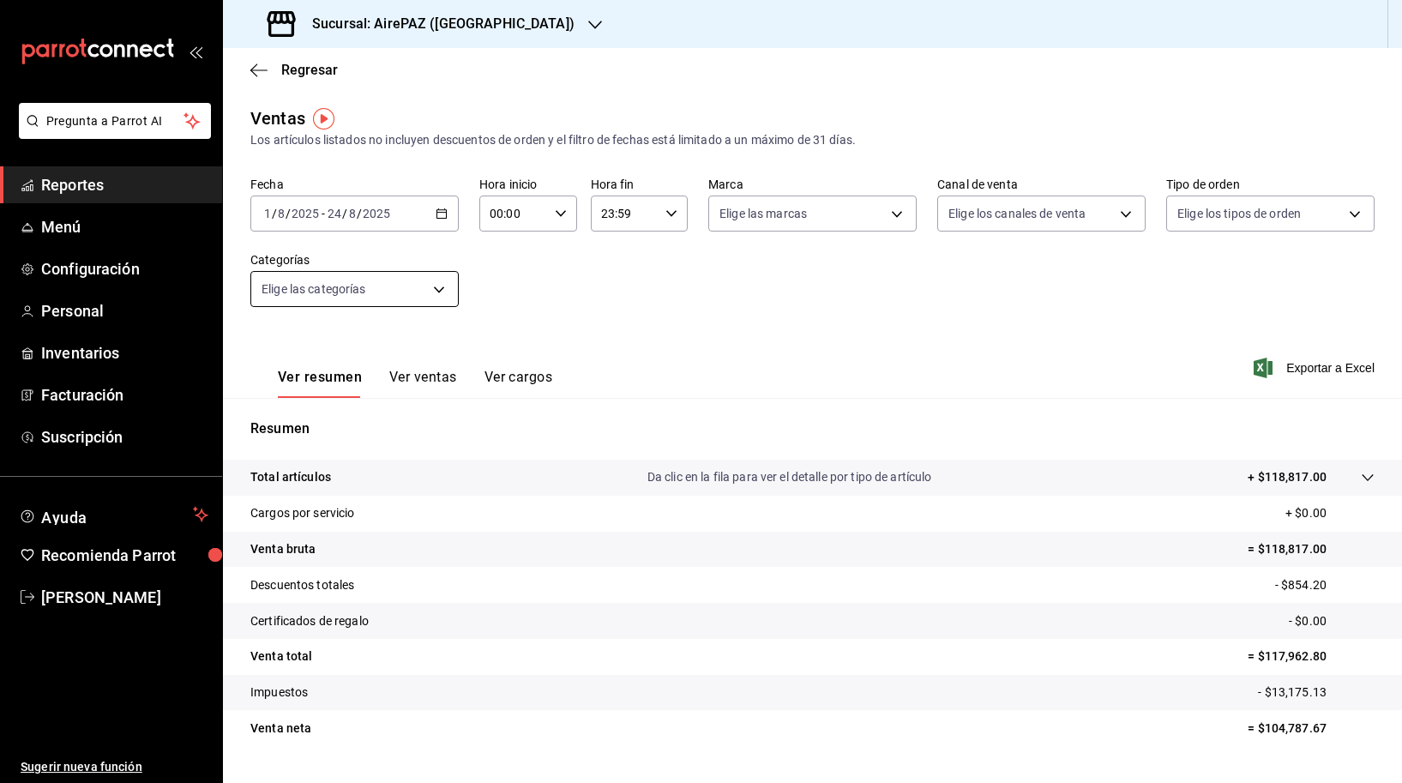
click at [434, 295] on body "Pregunta a Parrot AI Reportes Menú Configuración Personal Inventarios Facturaci…" at bounding box center [701, 391] width 1402 height 783
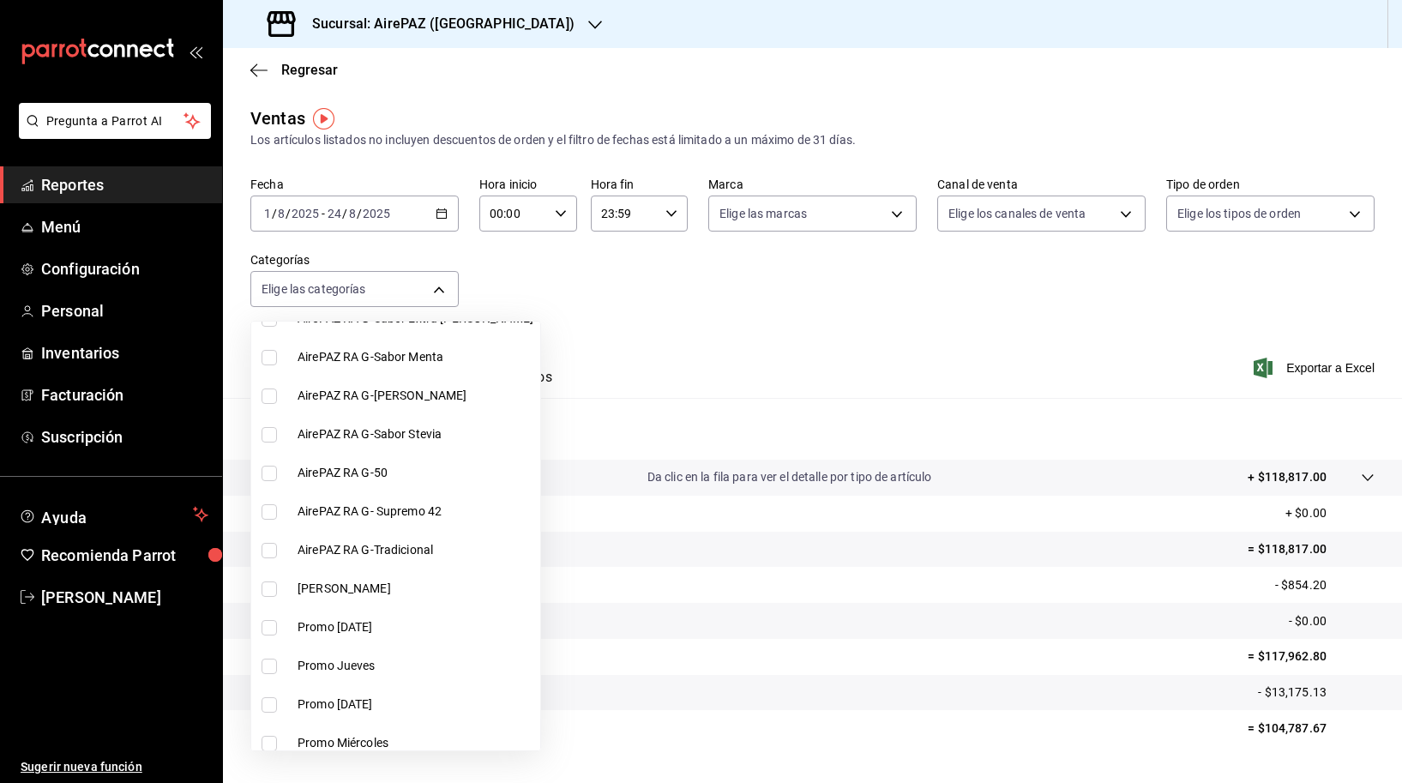
scroll to position [845, 0]
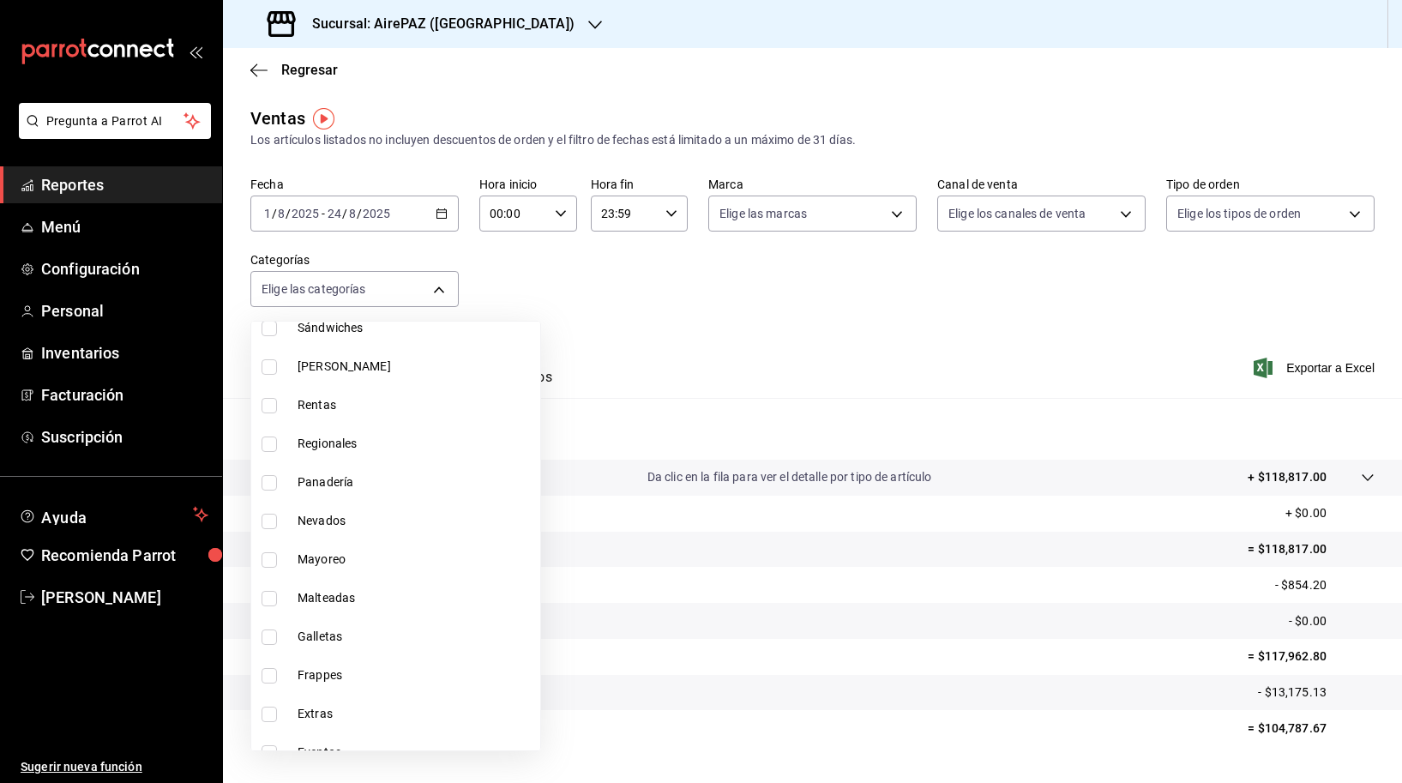
click at [341, 643] on span "Galletas" at bounding box center [416, 637] width 236 height 18
type input "d9e79ec7-4b59-449d-81b0-c5c6ea4e9402"
checkbox input "true"
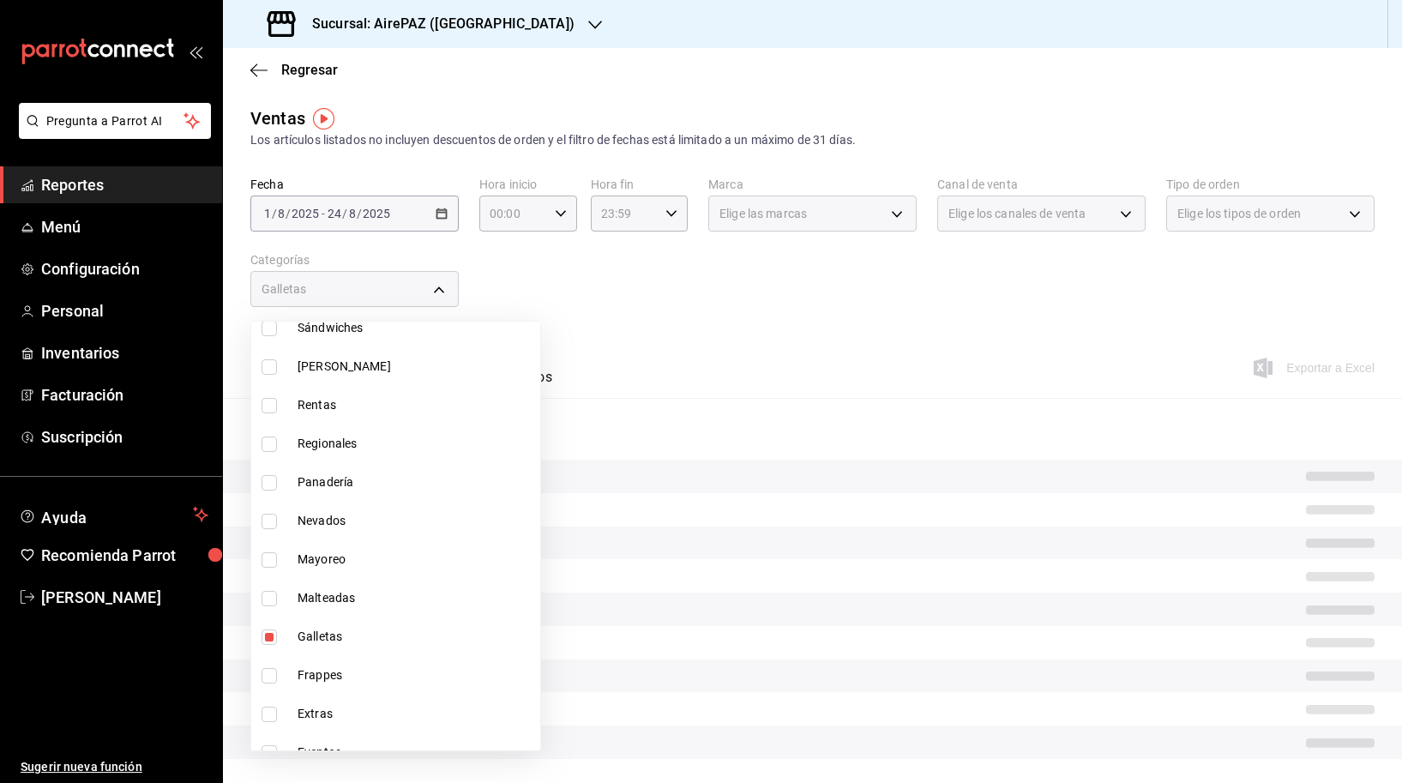
click at [729, 285] on div at bounding box center [701, 391] width 1402 height 783
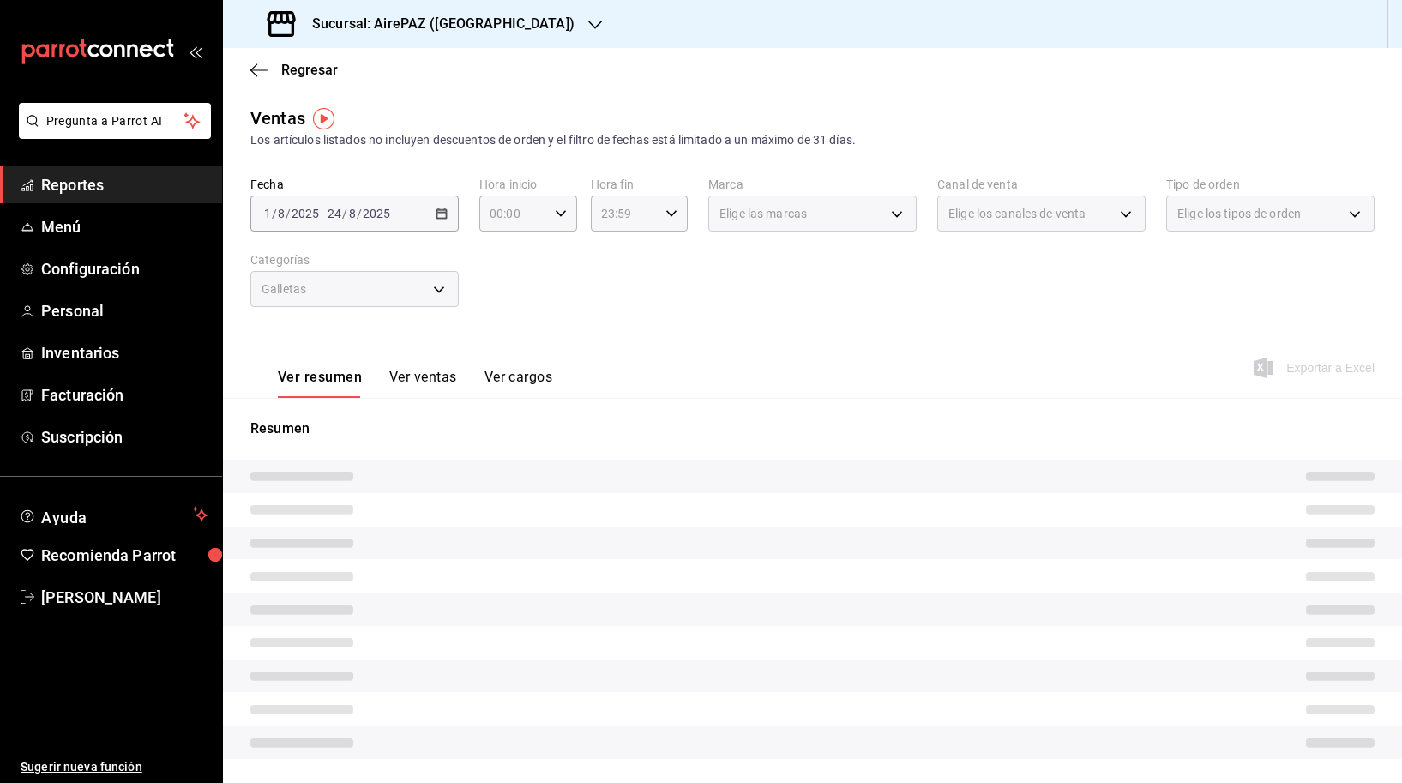
click at [436, 376] on button "Ver ventas" at bounding box center [423, 383] width 68 height 29
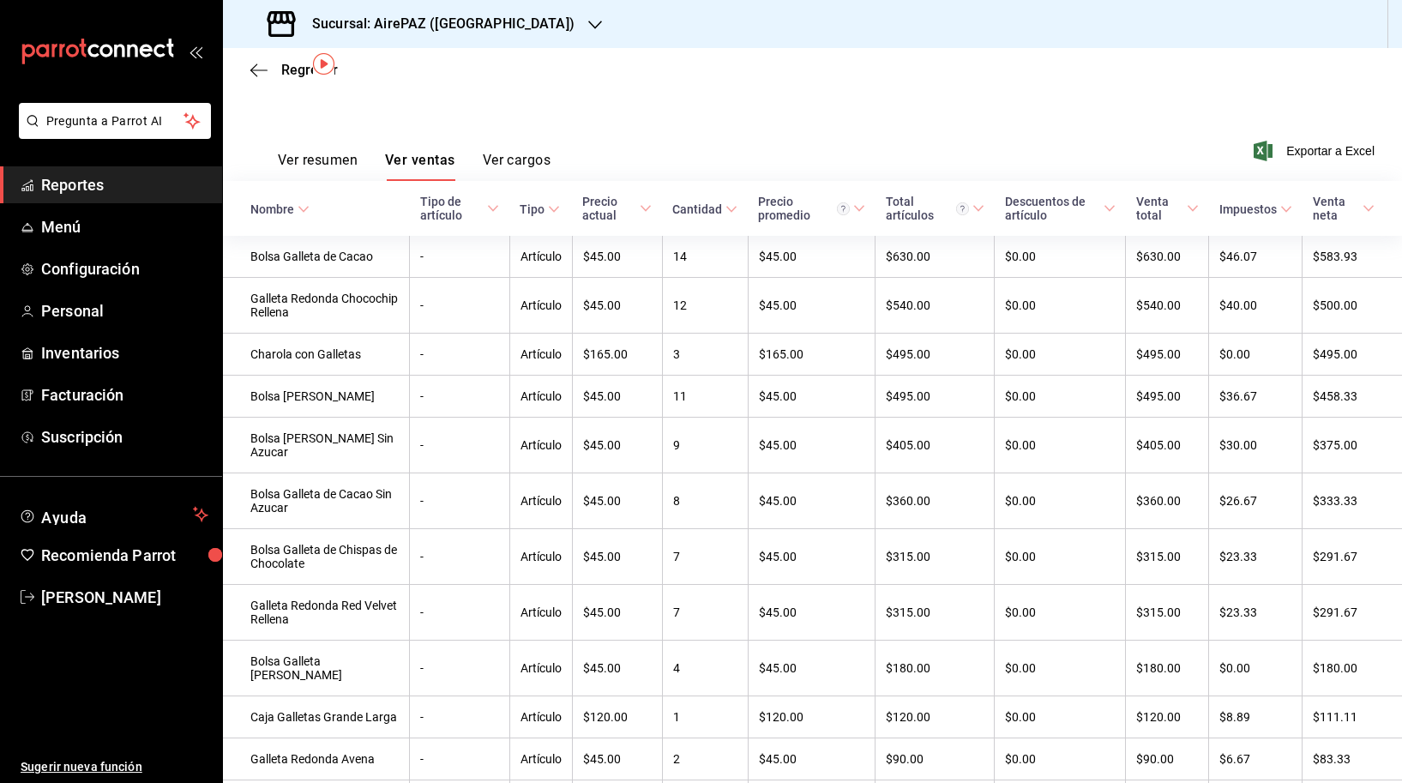
scroll to position [55, 0]
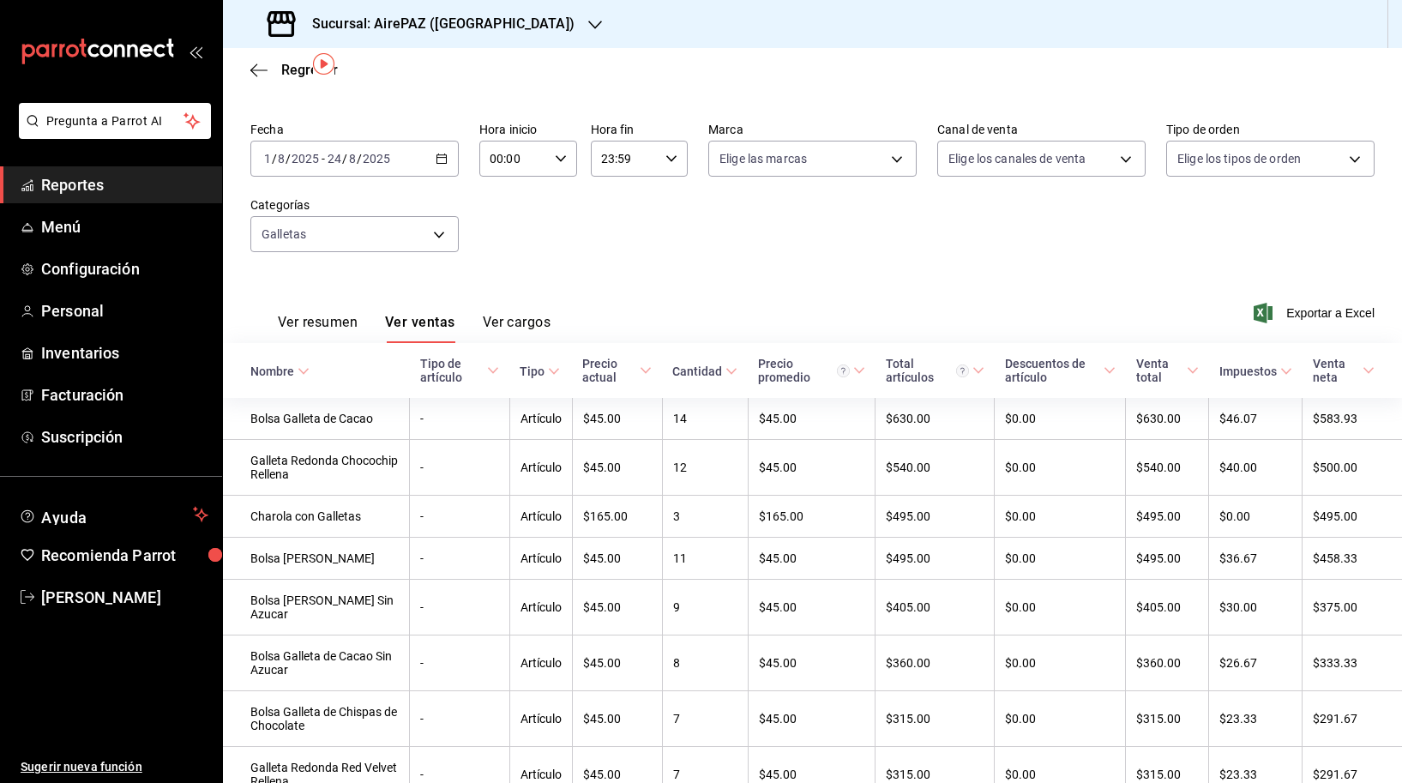
click at [450, 26] on h3 "Sucursal: AirePAZ ([GEOGRAPHIC_DATA])" at bounding box center [436, 24] width 276 height 21
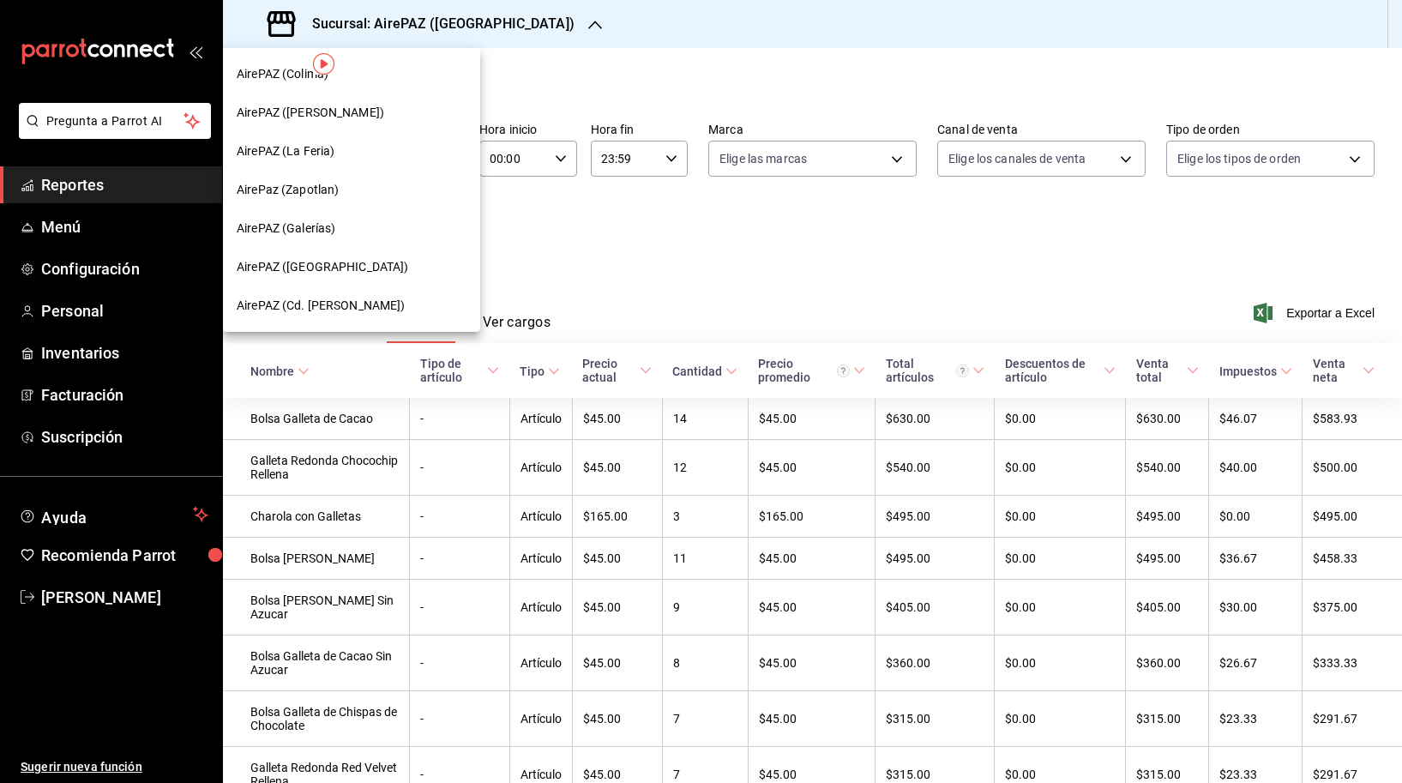
click at [362, 236] on div "AirePAZ (Galerías)" at bounding box center [352, 228] width 230 height 18
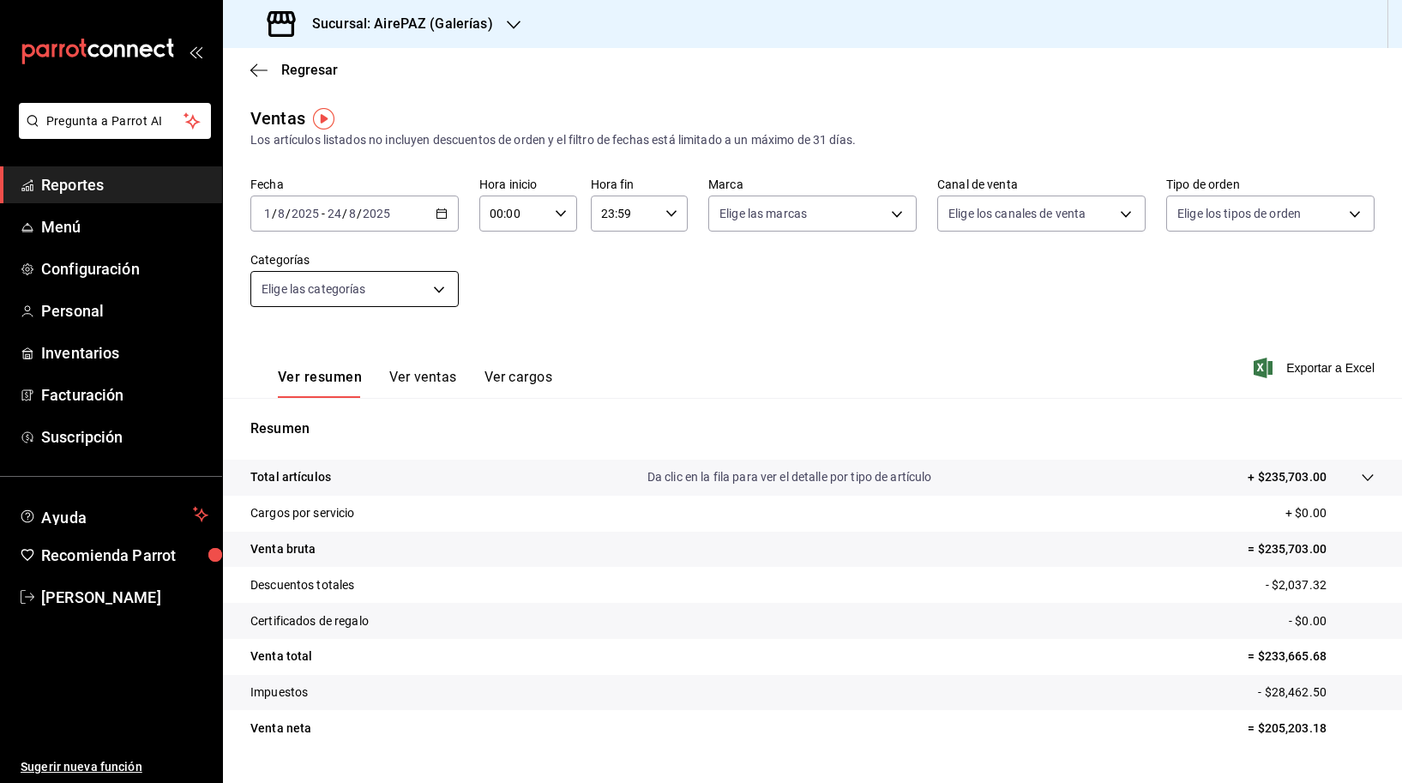
click at [405, 305] on body "Pregunta a Parrot AI Reportes Menú Configuración Personal Inventarios Facturaci…" at bounding box center [701, 391] width 1402 height 783
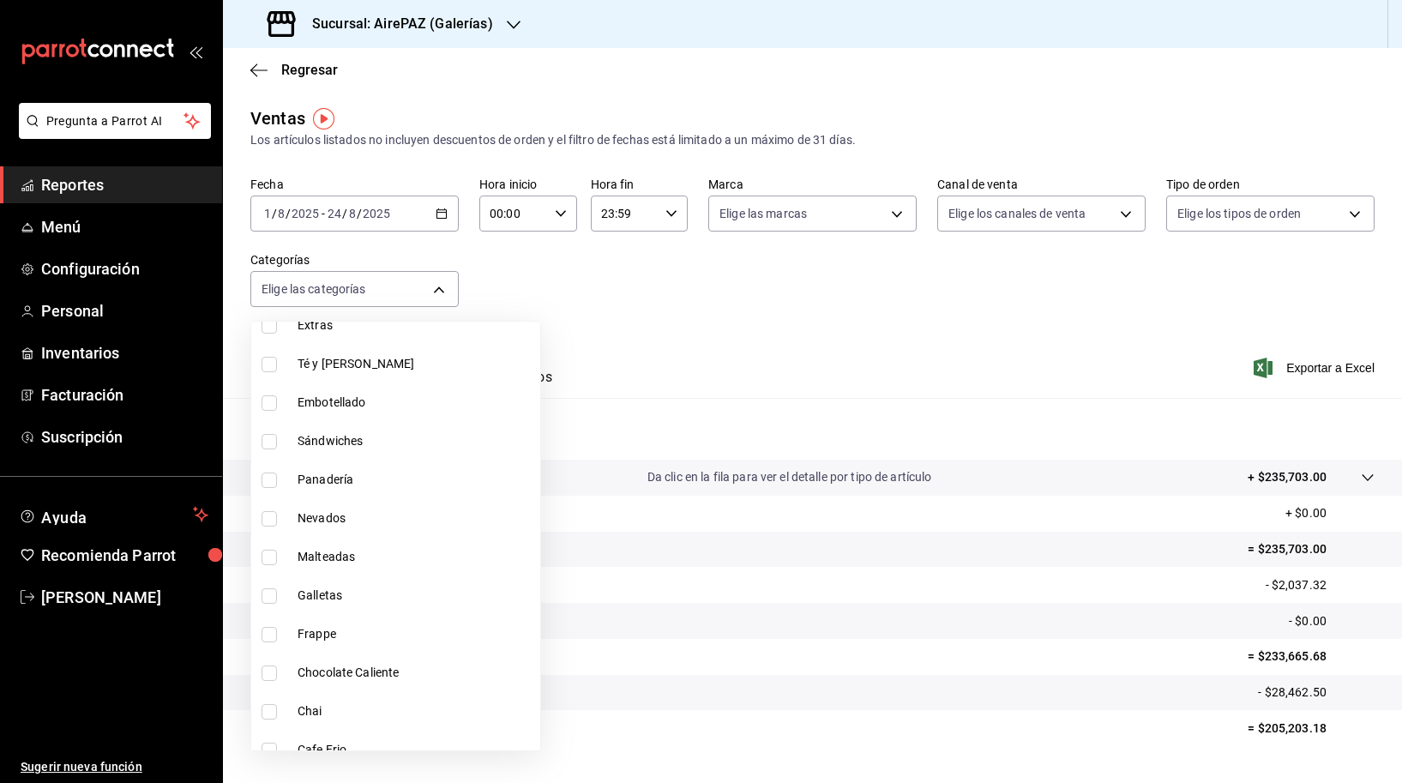
scroll to position [1157, 0]
click at [349, 589] on span "Galletas" at bounding box center [416, 595] width 236 height 18
type input "9a88c816-7144-4a92-a4e7-2ca6e7cd7624"
checkbox input "true"
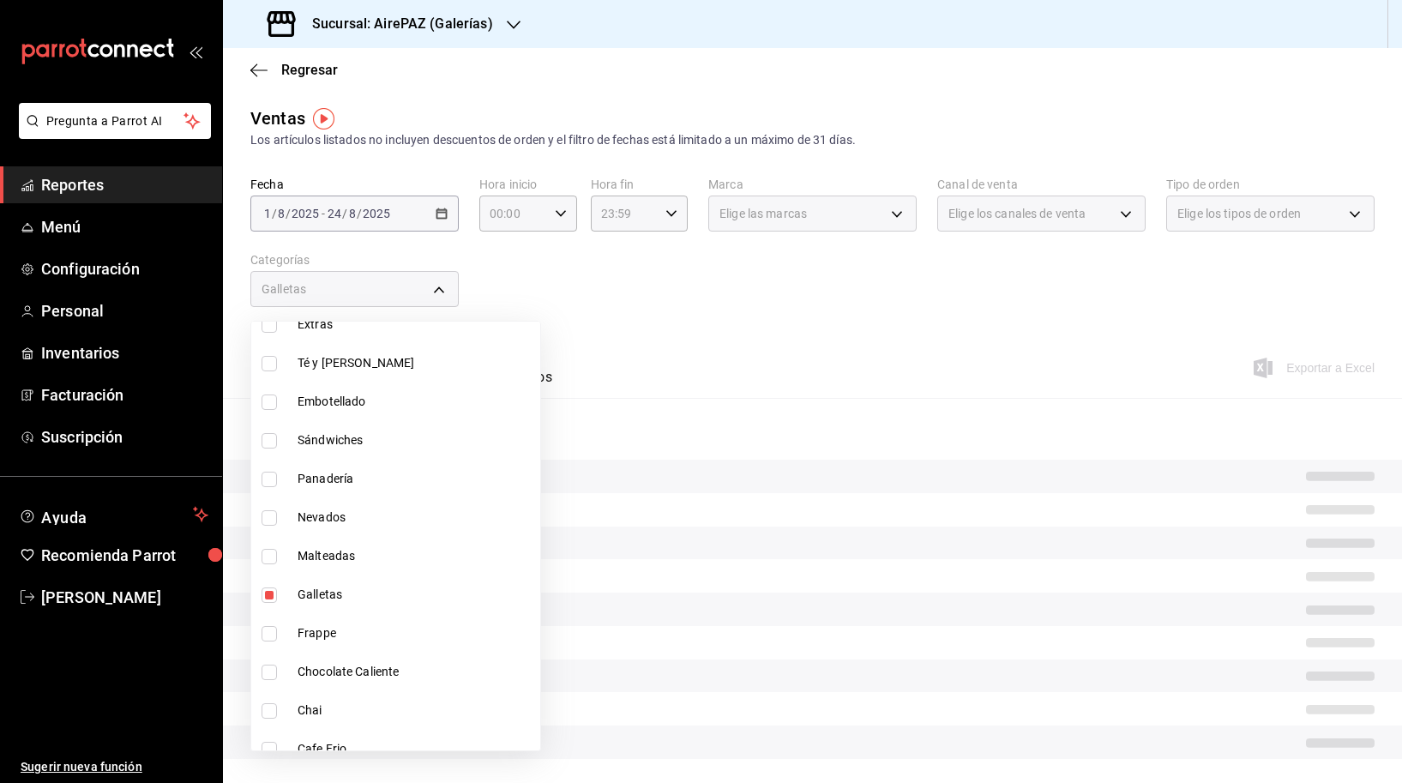
click at [614, 337] on div at bounding box center [701, 391] width 1402 height 783
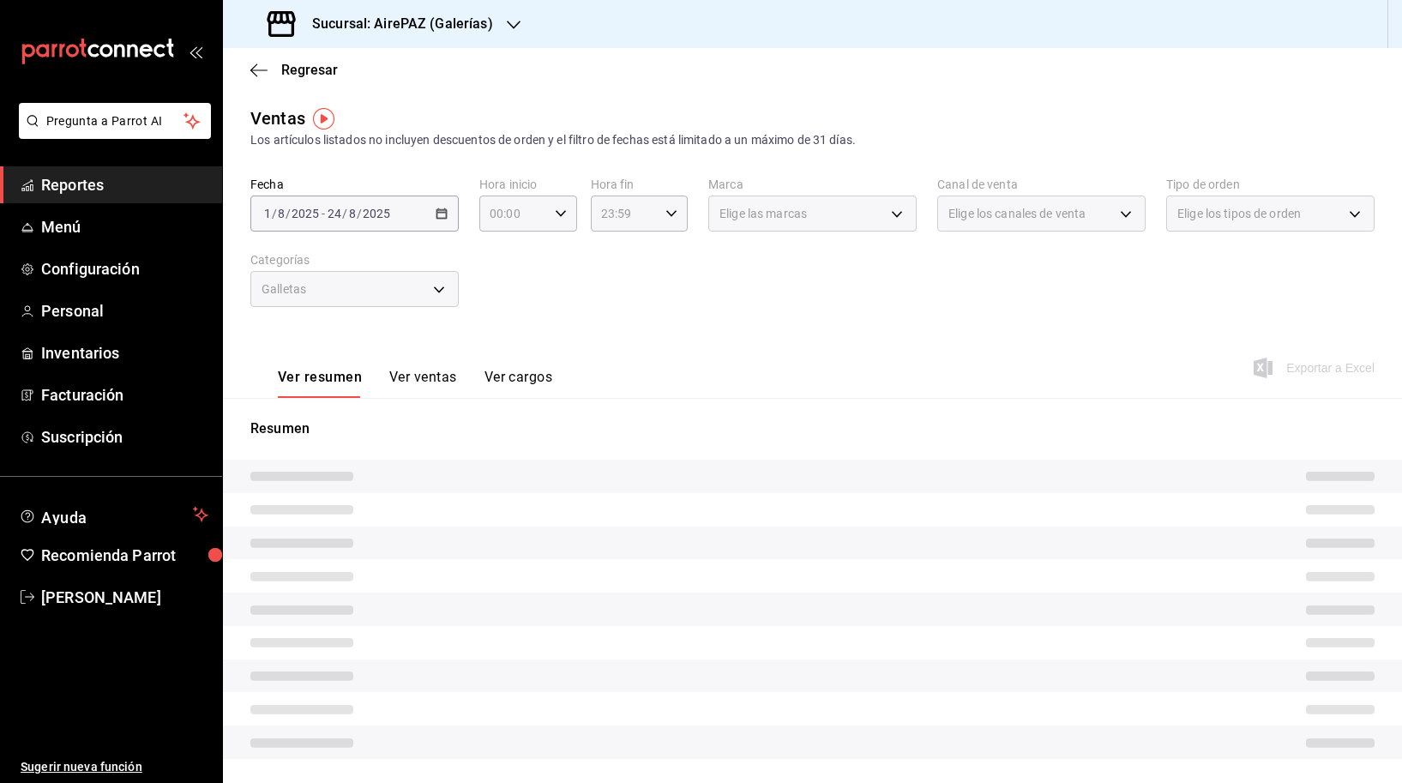
click at [414, 371] on button "Ver ventas" at bounding box center [423, 383] width 68 height 29
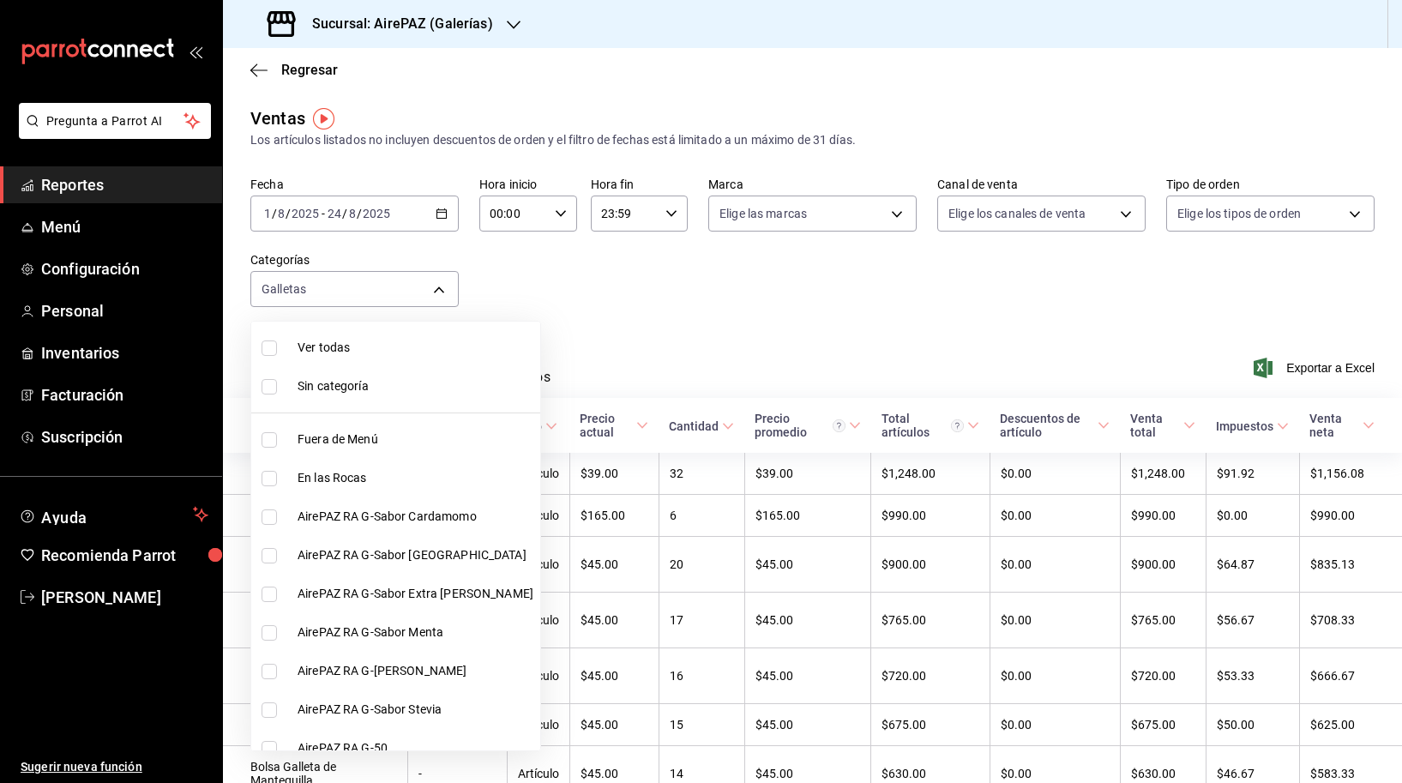
click at [410, 290] on body "Pregunta a Parrot AI Reportes Menú Configuración Personal Inventarios Facturaci…" at bounding box center [701, 391] width 1402 height 783
click at [608, 322] on div at bounding box center [701, 391] width 1402 height 783
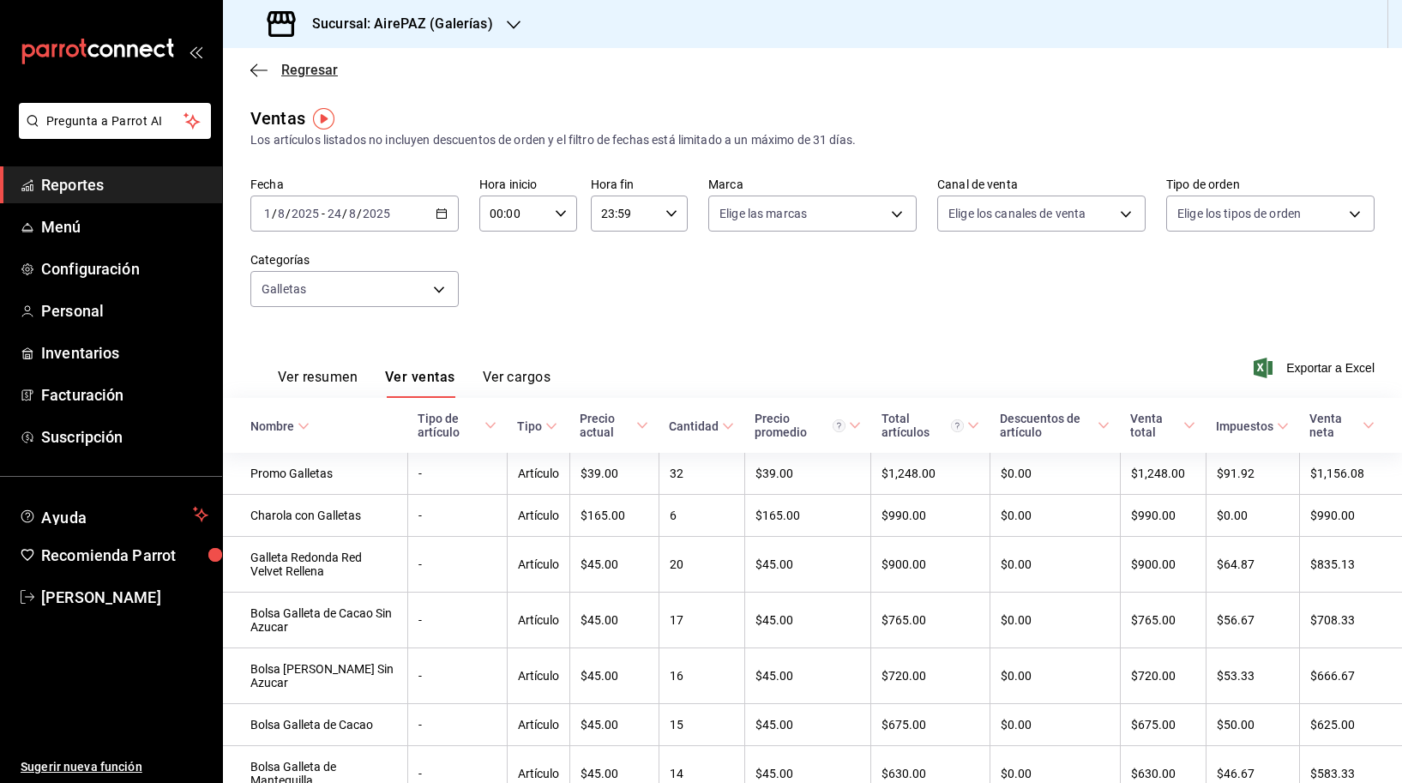
click at [253, 64] on icon "button" at bounding box center [258, 70] width 17 height 15
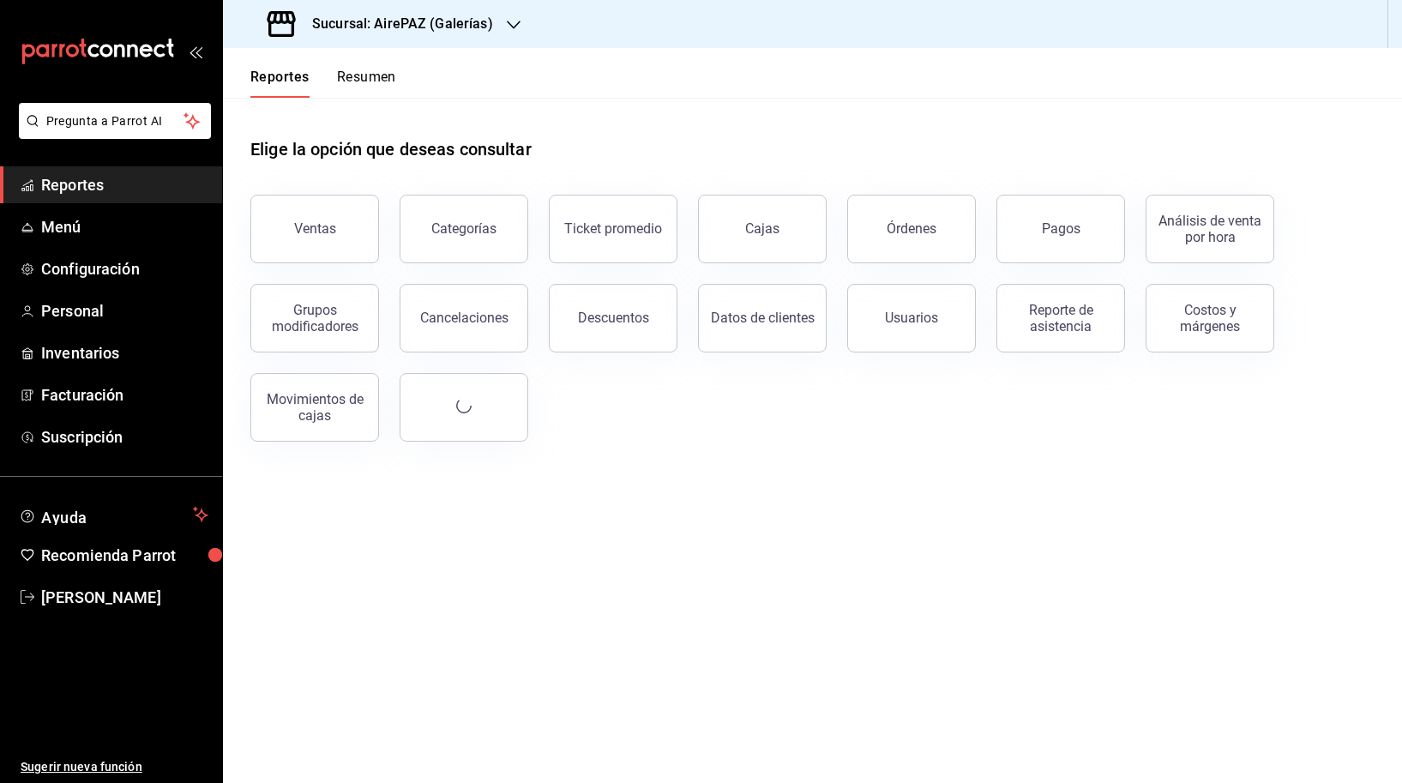
click at [470, 36] on div "Sucursal: AirePAZ (Galerías)" at bounding box center [382, 24] width 291 height 48
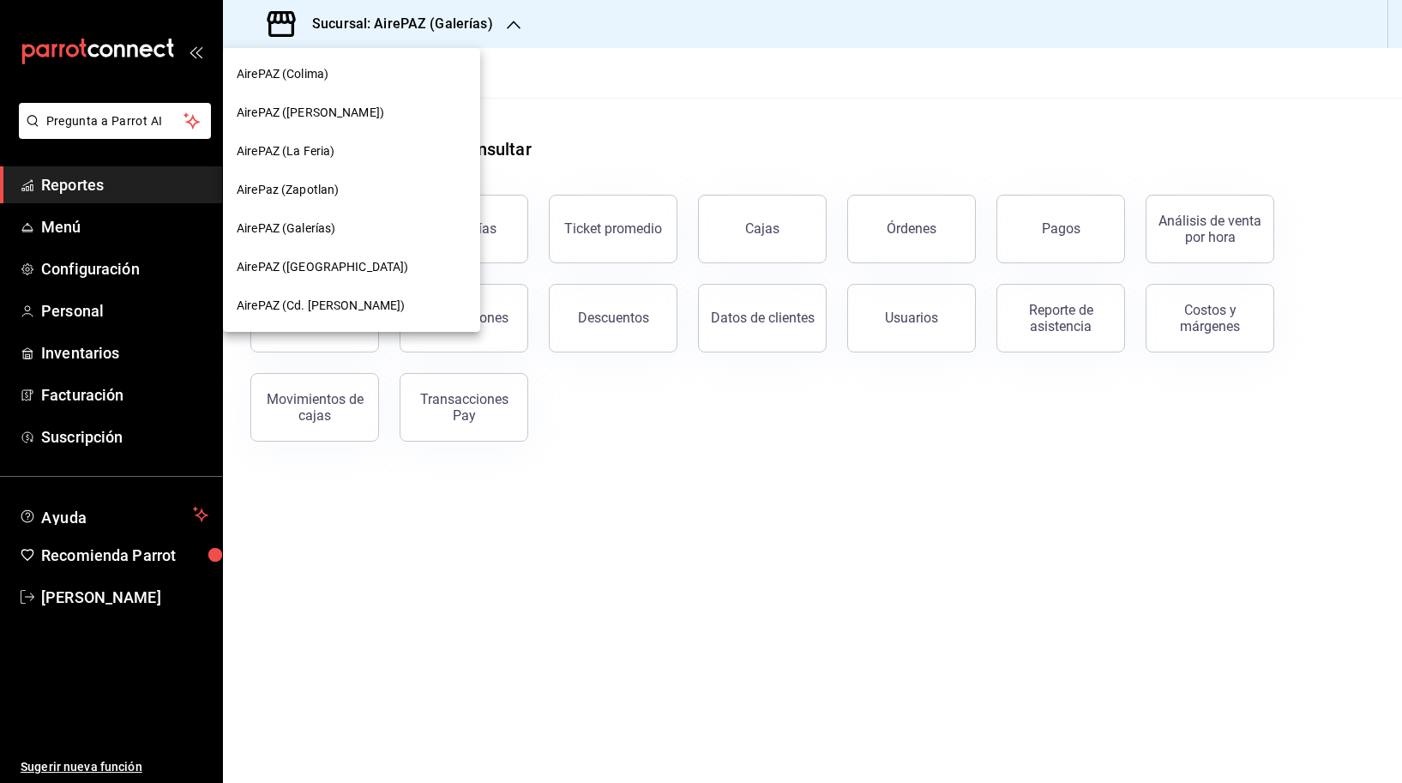
click at [364, 309] on div "AirePAZ (Cd. [PERSON_NAME])" at bounding box center [352, 306] width 230 height 18
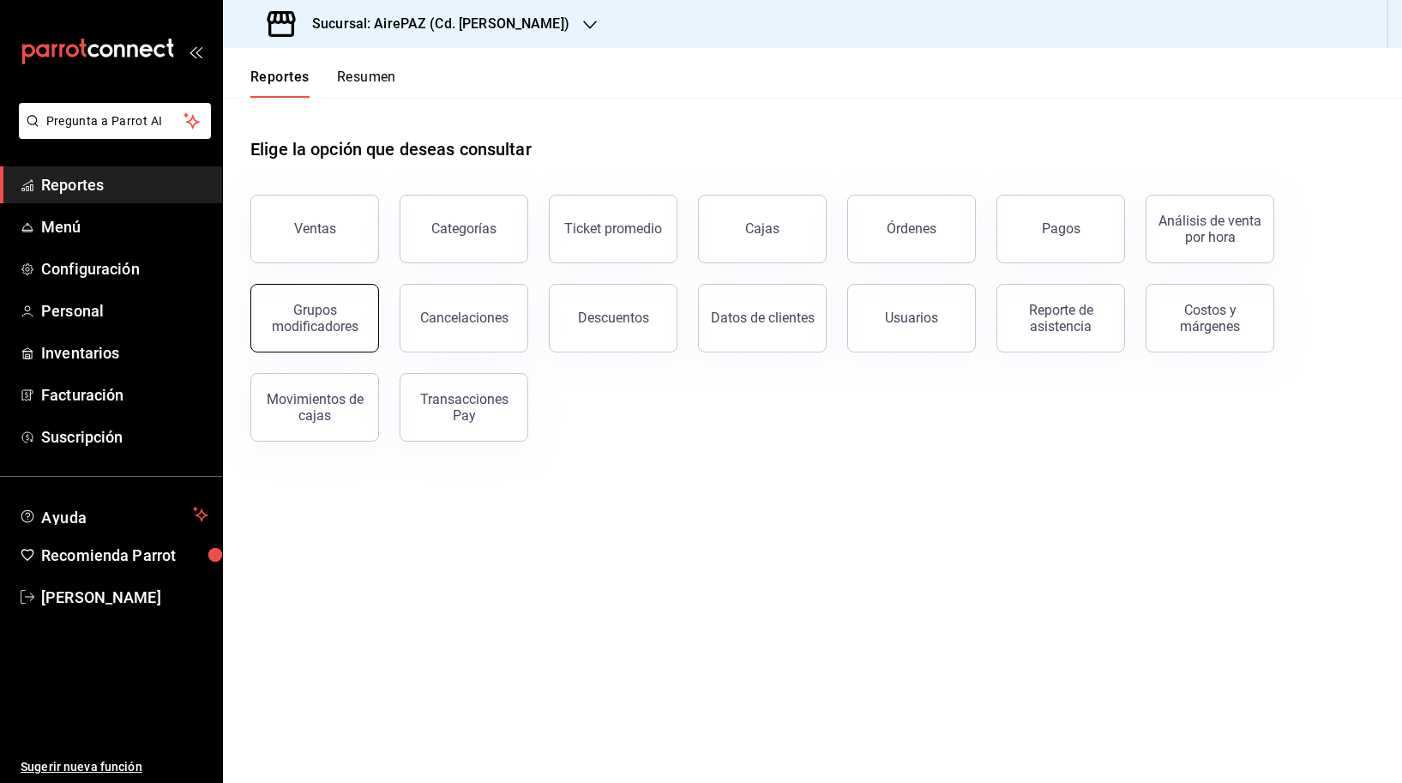
click at [311, 320] on div "Grupos modificadores" at bounding box center [314, 318] width 106 height 33
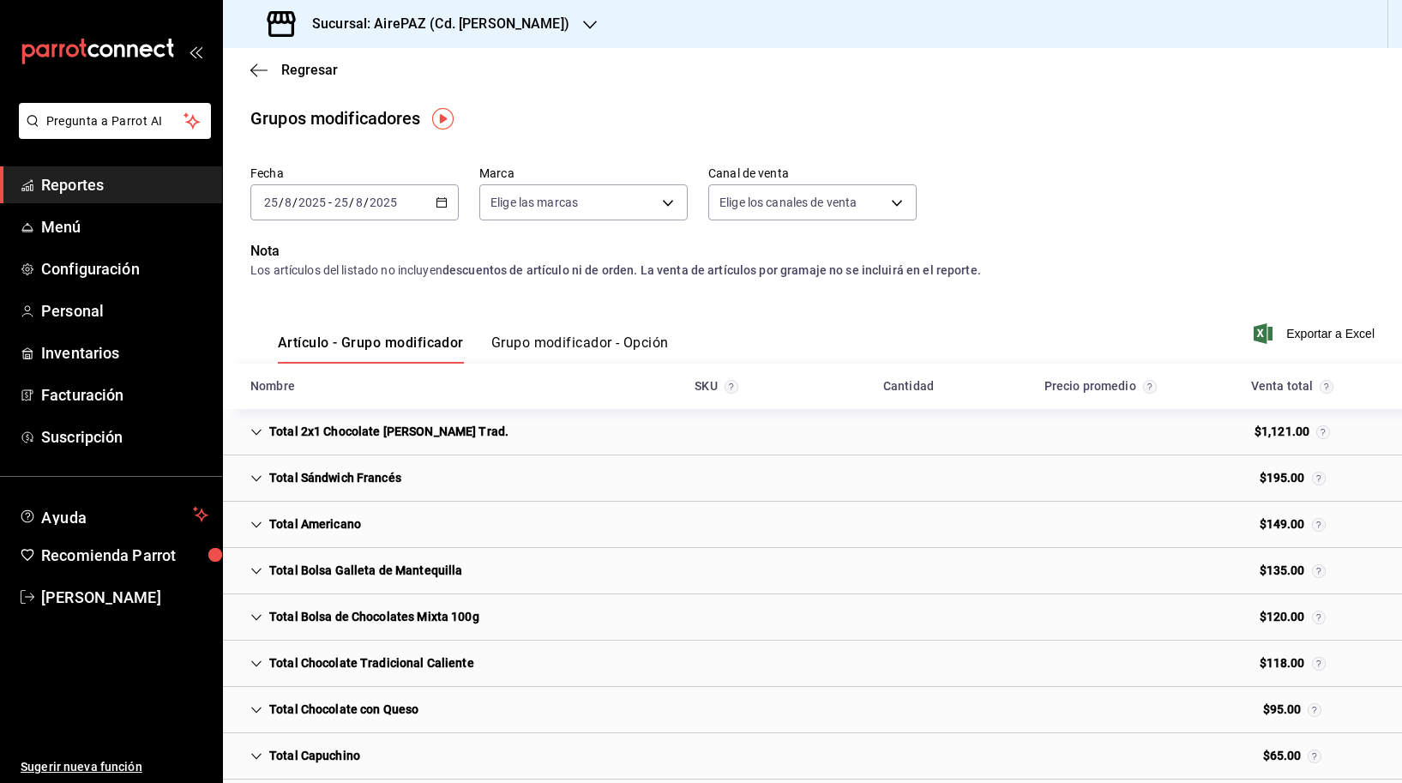
click at [521, 345] on button "Grupo modificador - Opción" at bounding box center [579, 348] width 177 height 29
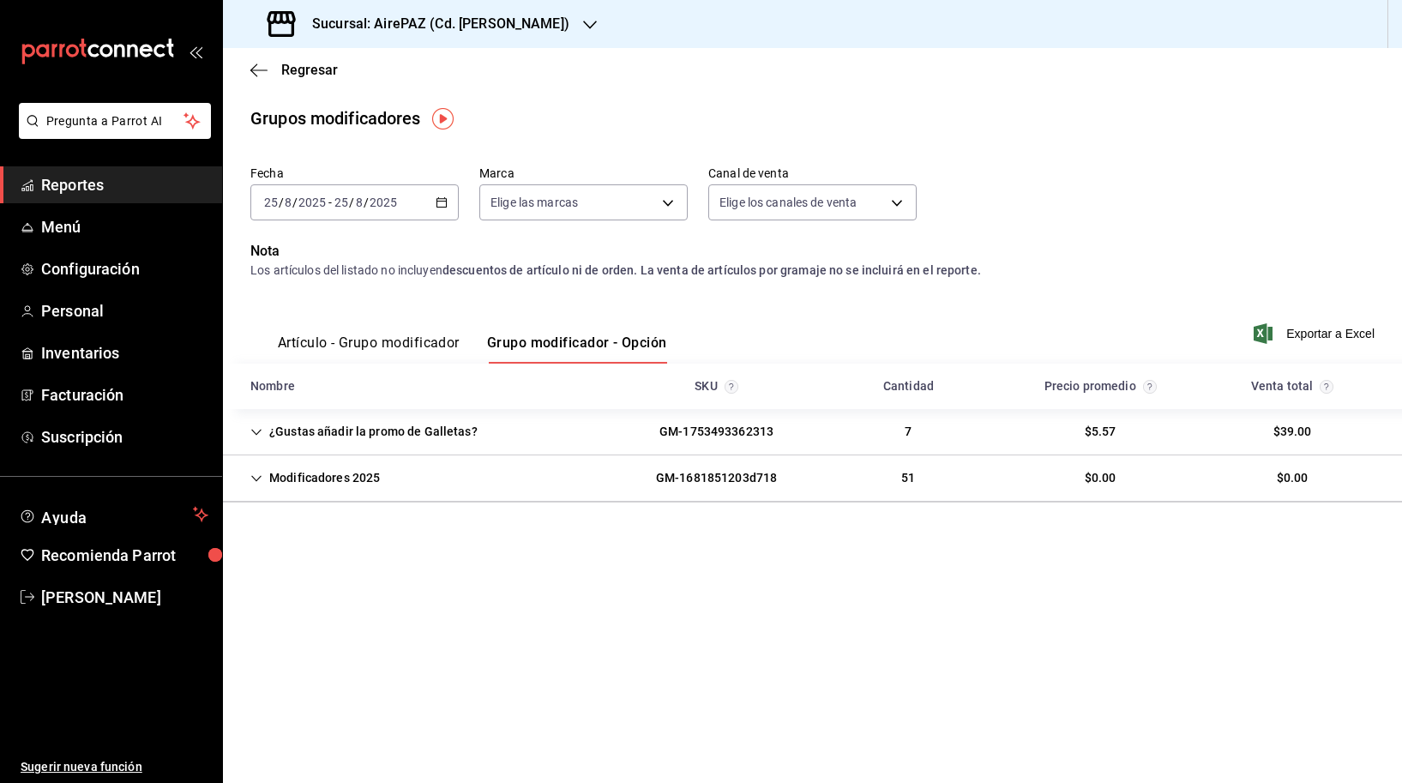
click at [443, 197] on icon "button" at bounding box center [442, 202] width 12 height 12
click at [307, 376] on span "Mes actual" at bounding box center [331, 370] width 133 height 18
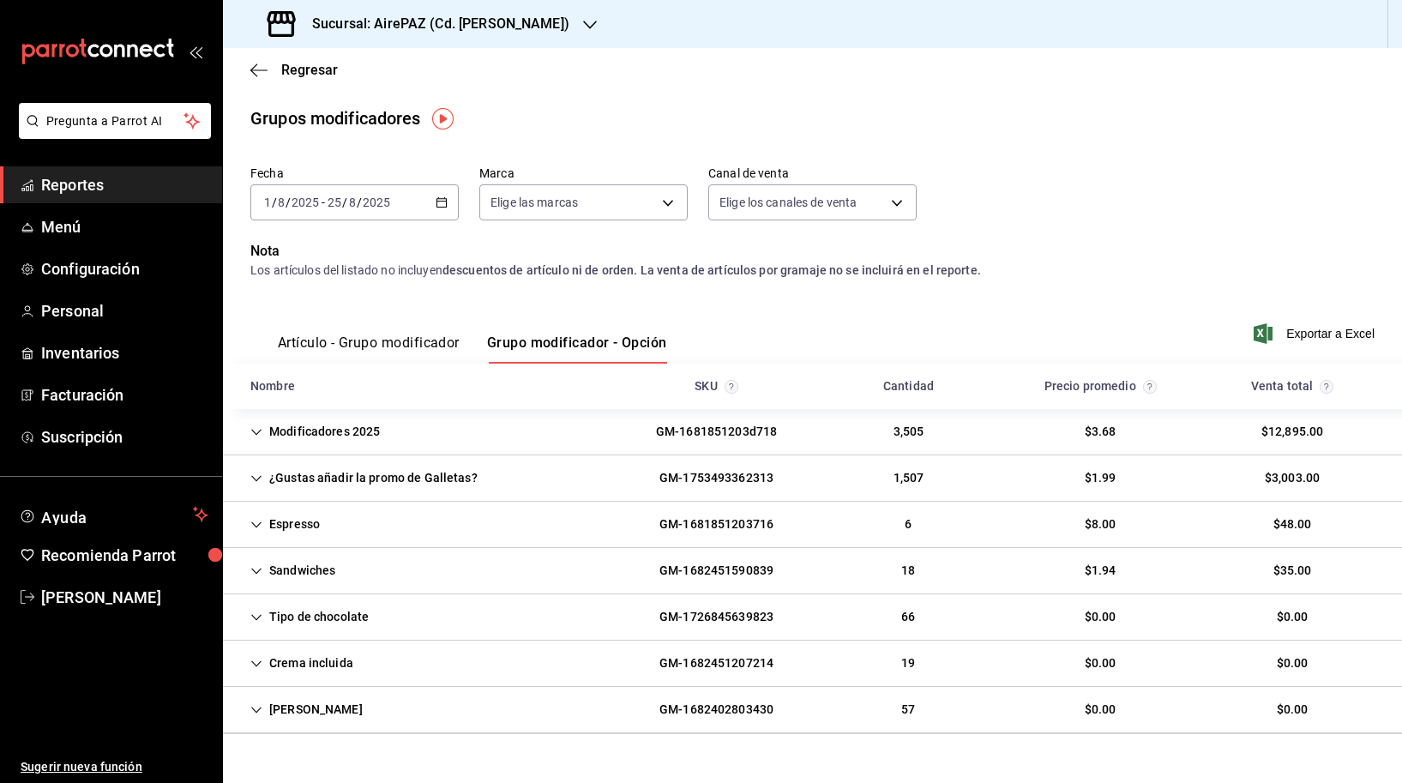
click at [437, 205] on \(Stroke\) "button" at bounding box center [441, 202] width 10 height 9
click at [294, 409] on span "Rango de fechas" at bounding box center [331, 409] width 133 height 18
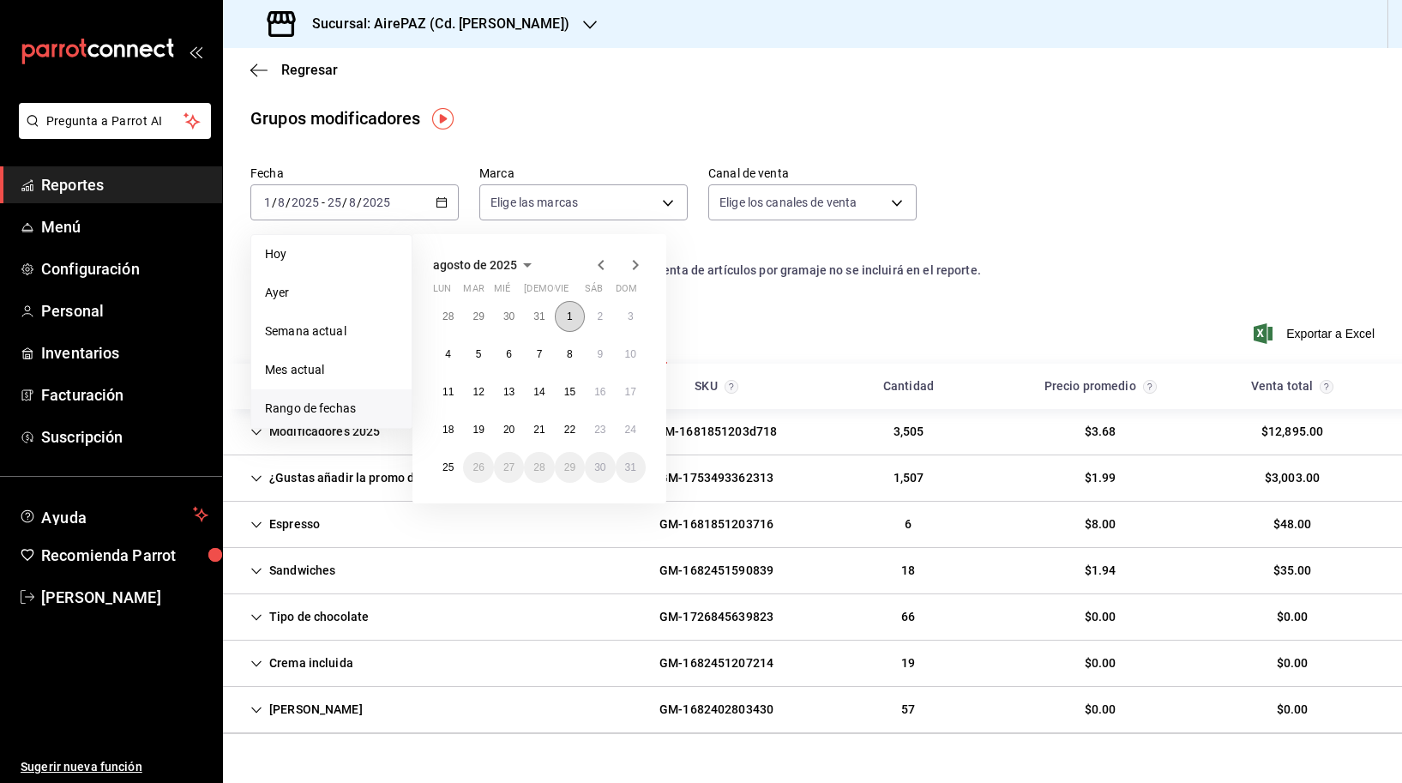
click at [570, 318] on abbr "1" at bounding box center [570, 316] width 6 height 12
click at [627, 435] on abbr "24" at bounding box center [630, 430] width 11 height 12
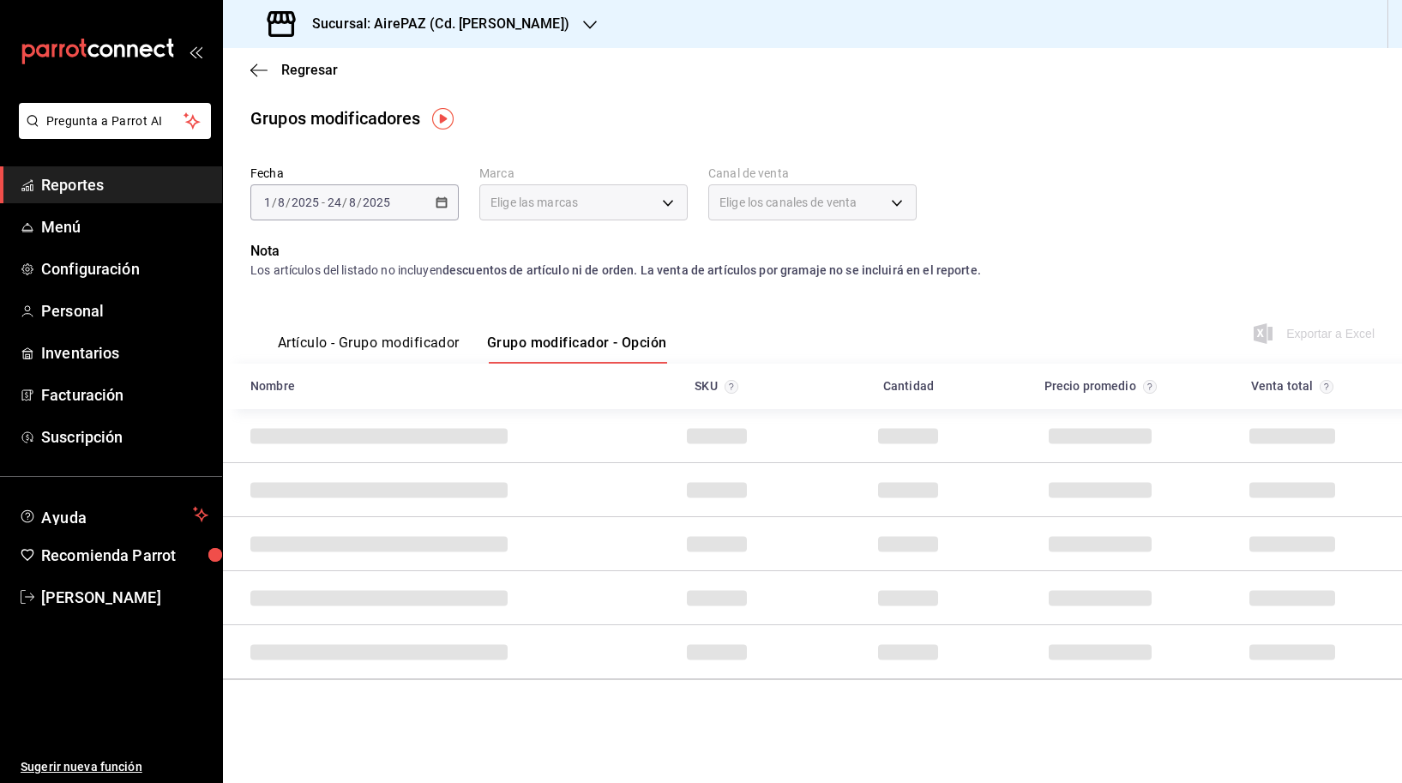
click at [755, 296] on div "Artículo - Grupo modificador Grupo modificador - Opción Exportar a Excel" at bounding box center [812, 328] width 1124 height 70
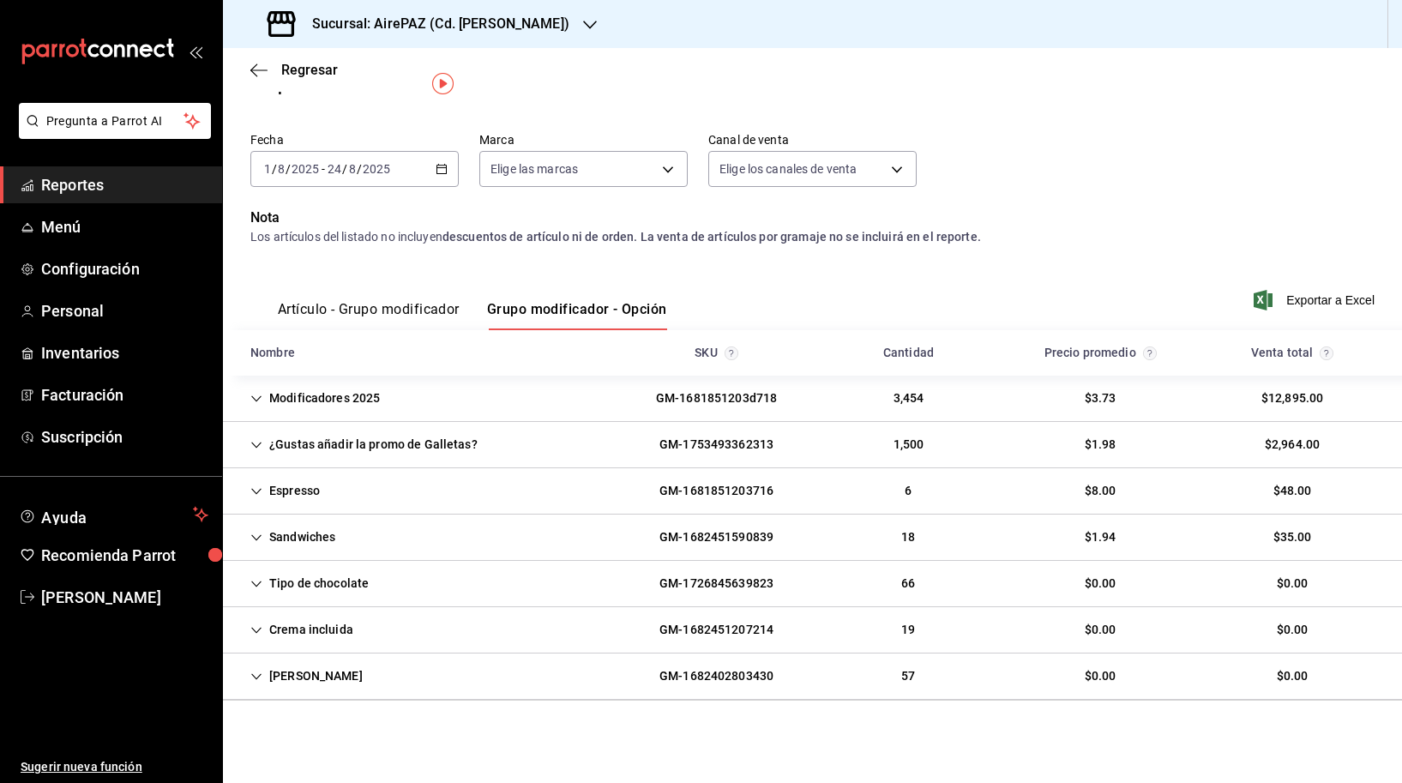
scroll to position [33, 0]
click at [257, 443] on icon "Cell" at bounding box center [256, 445] width 12 height 12
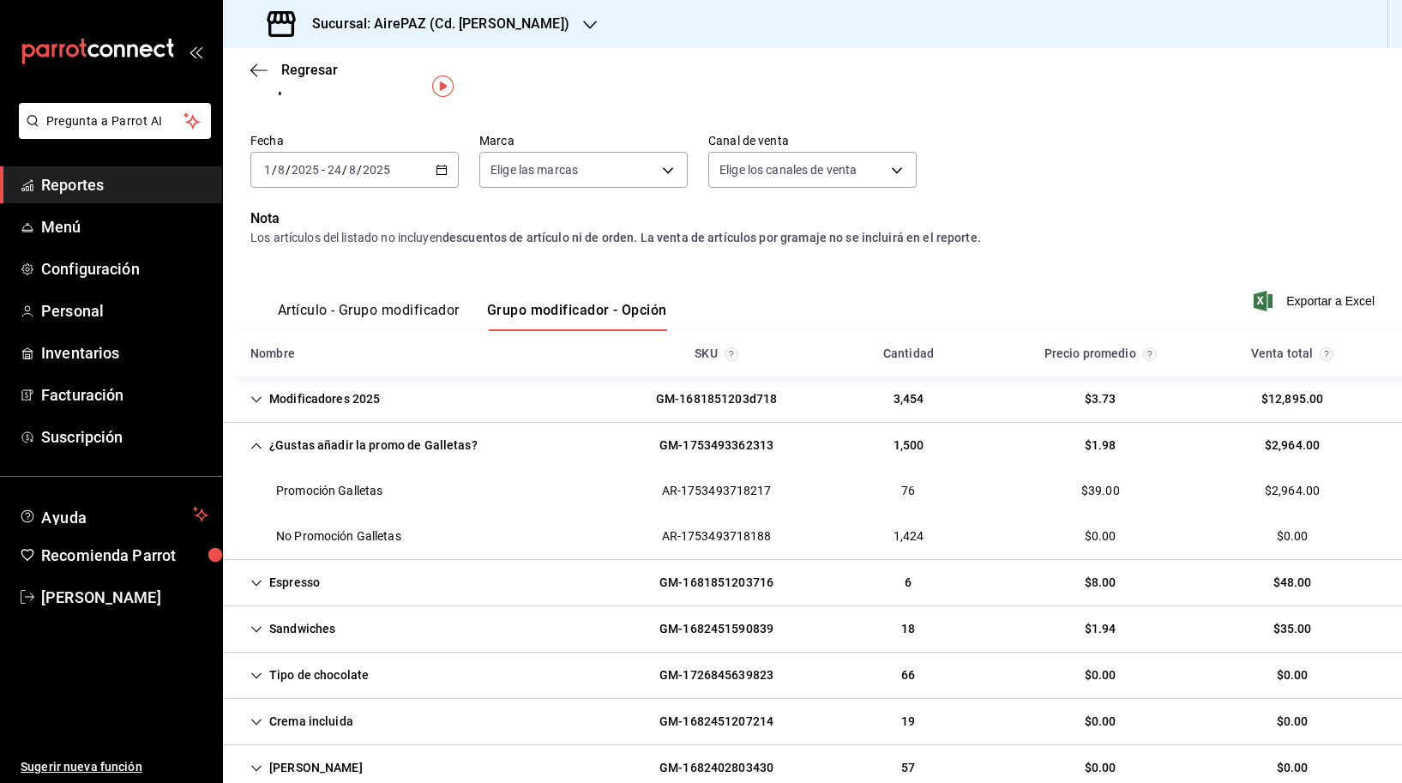
click at [432, 29] on h3 "Sucursal: AirePAZ (Cd. [PERSON_NAME])" at bounding box center [433, 24] width 271 height 21
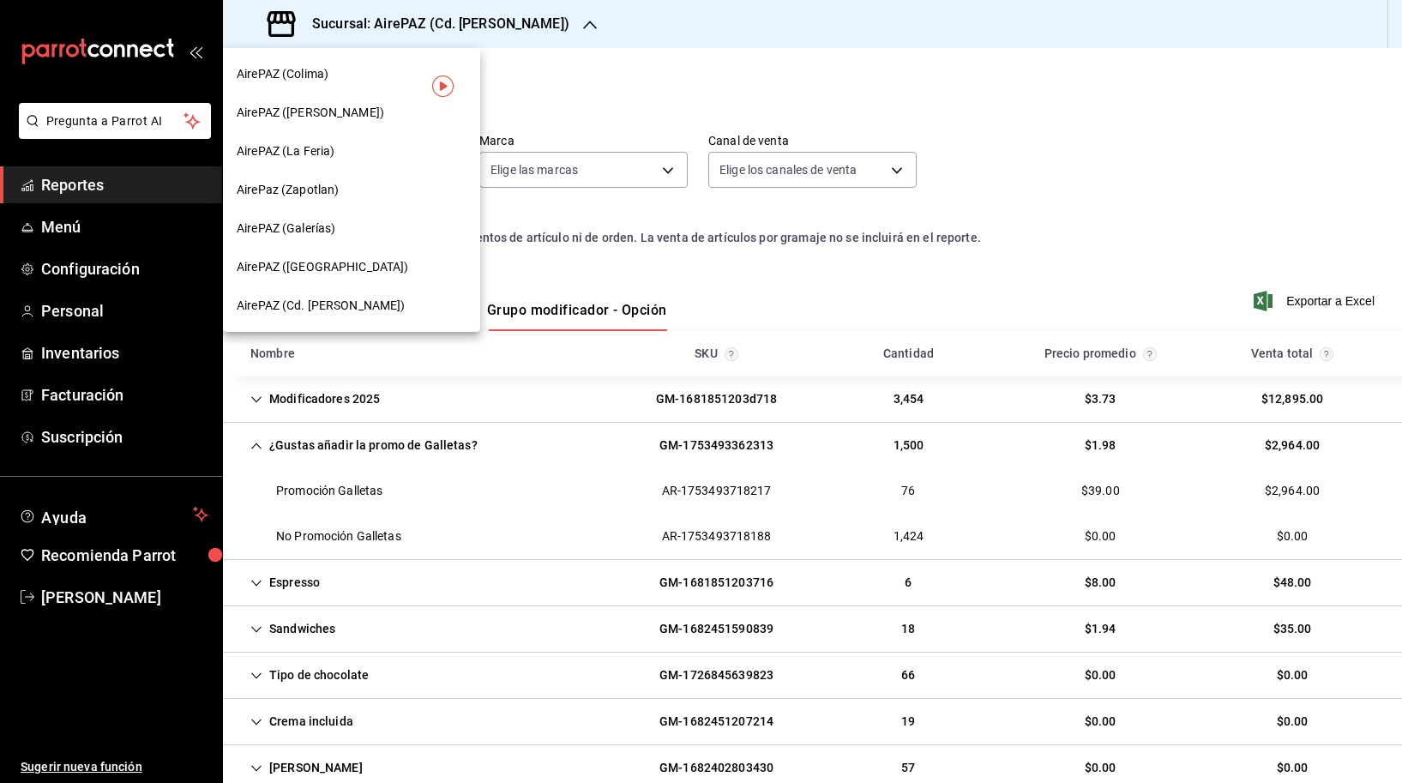
click at [387, 105] on div "AirePAZ ([PERSON_NAME])" at bounding box center [352, 113] width 230 height 18
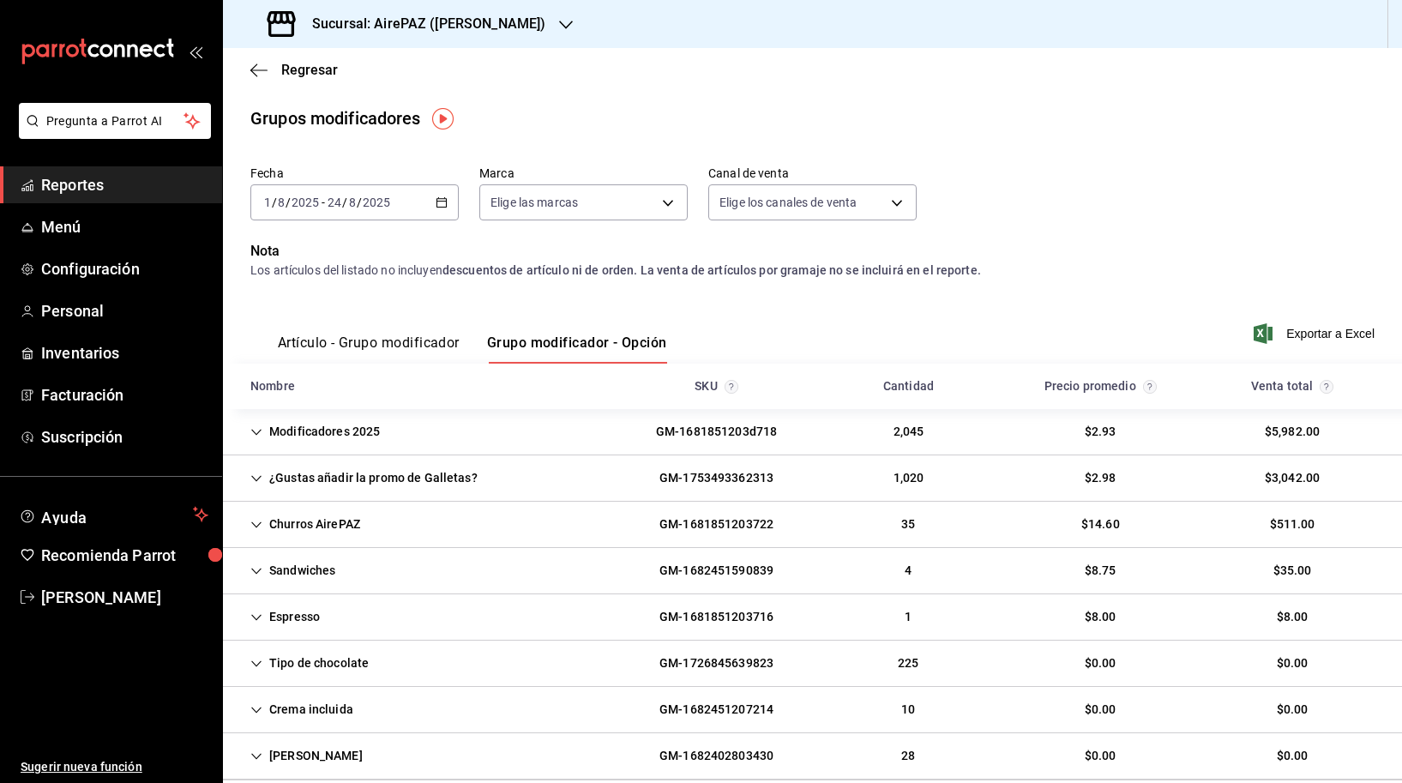
click at [414, 472] on div "¿Gustas añadir la promo de Galletas?" at bounding box center [364, 478] width 255 height 32
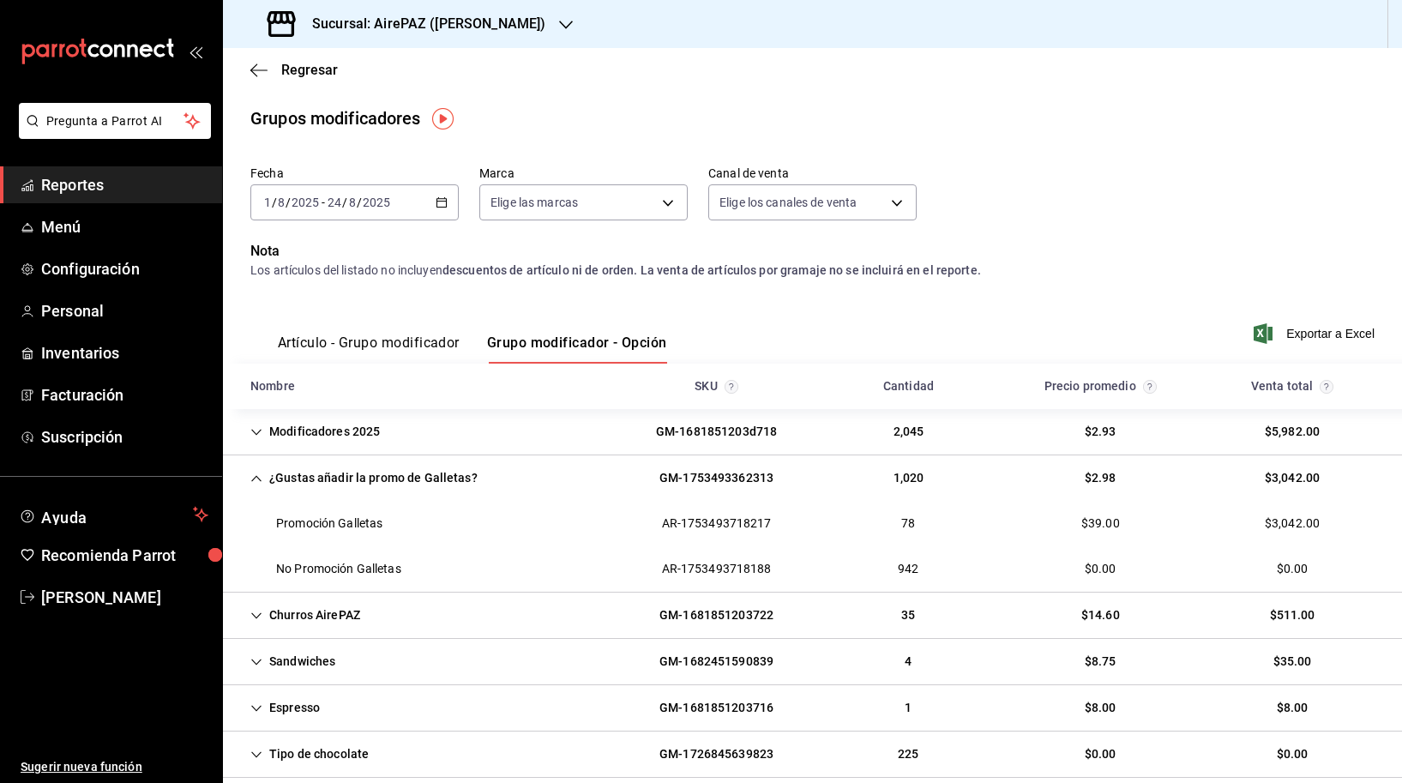
click at [458, 31] on h3 "Sucursal: AirePAZ ([PERSON_NAME])" at bounding box center [421, 24] width 247 height 21
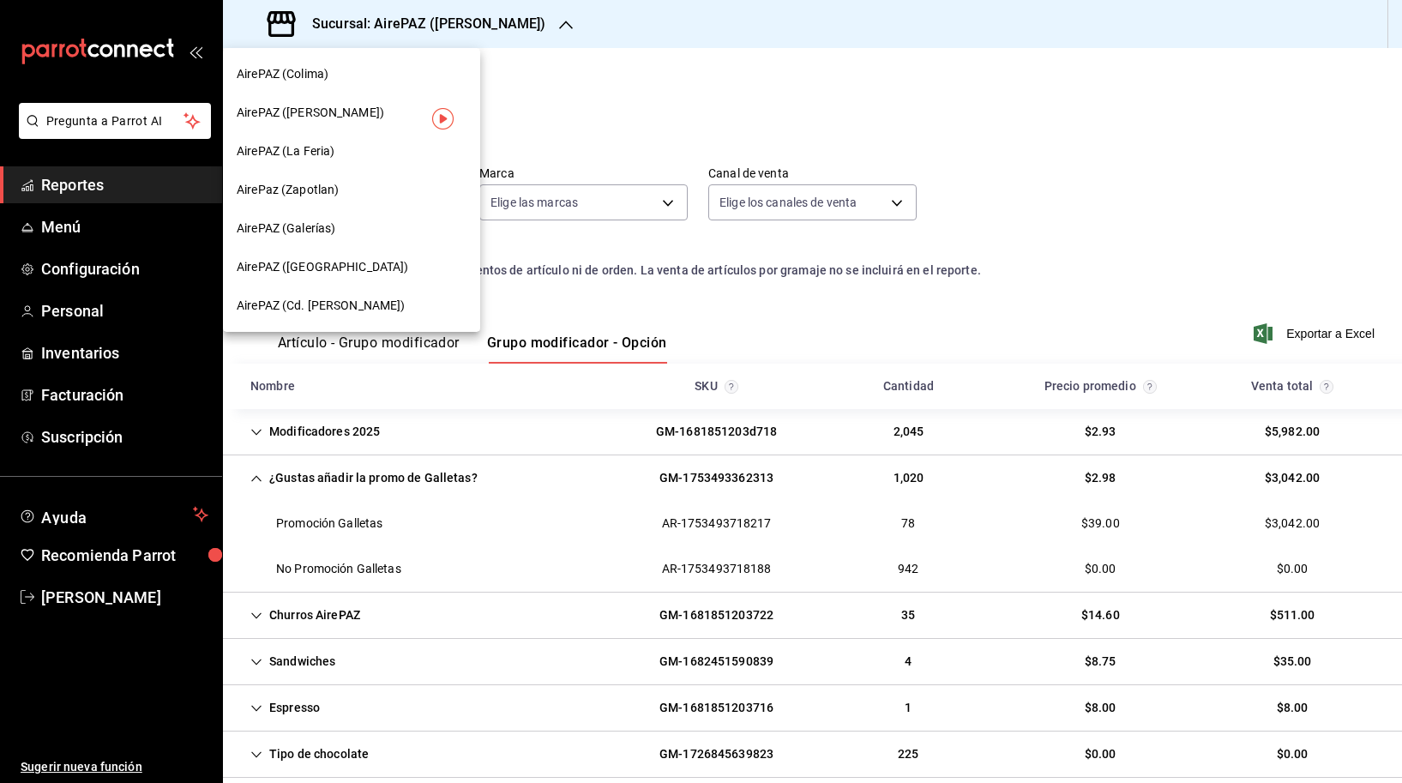
click at [383, 147] on div "AirePAZ (La Feria)" at bounding box center [352, 151] width 230 height 18
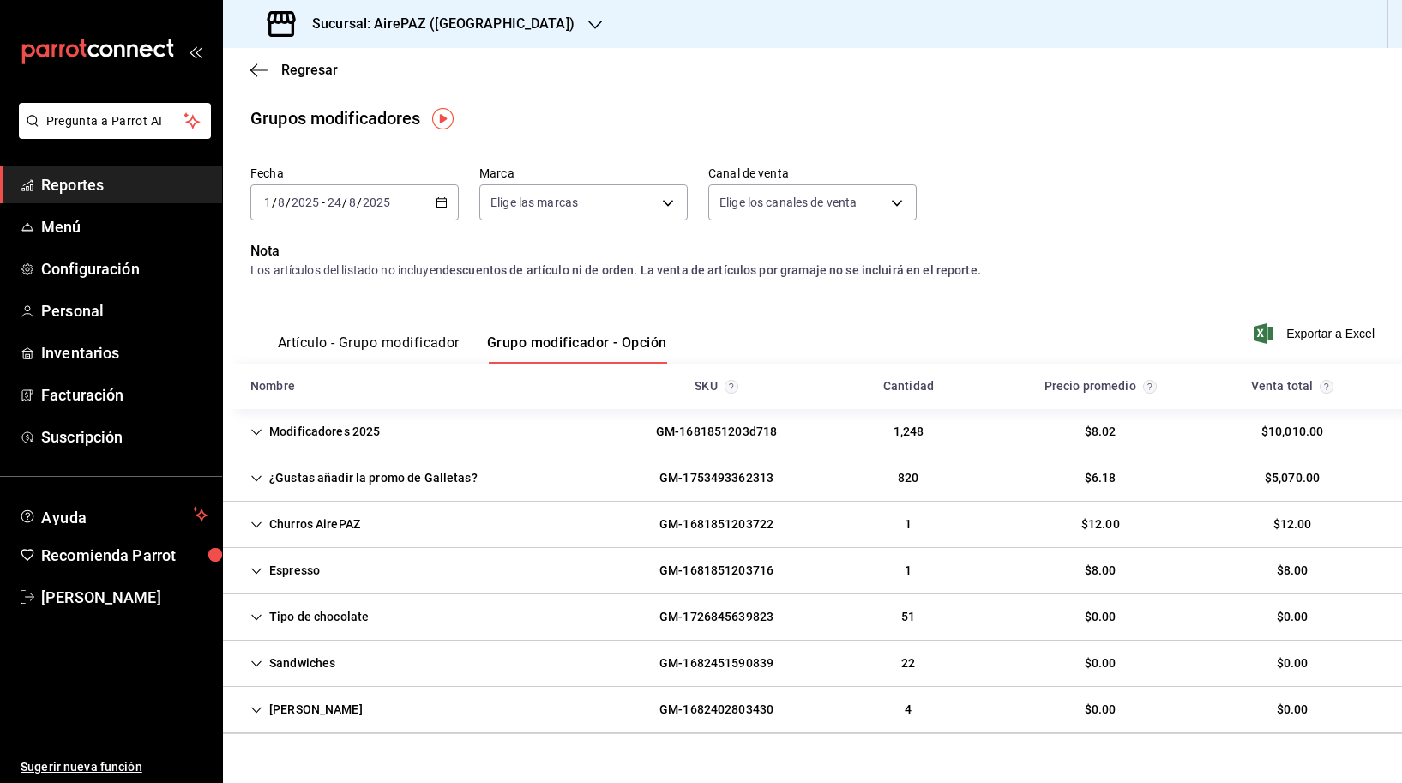
click at [259, 483] on icon "Cell" at bounding box center [256, 478] width 12 height 12
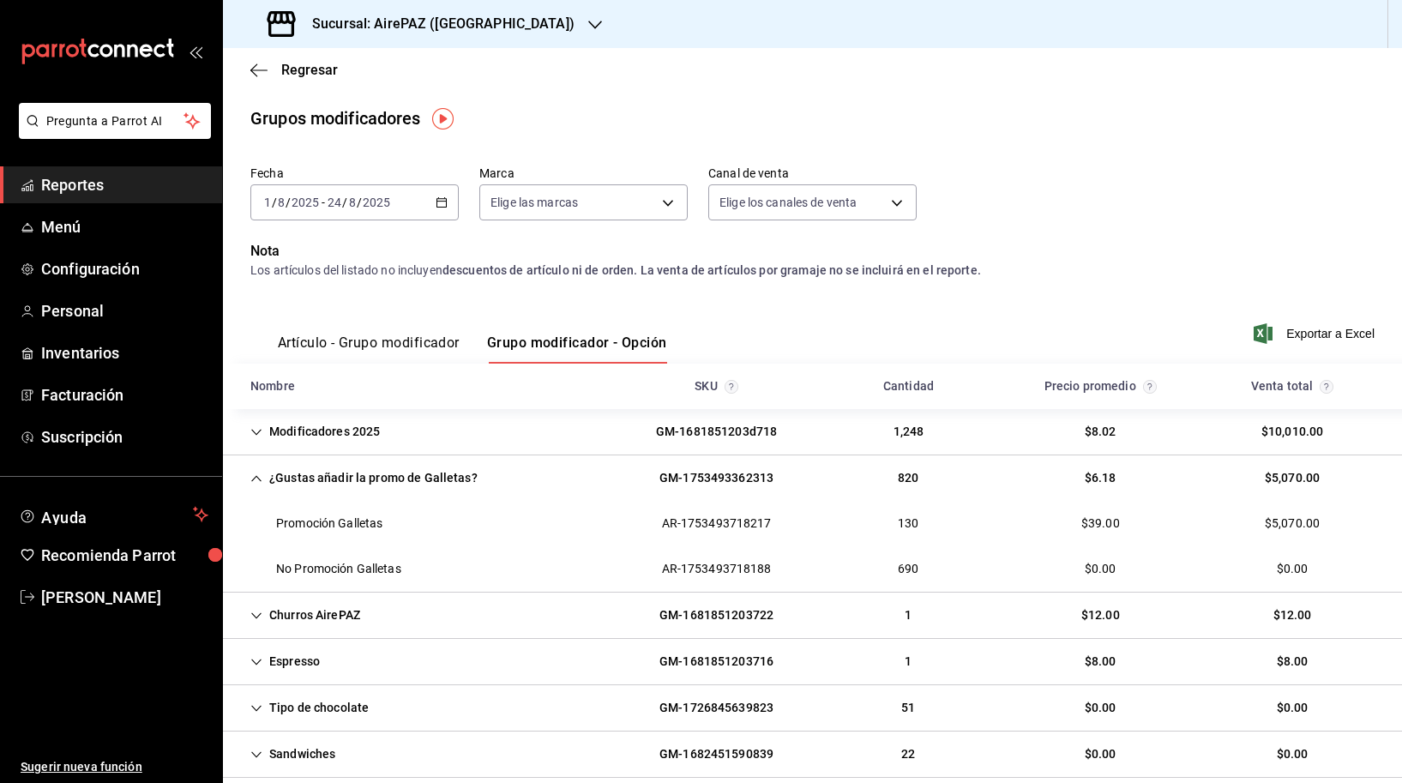
click at [469, 15] on h3 "Sucursal: AirePAZ ([GEOGRAPHIC_DATA])" at bounding box center [436, 24] width 276 height 21
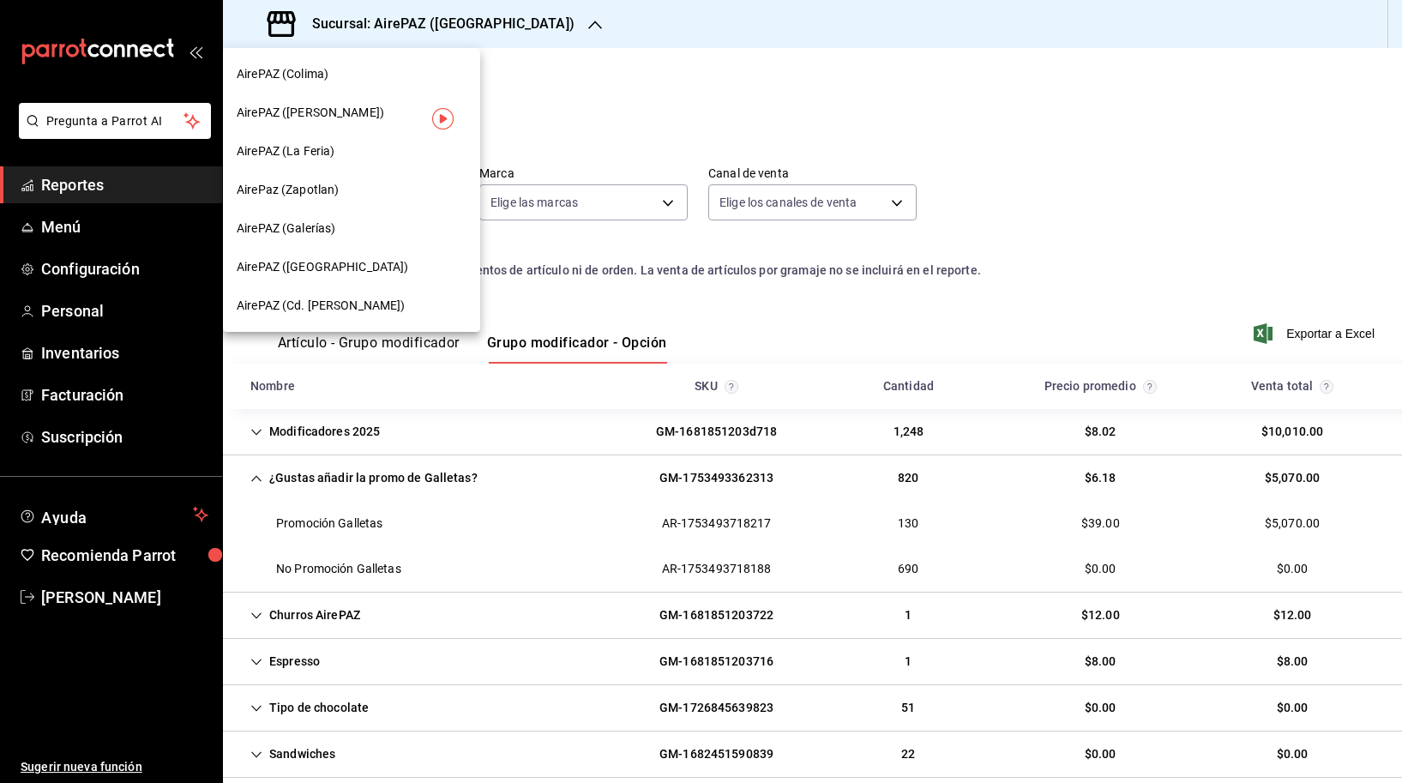
click at [372, 188] on div "AirePaz (Zapotlan)" at bounding box center [352, 190] width 230 height 18
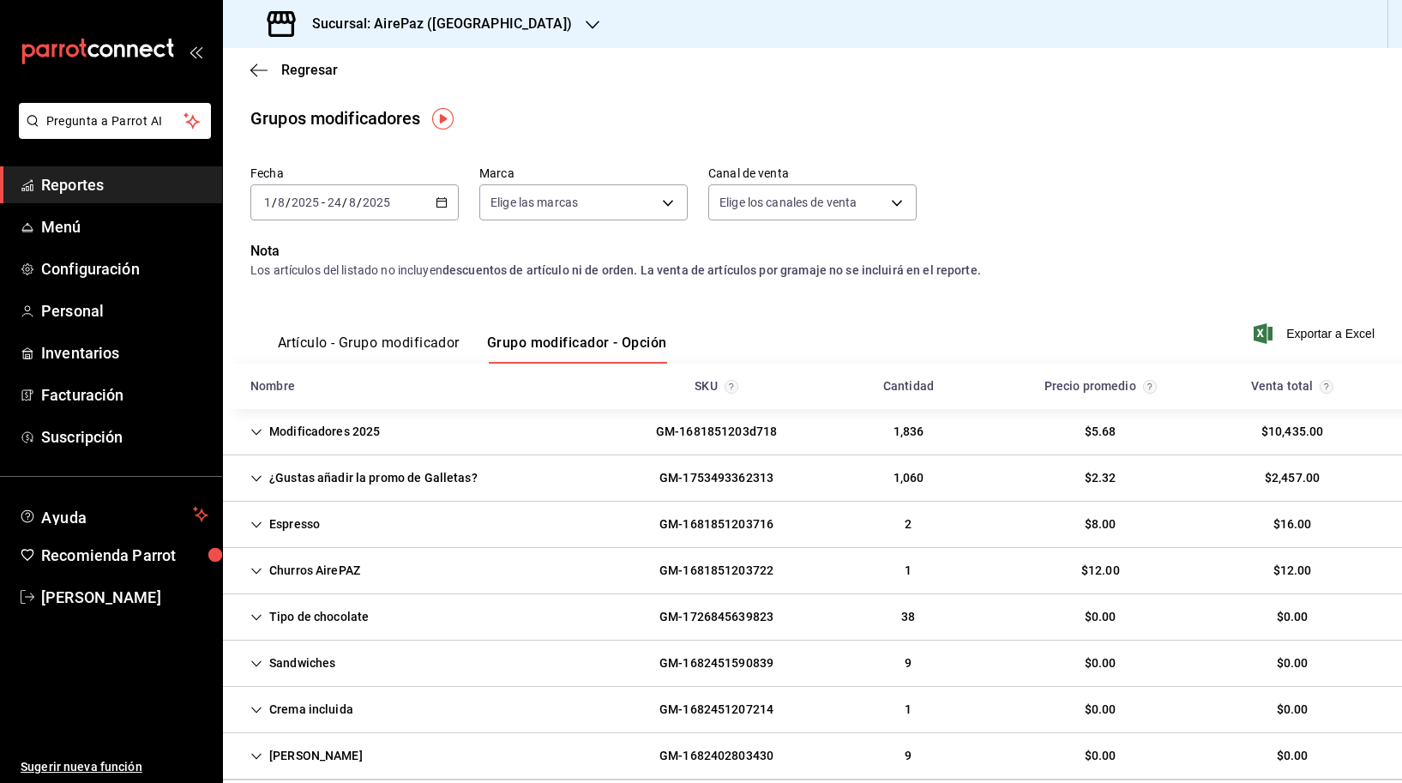
click at [405, 474] on div "¿Gustas añadir la promo de Galletas?" at bounding box center [364, 478] width 255 height 32
click at [481, 29] on h3 "Sucursal: AirePaz ([GEOGRAPHIC_DATA])" at bounding box center [435, 24] width 274 height 21
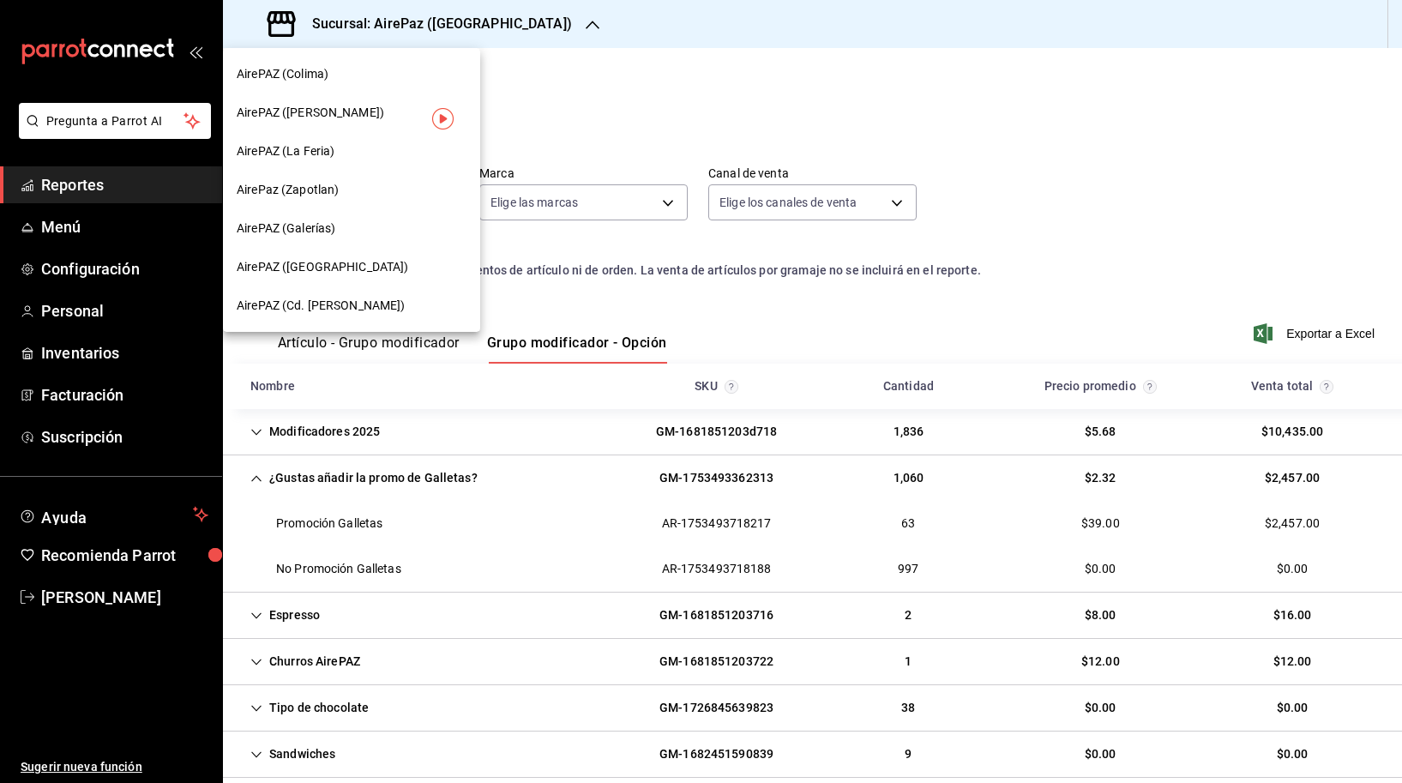
click at [387, 225] on div "AirePAZ (Galerías)" at bounding box center [352, 228] width 230 height 18
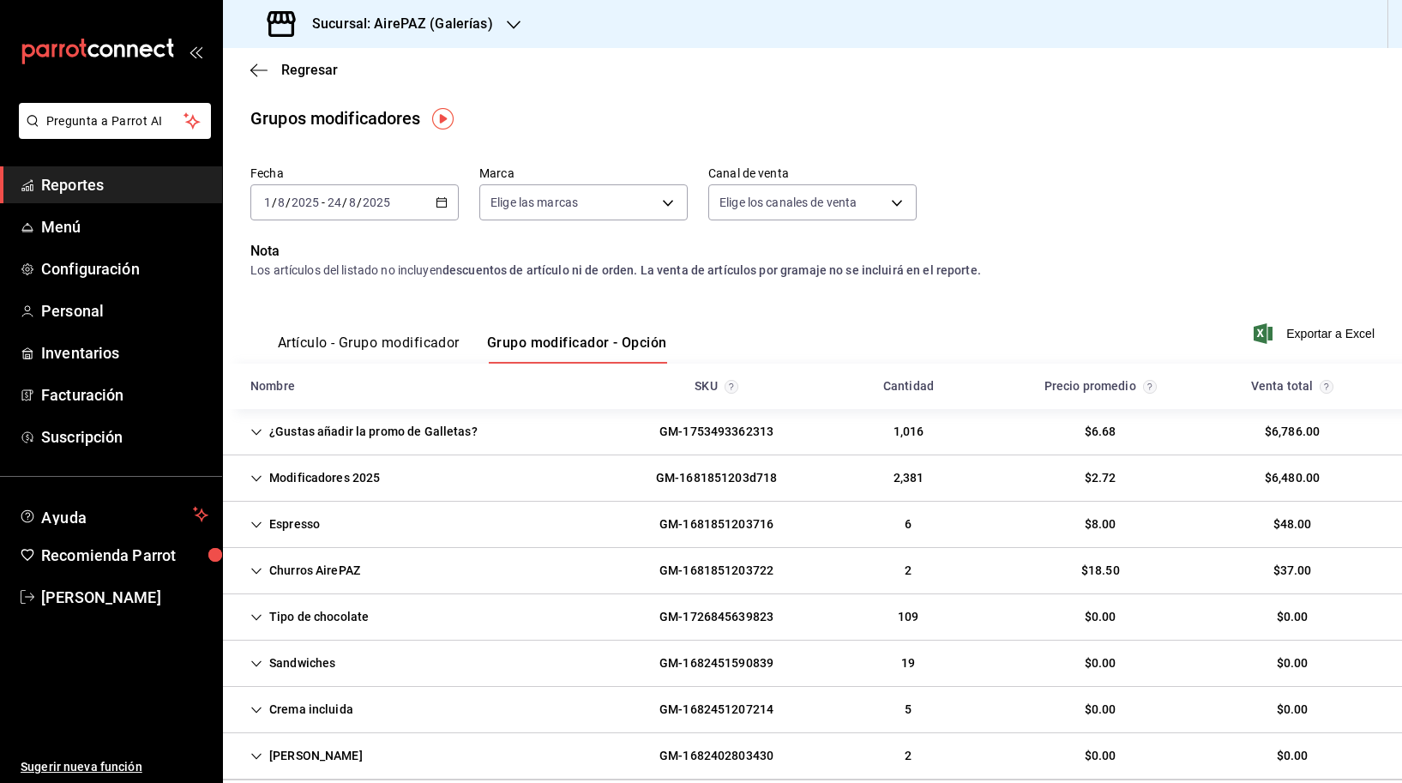
click at [387, 434] on div "¿Gustas añadir la promo de Galletas?" at bounding box center [364, 432] width 255 height 32
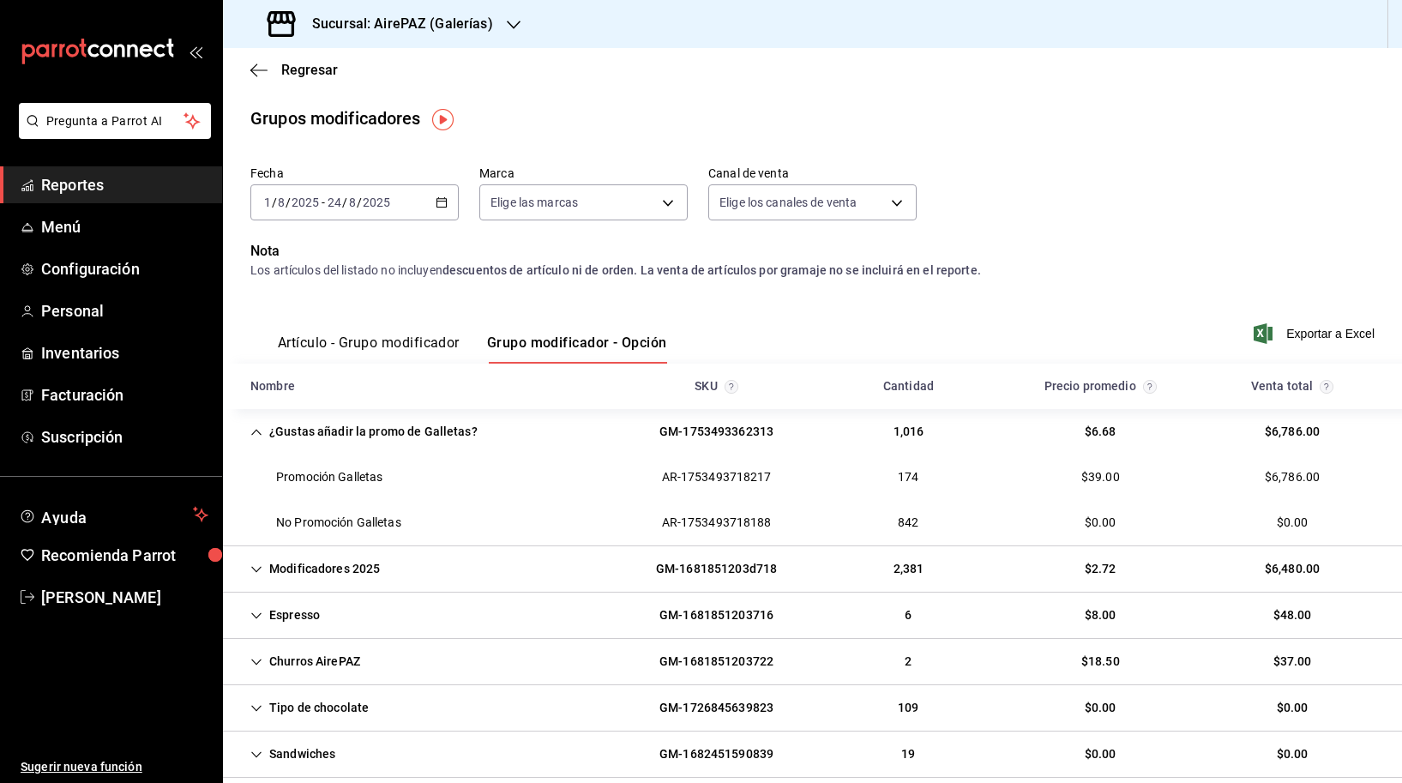
scroll to position [0, 0]
click at [472, 33] on h3 "Sucursal: AirePAZ (Galerías)" at bounding box center [395, 24] width 195 height 21
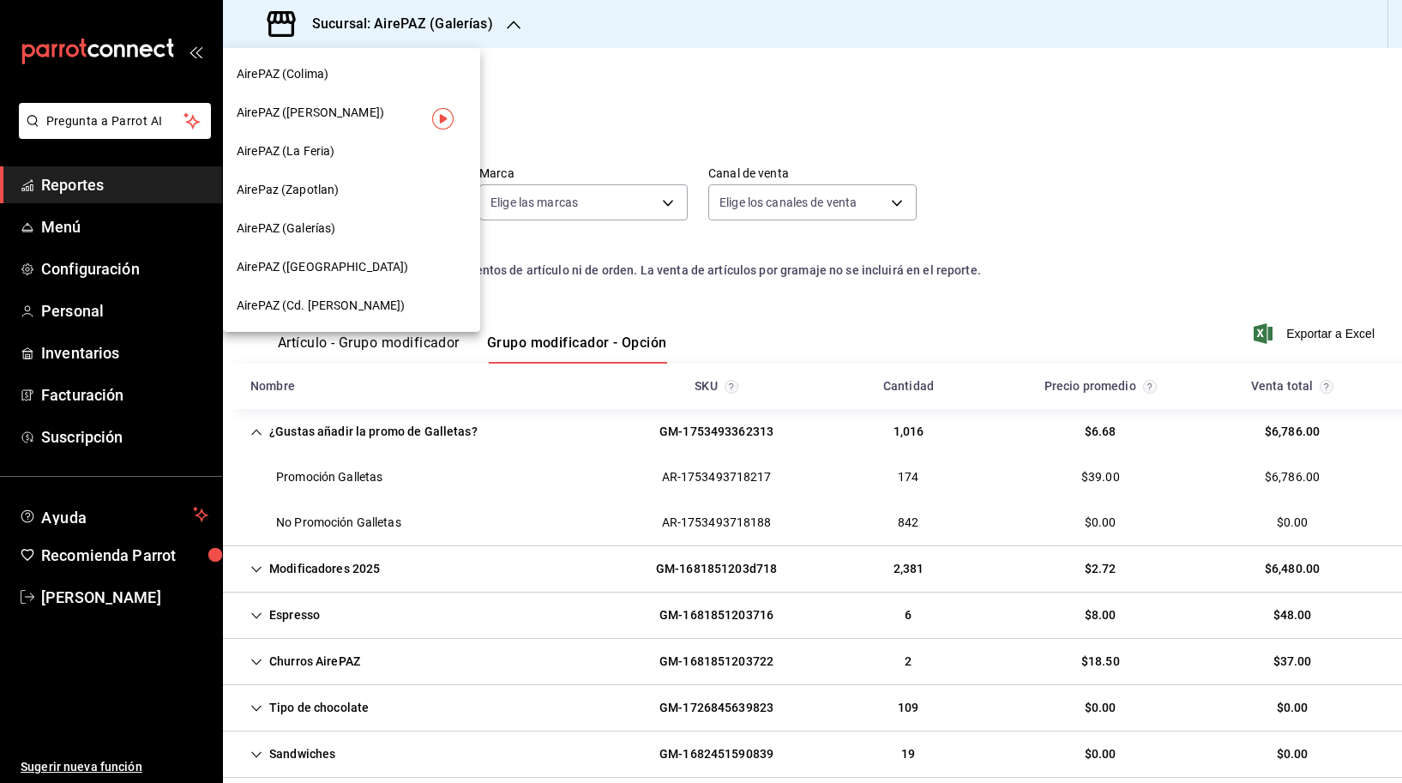
click at [364, 264] on div "AirePAZ ([GEOGRAPHIC_DATA])" at bounding box center [352, 267] width 230 height 18
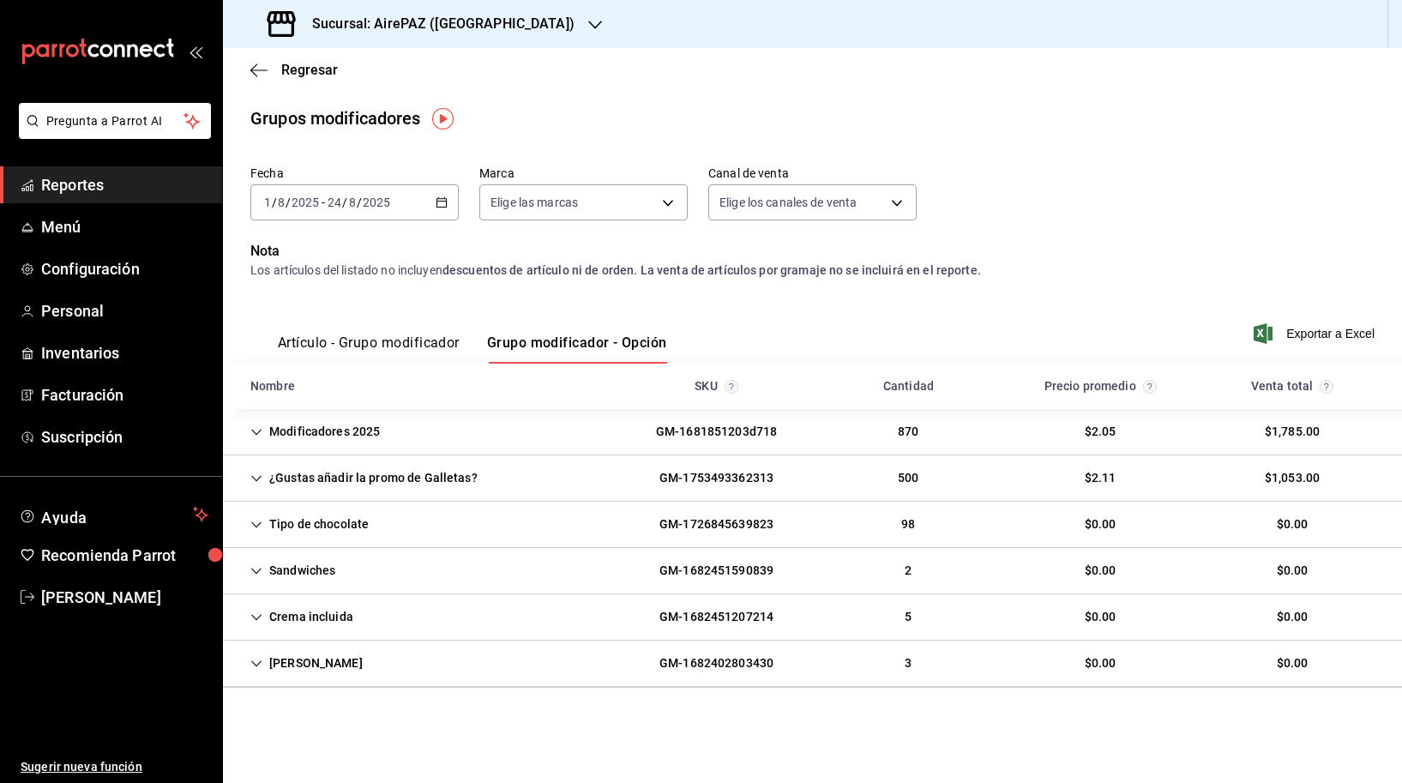
click at [317, 477] on div "¿Gustas añadir la promo de Galletas?" at bounding box center [364, 478] width 255 height 32
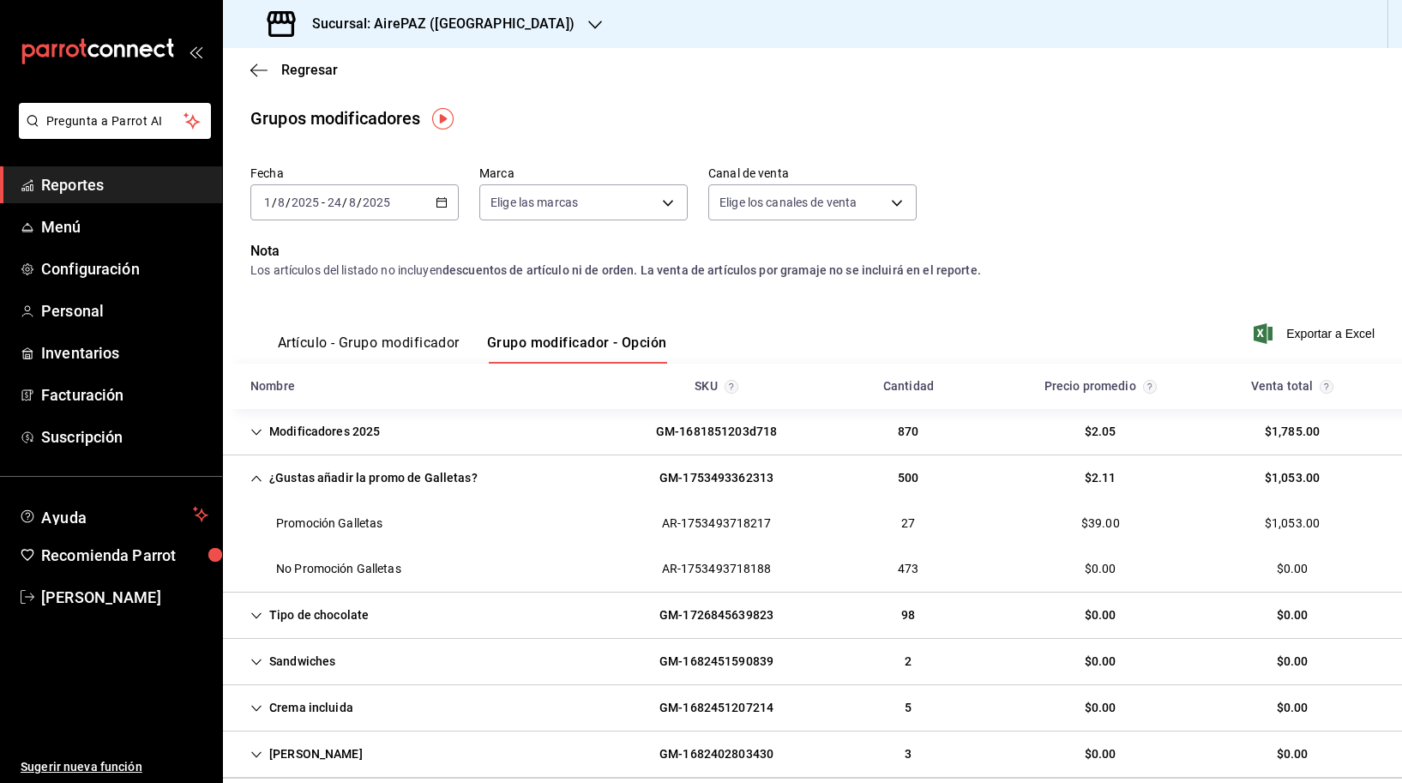
click at [453, 38] on div "Sucursal: AirePAZ ([GEOGRAPHIC_DATA])" at bounding box center [423, 24] width 372 height 48
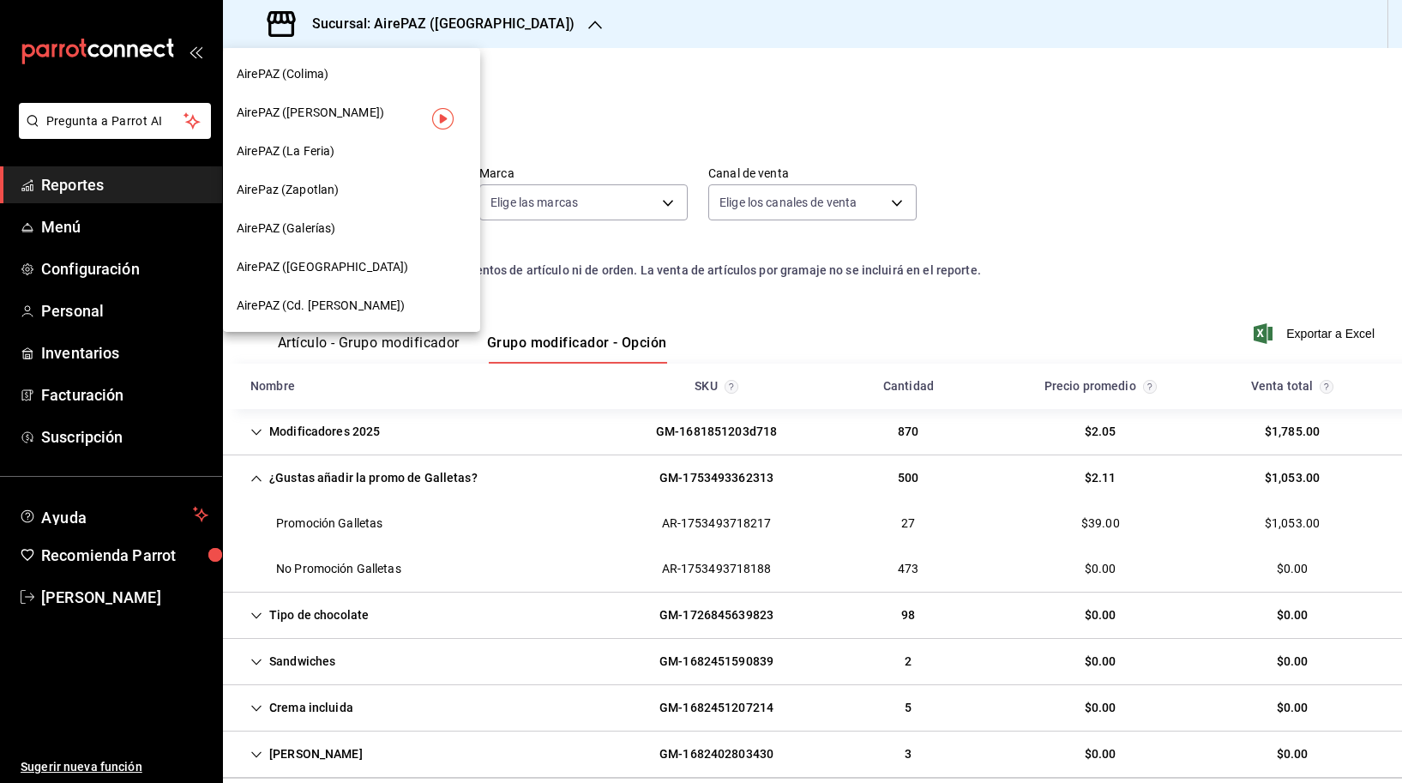
click at [331, 308] on span "AirePAZ (Cd. [PERSON_NAME])" at bounding box center [321, 306] width 169 height 18
